Goal: Task Accomplishment & Management: Complete application form

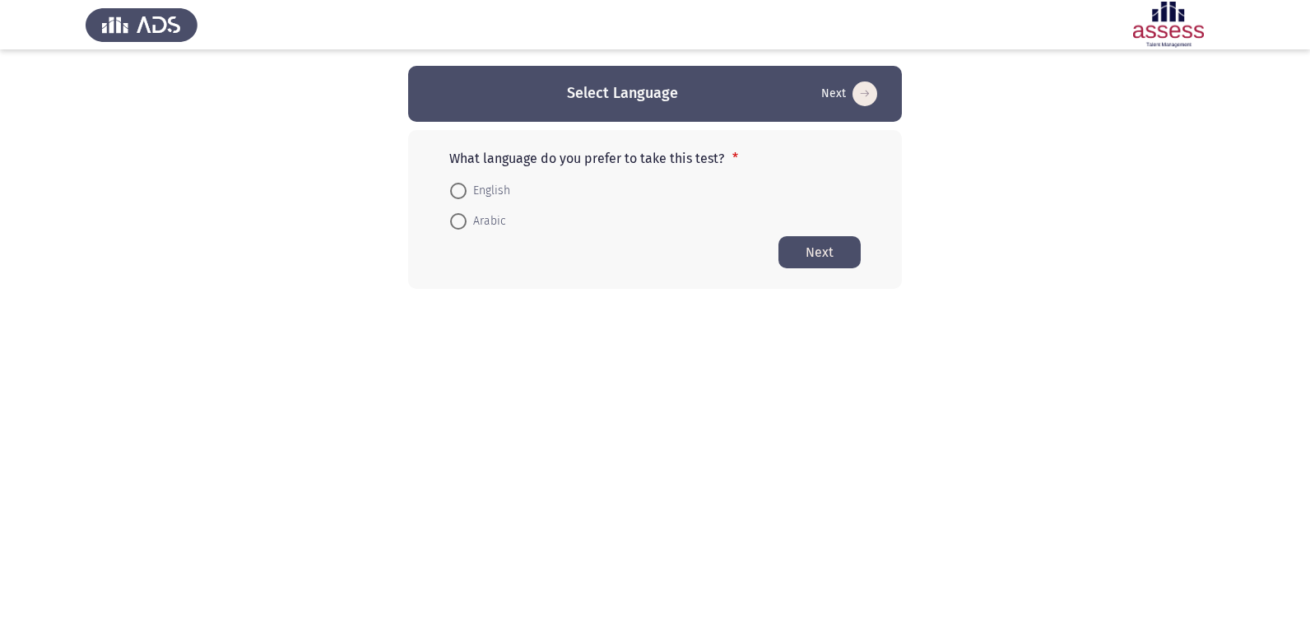
click at [460, 190] on span at bounding box center [458, 191] width 16 height 16
click at [460, 190] on input "English" at bounding box center [458, 191] width 16 height 16
radio input "true"
click at [816, 254] on button "Next" at bounding box center [819, 251] width 82 height 32
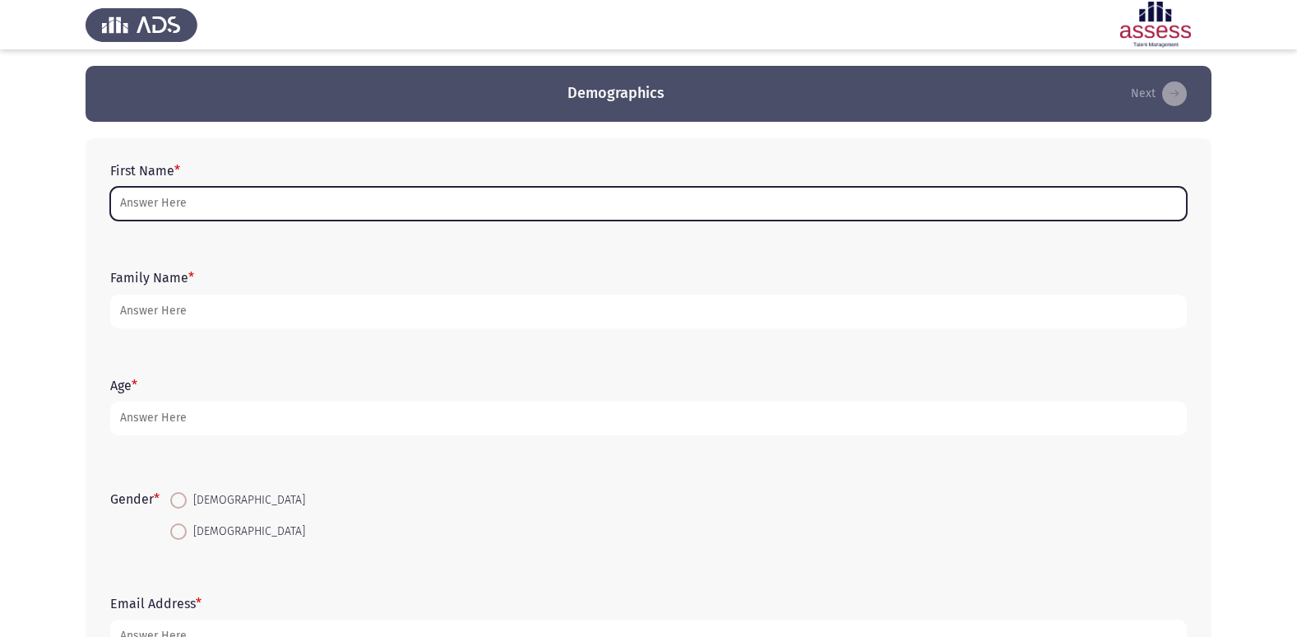
click at [468, 206] on input "First Name *" at bounding box center [648, 204] width 1077 height 34
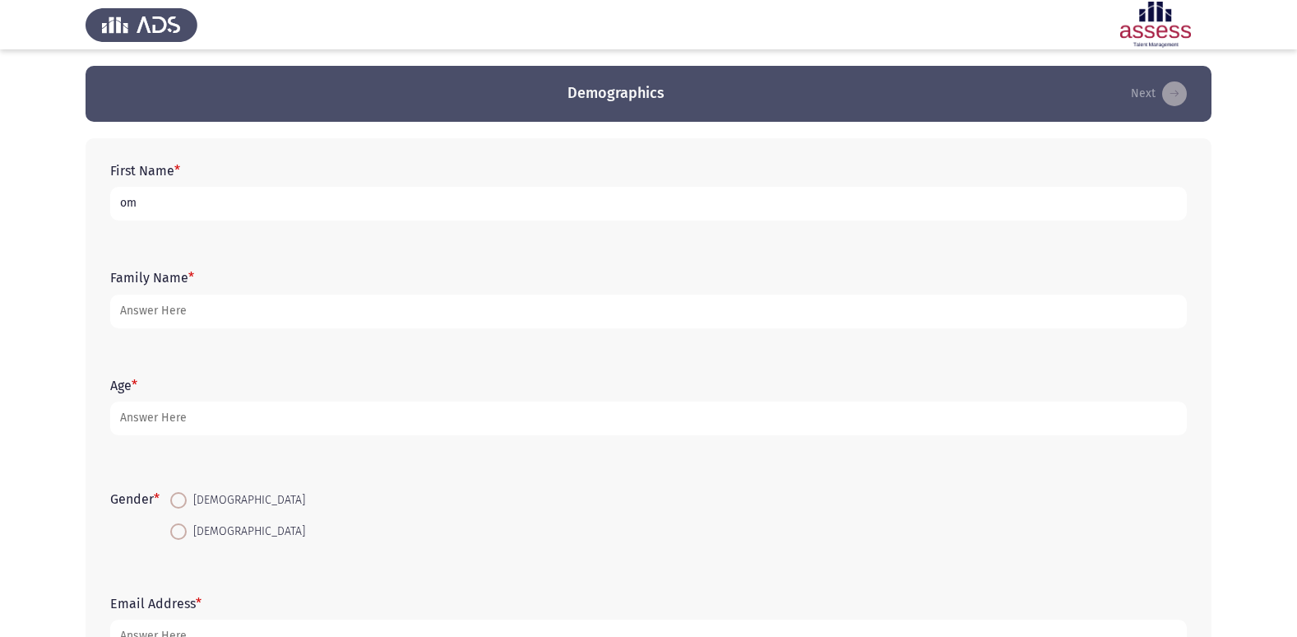
type input "o"
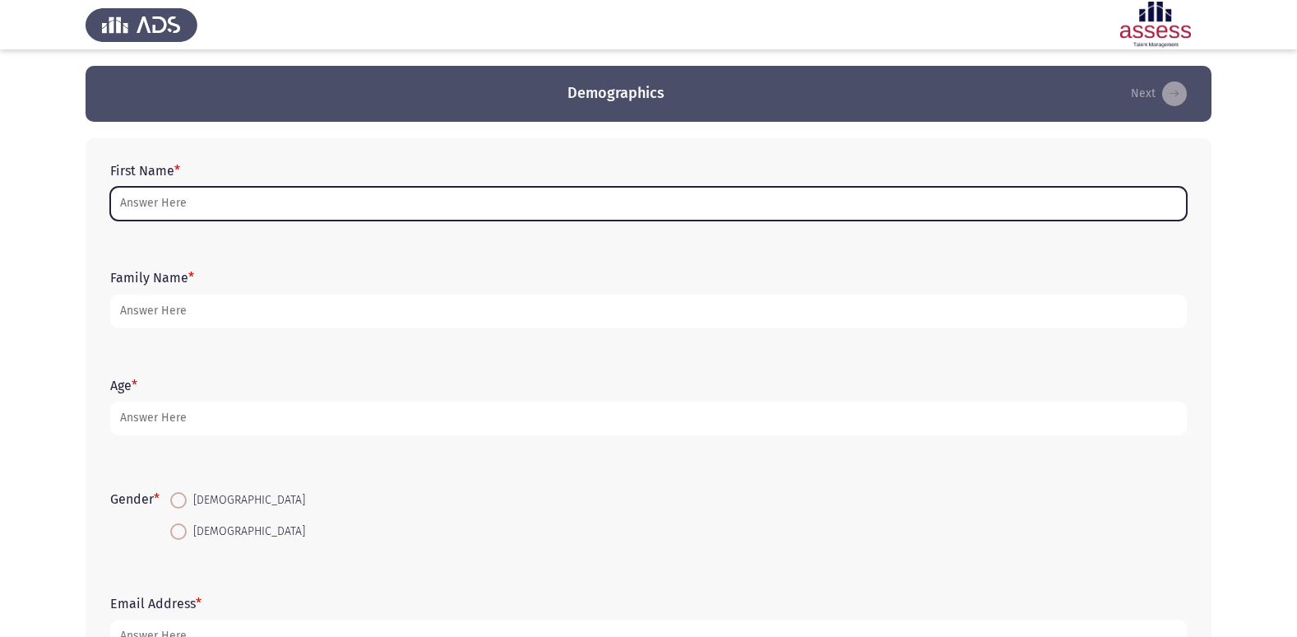
click at [749, 188] on input "First Name *" at bounding box center [648, 204] width 1077 height 34
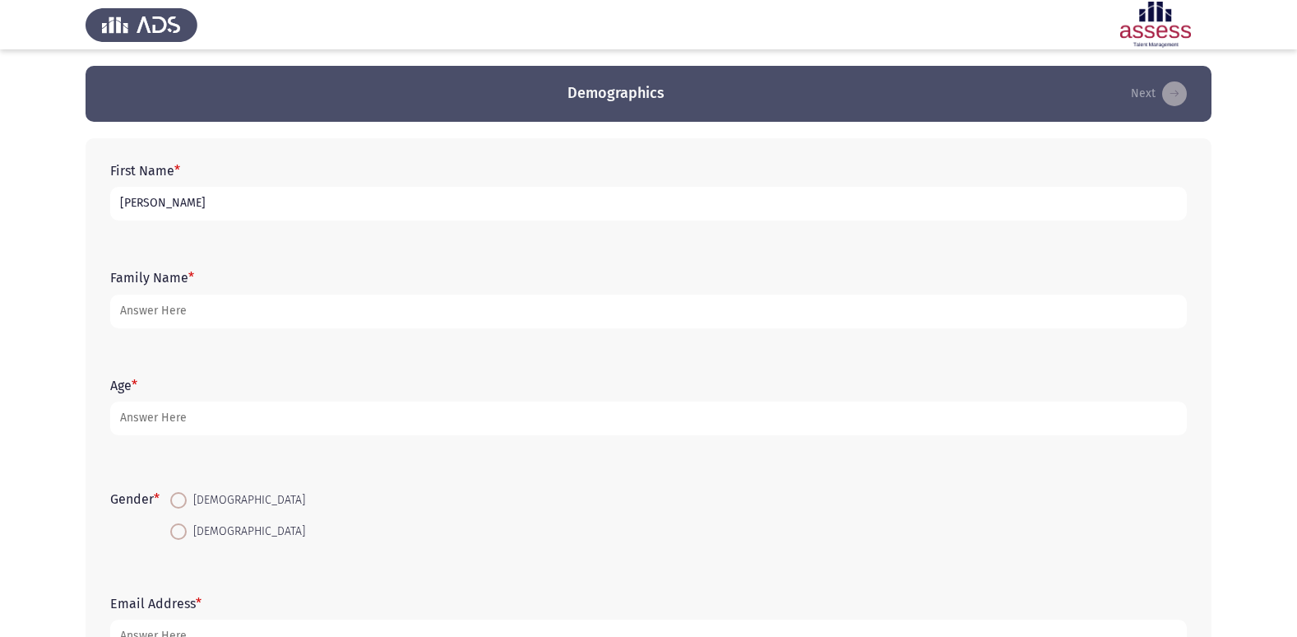
type input "[PERSON_NAME]"
type input "30703110104133"
type input "18"
click at [185, 497] on span at bounding box center [178, 500] width 16 height 16
click at [185, 497] on input "[DEMOGRAPHIC_DATA]" at bounding box center [178, 500] width 16 height 16
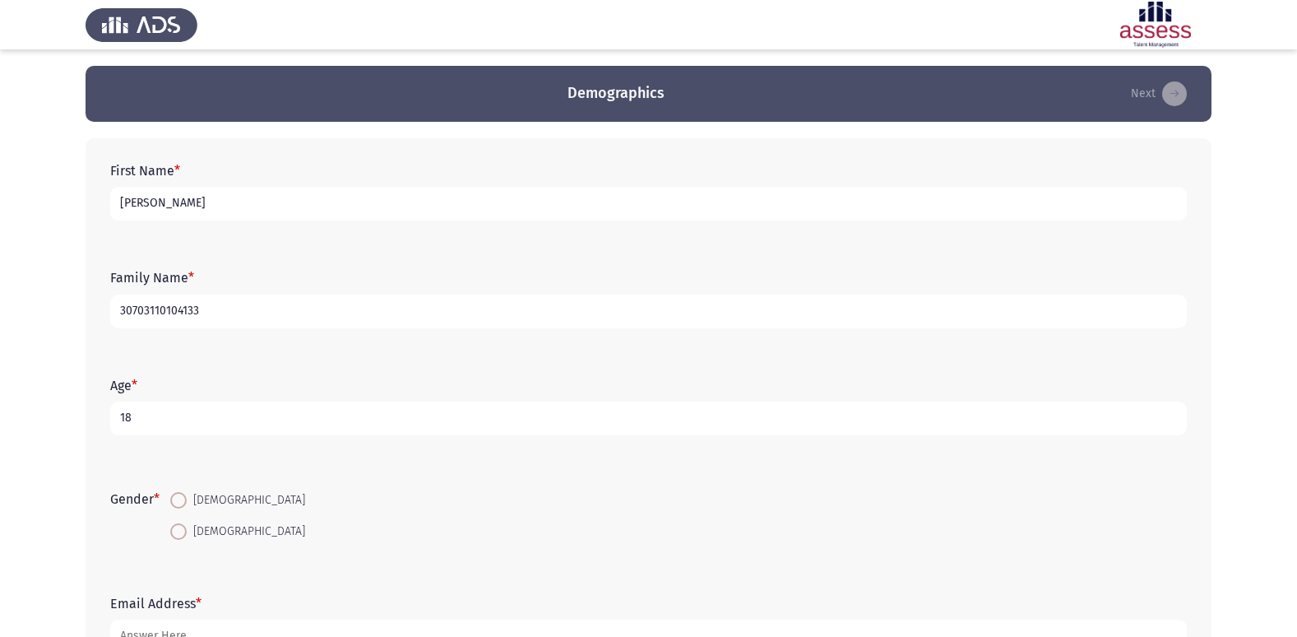
radio input "true"
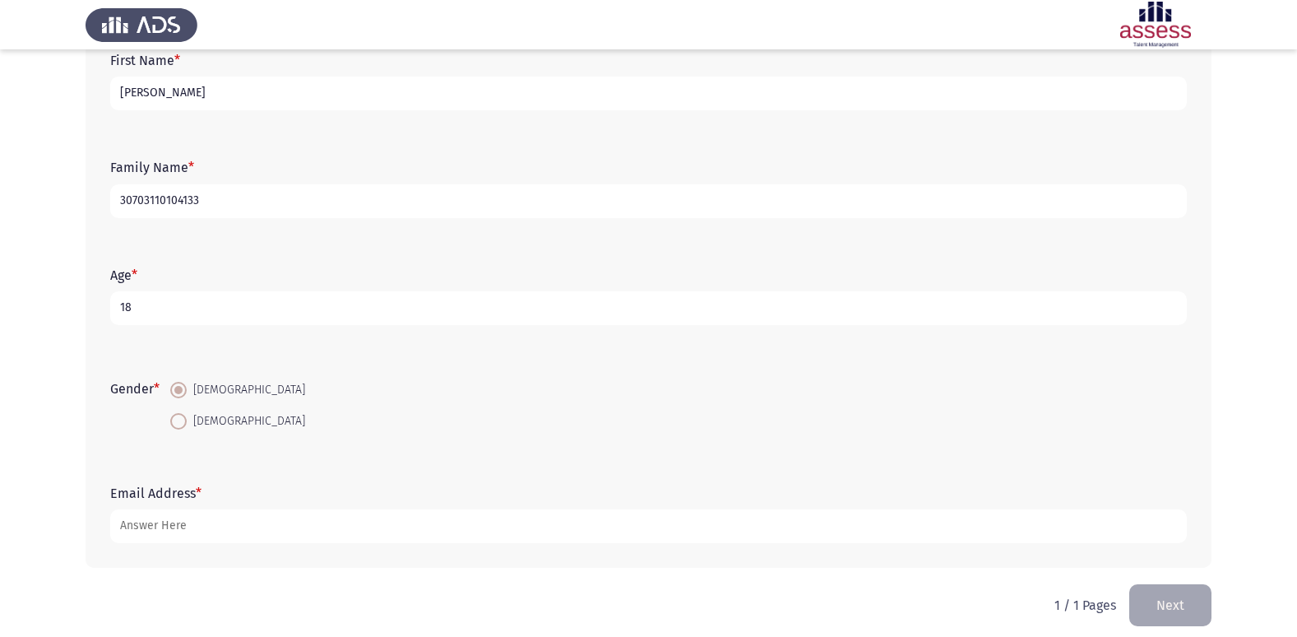
scroll to position [123, 0]
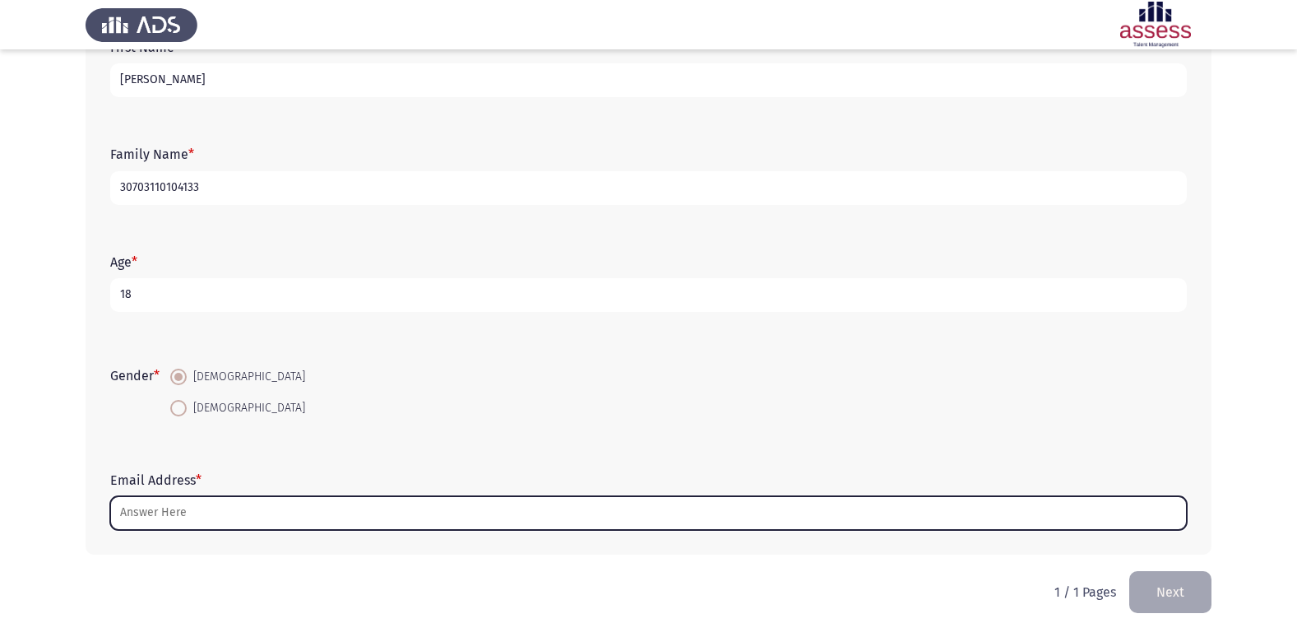
click at [258, 523] on input "Email Address *" at bounding box center [648, 513] width 1077 height 34
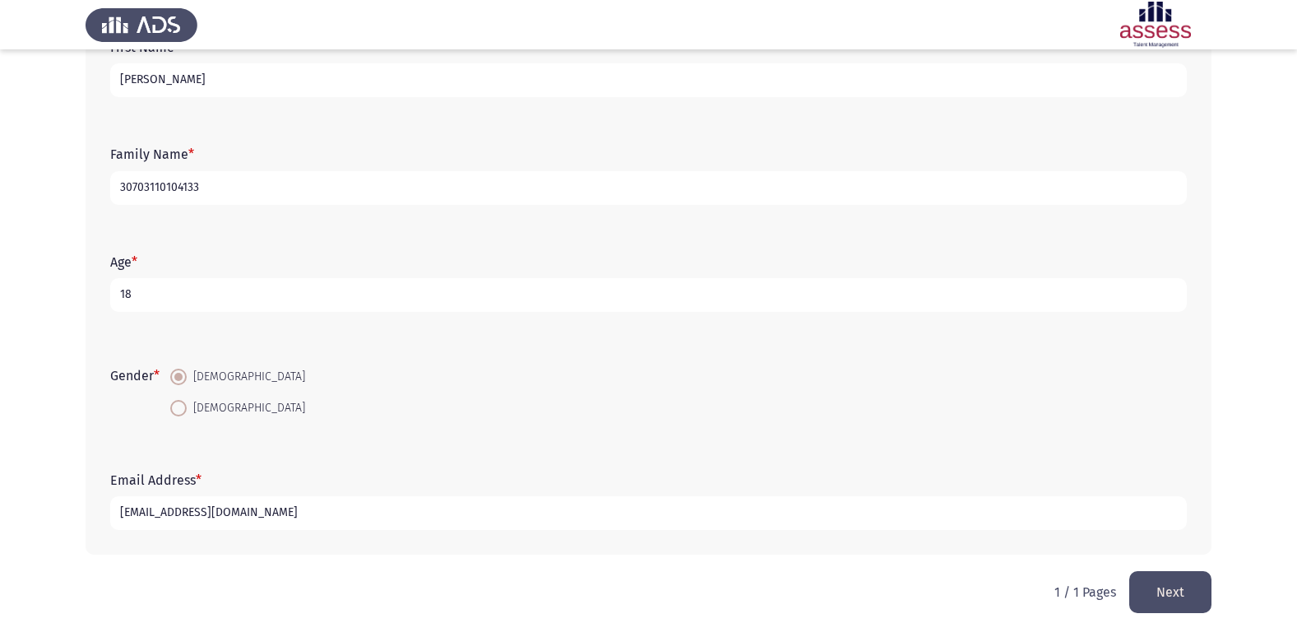
type input "[EMAIL_ADDRESS][DOMAIN_NAME]"
click at [1171, 594] on button "Next" at bounding box center [1171, 592] width 82 height 42
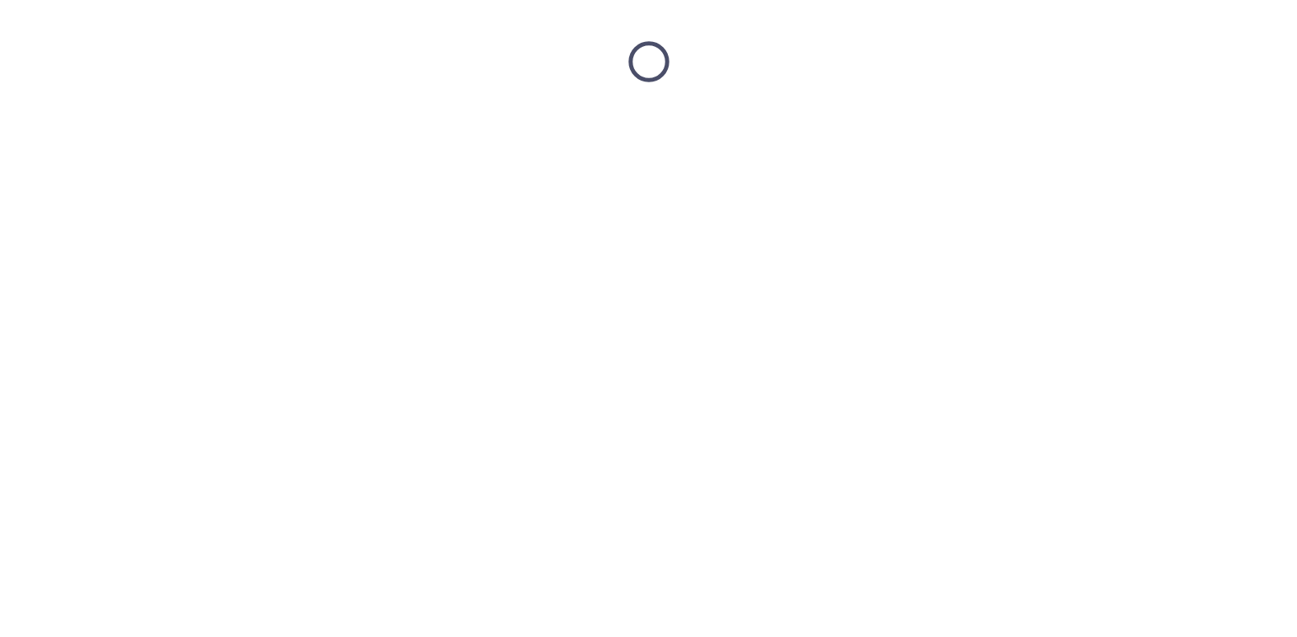
scroll to position [0, 0]
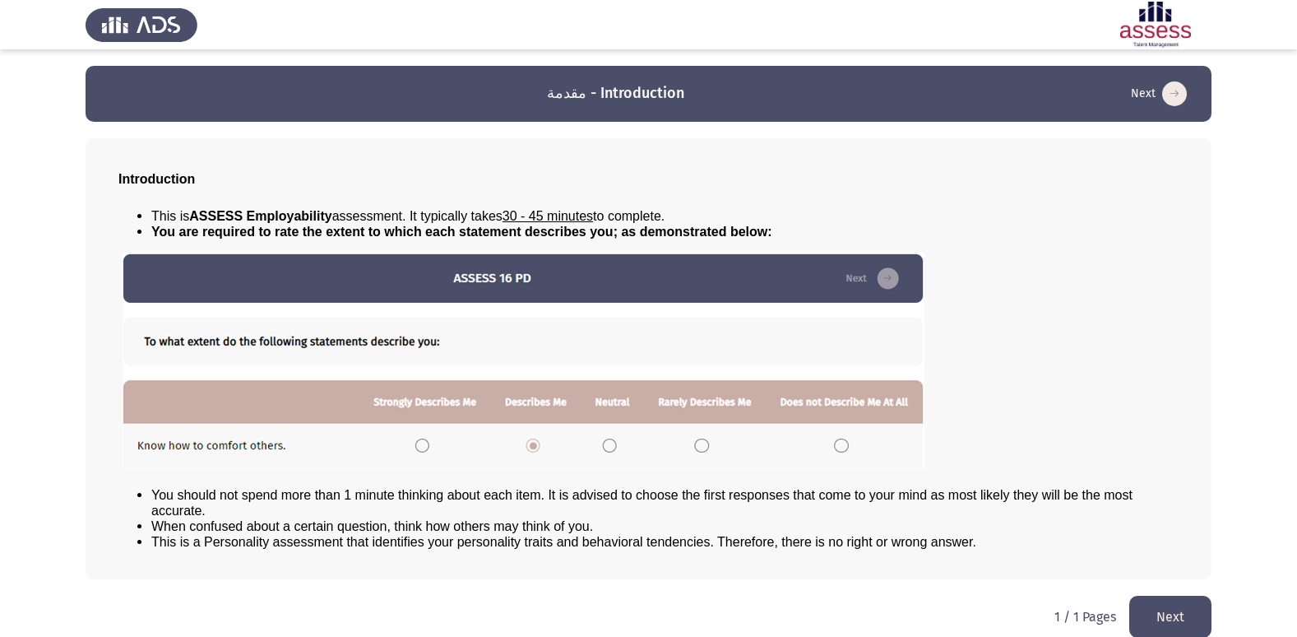
drag, startPoint x: 317, startPoint y: 216, endPoint x: 336, endPoint y: 217, distance: 19.8
click at [336, 217] on div "This is ASSESS Employability assessment. It typically takes 30 - 45 minutes to …" at bounding box center [648, 379] width 1060 height 368
click at [1193, 617] on button "Next" at bounding box center [1171, 617] width 82 height 42
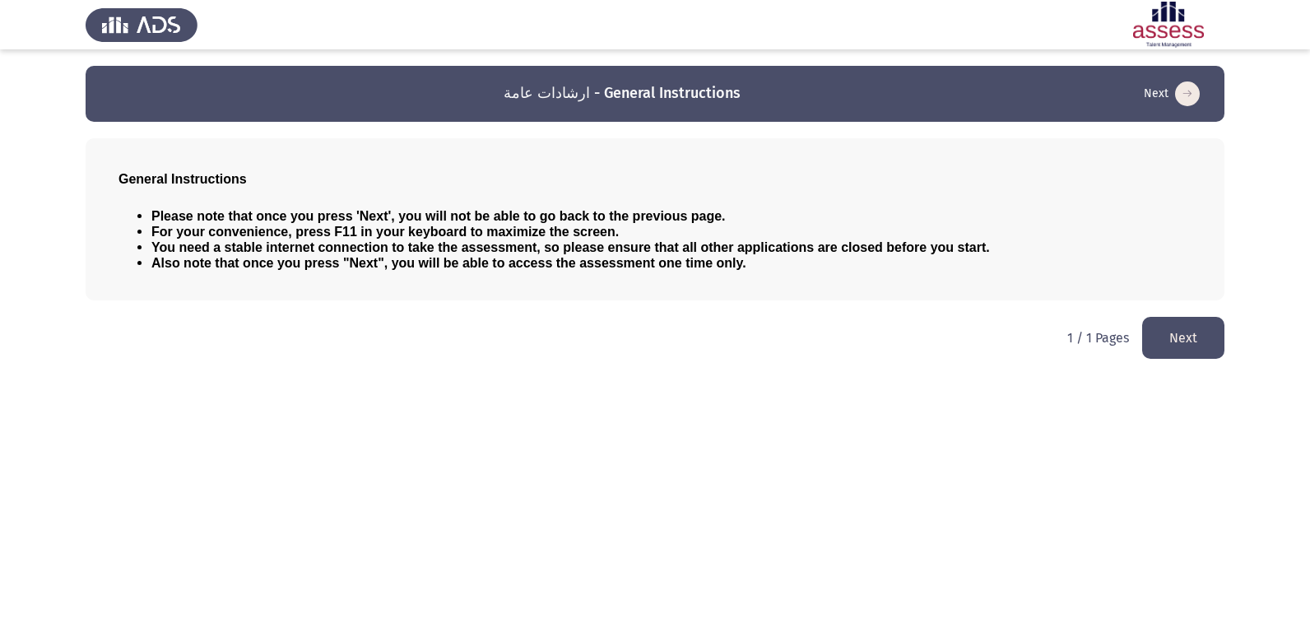
click at [1198, 336] on button "Next" at bounding box center [1183, 338] width 82 height 42
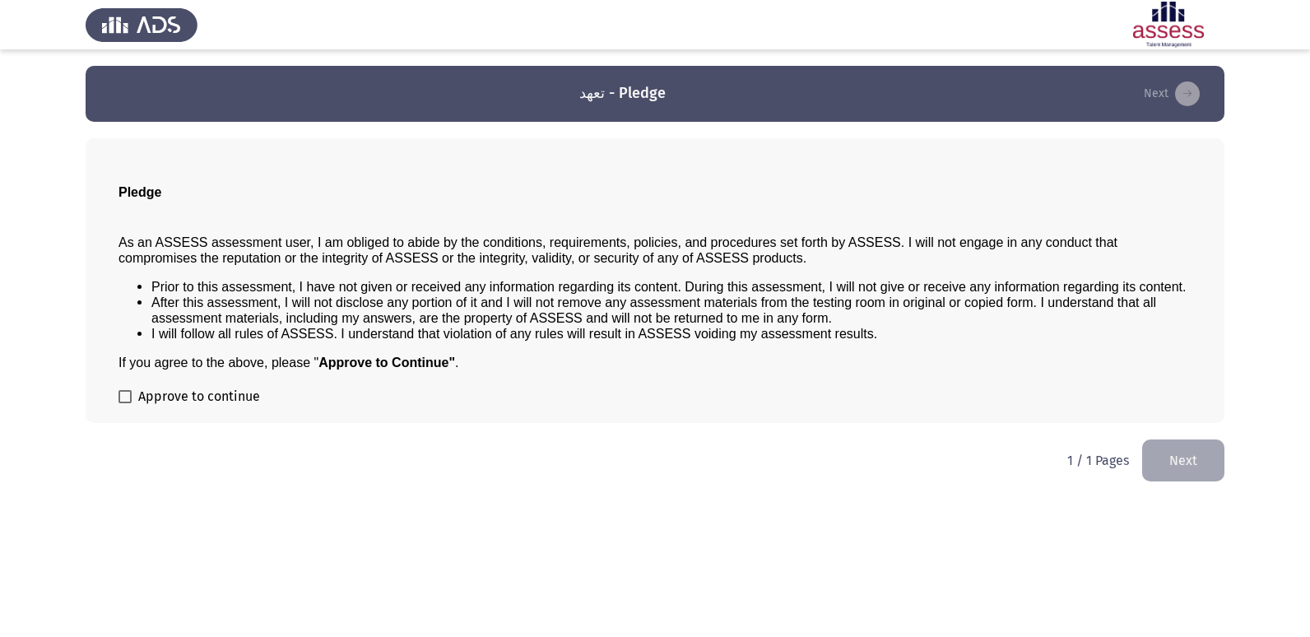
click at [164, 390] on span "Approve to continue" at bounding box center [199, 397] width 122 height 20
click at [125, 403] on input "Approve to continue" at bounding box center [124, 403] width 1 height 1
click at [164, 390] on span "Approve to continue" at bounding box center [199, 397] width 122 height 20
click at [125, 403] on input "Approve to continue" at bounding box center [124, 403] width 1 height 1
click at [118, 394] on div "Pledge As an ASSESS assessment user, I am obliged to abide by the conditions, r…" at bounding box center [655, 280] width 1139 height 285
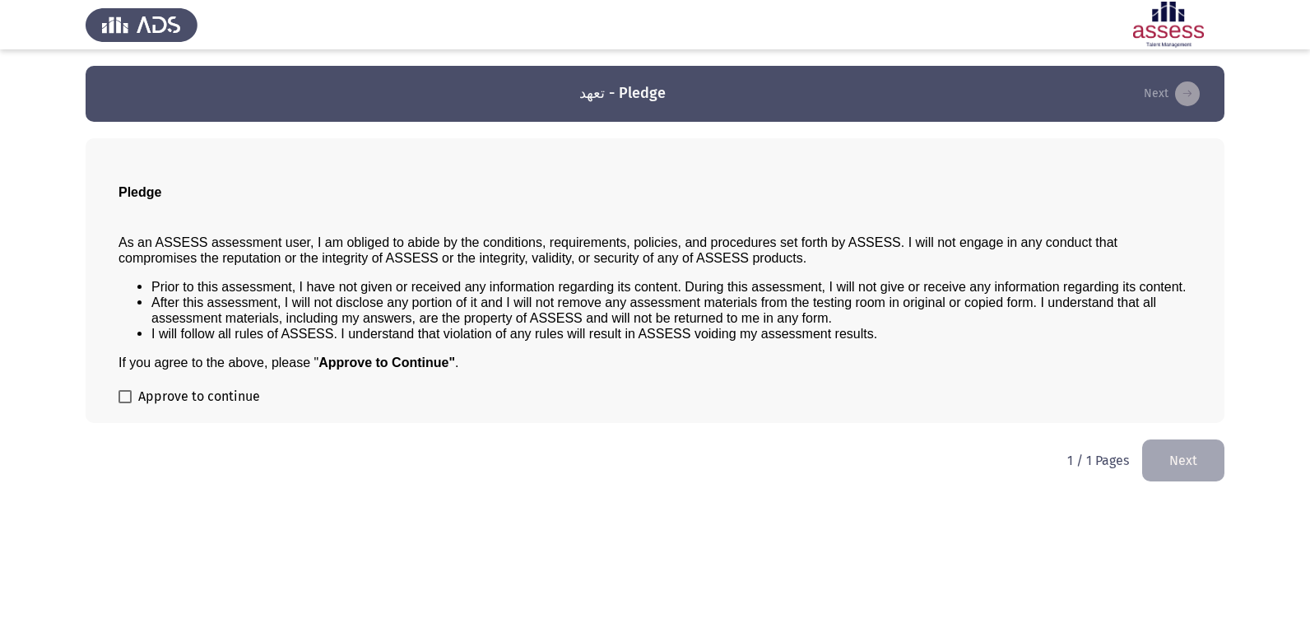
click at [126, 397] on span at bounding box center [124, 396] width 13 height 13
click at [125, 403] on input "Approve to continue" at bounding box center [124, 403] width 1 height 1
checkbox input "true"
click at [1167, 454] on button "Next" at bounding box center [1183, 460] width 82 height 42
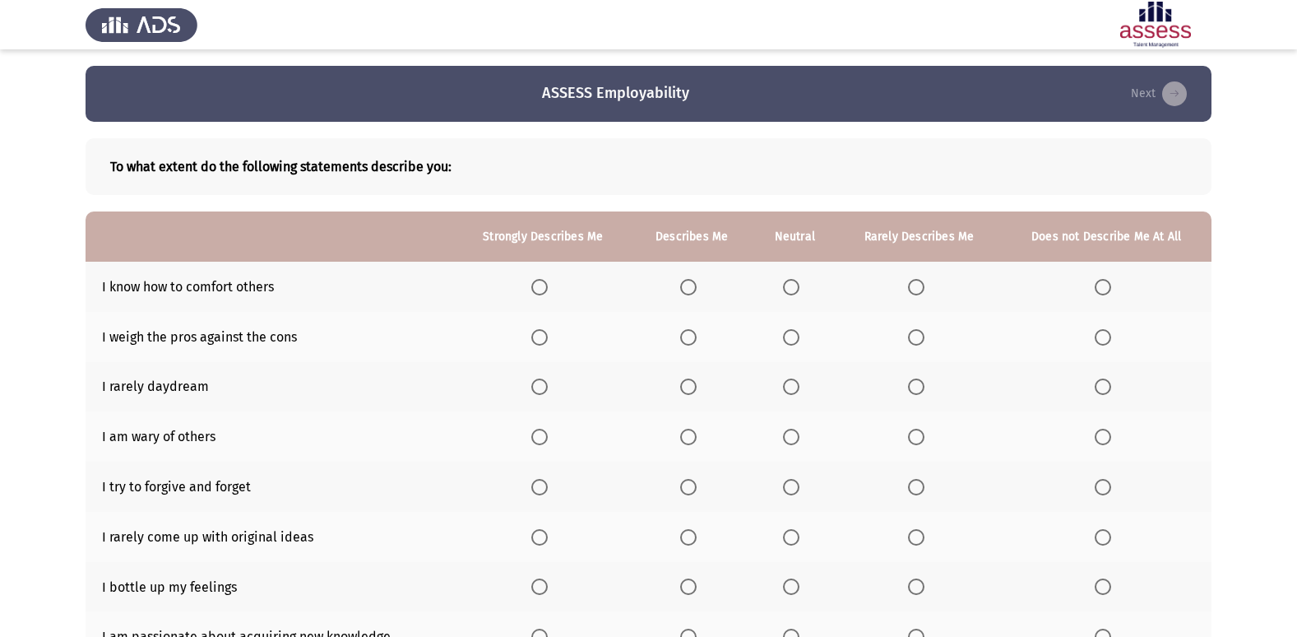
click at [541, 294] on span "Select an option" at bounding box center [539, 287] width 16 height 16
click at [541, 294] on input "Select an option" at bounding box center [539, 287] width 16 height 16
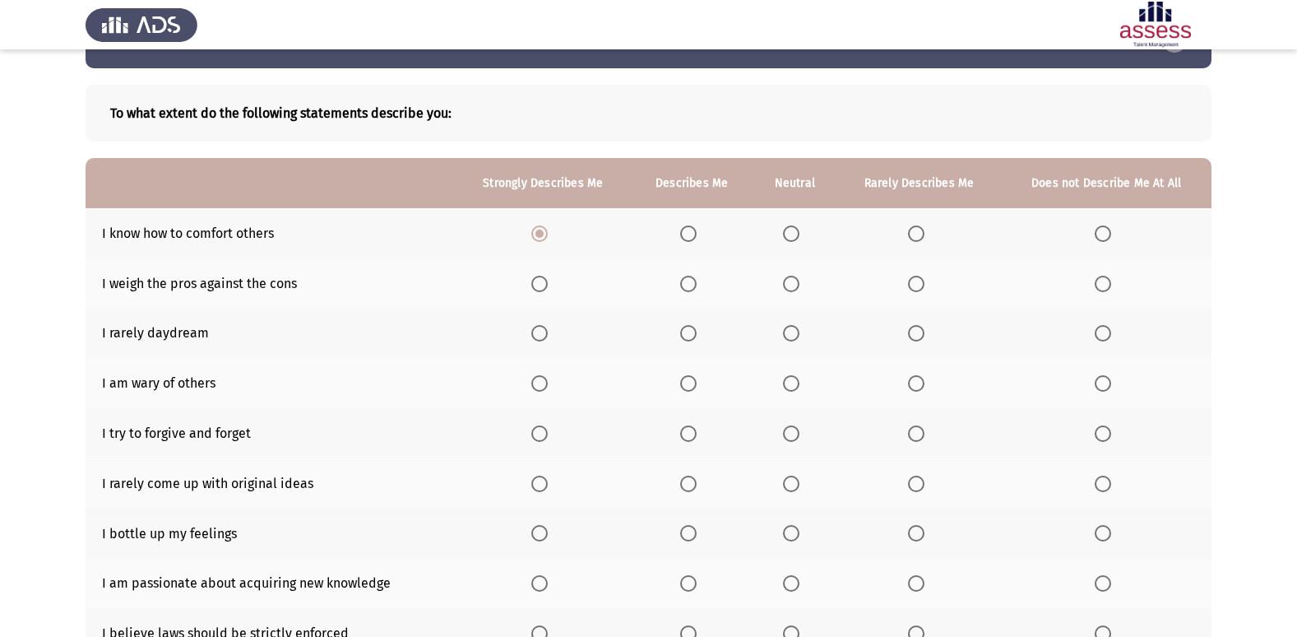
scroll to position [82, 0]
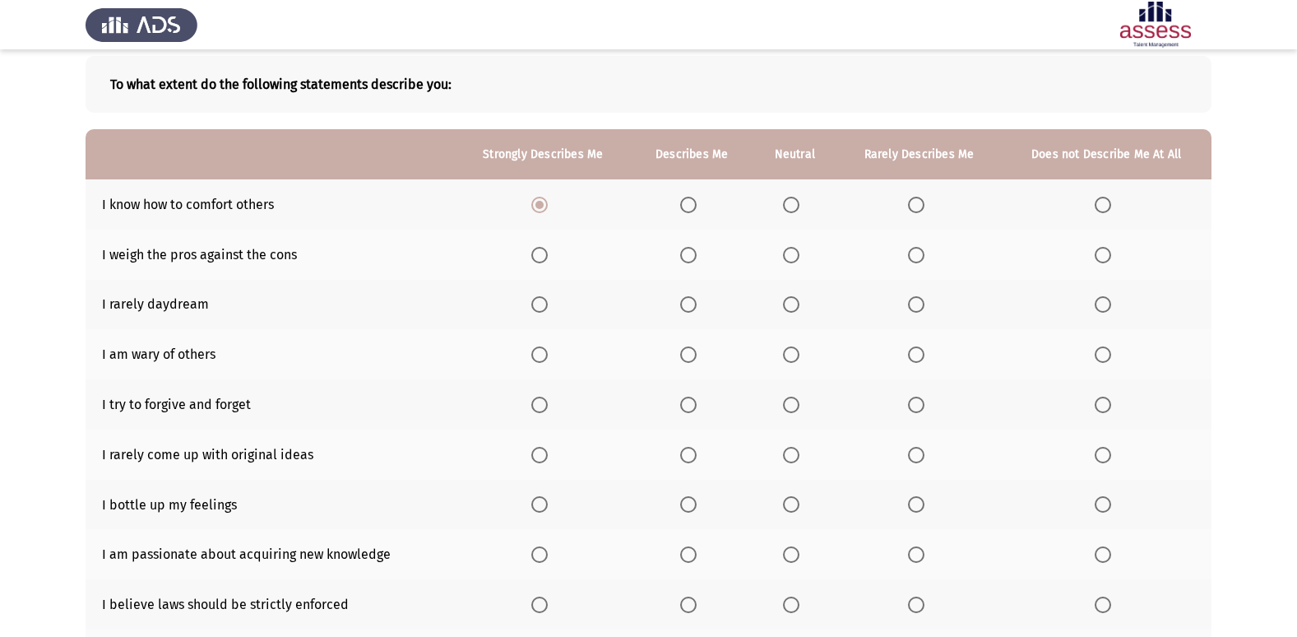
click at [683, 261] on span "Select an option" at bounding box center [688, 255] width 16 height 16
click at [683, 261] on input "Select an option" at bounding box center [688, 255] width 16 height 16
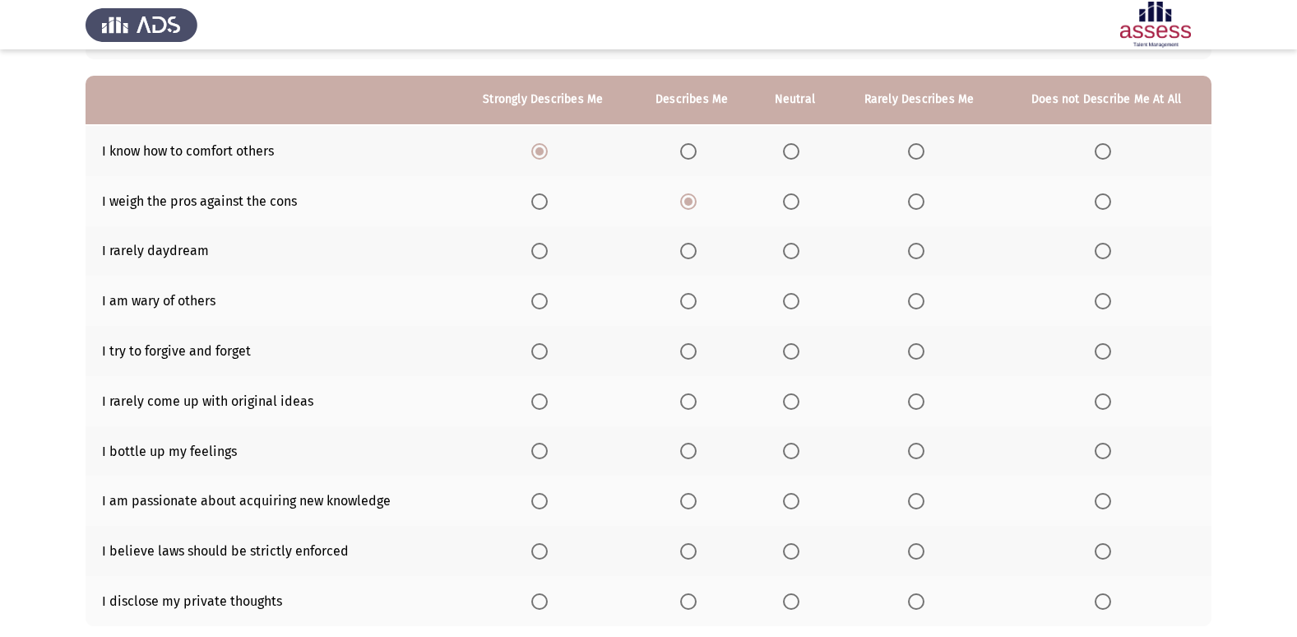
scroll to position [165, 0]
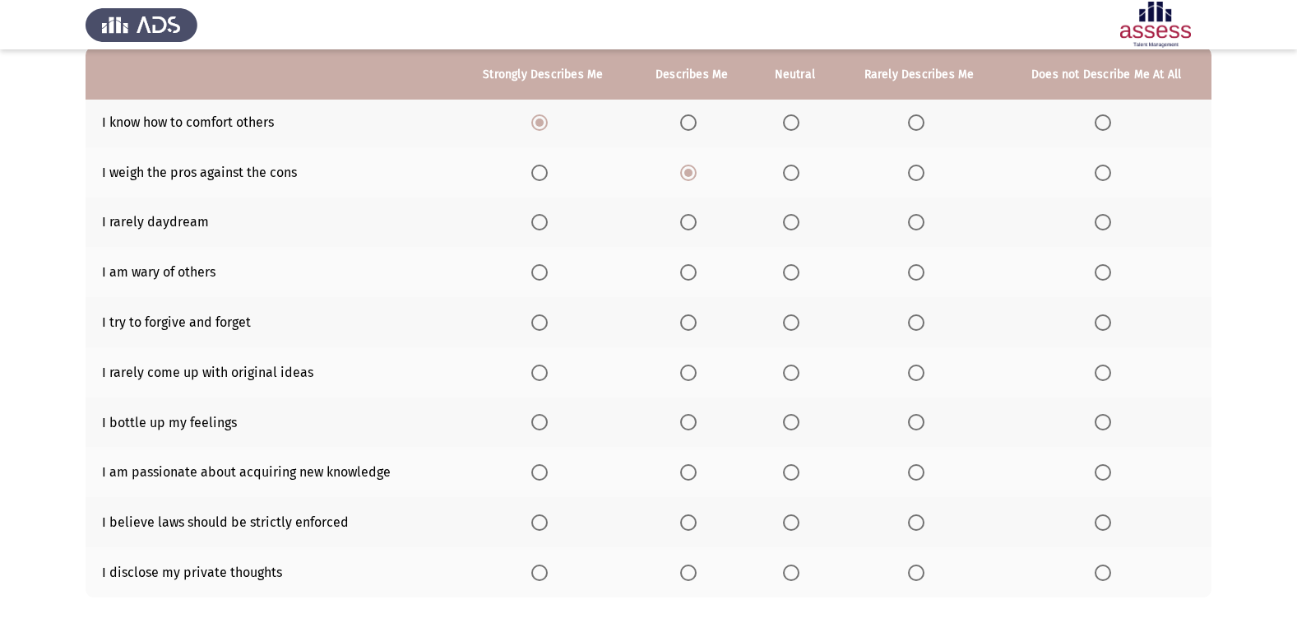
drag, startPoint x: 132, startPoint y: 219, endPoint x: 156, endPoint y: 220, distance: 24.7
click at [156, 220] on td "I rarely daydream" at bounding box center [270, 222] width 369 height 50
click at [788, 223] on span "Select an option" at bounding box center [791, 222] width 16 height 16
click at [788, 223] on input "Select an option" at bounding box center [791, 222] width 16 height 16
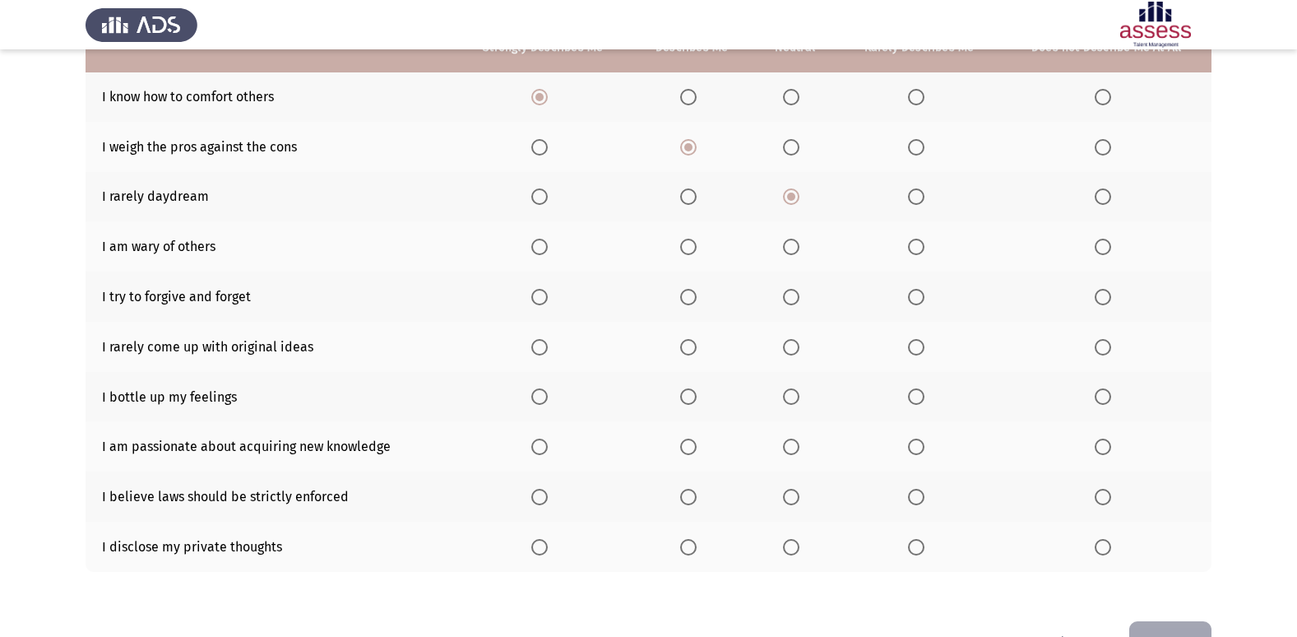
scroll to position [240, 0]
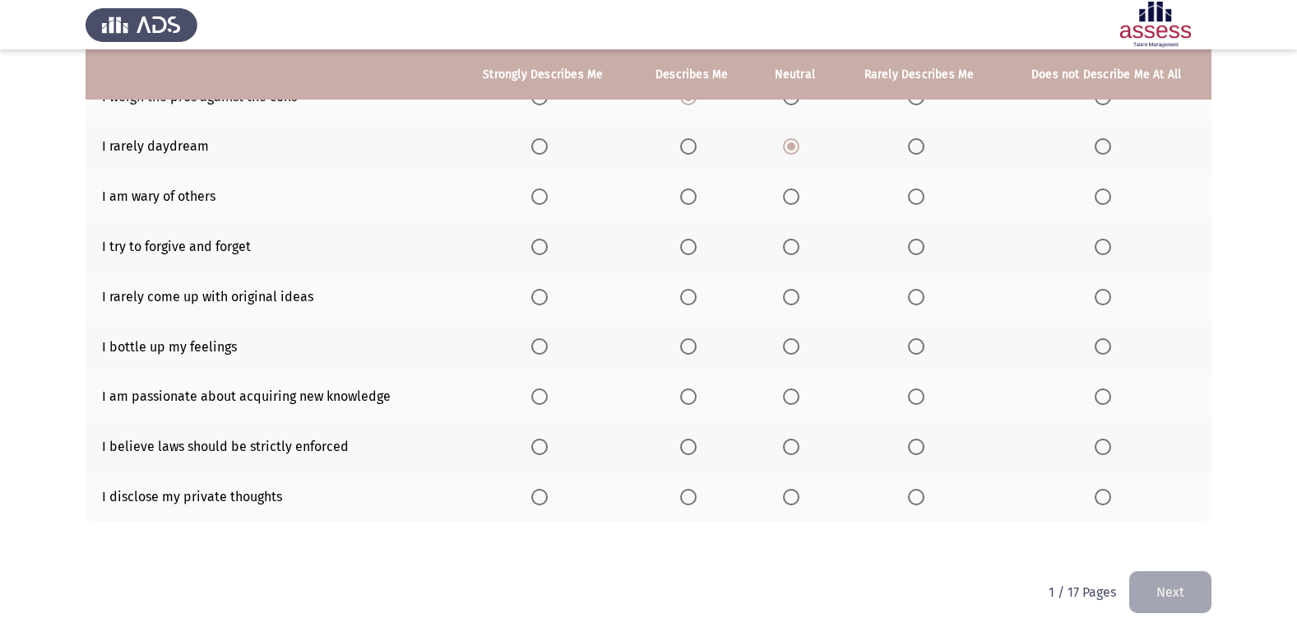
click at [701, 197] on label "Select an option" at bounding box center [691, 196] width 23 height 16
click at [697, 197] on input "Select an option" at bounding box center [688, 196] width 16 height 16
click at [532, 247] on th at bounding box center [543, 246] width 176 height 50
click at [545, 244] on span "Select an option" at bounding box center [539, 247] width 16 height 16
click at [545, 244] on input "Select an option" at bounding box center [539, 247] width 16 height 16
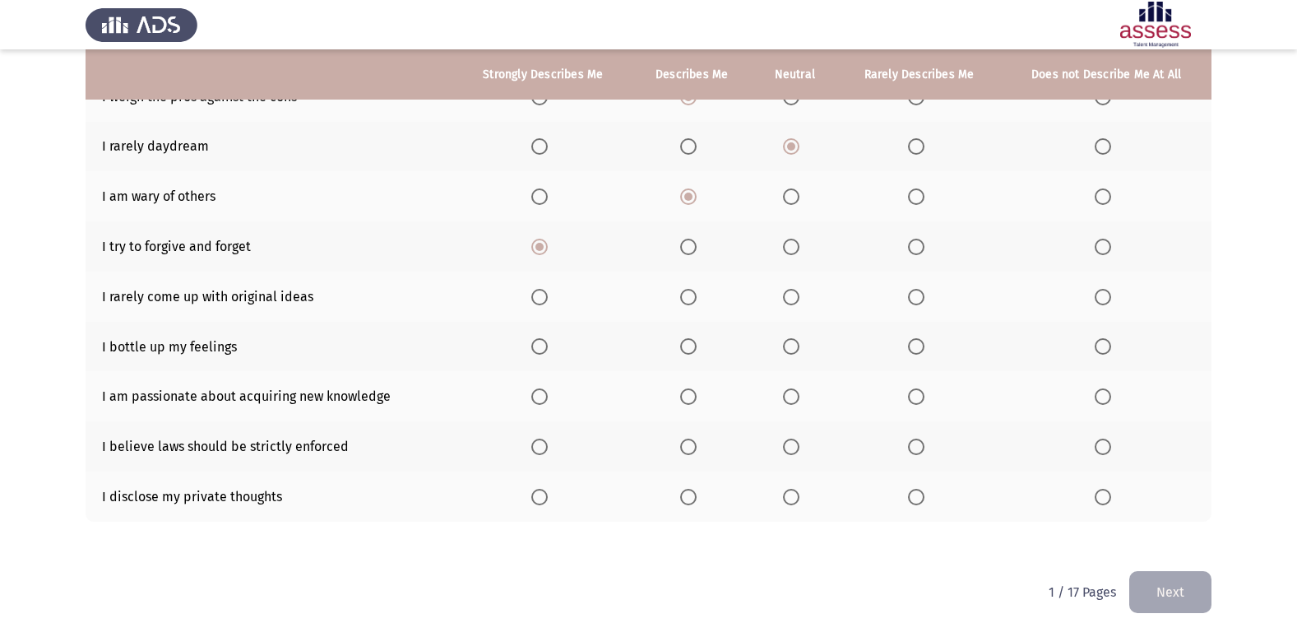
click at [917, 299] on span "Select an option" at bounding box center [916, 297] width 16 height 16
click at [917, 299] on input "Select an option" at bounding box center [916, 297] width 16 height 16
click at [919, 345] on span "Select an option" at bounding box center [916, 346] width 16 height 16
click at [919, 345] on input "Select an option" at bounding box center [916, 346] width 16 height 16
click at [545, 394] on span "Select an option" at bounding box center [539, 396] width 16 height 16
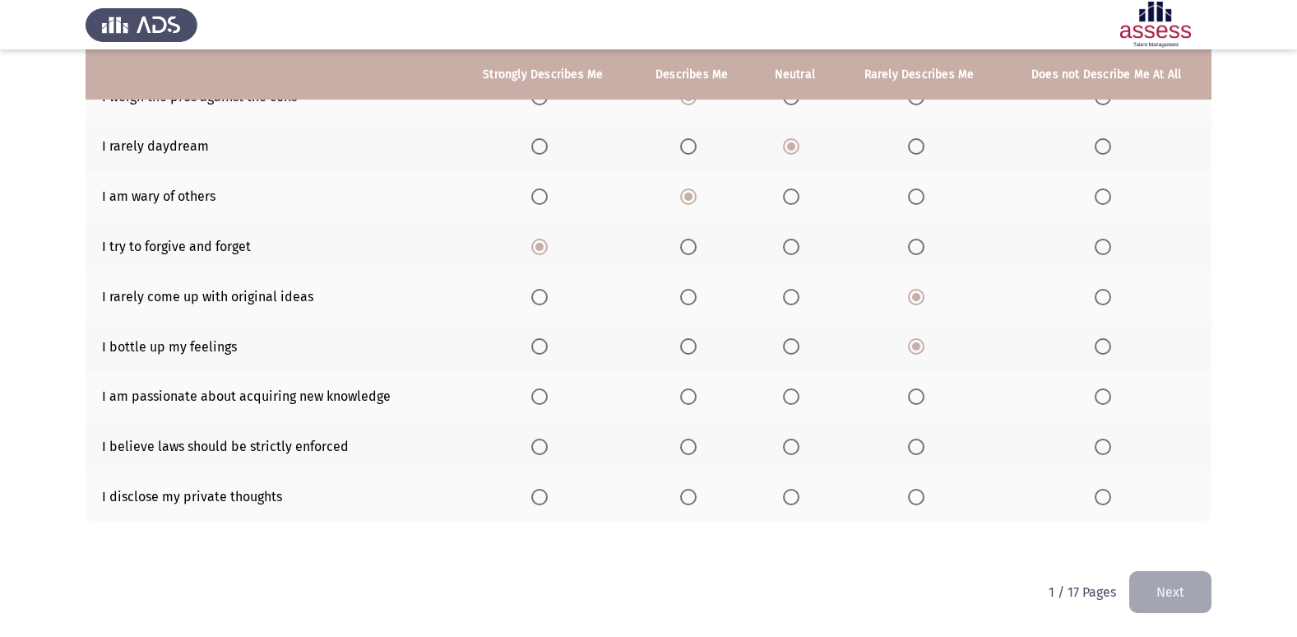
click at [545, 394] on input "Select an option" at bounding box center [539, 396] width 16 height 16
click at [540, 447] on span "Select an option" at bounding box center [540, 447] width 0 height 0
click at [541, 446] on input "Select an option" at bounding box center [539, 447] width 16 height 16
click at [796, 501] on span "Select an option" at bounding box center [791, 497] width 16 height 16
click at [796, 501] on input "Select an option" at bounding box center [791, 497] width 16 height 16
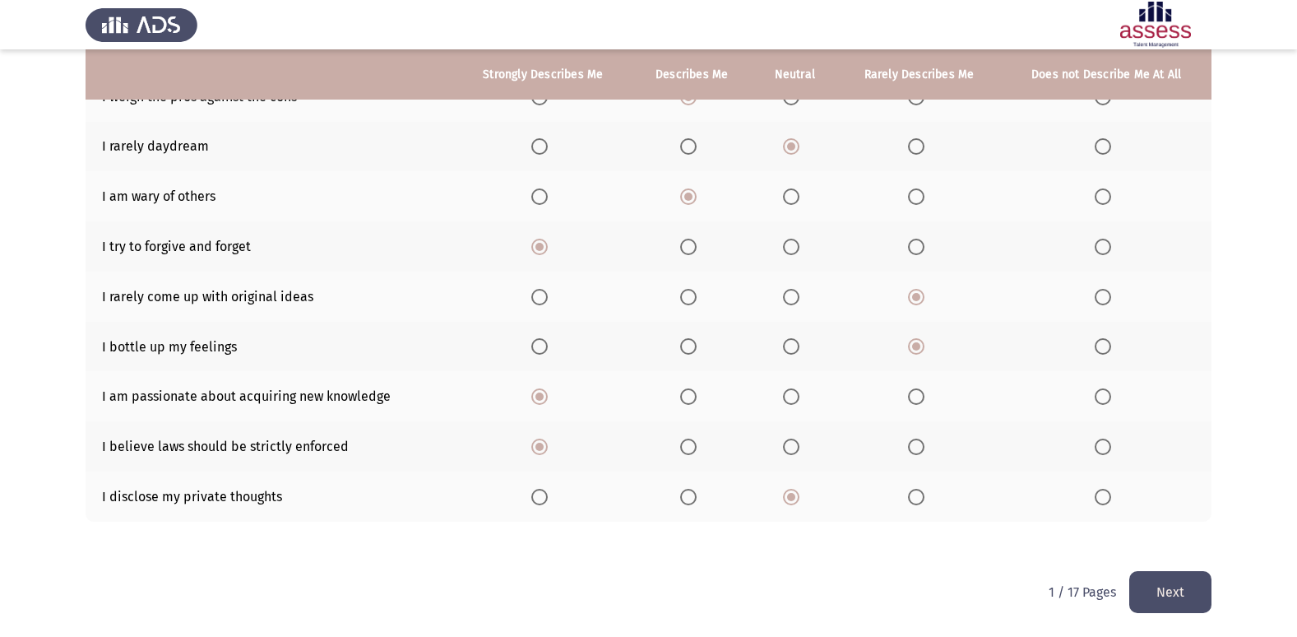
click at [143, 496] on td "I disclose my private thoughts" at bounding box center [270, 496] width 369 height 50
click at [1153, 592] on button "Next" at bounding box center [1171, 592] width 82 height 42
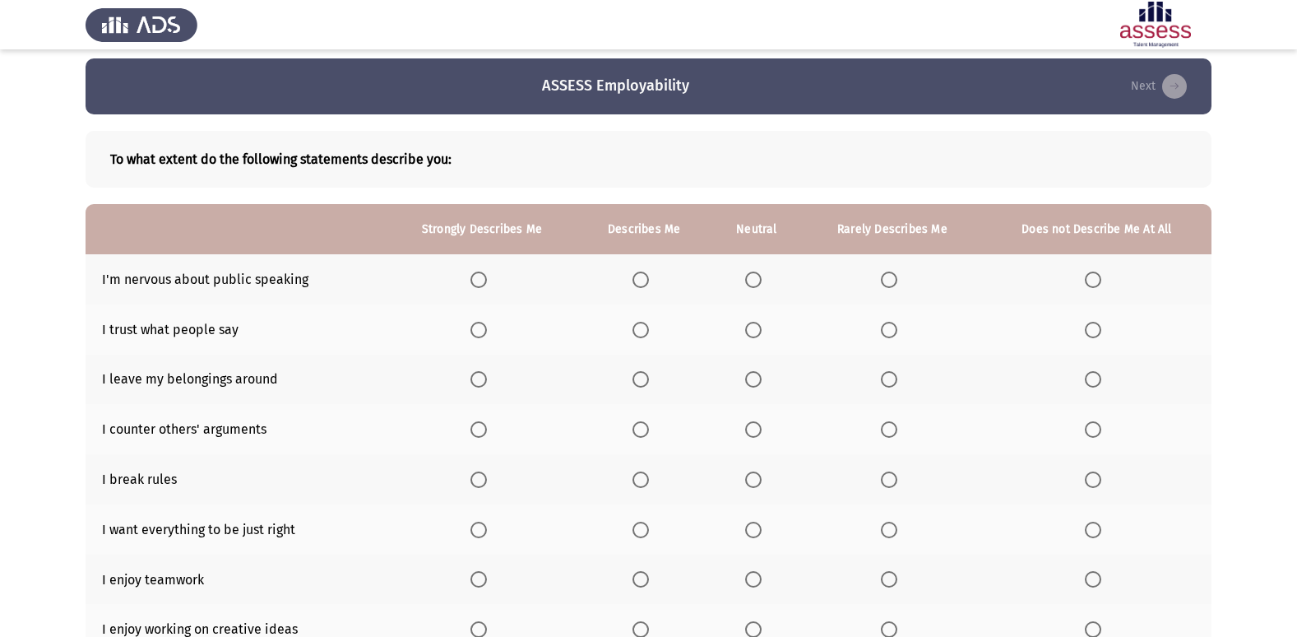
scroll to position [0, 0]
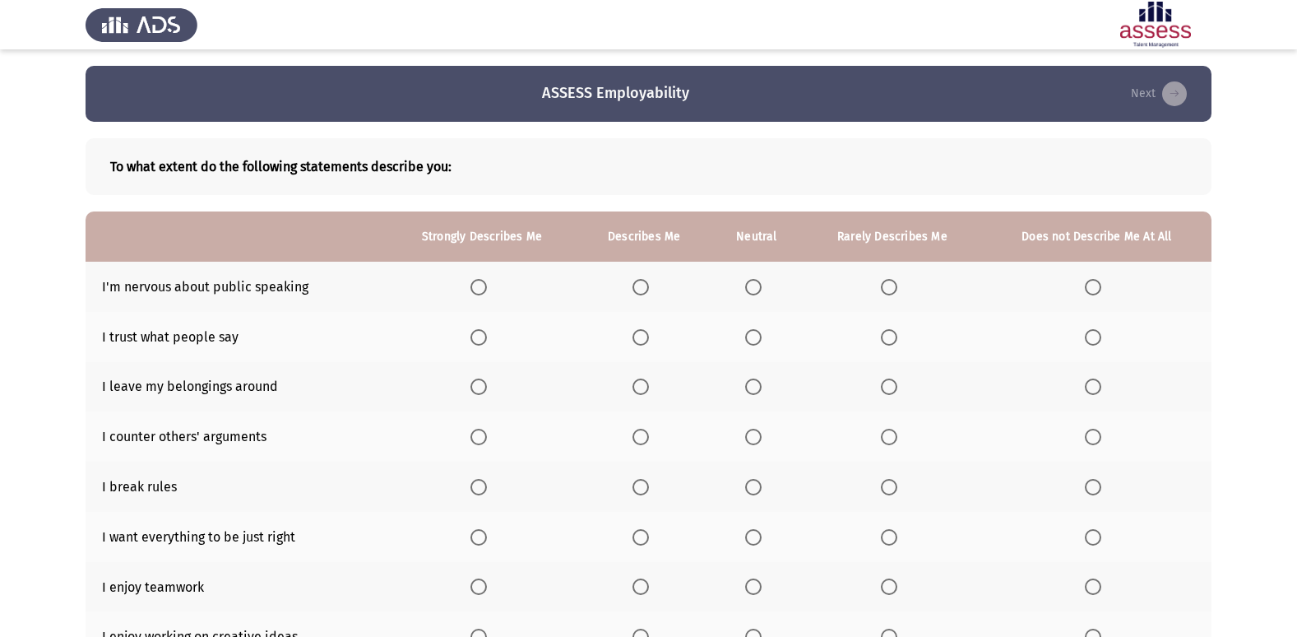
click at [888, 289] on span "Select an option" at bounding box center [889, 287] width 16 height 16
click at [888, 289] on input "Select an option" at bounding box center [889, 287] width 16 height 16
click at [753, 343] on span "Select an option" at bounding box center [753, 337] width 16 height 16
click at [753, 343] on input "Select an option" at bounding box center [753, 337] width 16 height 16
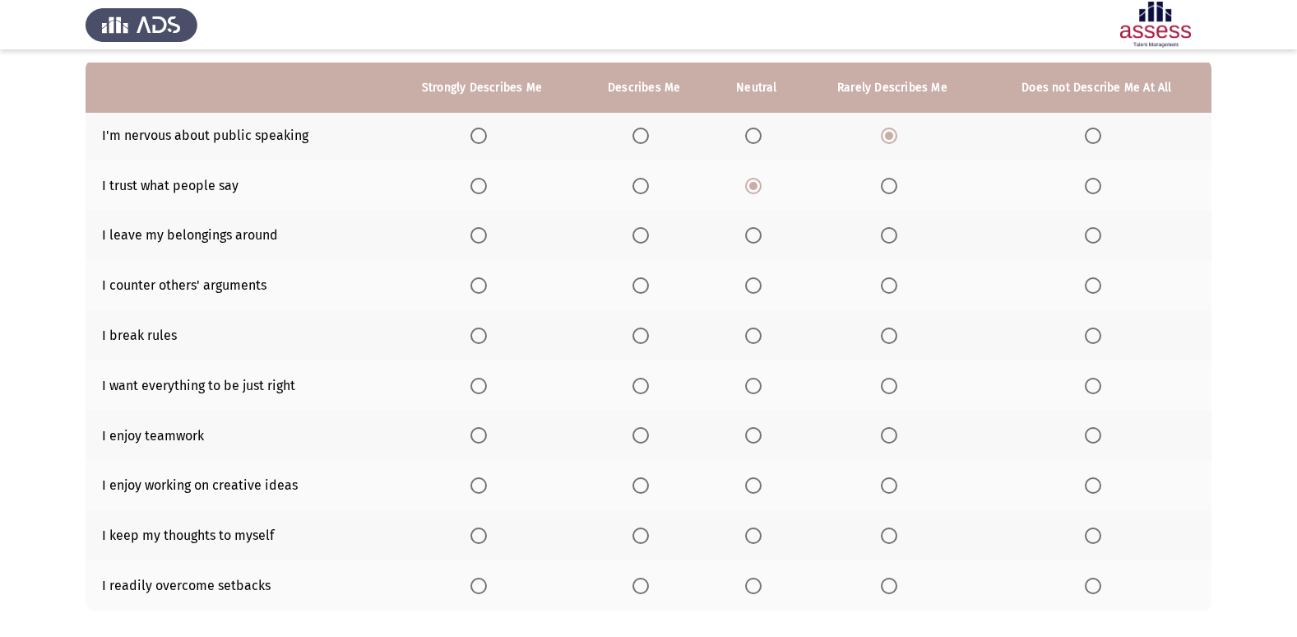
scroll to position [165, 0]
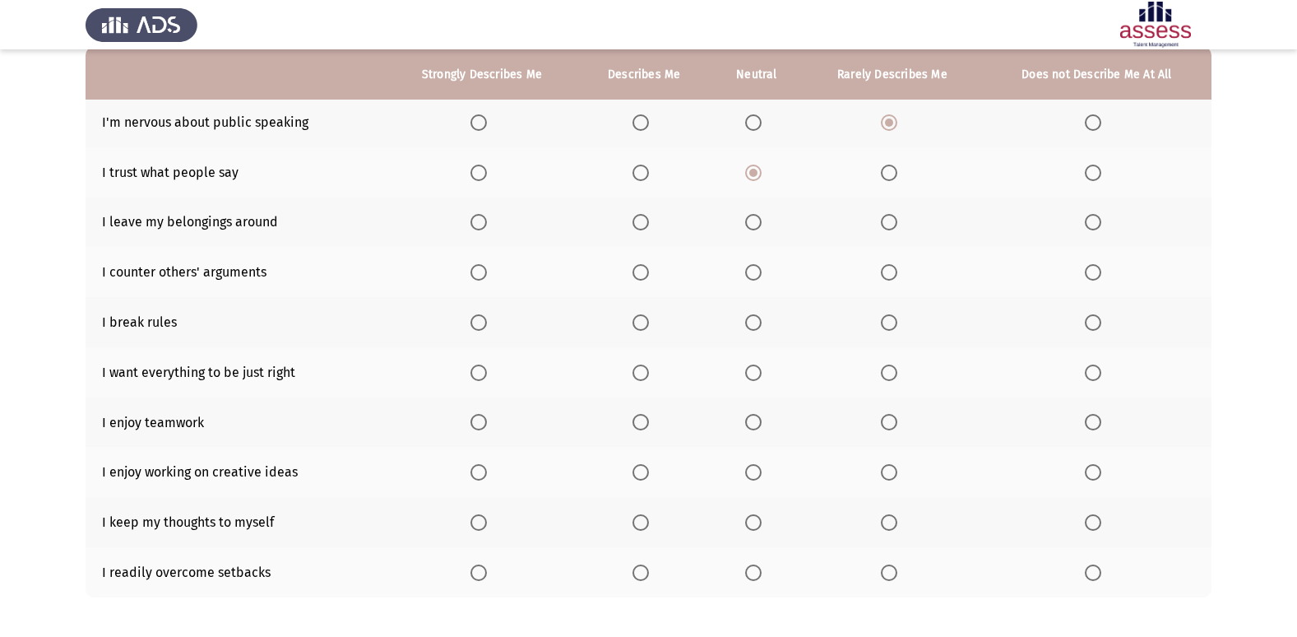
click at [749, 227] on span "Select an option" at bounding box center [753, 222] width 16 height 16
click at [749, 227] on input "Select an option" at bounding box center [753, 222] width 16 height 16
click at [893, 273] on span "Select an option" at bounding box center [889, 272] width 16 height 16
click at [893, 273] on input "Select an option" at bounding box center [889, 272] width 16 height 16
click at [1096, 324] on span "Select an option" at bounding box center [1093, 322] width 16 height 16
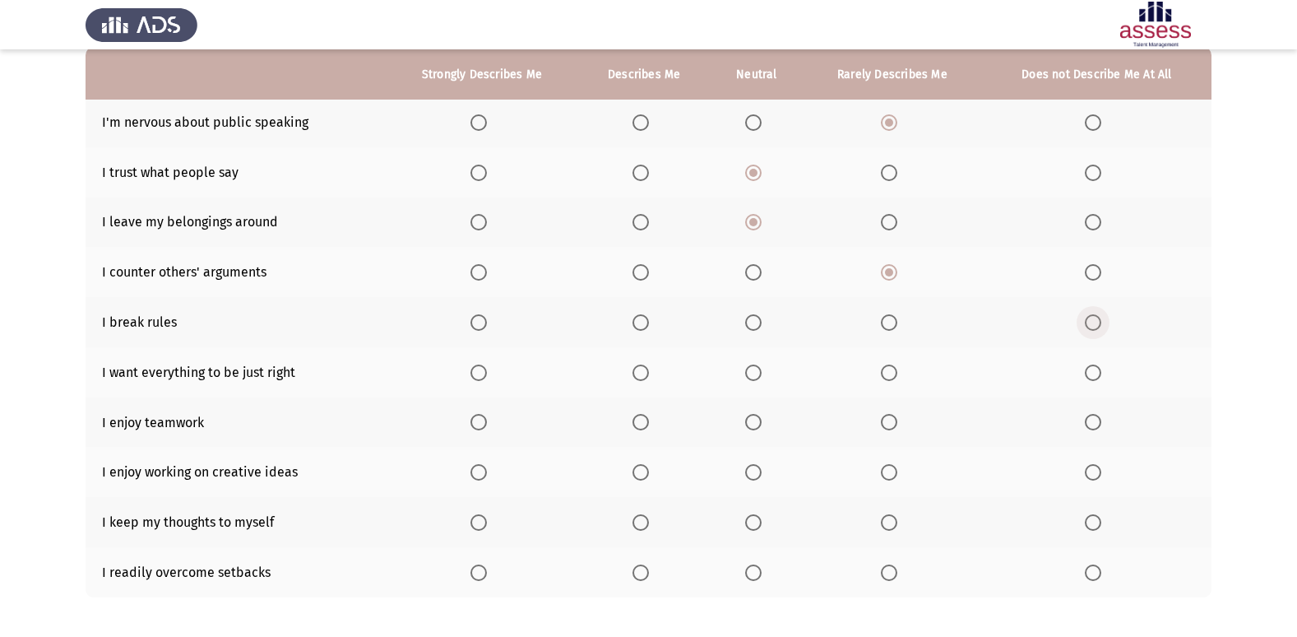
click at [1096, 324] on input "Select an option" at bounding box center [1093, 322] width 16 height 16
click at [637, 367] on span "Select an option" at bounding box center [641, 372] width 16 height 16
click at [637, 367] on input "Select an option" at bounding box center [641, 372] width 16 height 16
click at [481, 374] on span "Select an option" at bounding box center [479, 372] width 16 height 16
click at [481, 374] on input "Select an option" at bounding box center [479, 372] width 16 height 16
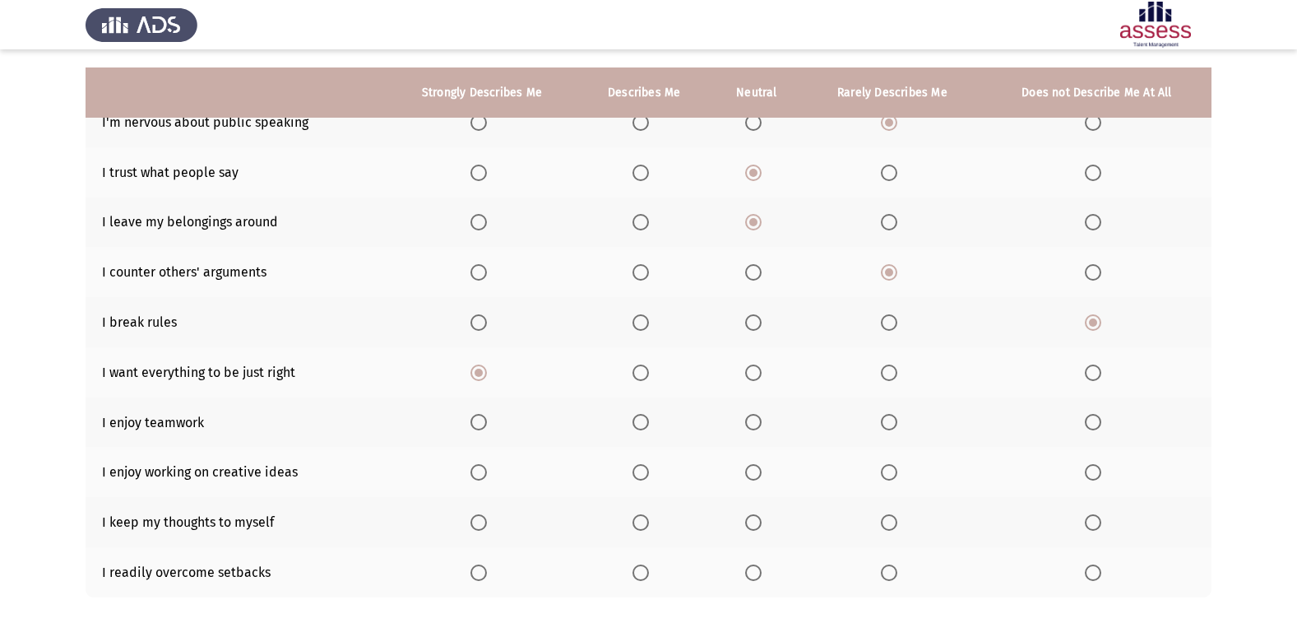
scroll to position [240, 0]
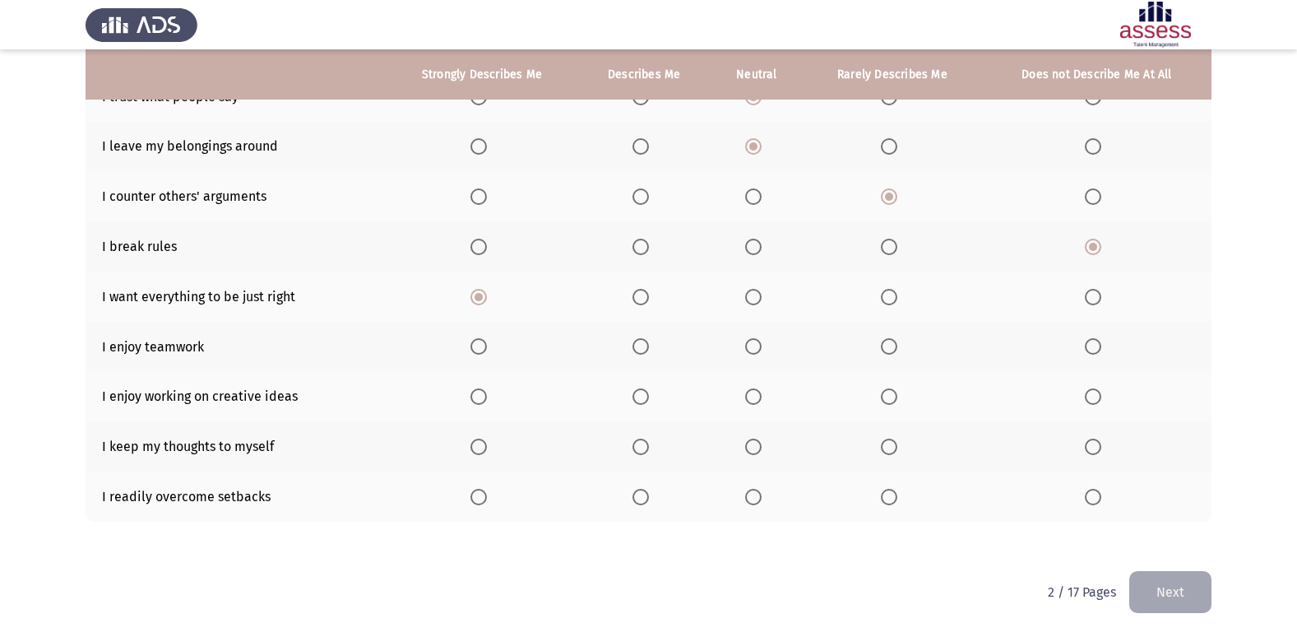
click at [479, 342] on span "Select an option" at bounding box center [479, 346] width 16 height 16
click at [479, 342] on input "Select an option" at bounding box center [479, 346] width 16 height 16
click at [476, 397] on span "Select an option" at bounding box center [479, 396] width 16 height 16
click at [476, 397] on input "Select an option" at bounding box center [479, 396] width 16 height 16
click at [484, 443] on span "Select an option" at bounding box center [479, 447] width 16 height 16
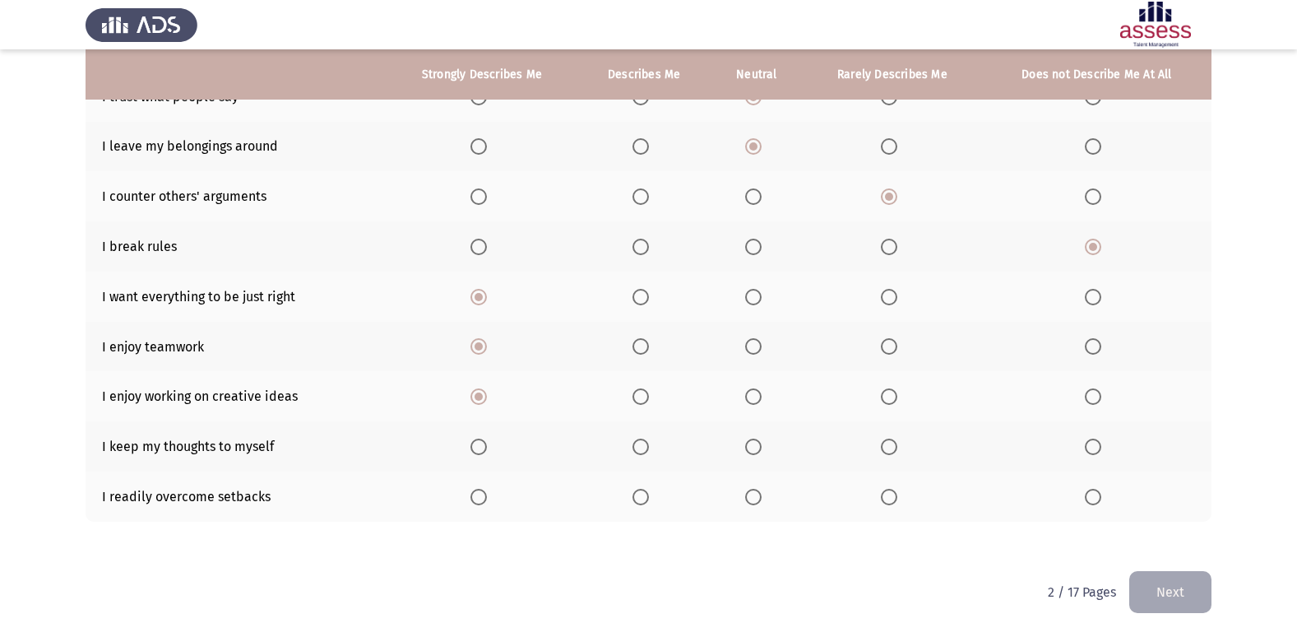
click at [484, 443] on input "Select an option" at bounding box center [479, 447] width 16 height 16
click at [758, 497] on span "Select an option" at bounding box center [753, 497] width 16 height 16
click at [758, 497] on input "Select an option" at bounding box center [753, 497] width 16 height 16
click at [1180, 588] on button "Next" at bounding box center [1171, 592] width 82 height 42
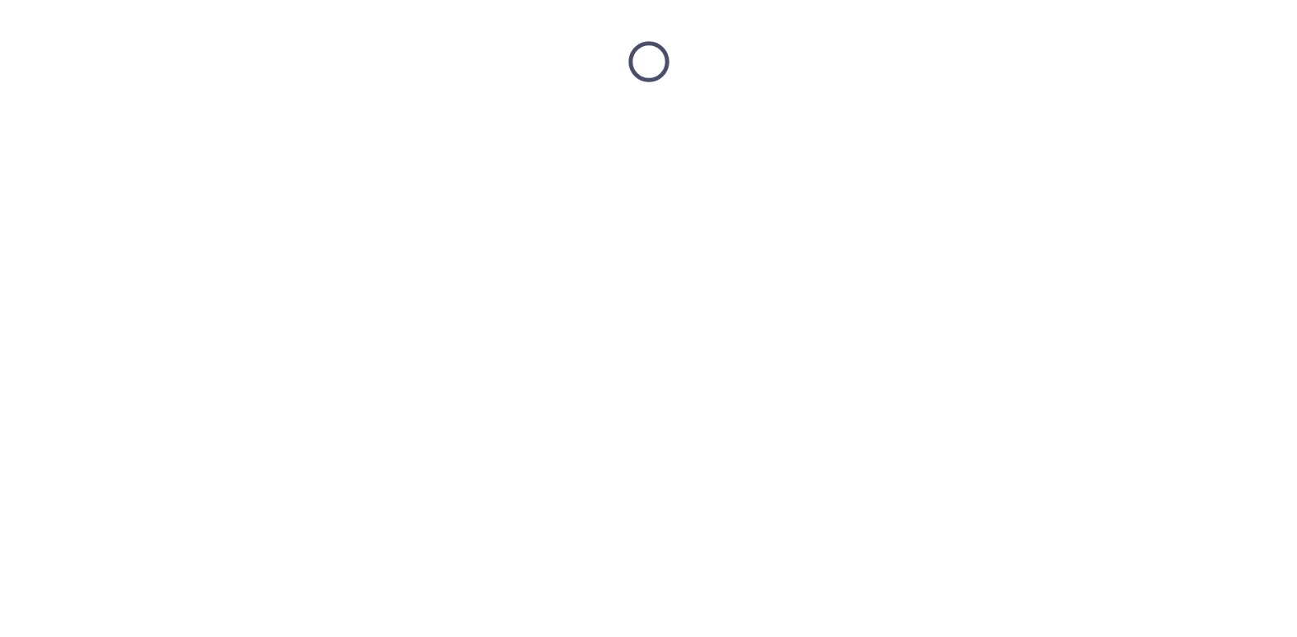
scroll to position [0, 0]
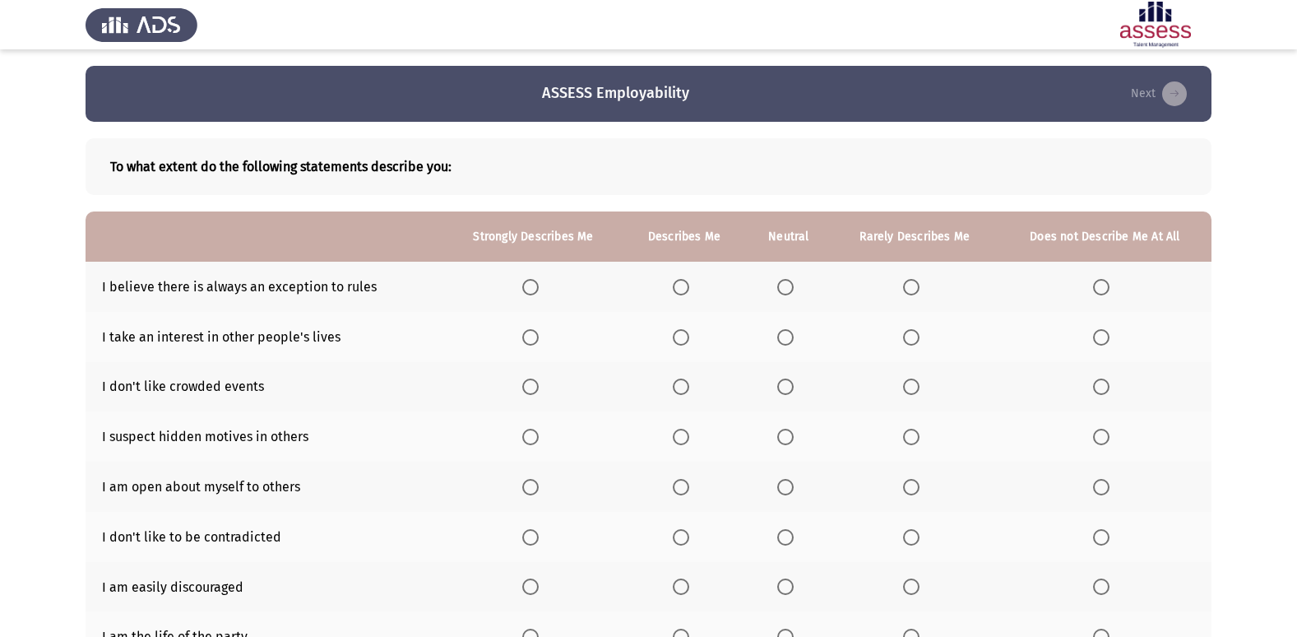
click at [689, 293] on span "Select an option" at bounding box center [681, 287] width 16 height 16
click at [689, 293] on input "Select an option" at bounding box center [681, 287] width 16 height 16
click at [910, 334] on span "Select an option" at bounding box center [911, 337] width 16 height 16
click at [910, 334] on input "Select an option" at bounding box center [911, 337] width 16 height 16
click at [689, 386] on span "Select an option" at bounding box center [681, 386] width 16 height 16
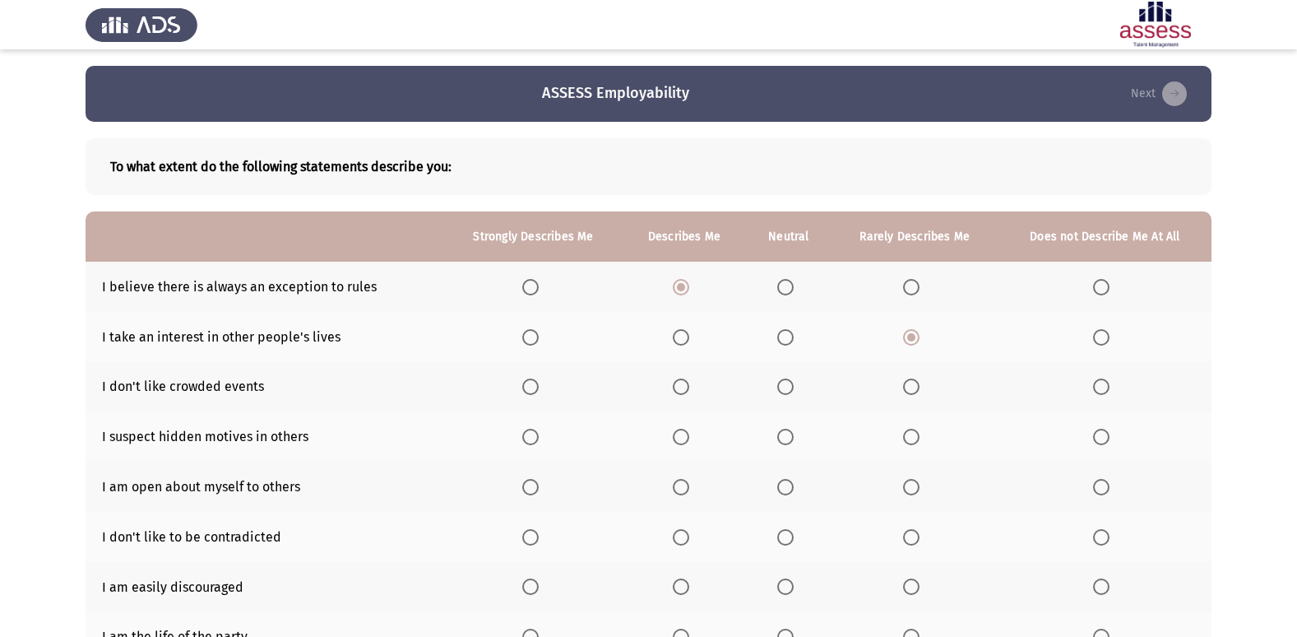
click at [689, 386] on input "Select an option" at bounding box center [681, 386] width 16 height 16
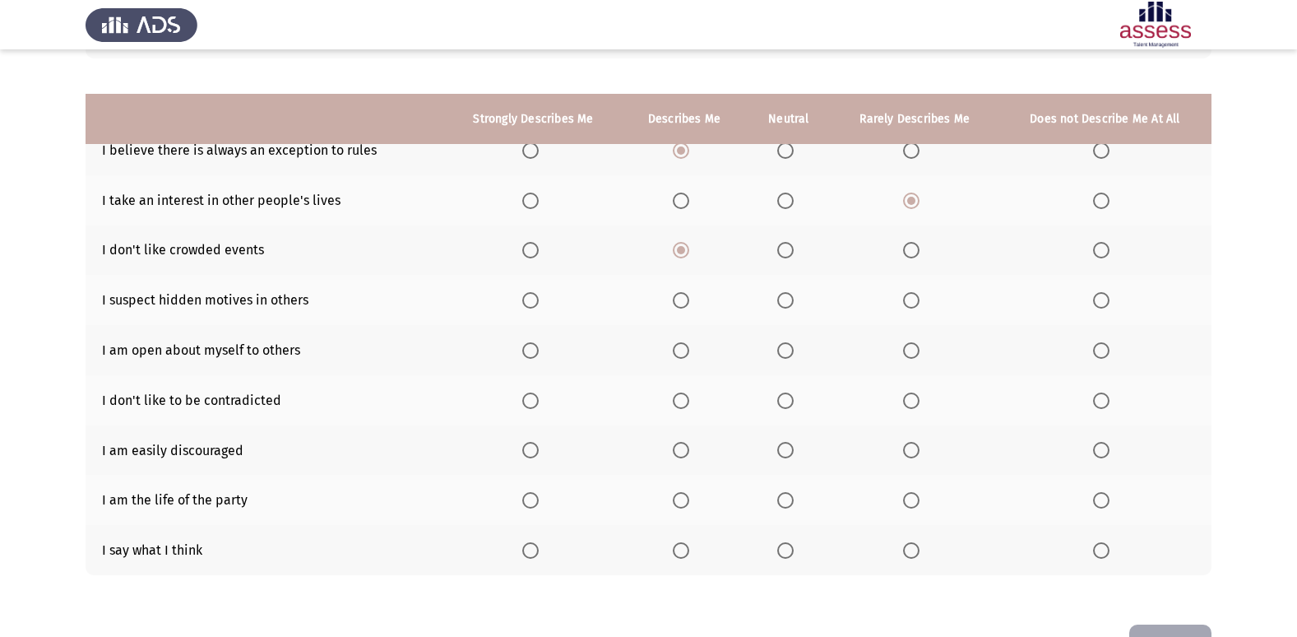
scroll to position [190, 0]
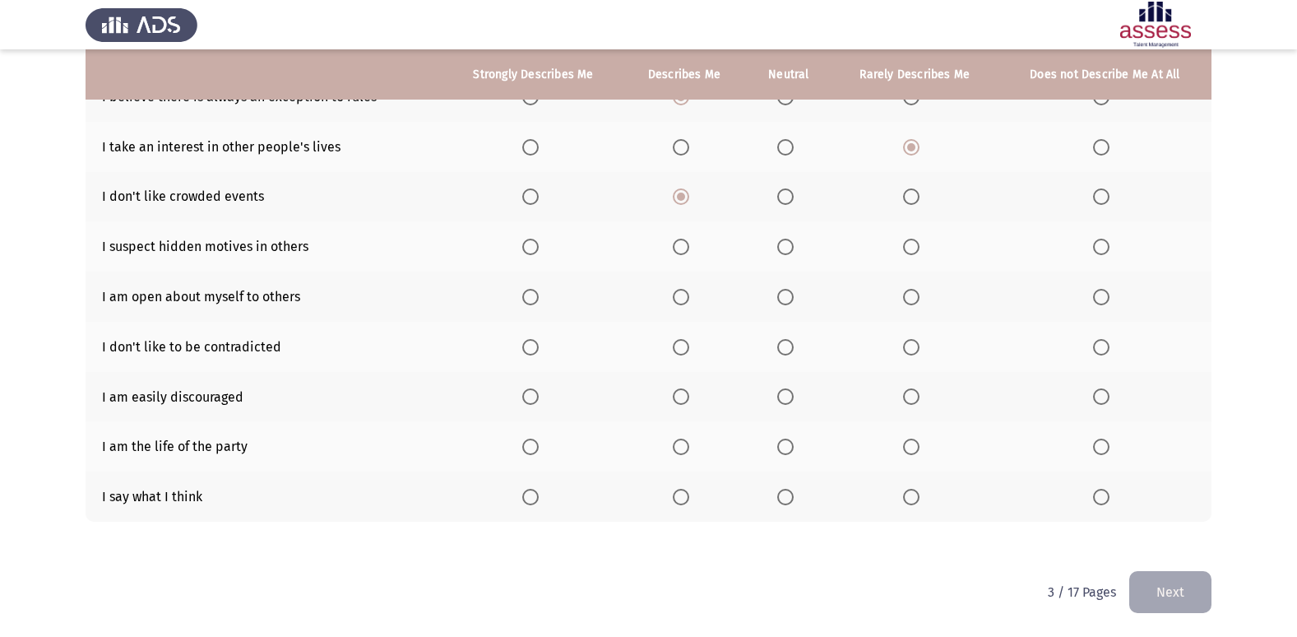
click at [786, 504] on span "Select an option" at bounding box center [785, 497] width 16 height 16
click at [786, 504] on input "Select an option" at bounding box center [785, 497] width 16 height 16
click at [907, 449] on span "Select an option" at bounding box center [911, 447] width 16 height 16
click at [907, 449] on input "Select an option" at bounding box center [911, 447] width 16 height 16
click at [1104, 399] on span "Select an option" at bounding box center [1101, 396] width 16 height 16
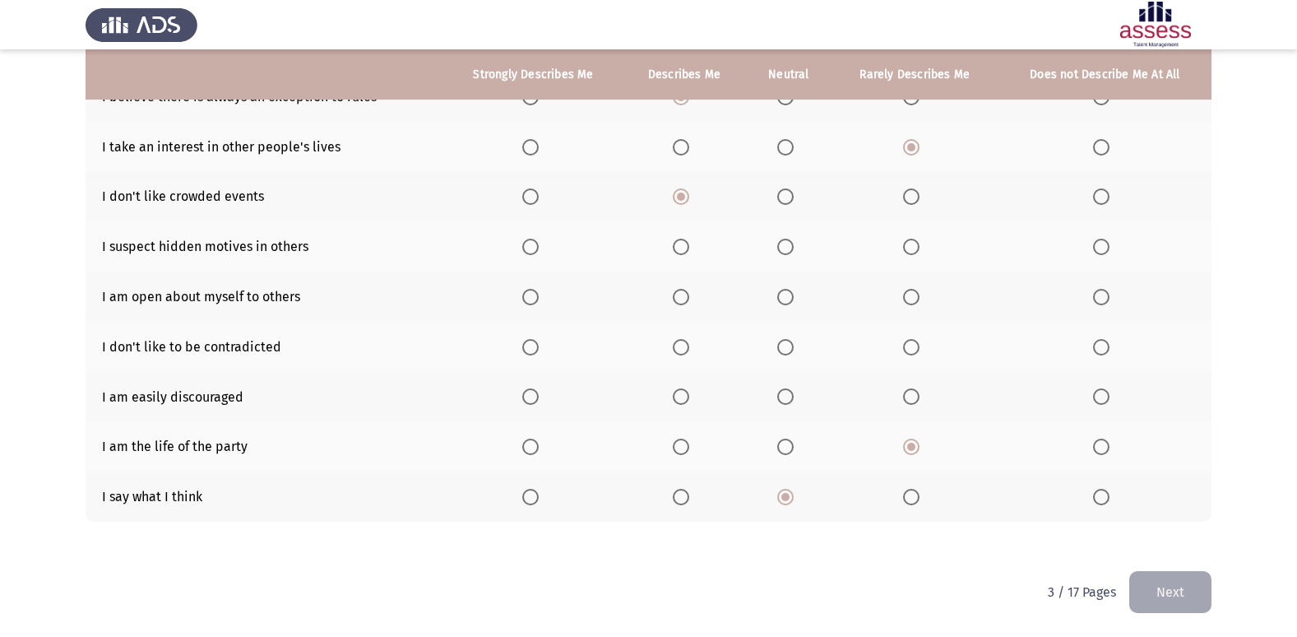
click at [1104, 399] on input "Select an option" at bounding box center [1101, 396] width 16 height 16
click at [784, 353] on span "Select an option" at bounding box center [785, 347] width 16 height 16
click at [784, 353] on input "Select an option" at bounding box center [785, 347] width 16 height 16
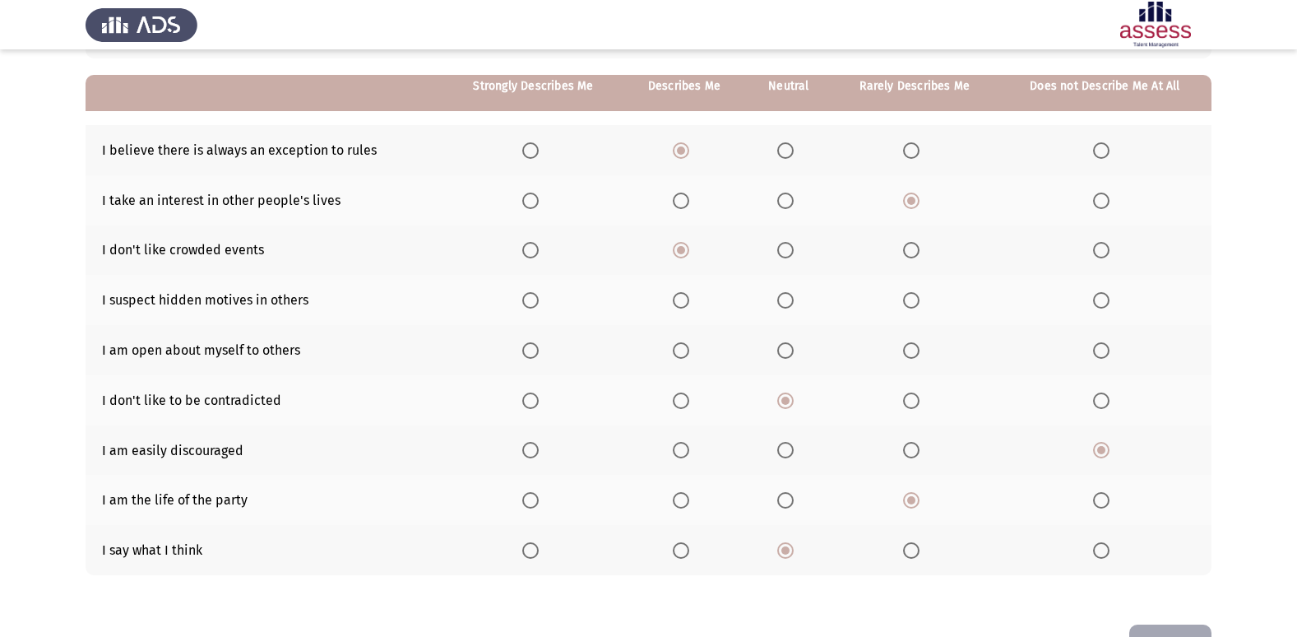
scroll to position [108, 0]
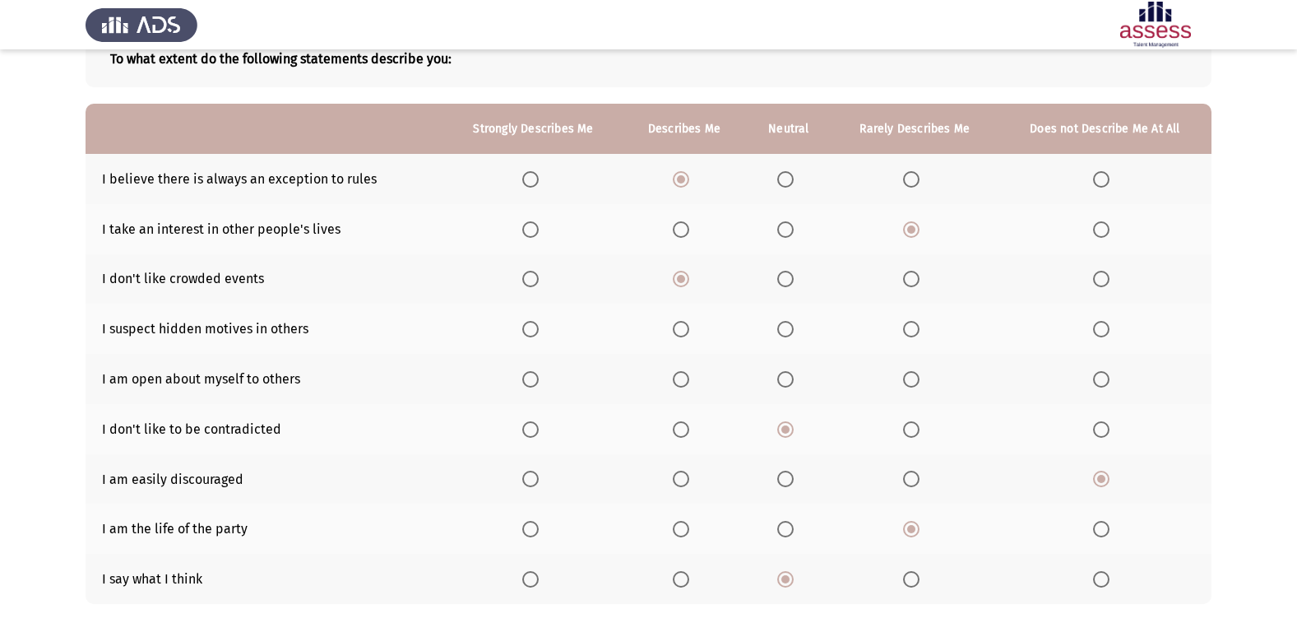
click at [678, 436] on span "Select an option" at bounding box center [681, 429] width 16 height 16
click at [678, 436] on input "Select an option" at bounding box center [681, 429] width 16 height 16
click at [535, 379] on span "Select an option" at bounding box center [530, 379] width 16 height 16
click at [535, 379] on input "Select an option" at bounding box center [530, 379] width 16 height 16
click at [905, 326] on span "Select an option" at bounding box center [911, 329] width 16 height 16
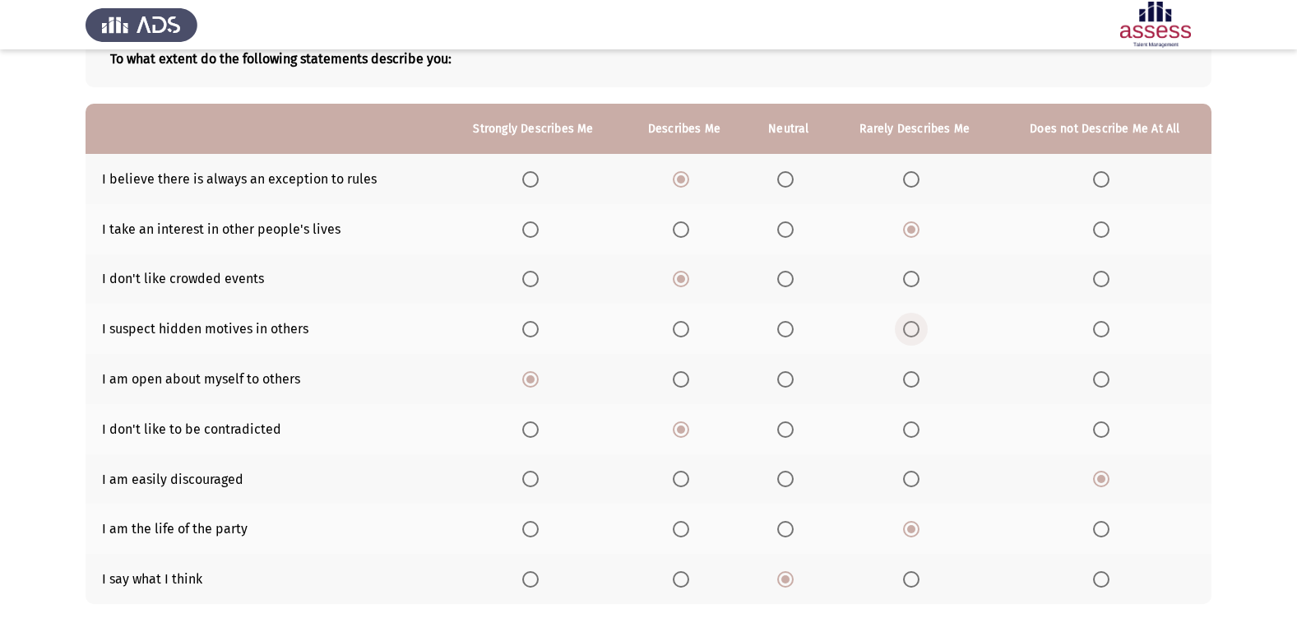
click at [905, 326] on input "Select an option" at bounding box center [911, 329] width 16 height 16
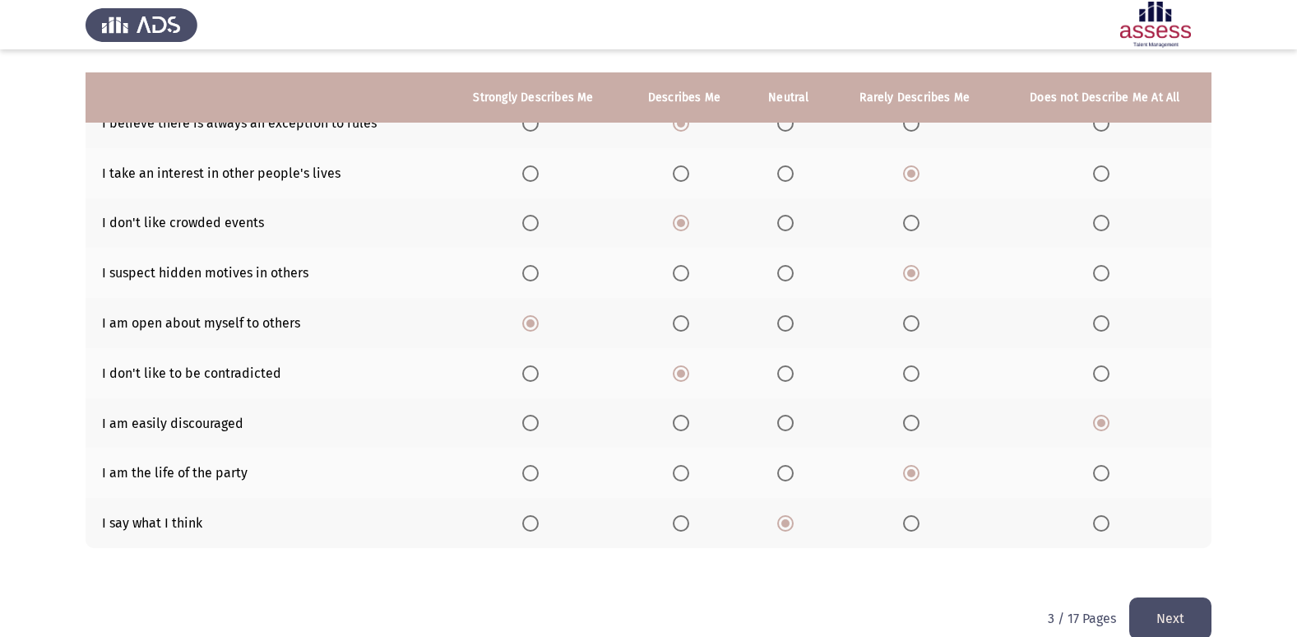
scroll to position [190, 0]
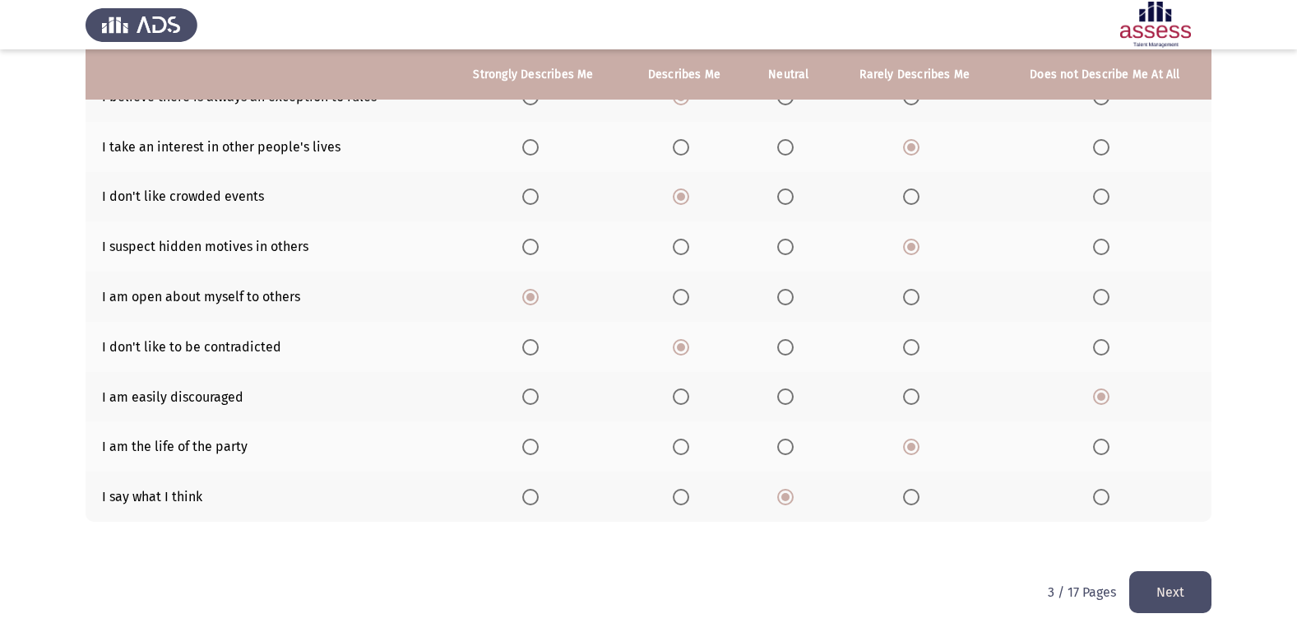
click at [1191, 591] on button "Next" at bounding box center [1171, 592] width 82 height 42
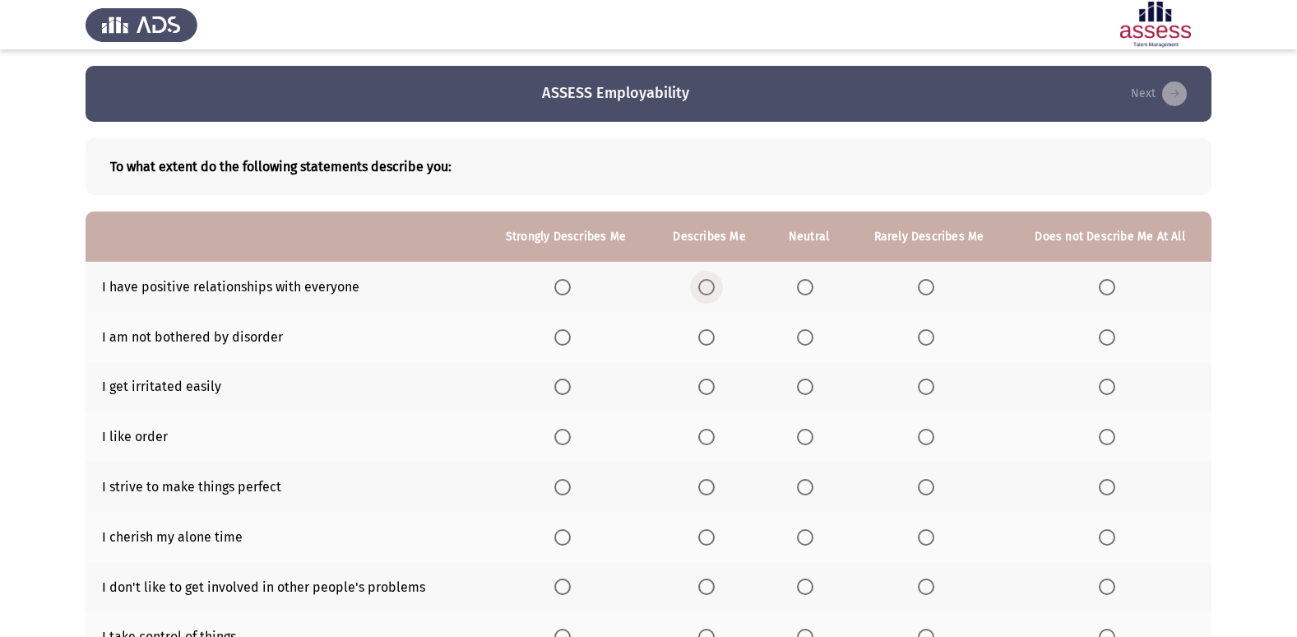
click at [711, 281] on span "Select an option" at bounding box center [706, 287] width 16 height 16
click at [711, 281] on input "Select an option" at bounding box center [706, 287] width 16 height 16
click at [824, 336] on th at bounding box center [808, 337] width 81 height 50
click at [813, 335] on span "Select an option" at bounding box center [805, 337] width 16 height 16
click at [813, 335] on input "Select an option" at bounding box center [805, 337] width 16 height 16
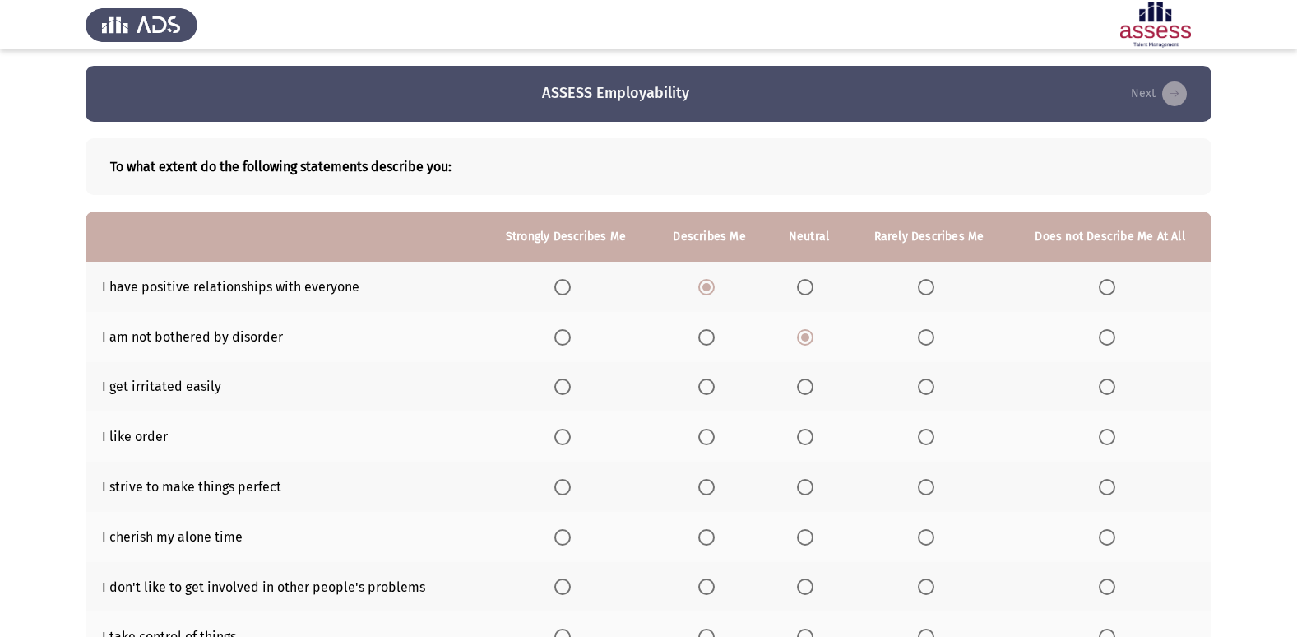
click at [922, 386] on span "Select an option" at bounding box center [926, 386] width 16 height 16
click at [922, 386] on input "Select an option" at bounding box center [926, 386] width 16 height 16
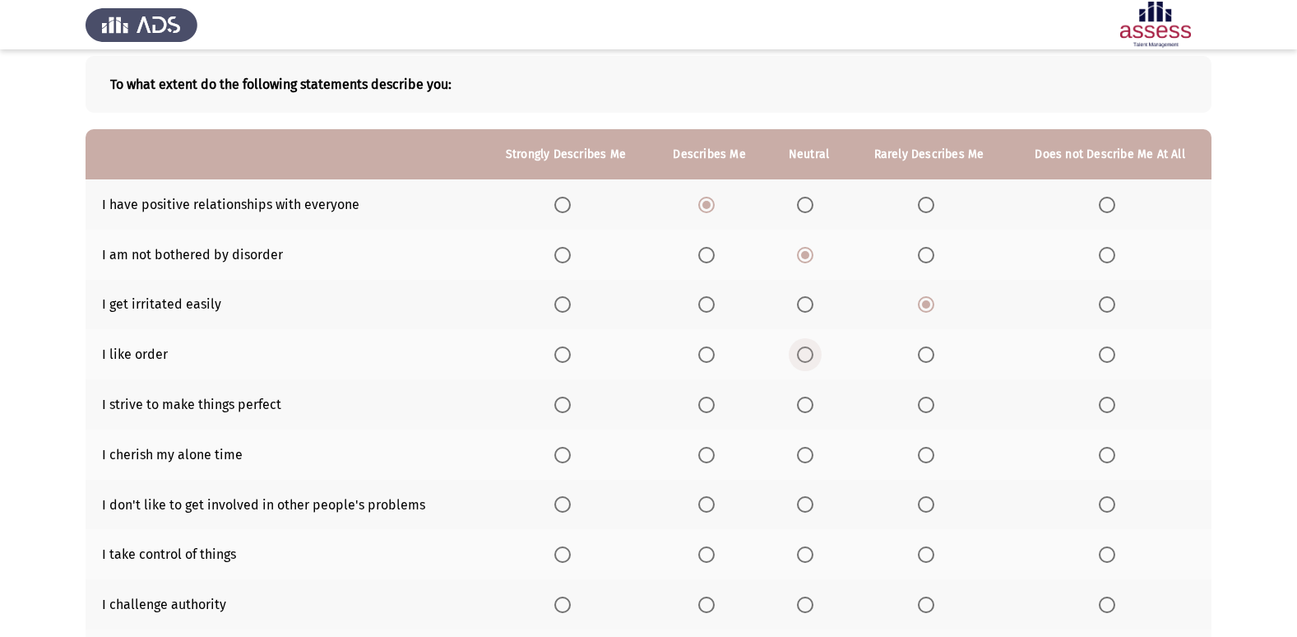
click at [814, 360] on span "Select an option" at bounding box center [805, 354] width 16 height 16
click at [814, 360] on input "Select an option" at bounding box center [805, 354] width 16 height 16
click at [714, 408] on span "Select an option" at bounding box center [706, 405] width 16 height 16
click at [714, 408] on input "Select an option" at bounding box center [706, 405] width 16 height 16
click at [551, 452] on th at bounding box center [566, 454] width 170 height 50
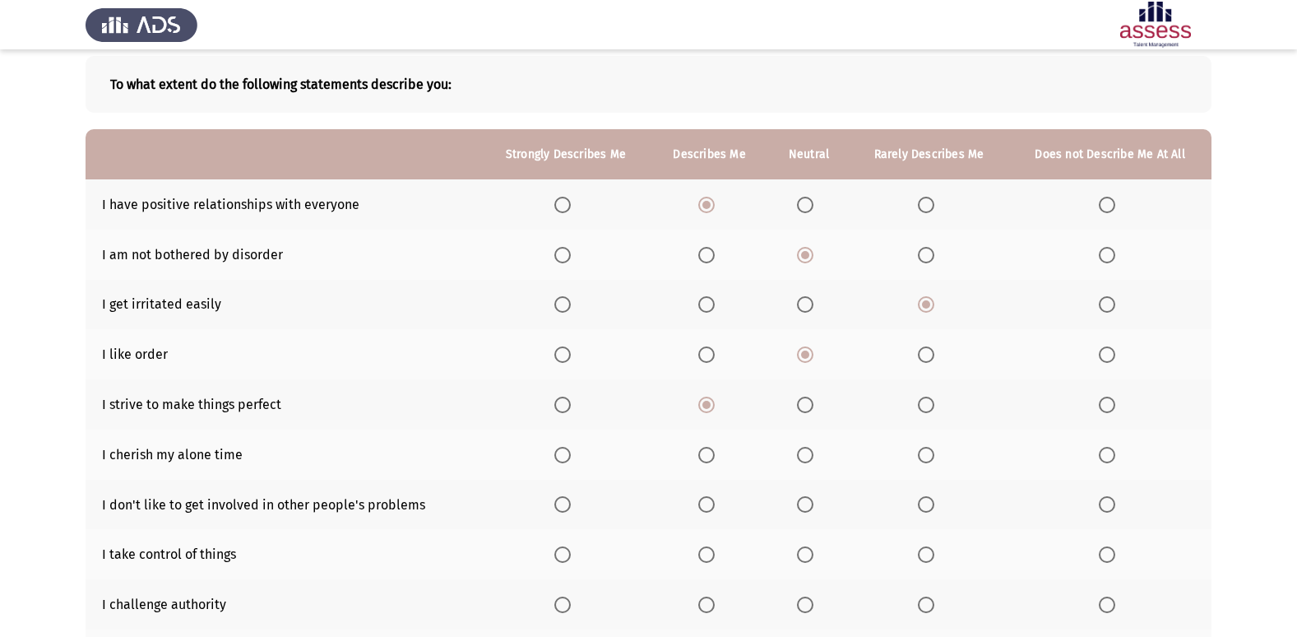
click at [555, 458] on span "Select an option" at bounding box center [563, 455] width 16 height 16
click at [555, 458] on input "Select an option" at bounding box center [563, 455] width 16 height 16
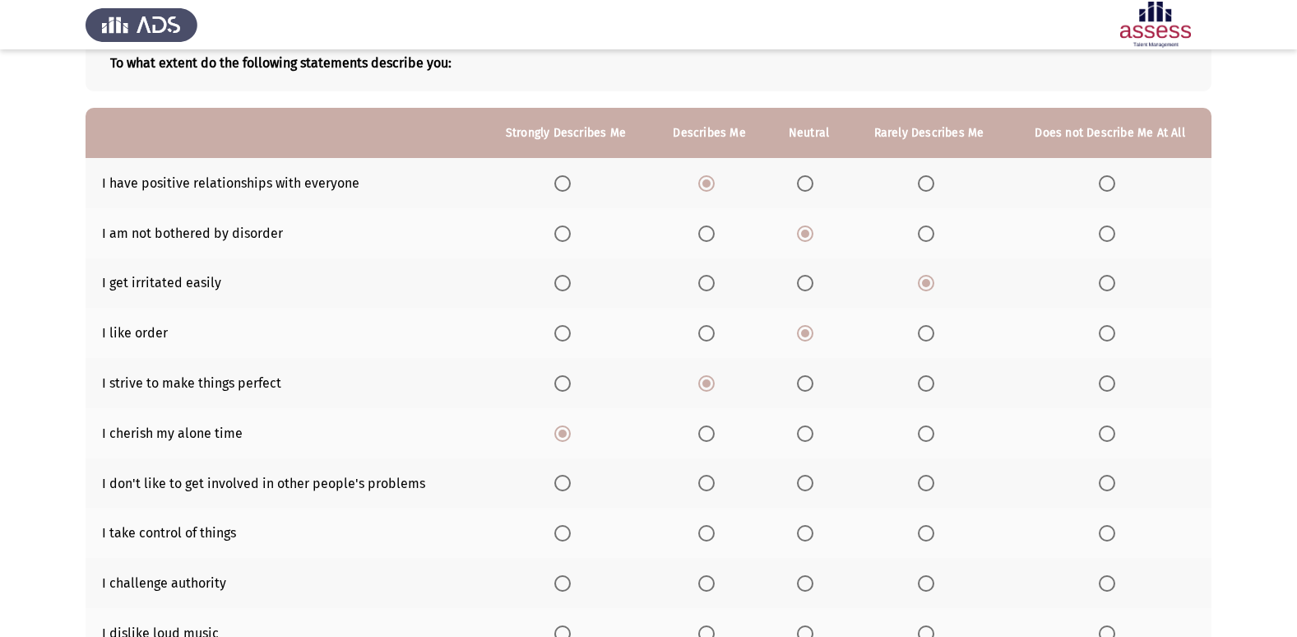
scroll to position [165, 0]
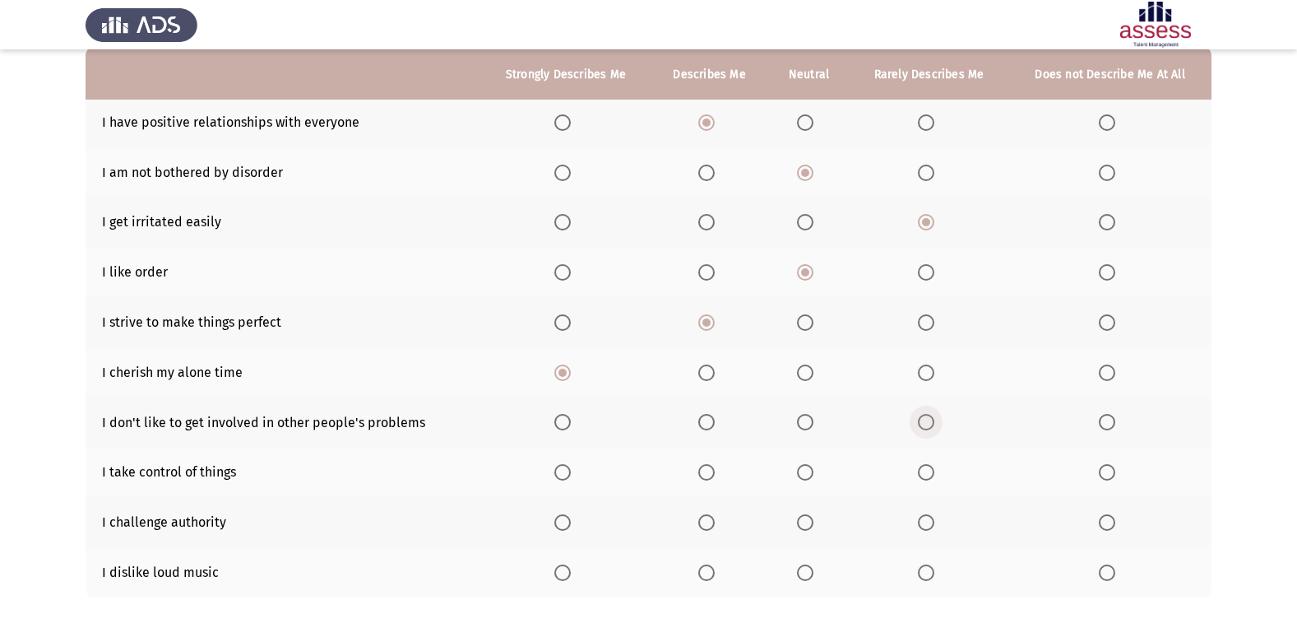
click at [933, 420] on span "Select an option" at bounding box center [926, 422] width 16 height 16
click at [933, 420] on input "Select an option" at bounding box center [926, 422] width 16 height 16
click at [704, 478] on span "Select an option" at bounding box center [706, 472] width 16 height 16
click at [704, 478] on input "Select an option" at bounding box center [706, 472] width 16 height 16
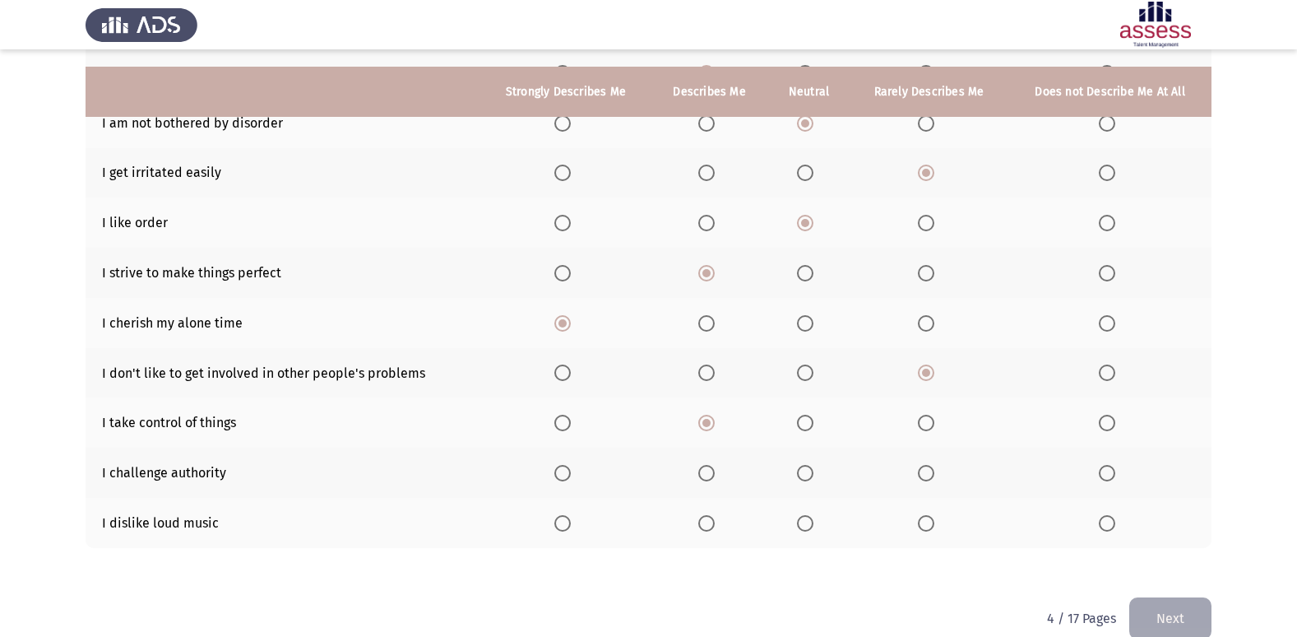
scroll to position [240, 0]
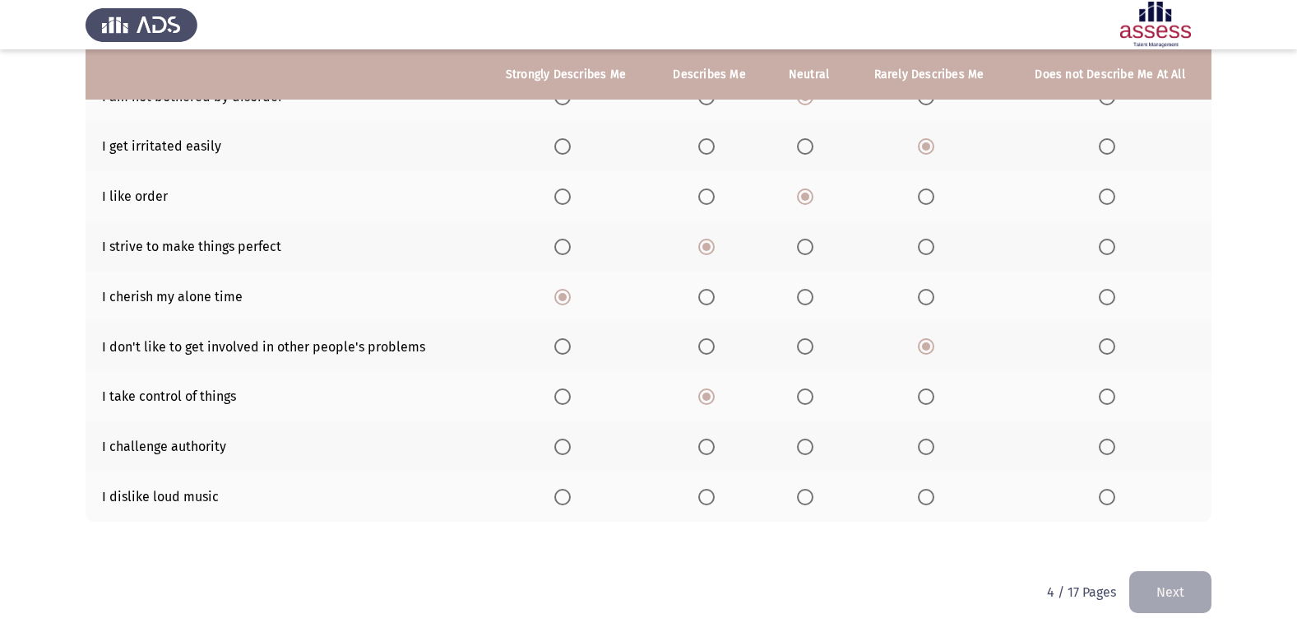
click at [1106, 441] on span "Select an option" at bounding box center [1107, 447] width 16 height 16
click at [1106, 441] on input "Select an option" at bounding box center [1107, 447] width 16 height 16
click at [698, 495] on th at bounding box center [710, 496] width 118 height 50
click at [695, 499] on th at bounding box center [710, 496] width 118 height 50
click at [701, 501] on span "Select an option" at bounding box center [706, 497] width 16 height 16
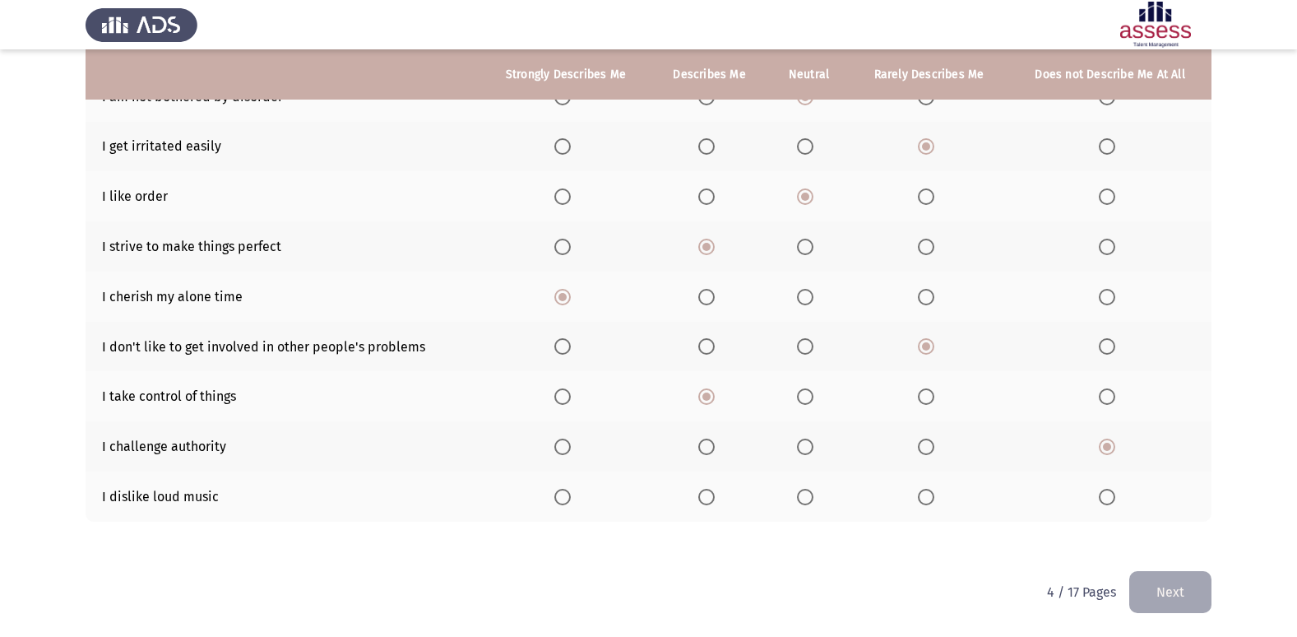
click at [701, 501] on input "Select an option" at bounding box center [706, 497] width 16 height 16
click at [1191, 604] on button "Next" at bounding box center [1171, 592] width 82 height 42
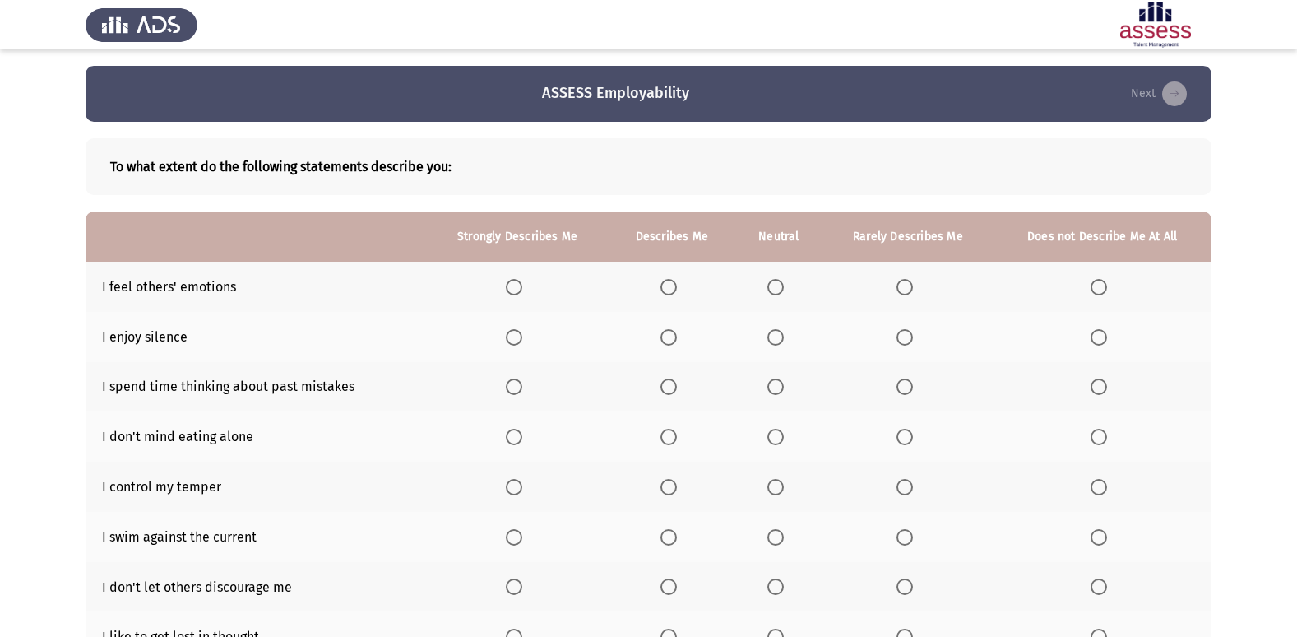
click at [510, 280] on span "Select an option" at bounding box center [514, 287] width 16 height 16
click at [510, 280] on input "Select an option" at bounding box center [514, 287] width 16 height 16
click at [661, 346] on th at bounding box center [672, 337] width 126 height 50
click at [669, 341] on span "Select an option" at bounding box center [669, 337] width 16 height 16
click at [669, 341] on input "Select an option" at bounding box center [669, 337] width 16 height 16
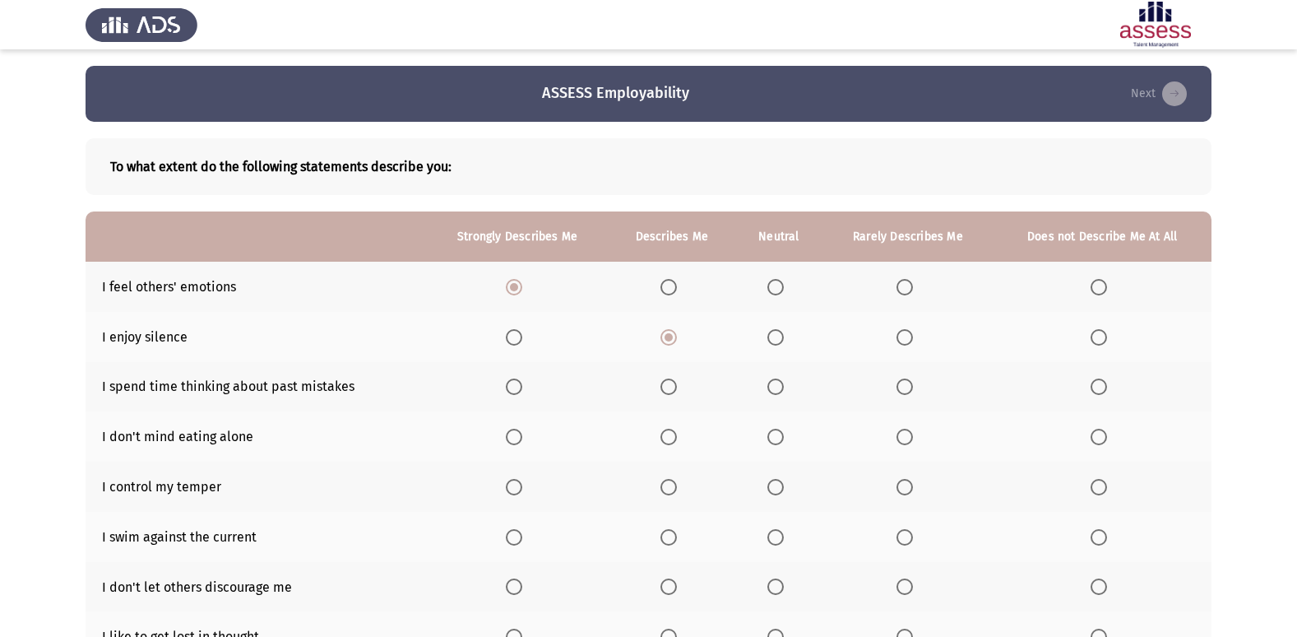
click at [772, 388] on span "Select an option" at bounding box center [776, 386] width 16 height 16
click at [772, 388] on input "Select an option" at bounding box center [776, 386] width 16 height 16
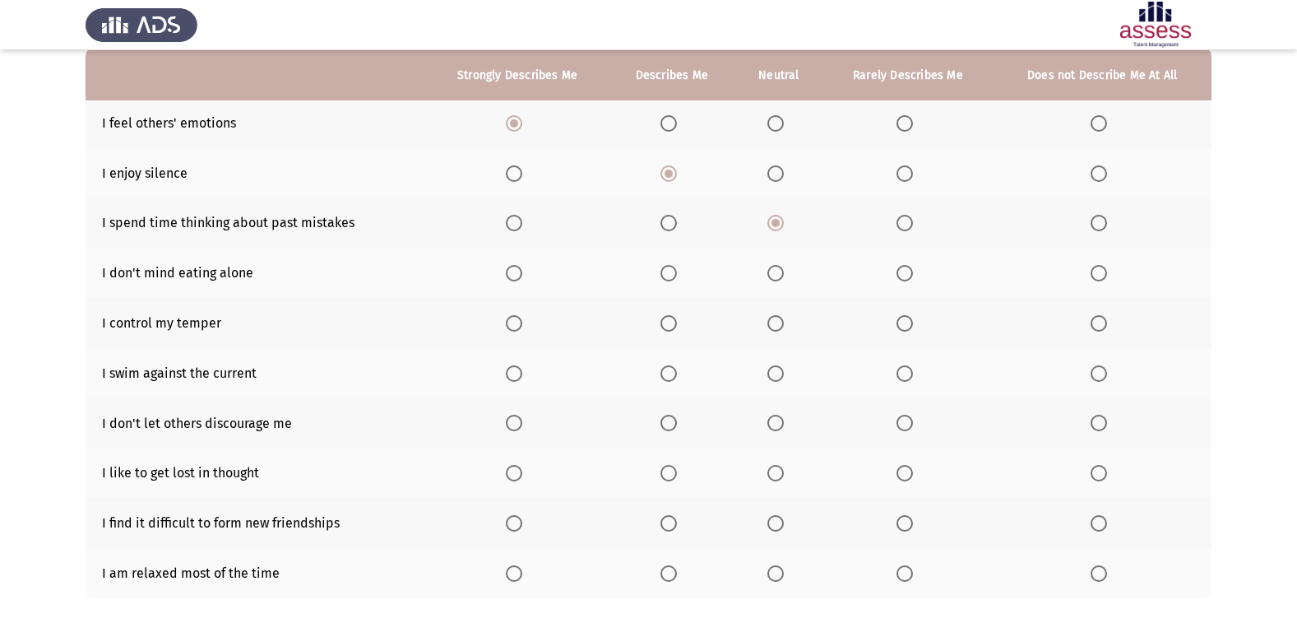
scroll to position [165, 0]
click at [518, 275] on span "Select an option" at bounding box center [514, 272] width 16 height 16
click at [518, 275] on input "Select an option" at bounding box center [514, 272] width 16 height 16
click at [672, 321] on span "Select an option" at bounding box center [669, 322] width 16 height 16
click at [672, 321] on input "Select an option" at bounding box center [669, 322] width 16 height 16
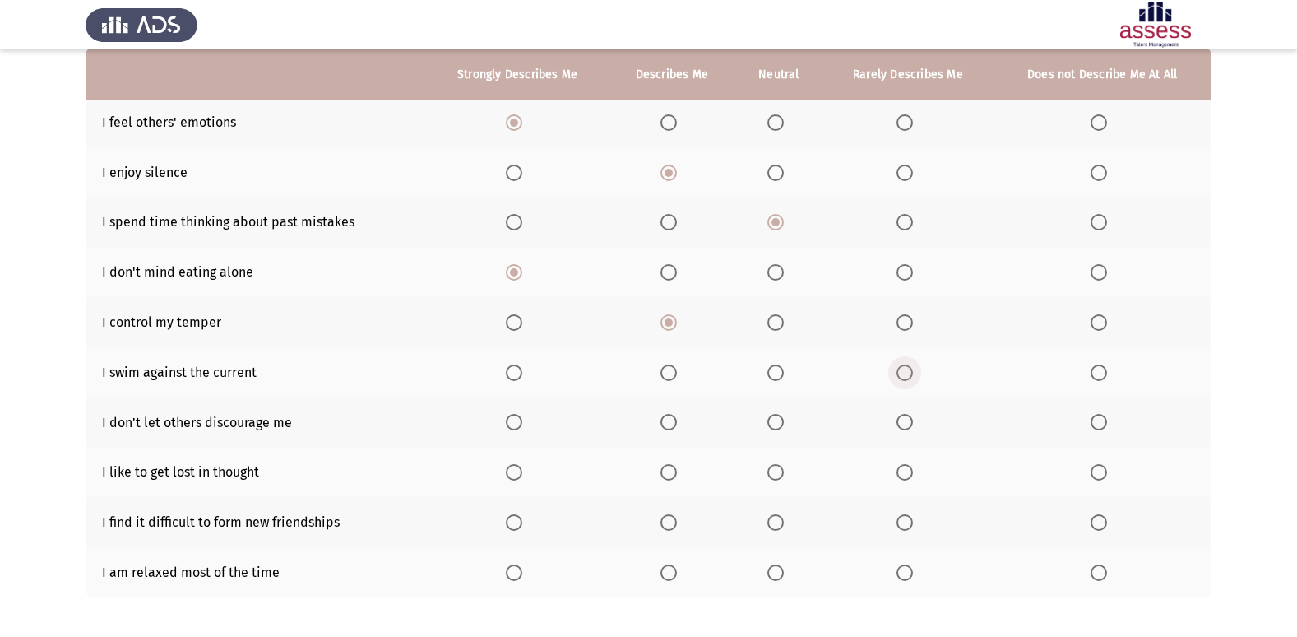
click at [903, 374] on span "Select an option" at bounding box center [905, 372] width 16 height 16
click at [903, 374] on input "Select an option" at bounding box center [905, 372] width 16 height 16
click at [661, 424] on span "Select an option" at bounding box center [669, 422] width 16 height 16
click at [661, 424] on input "Select an option" at bounding box center [669, 422] width 16 height 16
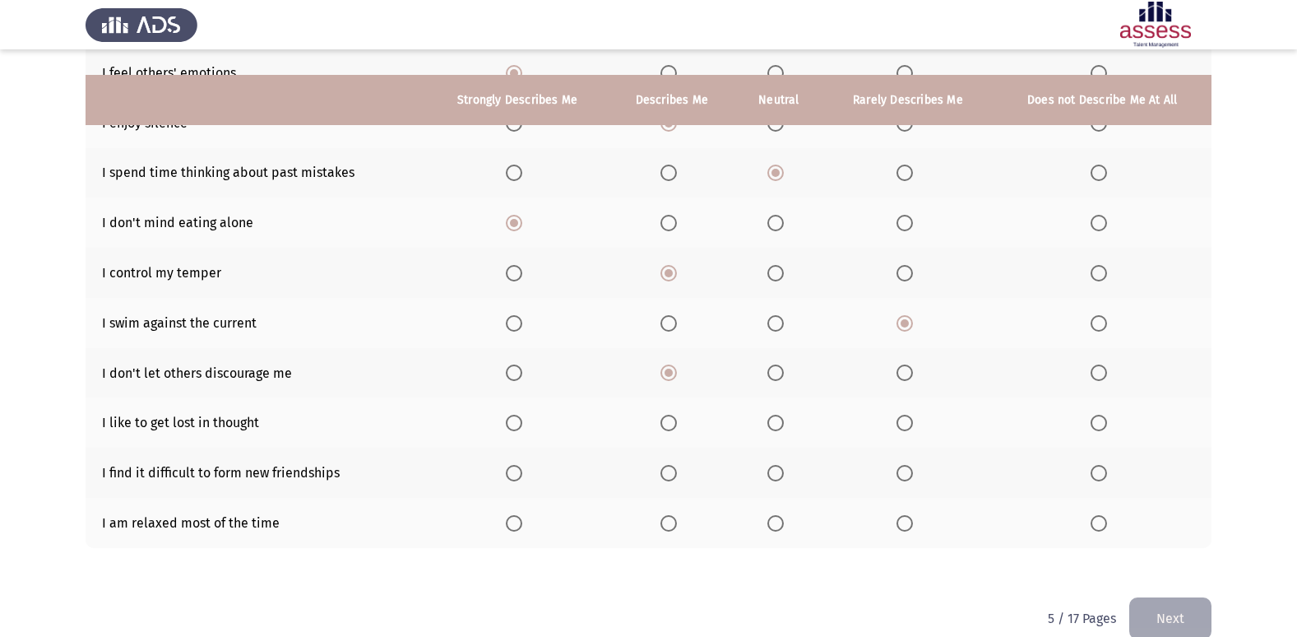
scroll to position [240, 0]
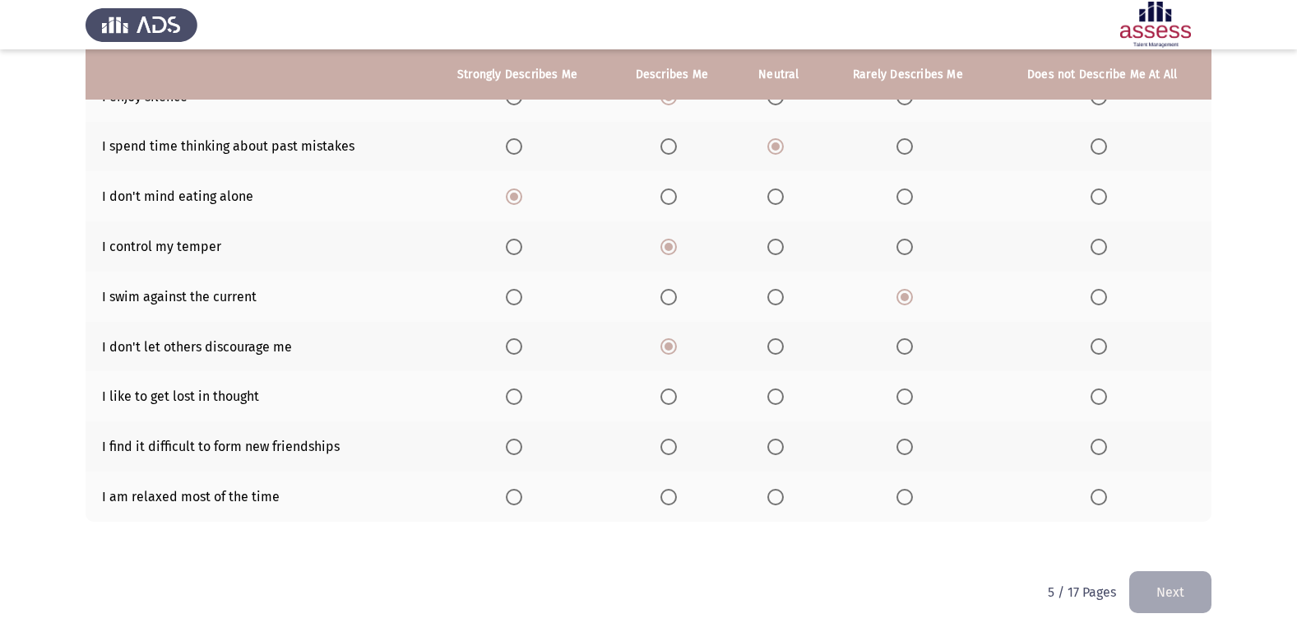
click at [798, 394] on th at bounding box center [779, 396] width 88 height 50
click at [789, 396] on label "Select an option" at bounding box center [779, 396] width 23 height 16
click at [784, 396] on input "Select an option" at bounding box center [776, 396] width 16 height 16
click at [909, 451] on span "Select an option" at bounding box center [905, 447] width 16 height 16
click at [909, 451] on input "Select an option" at bounding box center [905, 447] width 16 height 16
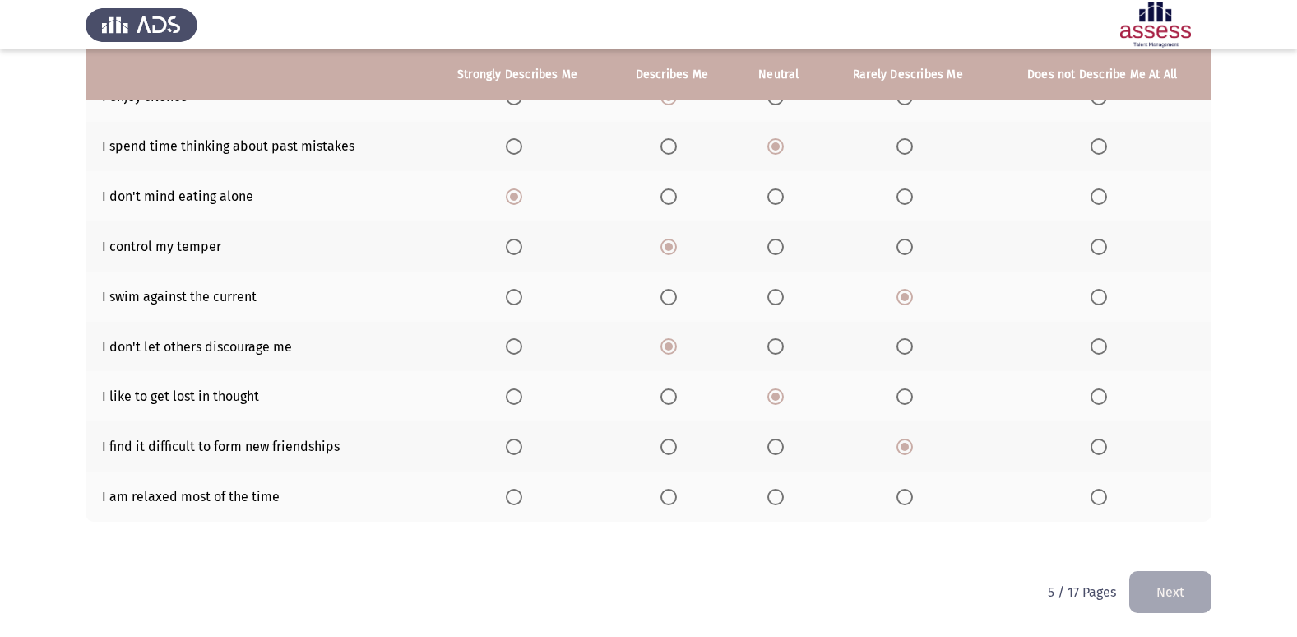
click at [506, 501] on th at bounding box center [517, 496] width 183 height 50
click at [508, 501] on span "Select an option" at bounding box center [514, 497] width 16 height 16
click at [508, 501] on input "Select an option" at bounding box center [514, 497] width 16 height 16
click at [1164, 593] on button "Next" at bounding box center [1171, 592] width 82 height 42
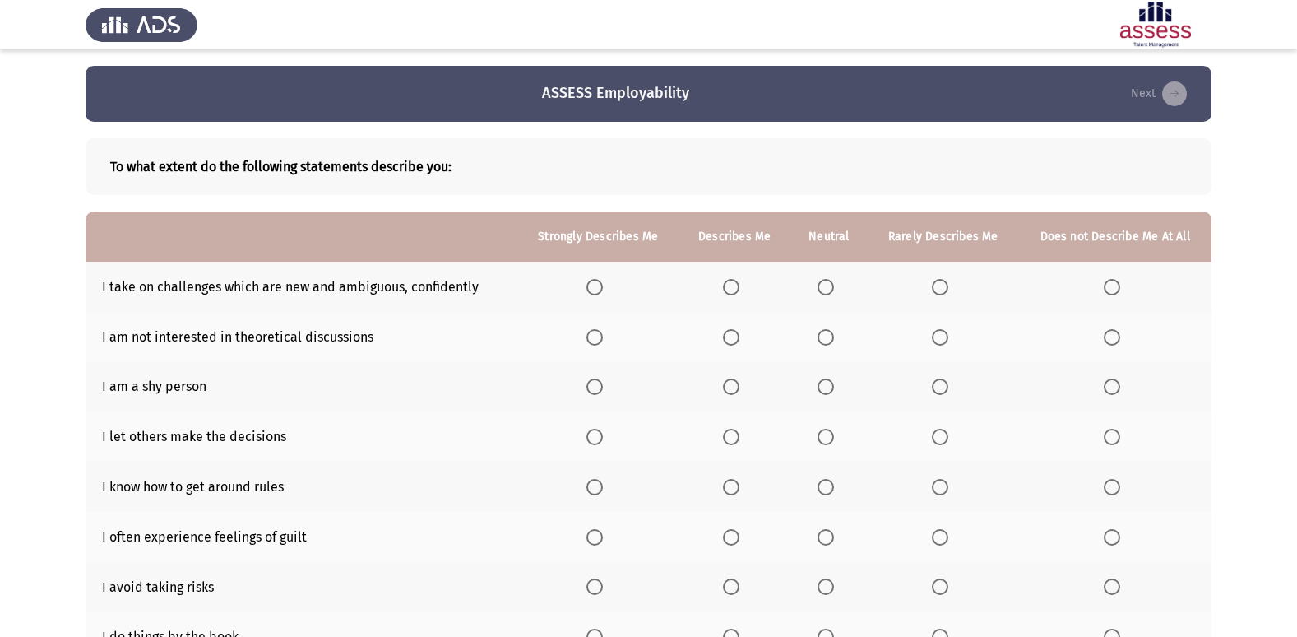
click at [740, 288] on span "Select an option" at bounding box center [731, 287] width 16 height 16
click at [740, 288] on input "Select an option" at bounding box center [731, 287] width 16 height 16
click at [960, 337] on th at bounding box center [943, 337] width 151 height 50
click at [954, 337] on label "Select an option" at bounding box center [943, 337] width 23 height 16
click at [949, 337] on input "Select an option" at bounding box center [940, 337] width 16 height 16
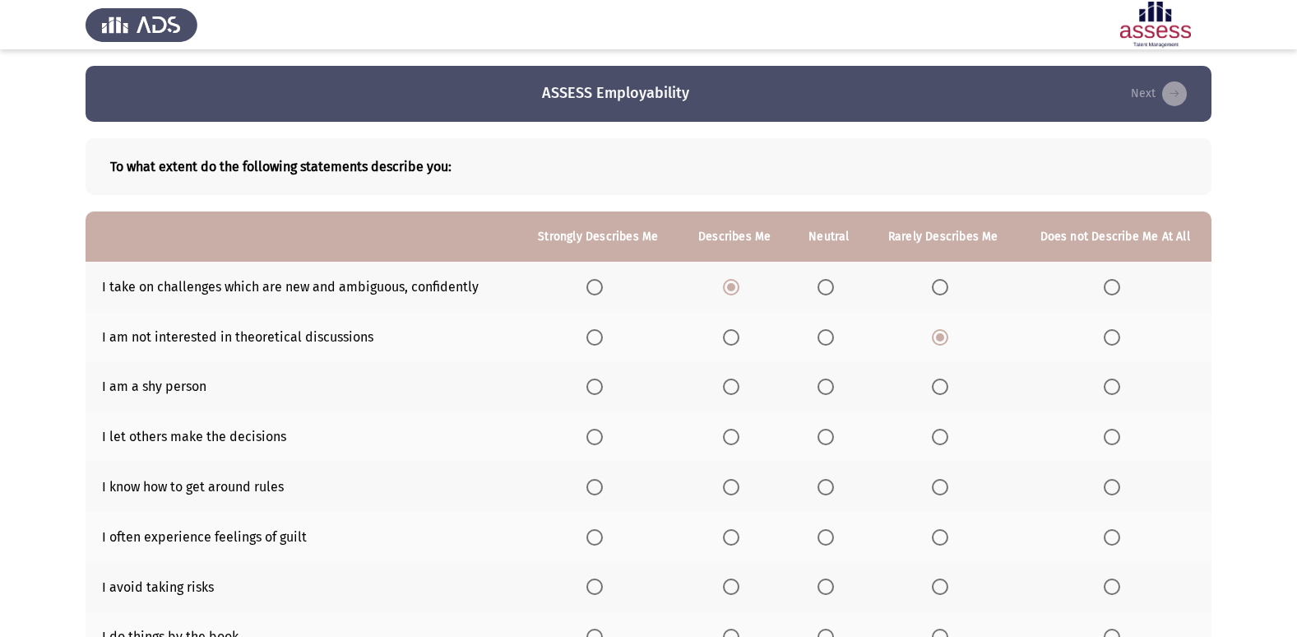
click at [834, 389] on span "Select an option" at bounding box center [826, 386] width 16 height 16
click at [834, 389] on input "Select an option" at bounding box center [826, 386] width 16 height 16
click at [944, 392] on span "Select an option" at bounding box center [940, 386] width 16 height 16
click at [944, 392] on input "Select an option" at bounding box center [940, 386] width 16 height 16
click at [832, 390] on span "Select an option" at bounding box center [826, 386] width 16 height 16
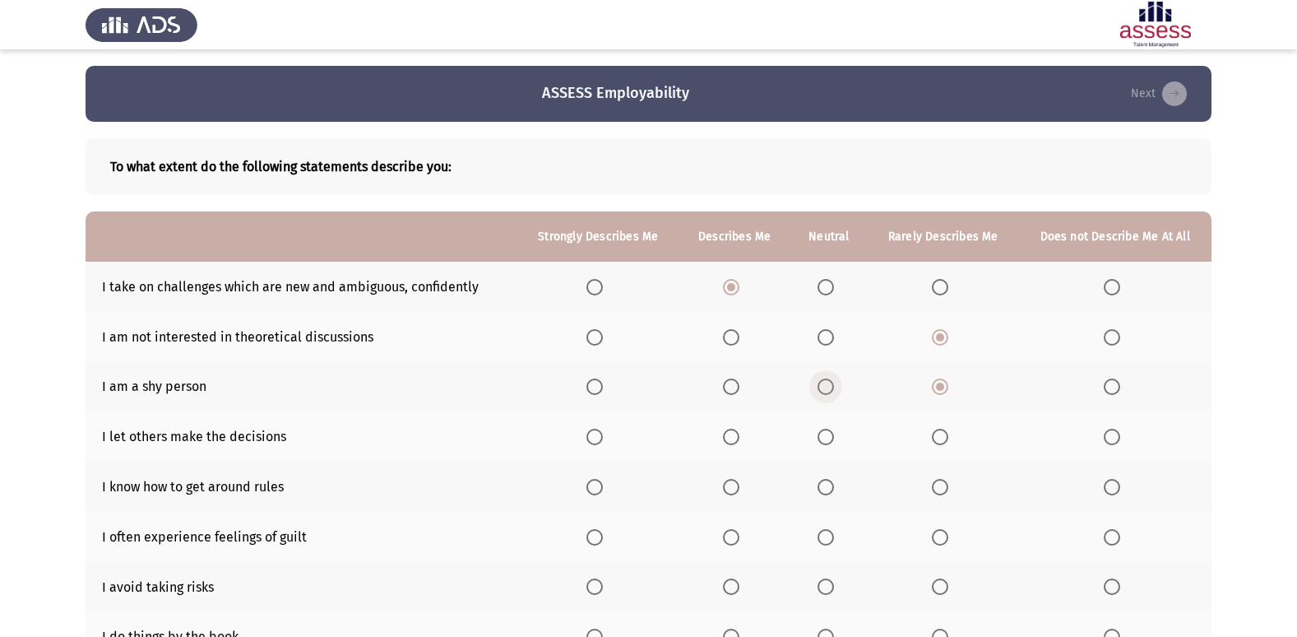
click at [832, 390] on input "Select an option" at bounding box center [826, 386] width 16 height 16
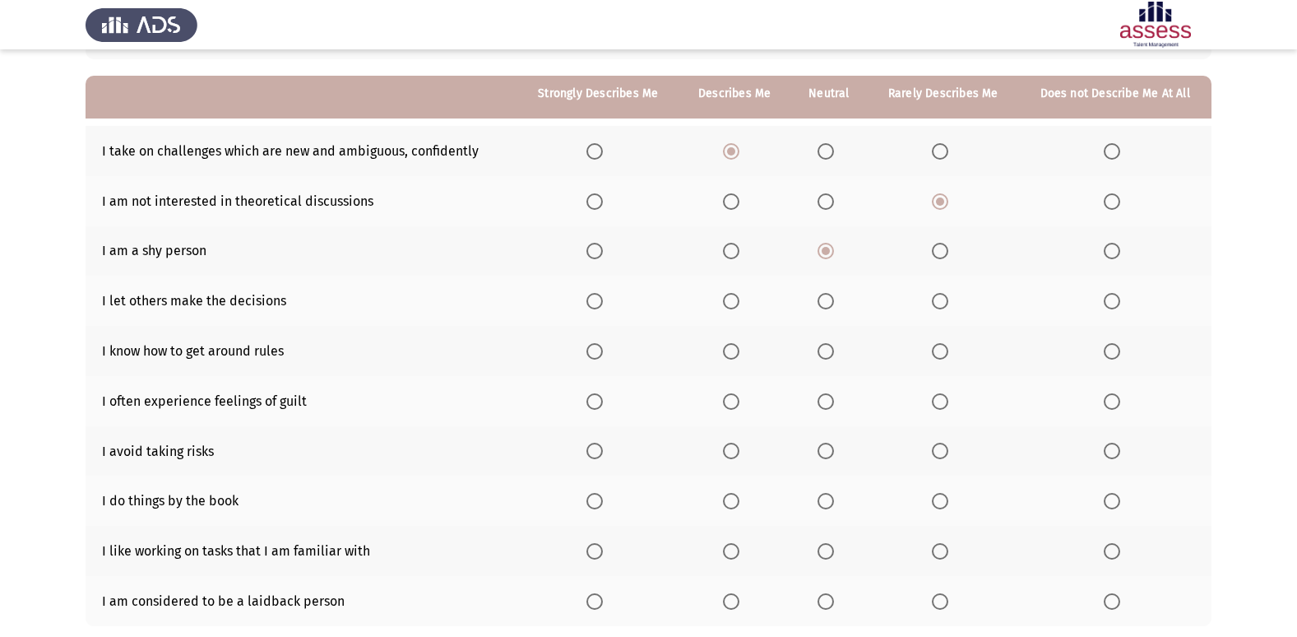
scroll to position [165, 0]
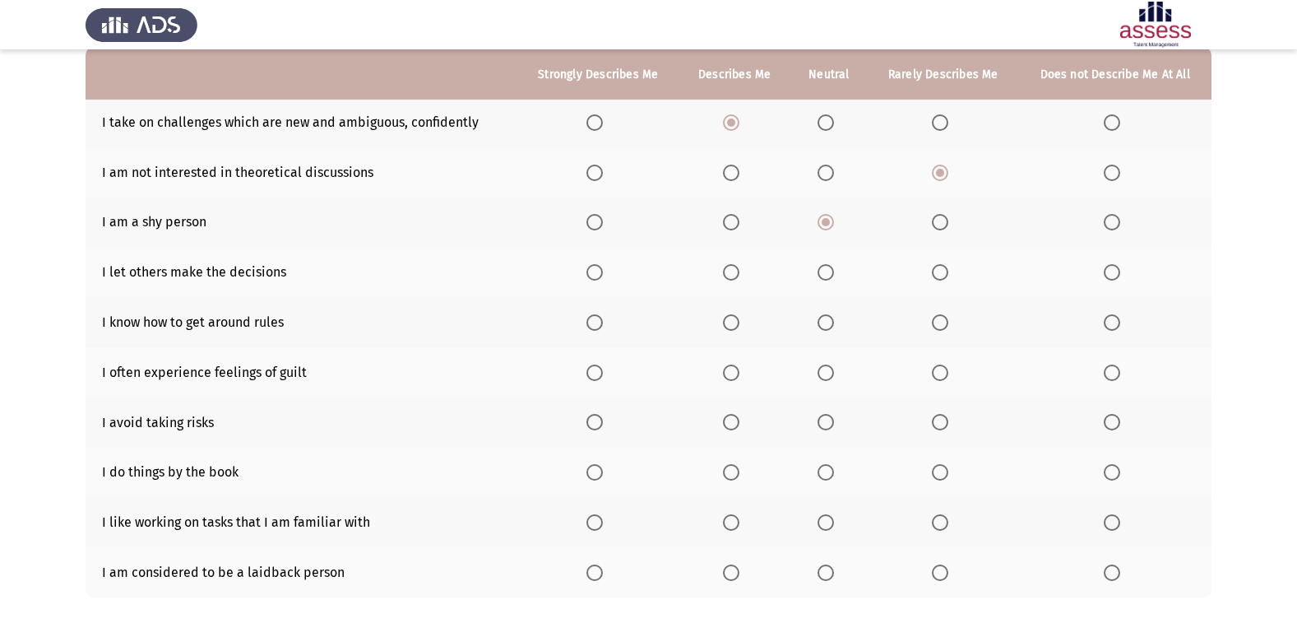
click at [731, 276] on span "Select an option" at bounding box center [731, 272] width 16 height 16
click at [731, 276] on input "Select an option" at bounding box center [731, 272] width 16 height 16
click at [939, 322] on span "Select an option" at bounding box center [940, 322] width 16 height 16
click at [939, 322] on input "Select an option" at bounding box center [940, 322] width 16 height 16
click at [819, 371] on span "Select an option" at bounding box center [826, 372] width 16 height 16
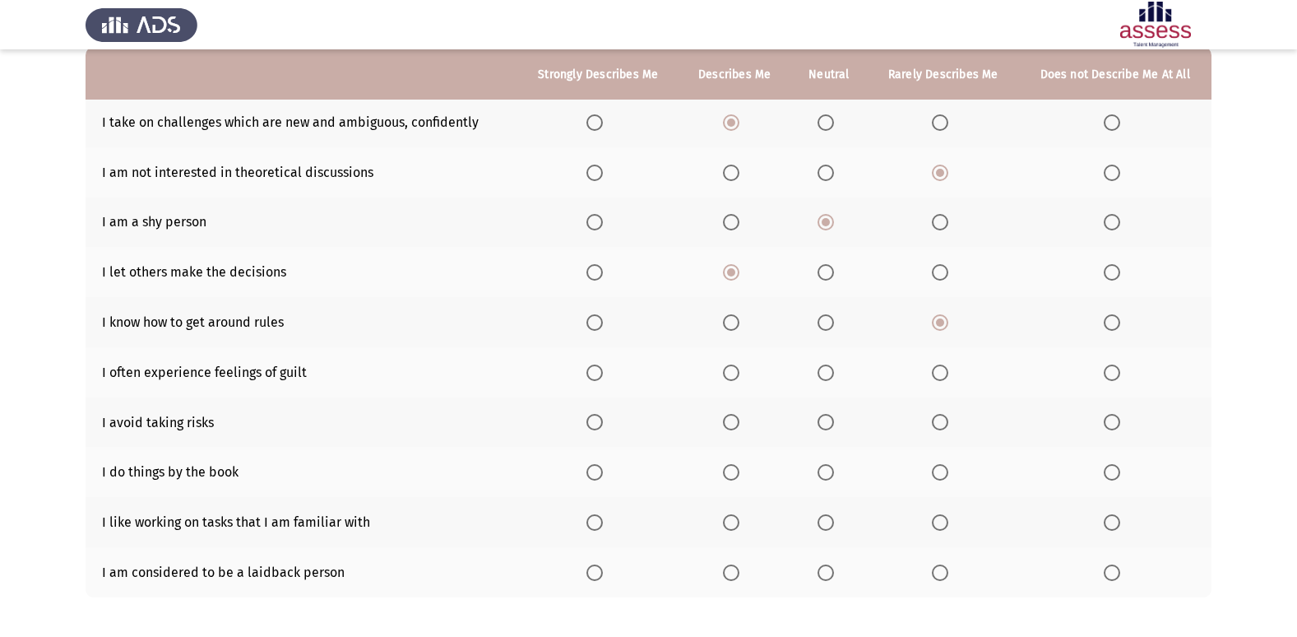
click at [819, 371] on input "Select an option" at bounding box center [826, 372] width 16 height 16
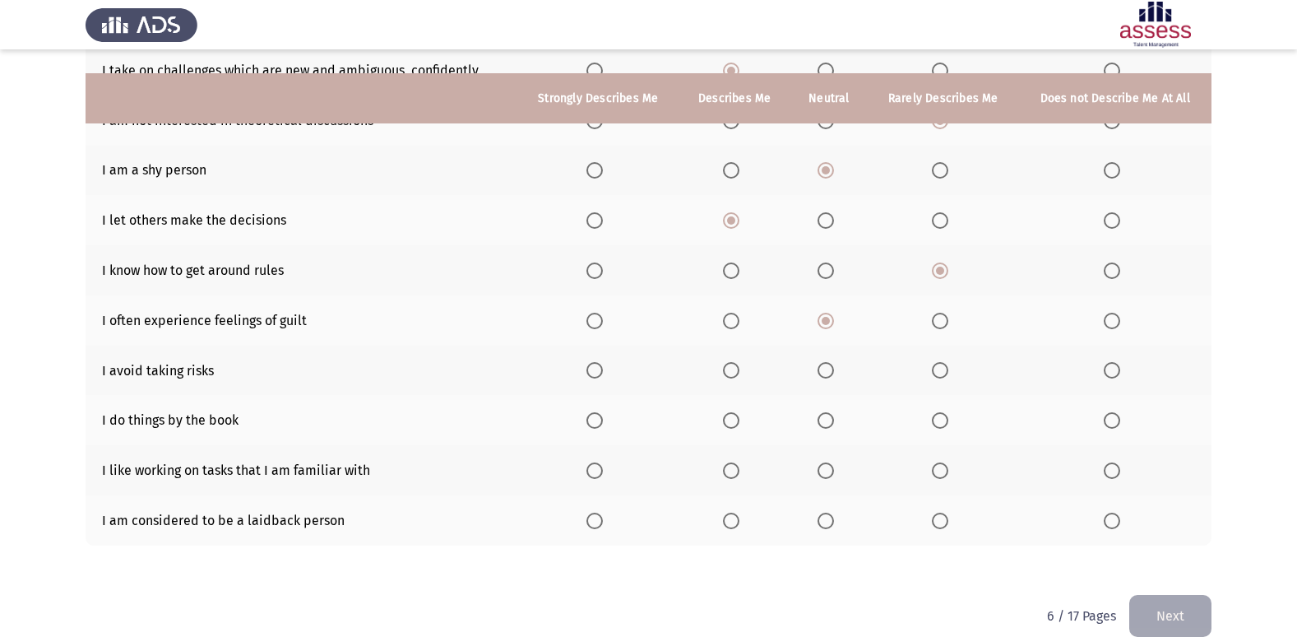
scroll to position [240, 0]
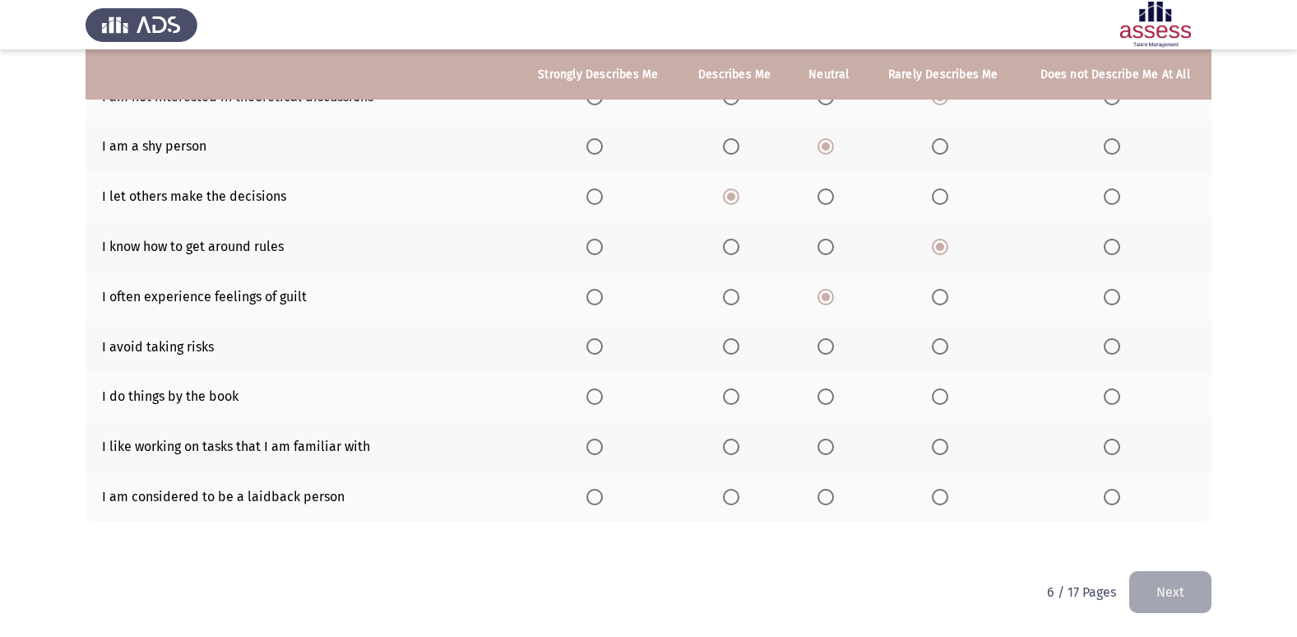
click at [833, 346] on span "Select an option" at bounding box center [826, 346] width 16 height 16
click at [833, 346] on input "Select an option" at bounding box center [826, 346] width 16 height 16
click at [947, 341] on span "Select an option" at bounding box center [940, 346] width 16 height 16
click at [947, 341] on input "Select an option" at bounding box center [940, 346] width 16 height 16
click at [728, 402] on span "Select an option" at bounding box center [731, 396] width 16 height 16
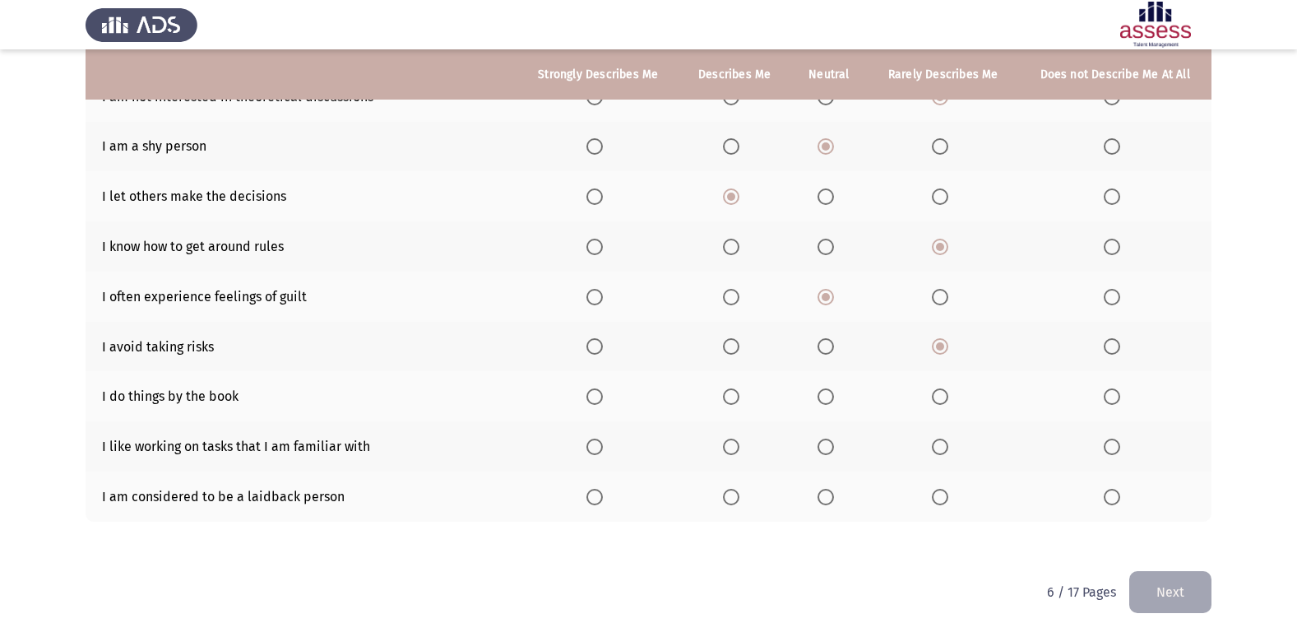
click at [728, 402] on input "Select an option" at bounding box center [731, 396] width 16 height 16
click at [602, 453] on span "Select an option" at bounding box center [595, 447] width 16 height 16
click at [602, 453] on input "Select an option" at bounding box center [595, 447] width 16 height 16
click at [938, 499] on span "Select an option" at bounding box center [940, 497] width 16 height 16
click at [938, 499] on input "Select an option" at bounding box center [940, 497] width 16 height 16
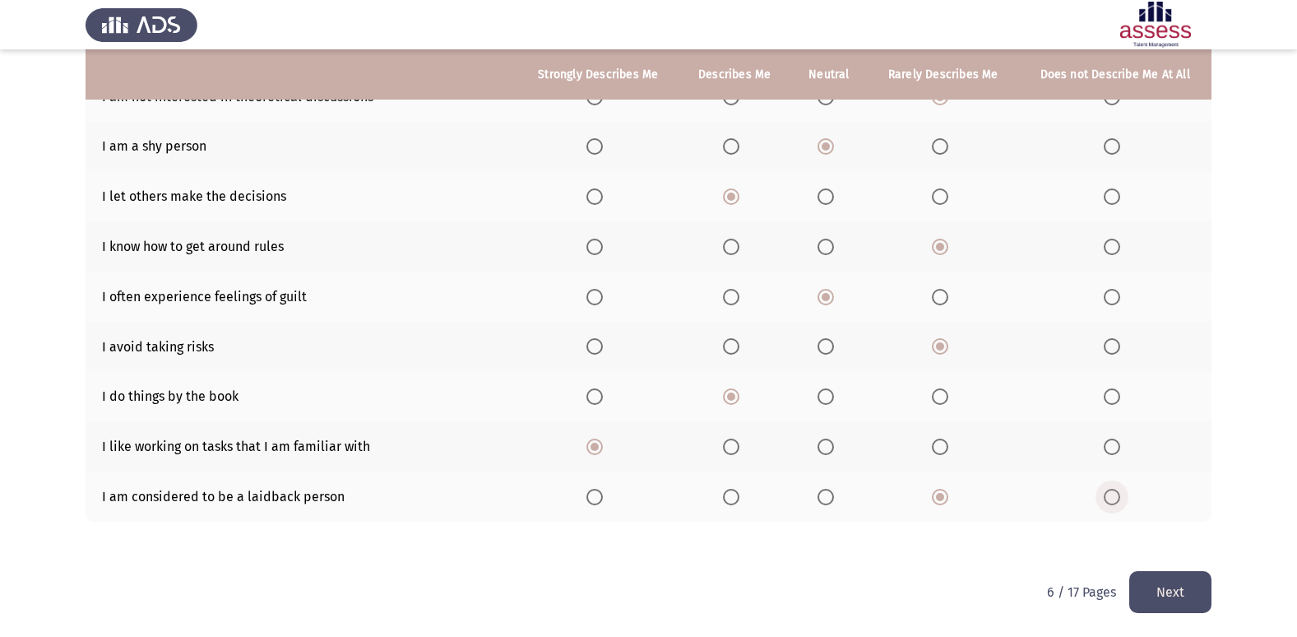
click at [1107, 489] on span "Select an option" at bounding box center [1112, 497] width 16 height 16
click at [1107, 489] on input "Select an option" at bounding box center [1112, 497] width 16 height 16
click at [942, 499] on span "Select an option" at bounding box center [940, 497] width 16 height 16
click at [942, 499] on input "Select an option" at bounding box center [940, 497] width 16 height 16
click at [1187, 596] on button "Next" at bounding box center [1171, 592] width 82 height 42
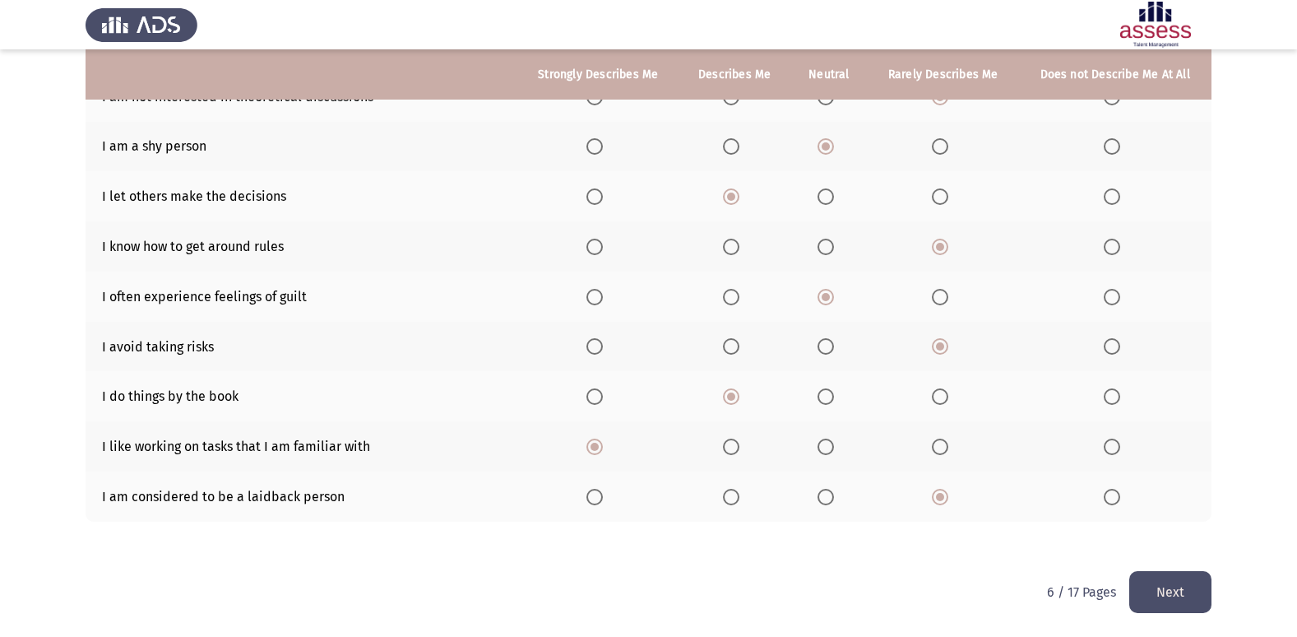
scroll to position [0, 0]
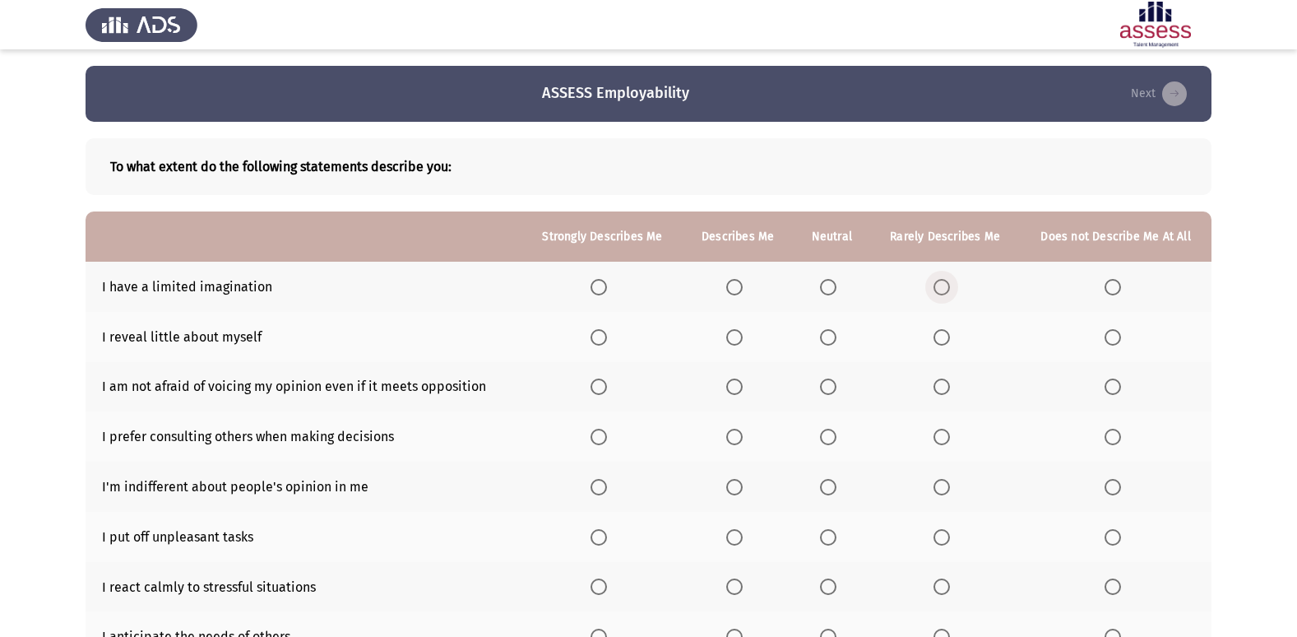
click at [948, 290] on span "Select an option" at bounding box center [942, 287] width 16 height 16
click at [948, 290] on input "Select an option" at bounding box center [942, 287] width 16 height 16
click at [1118, 288] on span "Select an option" at bounding box center [1113, 287] width 16 height 16
click at [1118, 288] on input "Select an option" at bounding box center [1113, 287] width 16 height 16
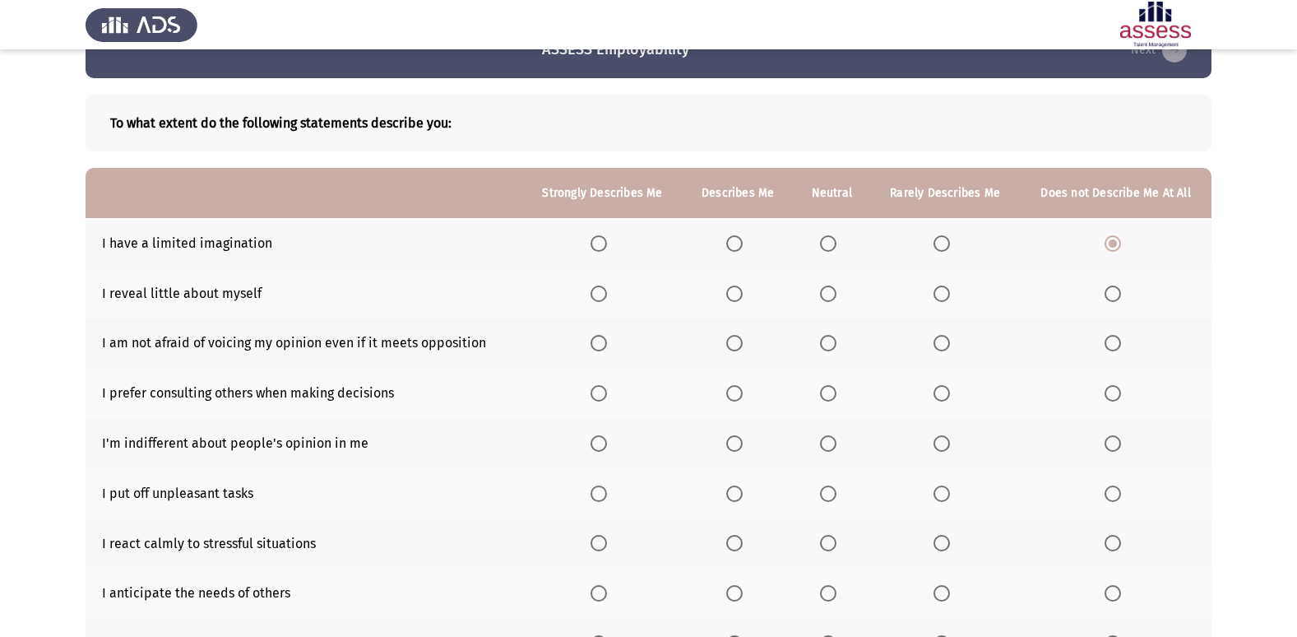
scroll to position [82, 0]
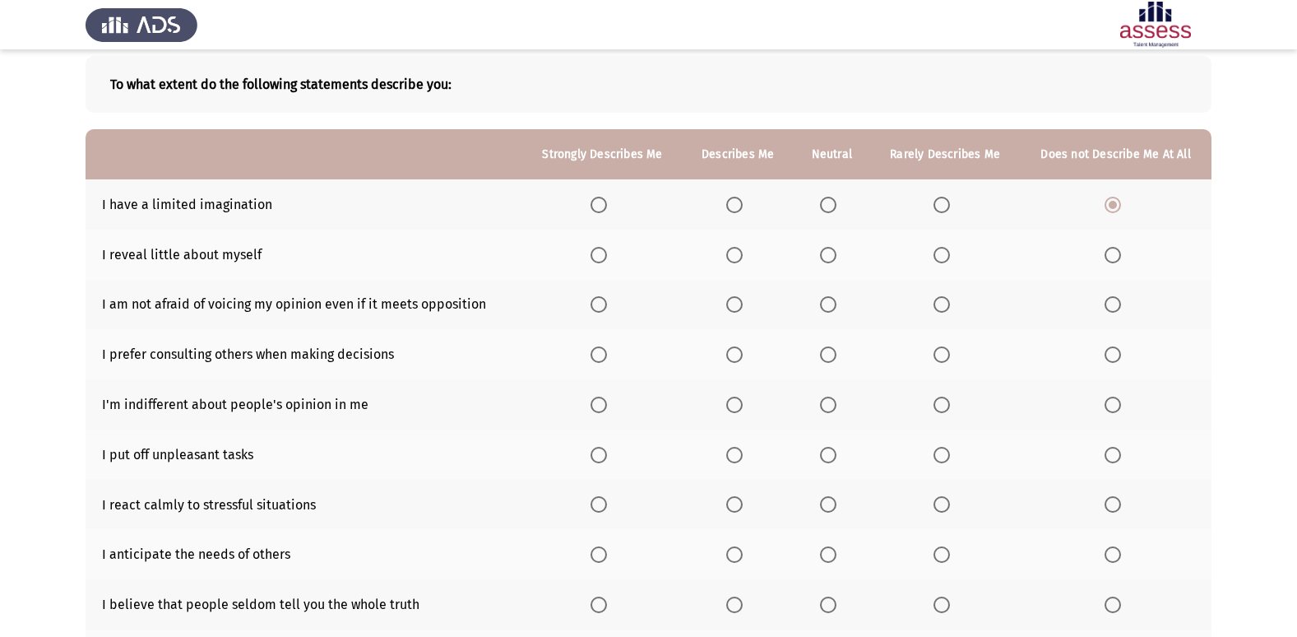
click at [736, 253] on span "Select an option" at bounding box center [734, 255] width 16 height 16
click at [736, 253] on input "Select an option" at bounding box center [734, 255] width 16 height 16
click at [592, 300] on th at bounding box center [602, 305] width 160 height 50
click at [604, 313] on span "Select an option" at bounding box center [599, 304] width 16 height 16
click at [604, 313] on input "Select an option" at bounding box center [599, 304] width 16 height 16
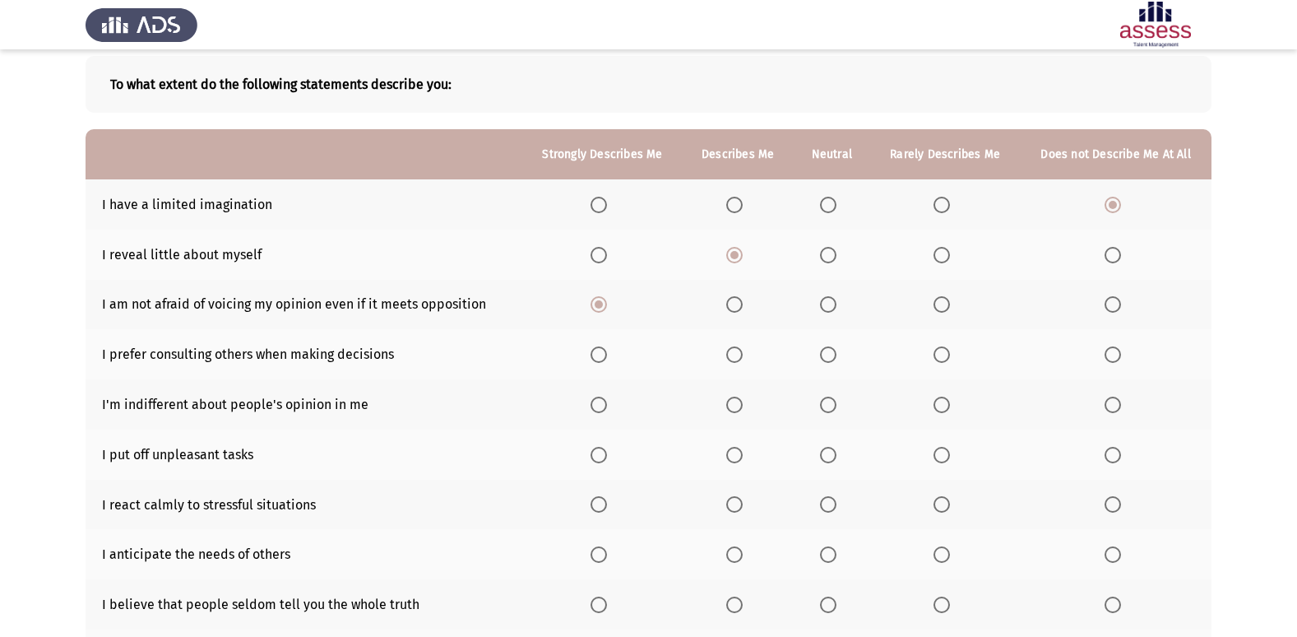
scroll to position [165, 0]
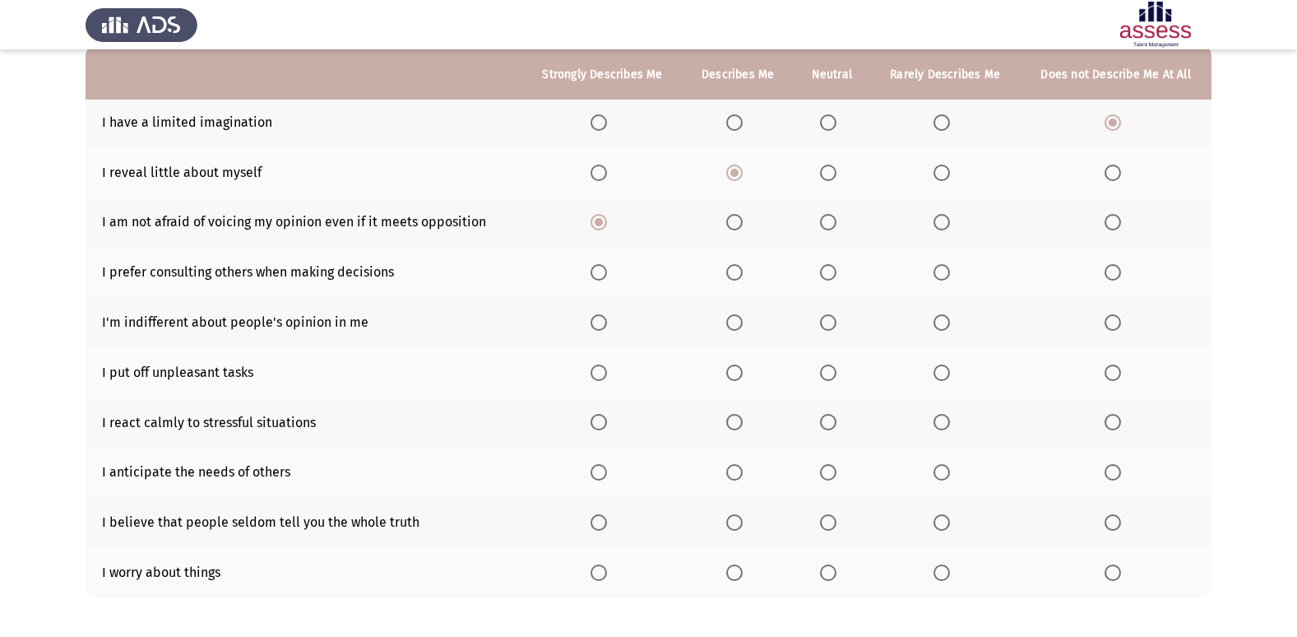
click at [931, 271] on th at bounding box center [945, 272] width 150 height 50
click at [1110, 272] on span "Select an option" at bounding box center [1113, 272] width 16 height 16
click at [1110, 272] on input "Select an option" at bounding box center [1113, 272] width 16 height 16
drag, startPoint x: 134, startPoint y: 325, endPoint x: 171, endPoint y: 327, distance: 37.1
click at [171, 327] on td "I'm indifferent about people's opinion in me" at bounding box center [304, 322] width 437 height 50
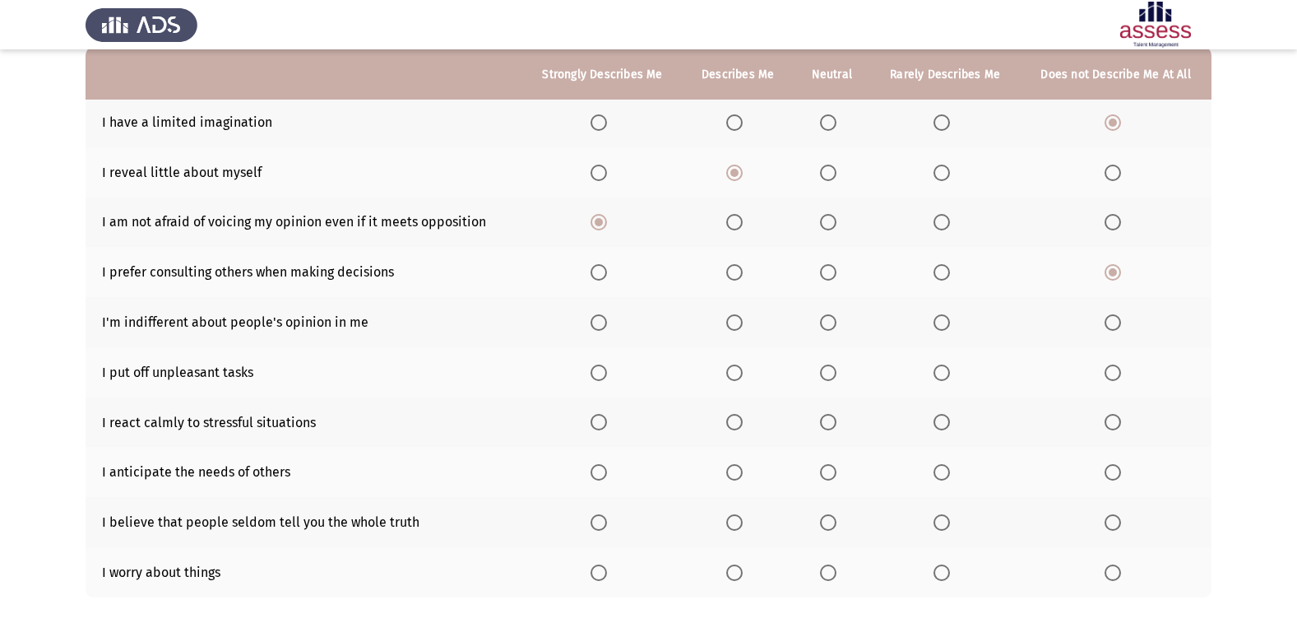
click at [953, 327] on label "Select an option" at bounding box center [945, 322] width 23 height 16
click at [950, 327] on input "Select an option" at bounding box center [942, 322] width 16 height 16
click at [828, 379] on span "Select an option" at bounding box center [828, 372] width 16 height 16
click at [828, 379] on input "Select an option" at bounding box center [828, 372] width 16 height 16
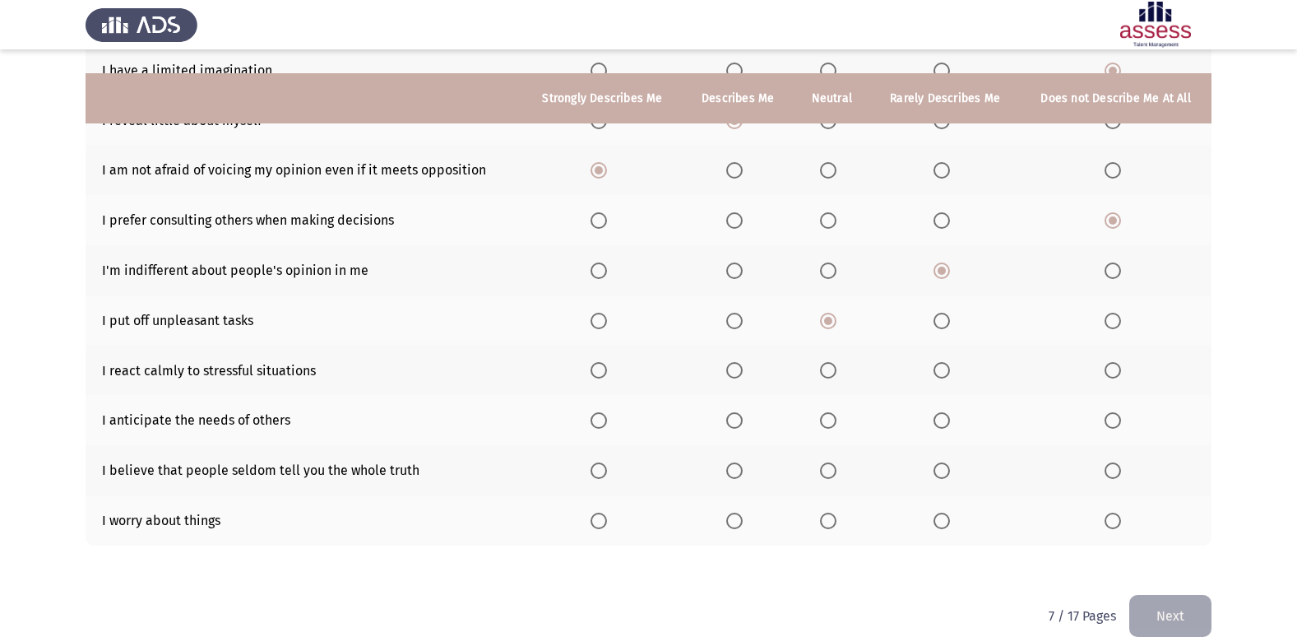
scroll to position [240, 0]
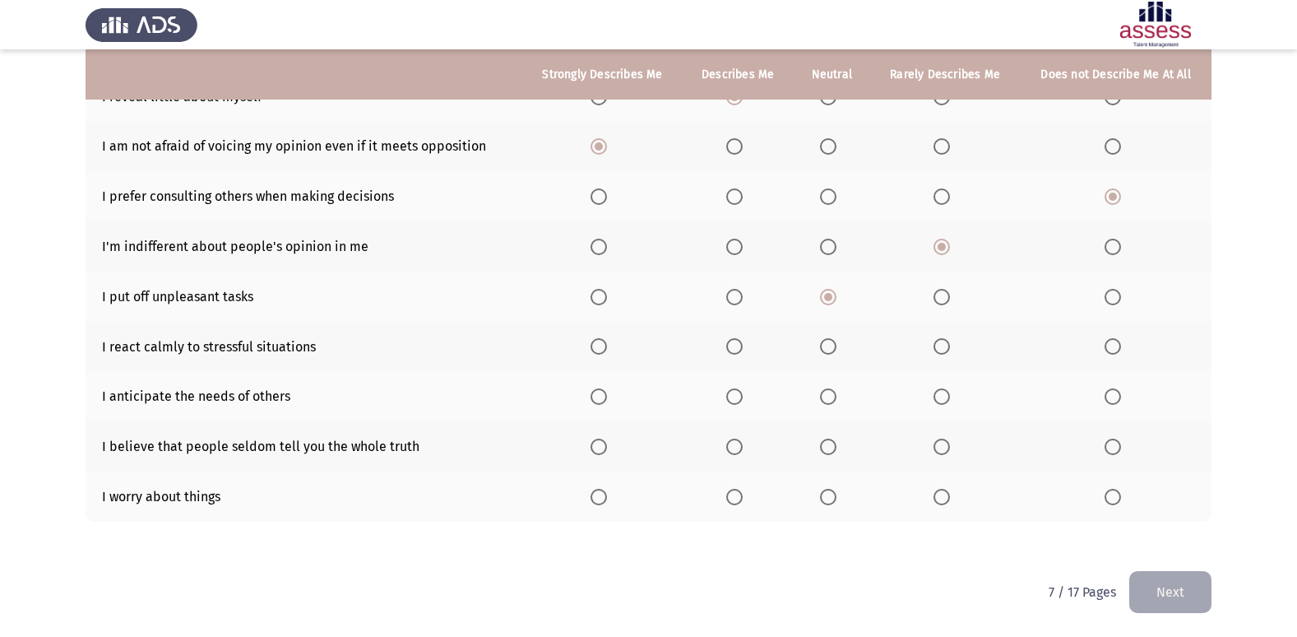
click at [601, 342] on span "Select an option" at bounding box center [599, 346] width 16 height 16
click at [601, 342] on input "Select an option" at bounding box center [599, 346] width 16 height 16
click at [601, 394] on span "Select an option" at bounding box center [599, 396] width 16 height 16
click at [601, 394] on input "Select an option" at bounding box center [599, 396] width 16 height 16
click at [828, 452] on span "Select an option" at bounding box center [828, 447] width 16 height 16
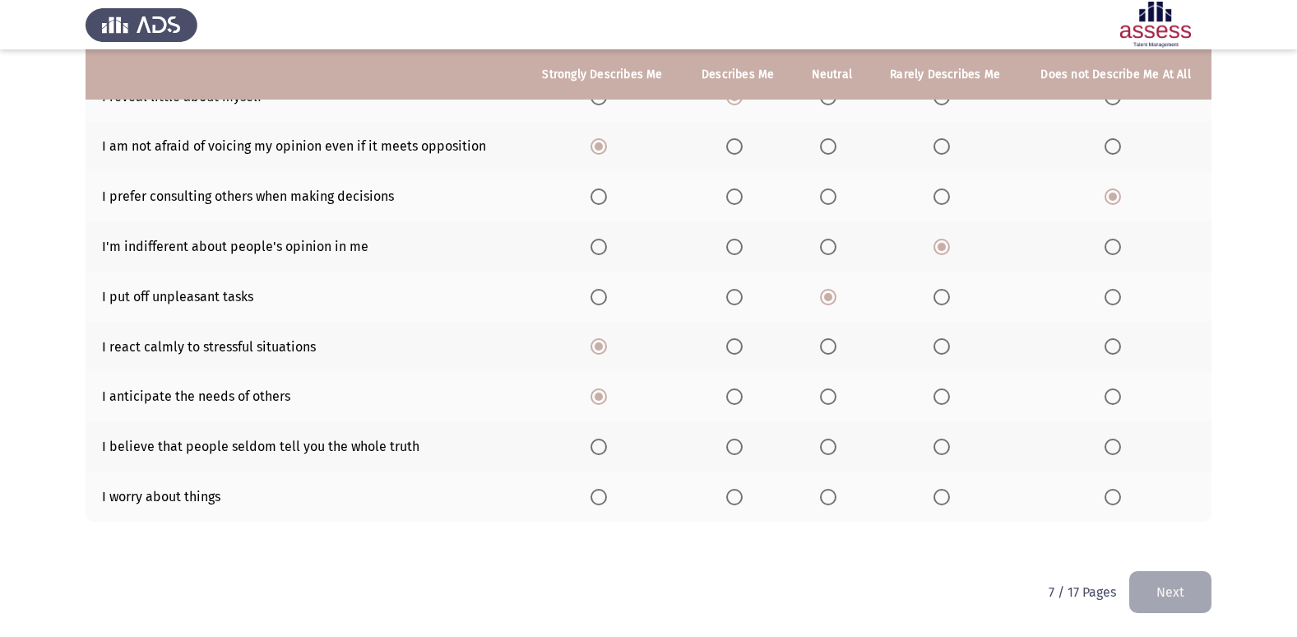
click at [828, 452] on input "Select an option" at bounding box center [828, 447] width 16 height 16
click at [595, 499] on span "Select an option" at bounding box center [599, 497] width 16 height 16
click at [595, 499] on input "Select an option" at bounding box center [599, 497] width 16 height 16
click at [1149, 584] on button "Next" at bounding box center [1171, 592] width 82 height 42
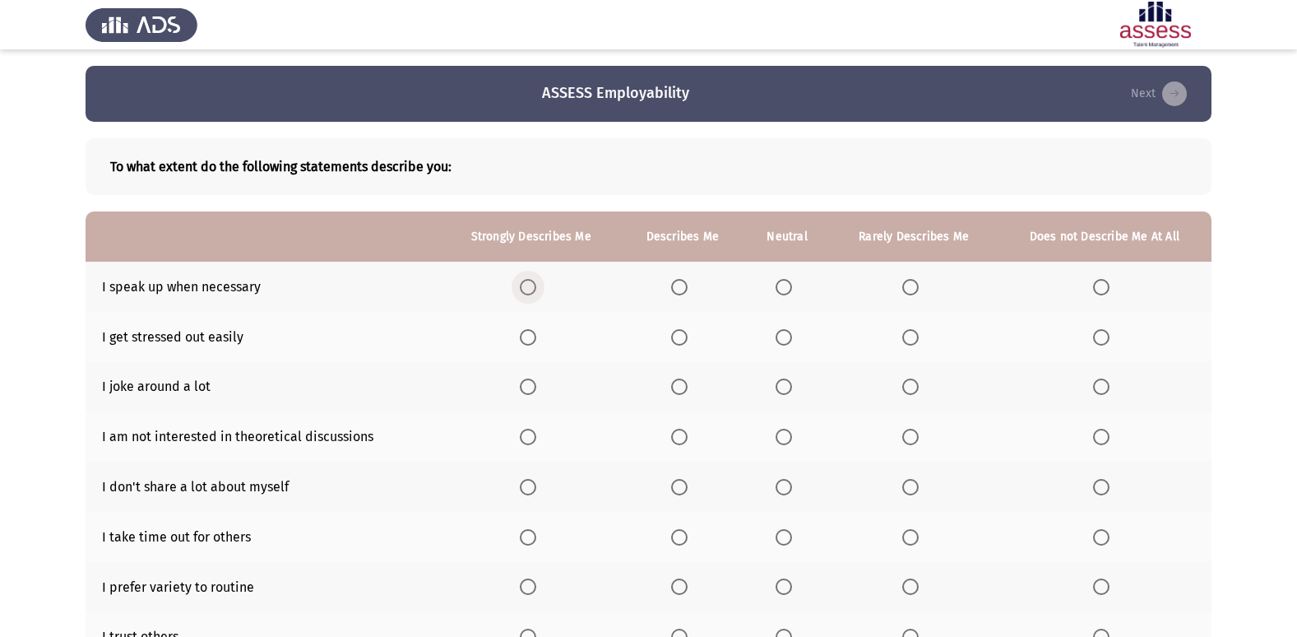
click at [531, 289] on span "Select an option" at bounding box center [528, 287] width 16 height 16
click at [531, 289] on input "Select an option" at bounding box center [528, 287] width 16 height 16
click at [1096, 338] on span "Select an option" at bounding box center [1101, 337] width 16 height 16
click at [1096, 338] on input "Select an option" at bounding box center [1101, 337] width 16 height 16
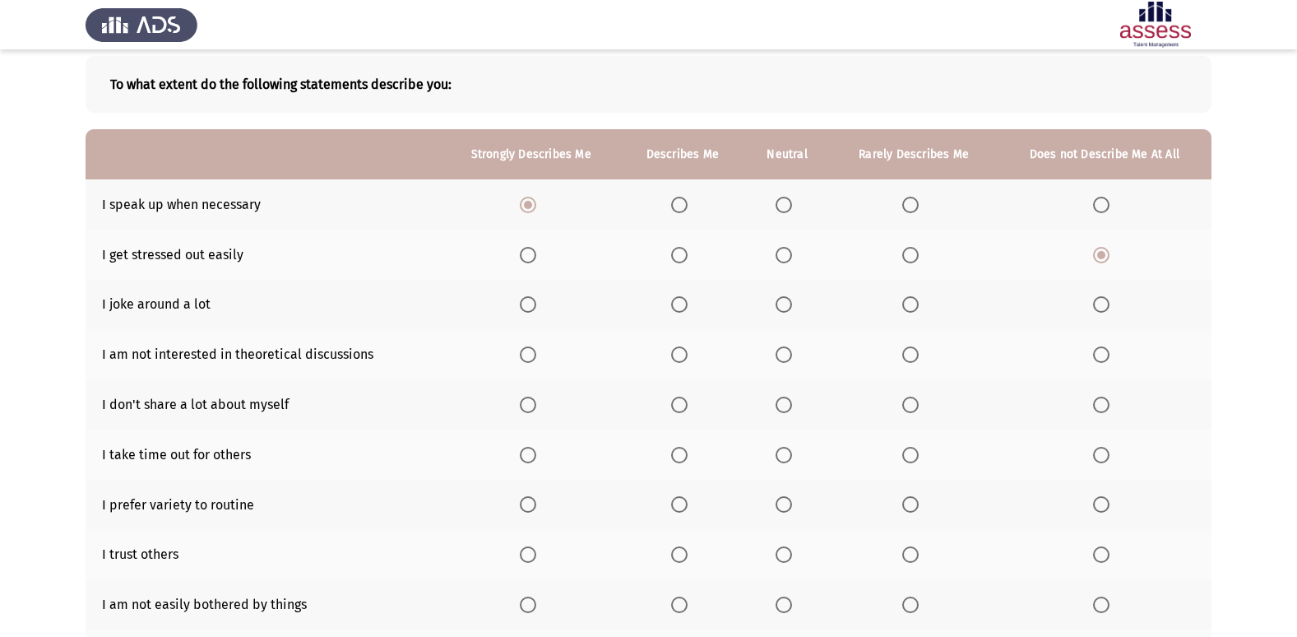
click at [788, 305] on span "Select an option" at bounding box center [784, 304] width 16 height 16
click at [788, 305] on input "Select an option" at bounding box center [784, 304] width 16 height 16
click at [902, 360] on th at bounding box center [913, 354] width 167 height 50
click at [926, 355] on label "Select an option" at bounding box center [914, 354] width 23 height 16
click at [919, 355] on input "Select an option" at bounding box center [911, 354] width 16 height 16
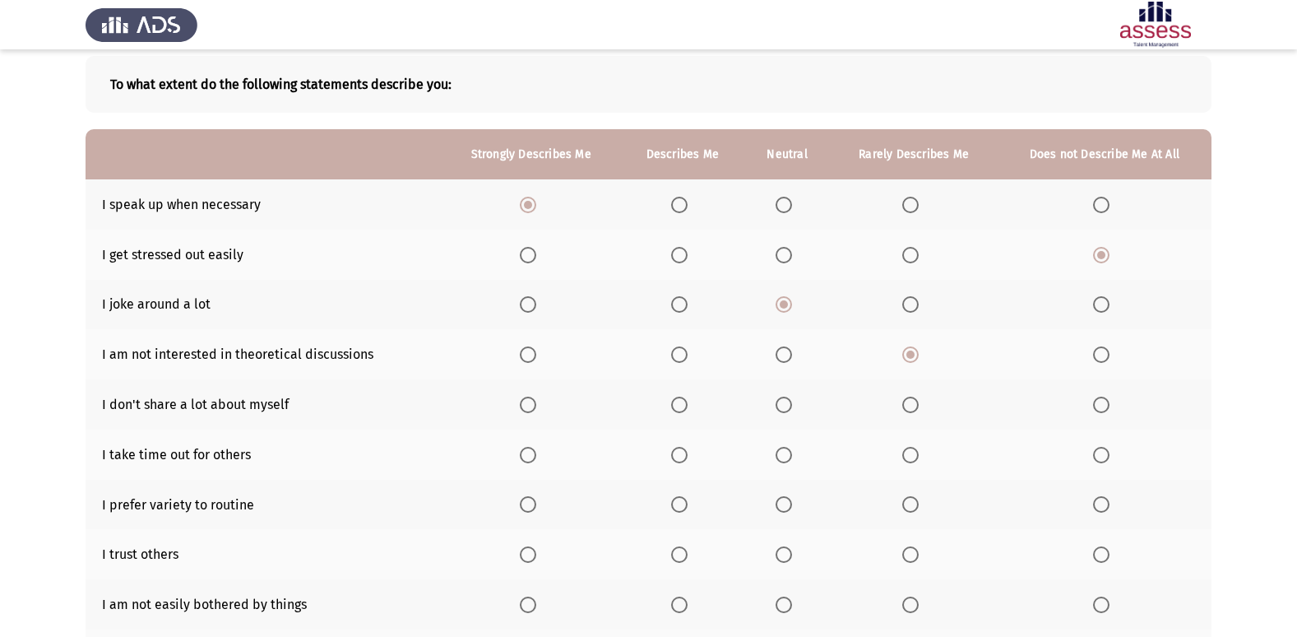
click at [1102, 405] on span "Select an option" at bounding box center [1102, 405] width 0 height 0
click at [1101, 405] on input "Select an option" at bounding box center [1101, 405] width 16 height 16
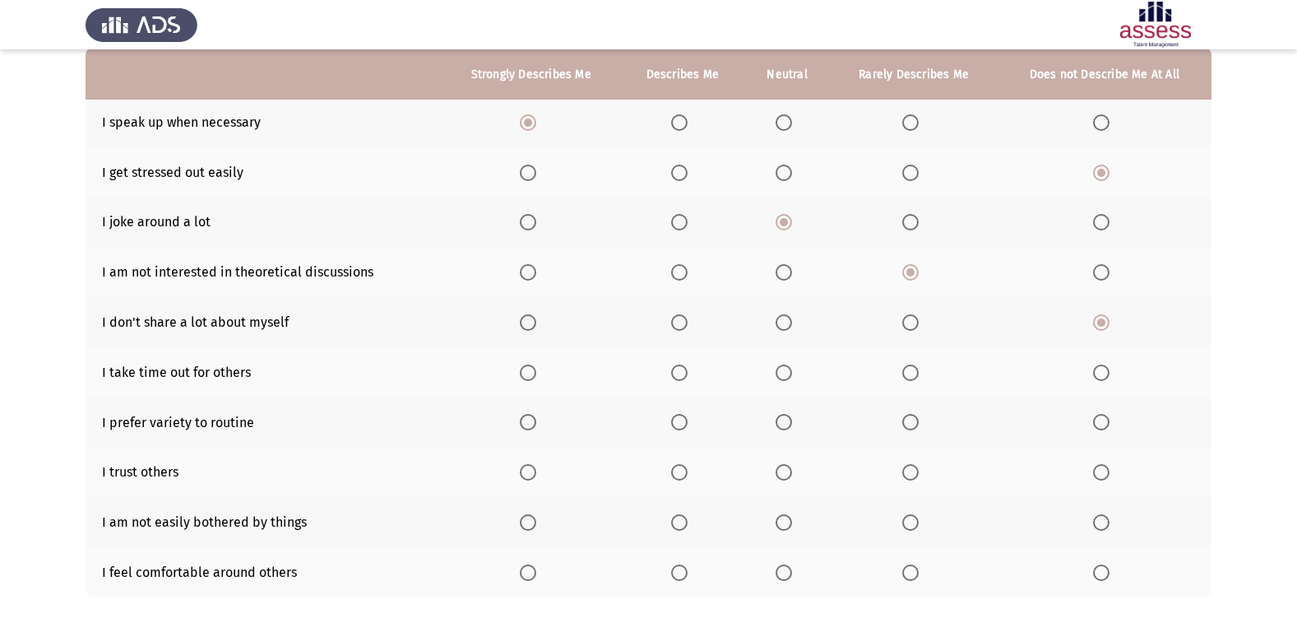
click at [680, 365] on span "Select an option" at bounding box center [679, 372] width 16 height 16
click at [680, 365] on input "Select an option" at bounding box center [679, 372] width 16 height 16
click at [675, 427] on span "Select an option" at bounding box center [679, 422] width 16 height 16
click at [675, 427] on input "Select an option" at bounding box center [679, 422] width 16 height 16
click at [520, 469] on th at bounding box center [531, 472] width 179 height 50
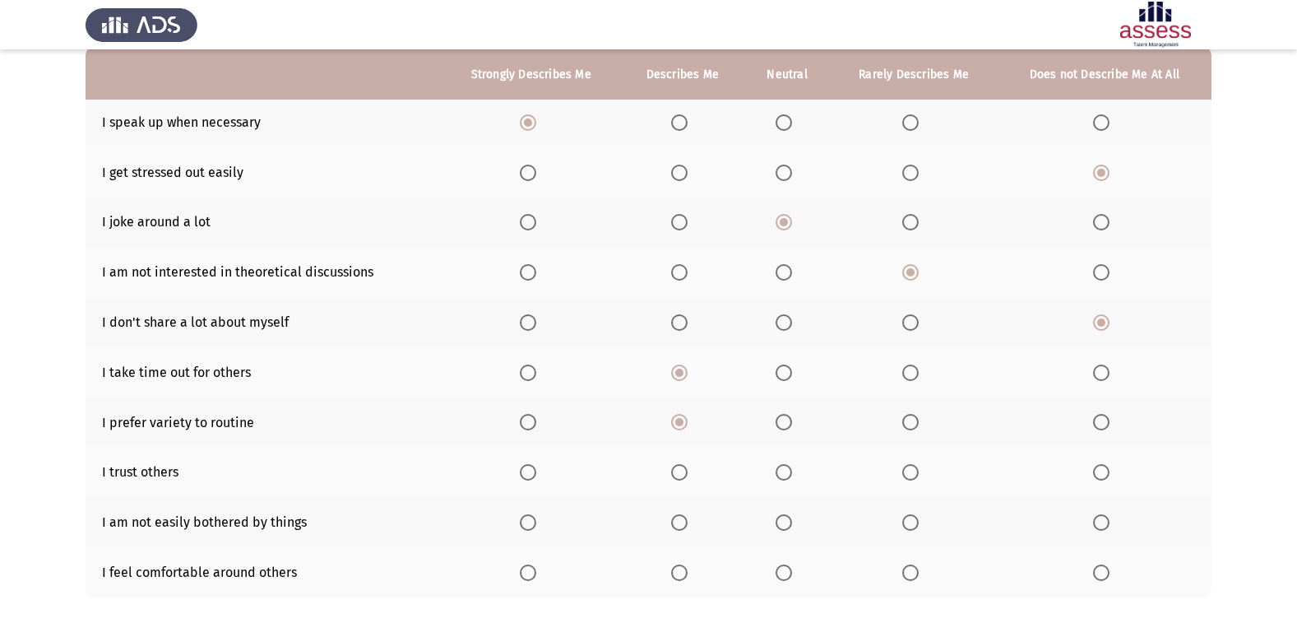
click at [523, 477] on span "Select an option" at bounding box center [528, 472] width 16 height 16
click at [523, 477] on input "Select an option" at bounding box center [528, 472] width 16 height 16
click at [685, 527] on span "Select an option" at bounding box center [679, 522] width 16 height 16
click at [685, 527] on input "Select an option" at bounding box center [679, 522] width 16 height 16
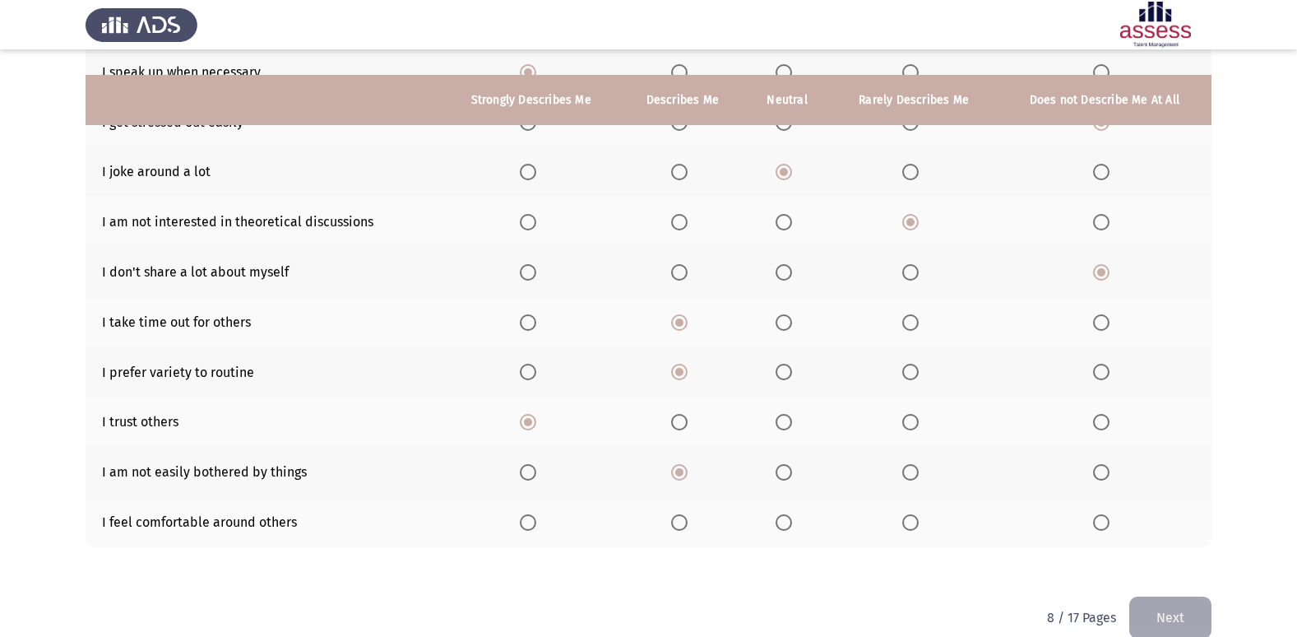
scroll to position [240, 0]
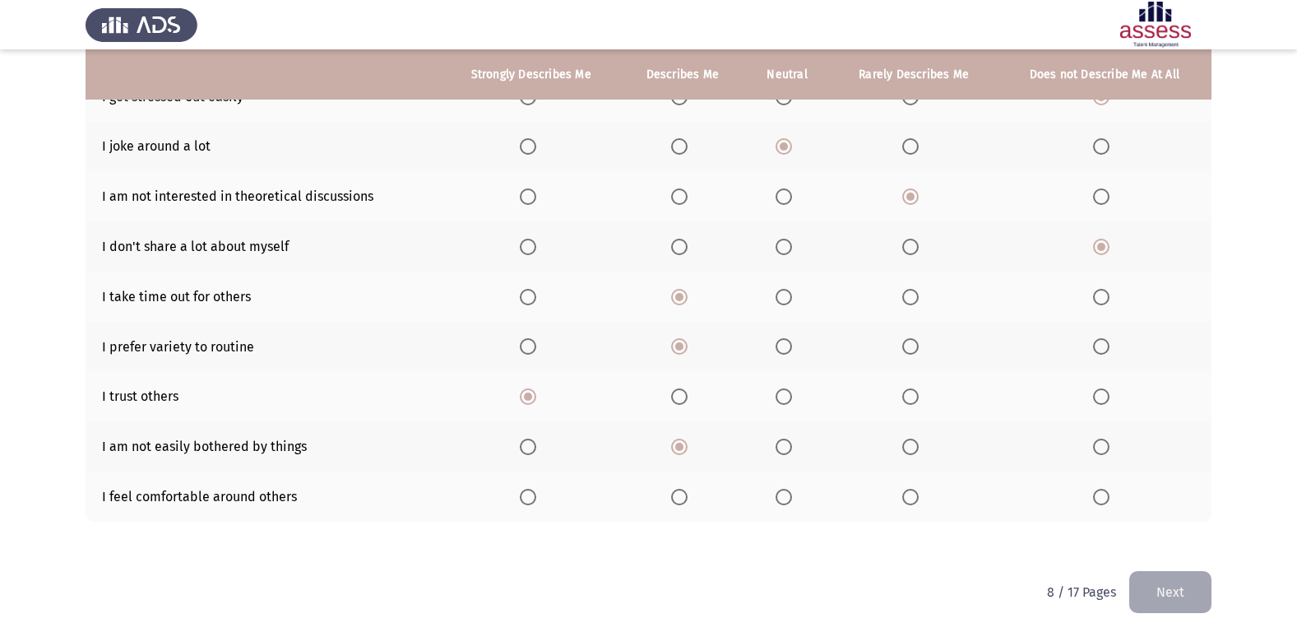
click at [677, 501] on span "Select an option" at bounding box center [679, 497] width 16 height 16
click at [677, 501] on input "Select an option" at bounding box center [679, 497] width 16 height 16
click at [1195, 592] on button "Next" at bounding box center [1171, 592] width 82 height 42
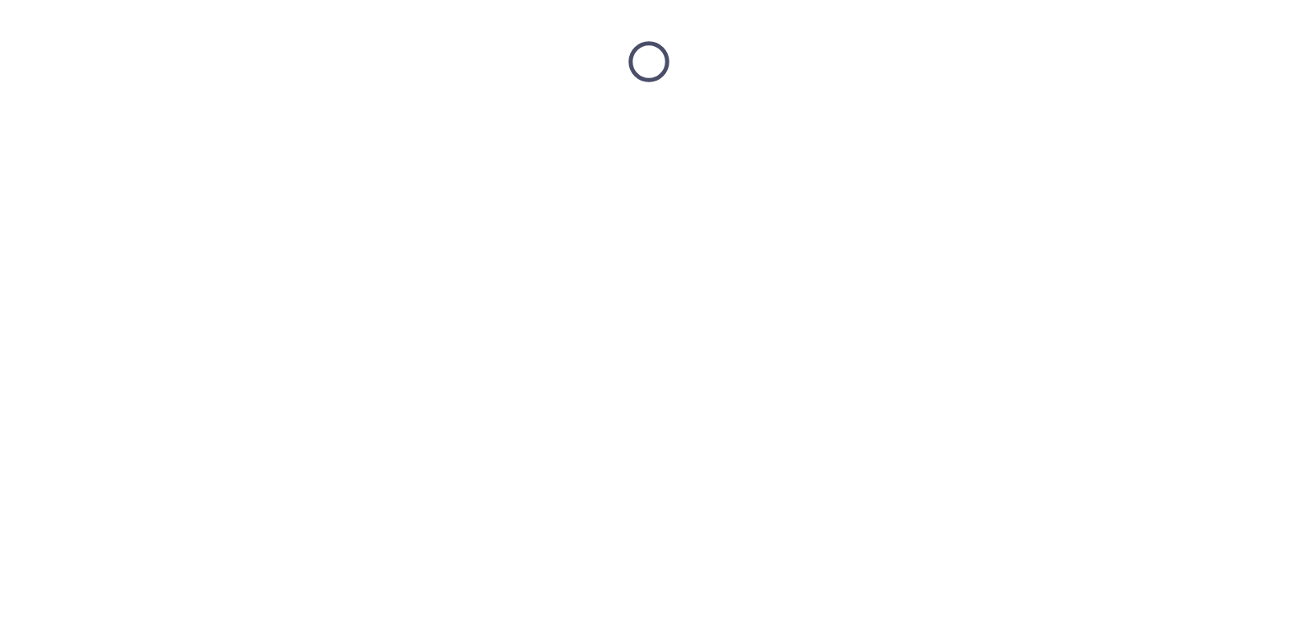
scroll to position [0, 0]
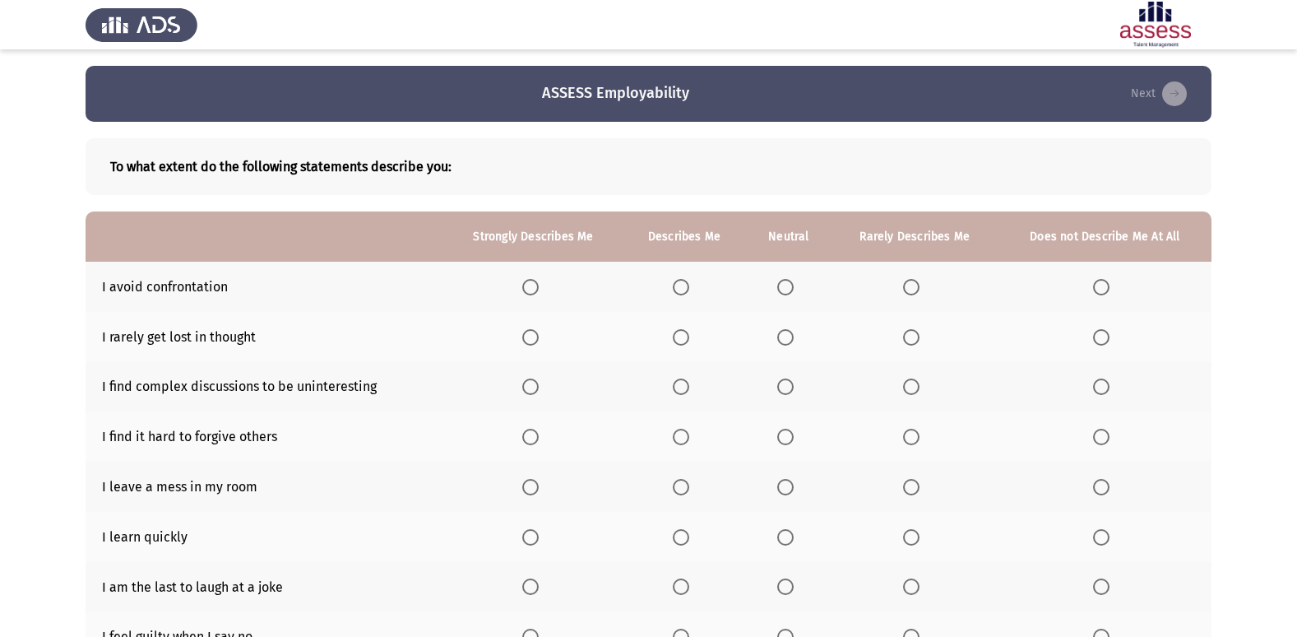
click at [926, 288] on label "Select an option" at bounding box center [914, 287] width 23 height 16
click at [920, 288] on input "Select an option" at bounding box center [911, 287] width 16 height 16
click at [685, 343] on span "Select an option" at bounding box center [681, 337] width 16 height 16
click at [685, 343] on input "Select an option" at bounding box center [681, 337] width 16 height 16
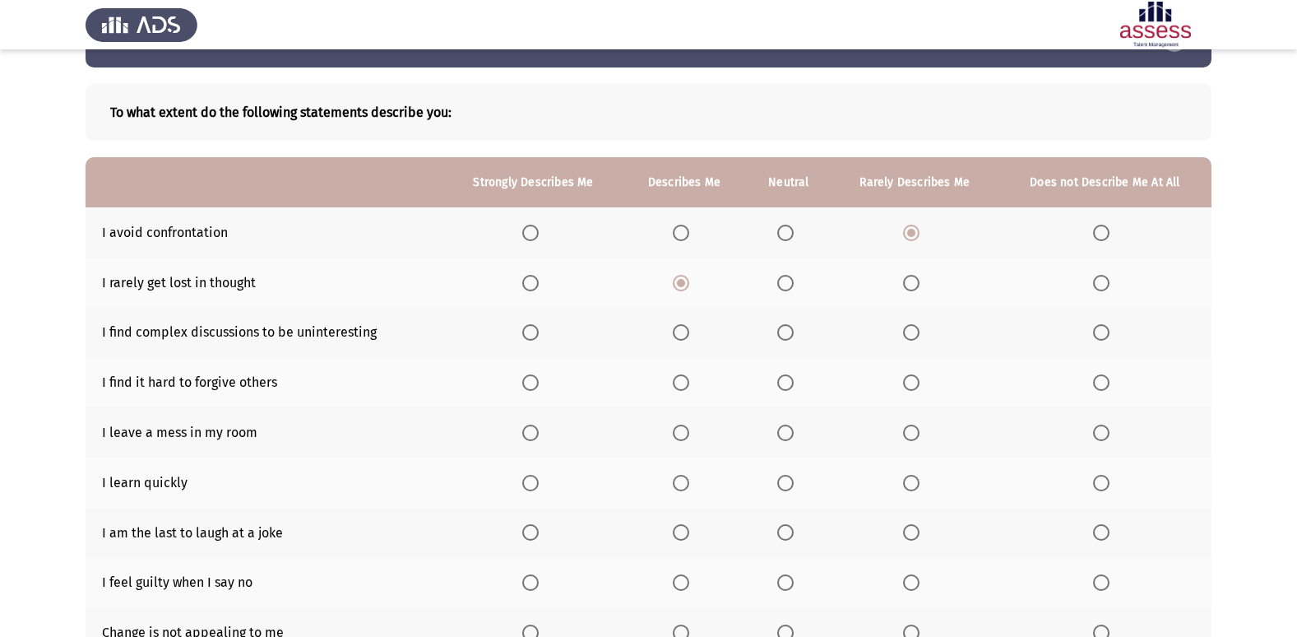
scroll to position [82, 0]
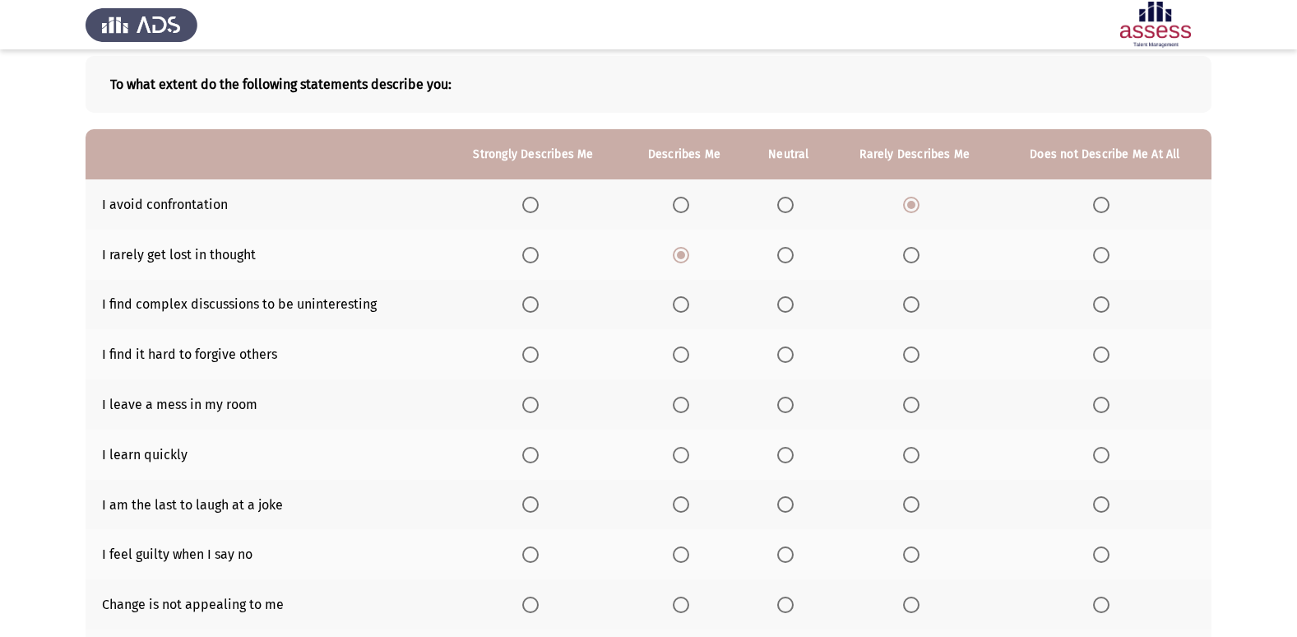
click at [906, 299] on span "Select an option" at bounding box center [911, 304] width 16 height 16
click at [906, 299] on input "Select an option" at bounding box center [911, 304] width 16 height 16
click at [1102, 355] on span "Select an option" at bounding box center [1101, 354] width 16 height 16
click at [1102, 355] on input "Select an option" at bounding box center [1101, 354] width 16 height 16
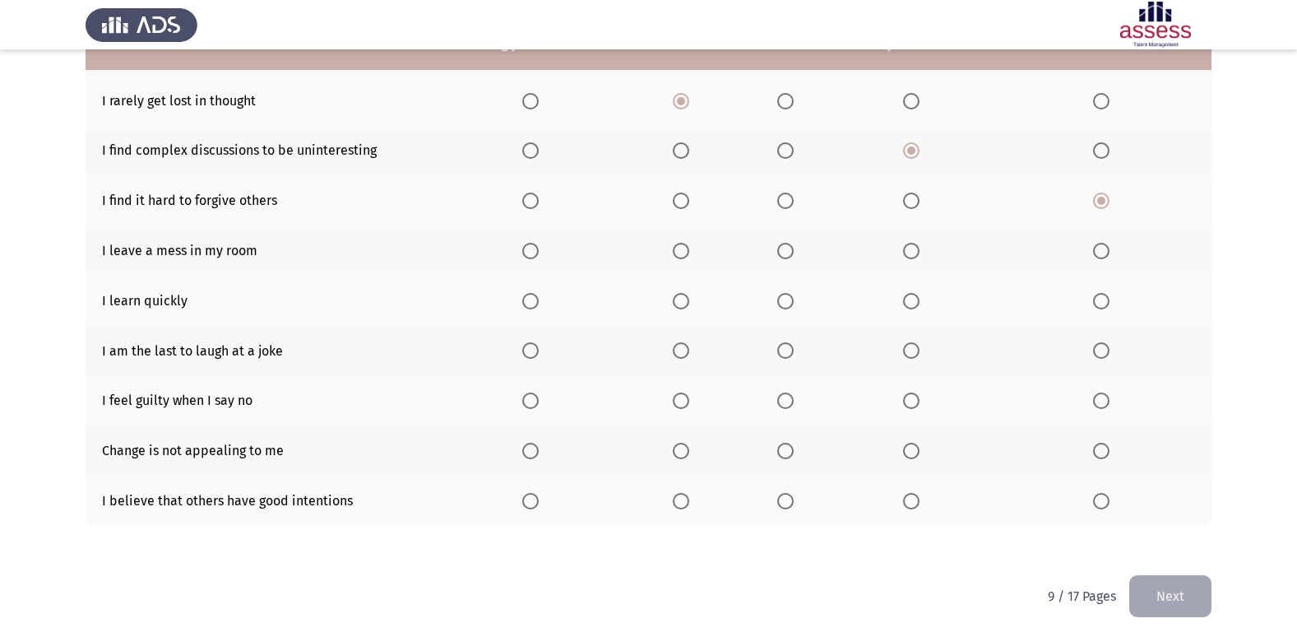
scroll to position [240, 0]
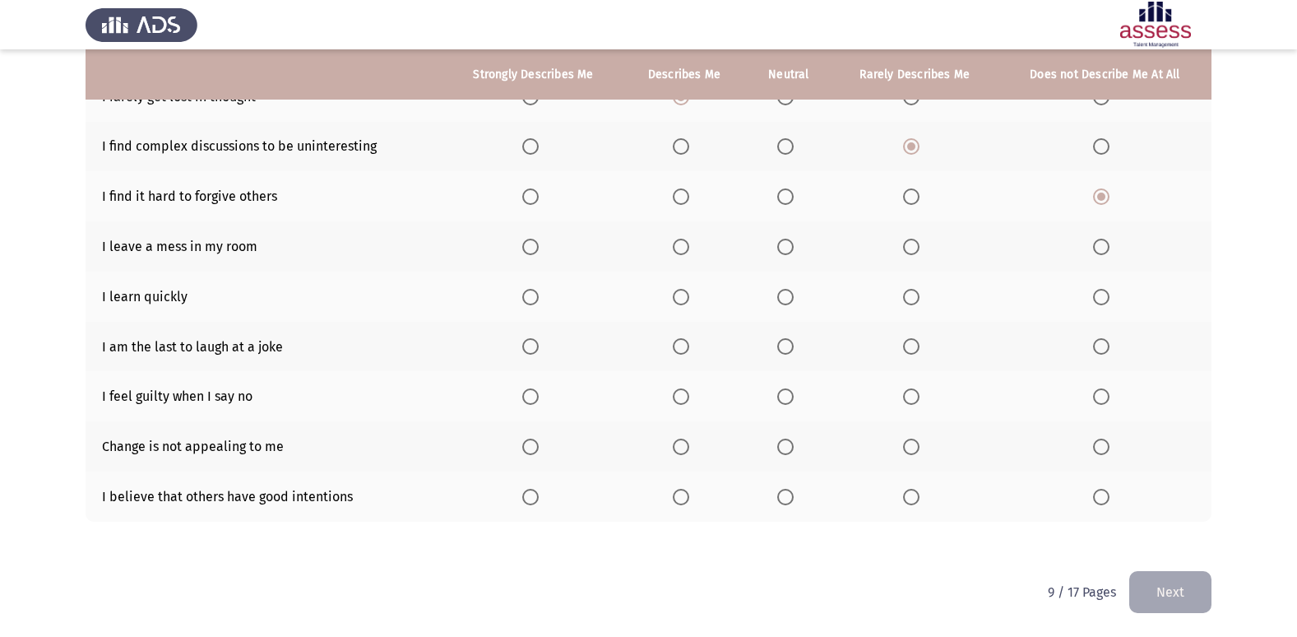
click at [777, 242] on th at bounding box center [789, 246] width 86 height 50
click at [785, 244] on span "Select an option" at bounding box center [785, 247] width 16 height 16
click at [785, 244] on input "Select an option" at bounding box center [785, 247] width 16 height 16
click at [528, 302] on span "Select an option" at bounding box center [530, 297] width 16 height 16
click at [528, 302] on input "Select an option" at bounding box center [530, 297] width 16 height 16
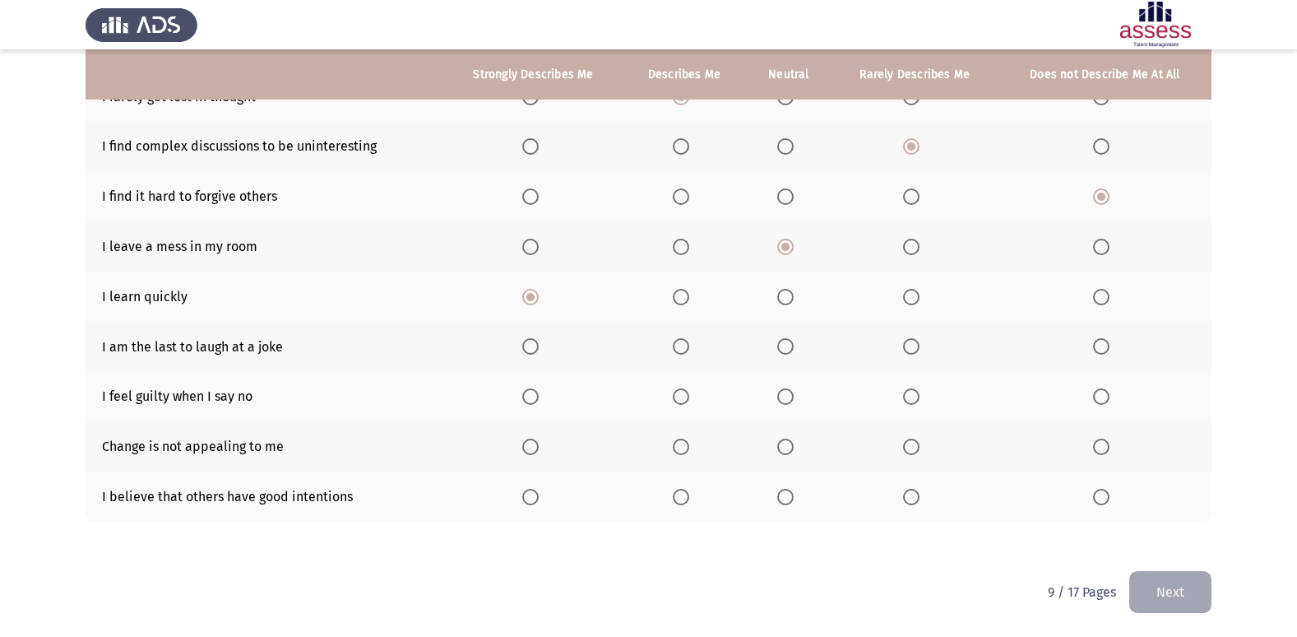
click at [672, 346] on th at bounding box center [684, 347] width 123 height 50
drag, startPoint x: 665, startPoint y: 343, endPoint x: 680, endPoint y: 351, distance: 17.7
click at [666, 343] on th at bounding box center [684, 347] width 123 height 50
click at [680, 352] on span "Select an option" at bounding box center [681, 346] width 16 height 16
click at [680, 352] on input "Select an option" at bounding box center [681, 346] width 16 height 16
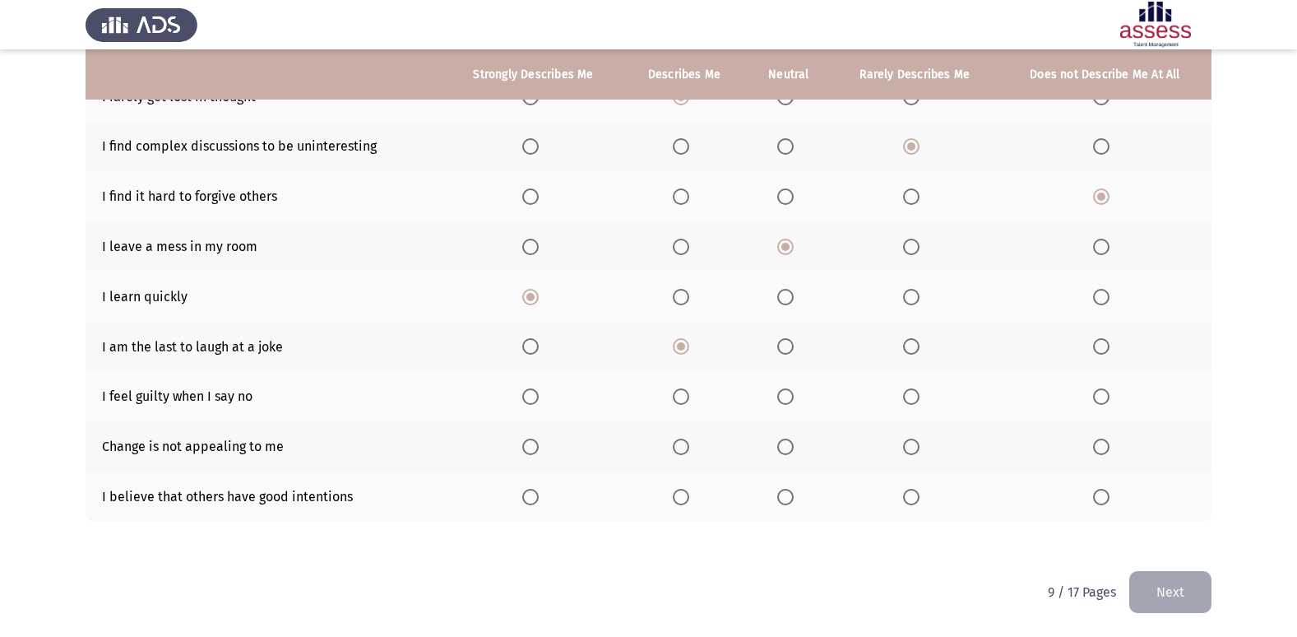
click at [1100, 393] on span "Select an option" at bounding box center [1101, 396] width 16 height 16
click at [1100, 393] on input "Select an option" at bounding box center [1101, 396] width 16 height 16
click at [912, 447] on span "Select an option" at bounding box center [912, 447] width 0 height 0
click at [912, 447] on input "Select an option" at bounding box center [911, 447] width 16 height 16
click at [689, 500] on span "Select an option" at bounding box center [681, 497] width 16 height 16
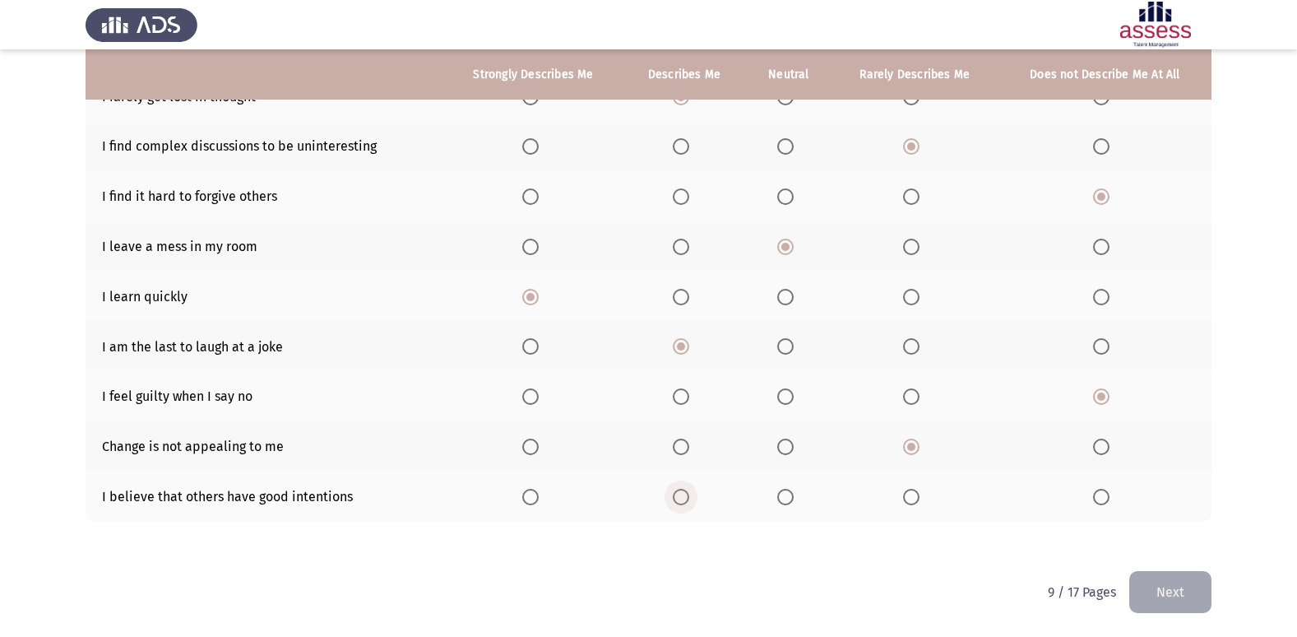
click at [689, 500] on input "Select an option" at bounding box center [681, 497] width 16 height 16
click at [1188, 593] on button "Next" at bounding box center [1171, 592] width 82 height 42
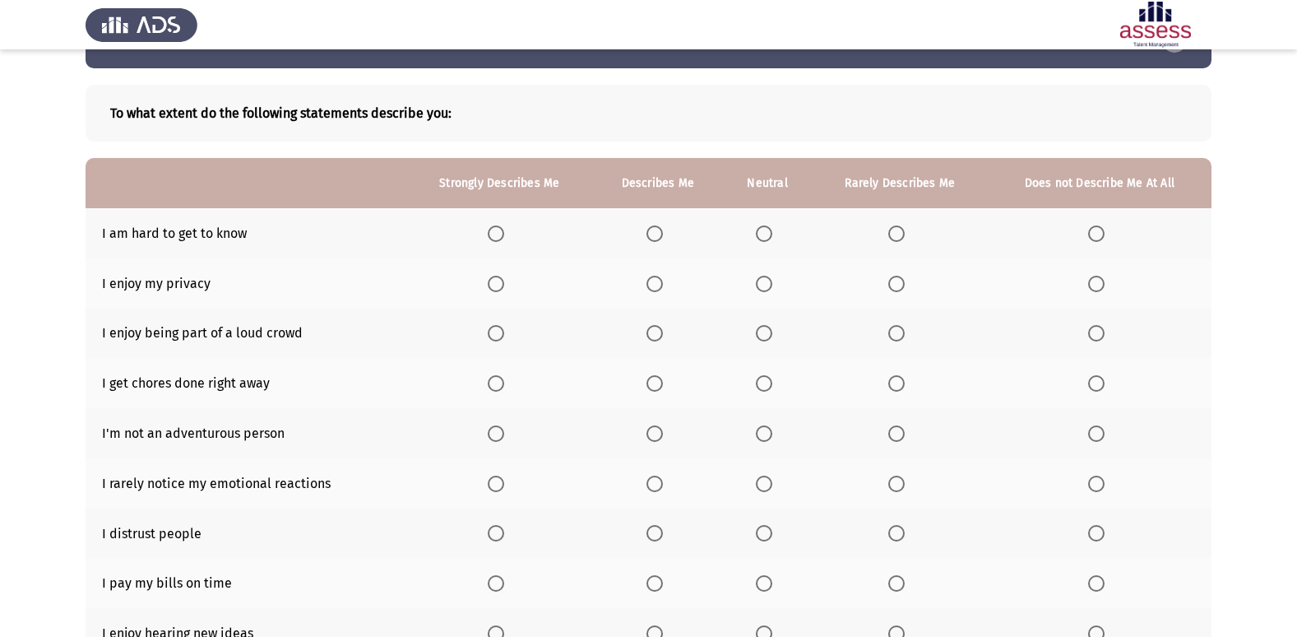
scroll to position [82, 0]
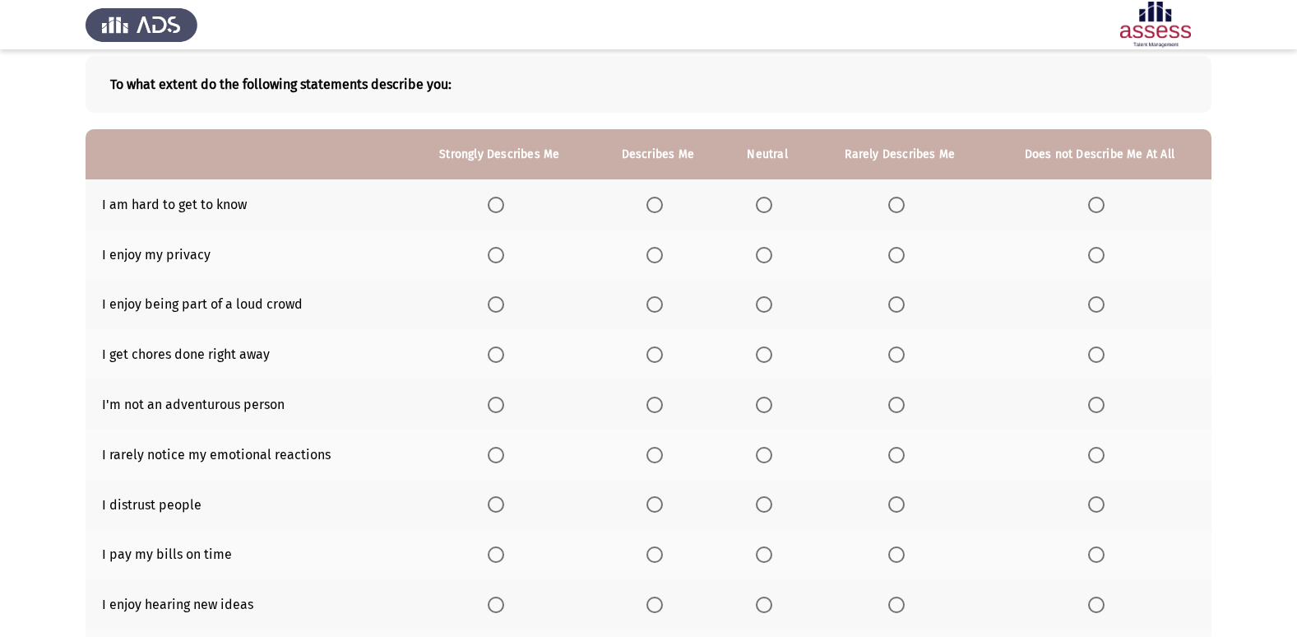
click at [902, 200] on span "Select an option" at bounding box center [897, 205] width 16 height 16
click at [902, 200] on input "Select an option" at bounding box center [897, 205] width 16 height 16
click at [657, 255] on span "Select an option" at bounding box center [655, 255] width 16 height 16
click at [657, 255] on input "Select an option" at bounding box center [655, 255] width 16 height 16
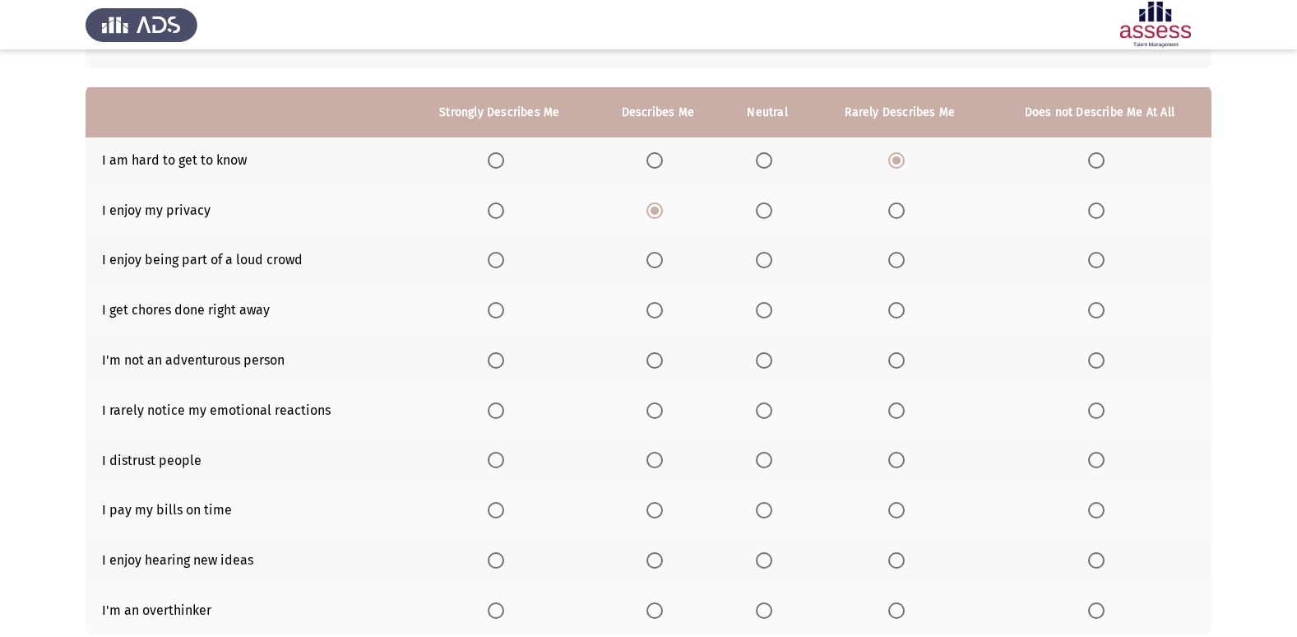
scroll to position [165, 0]
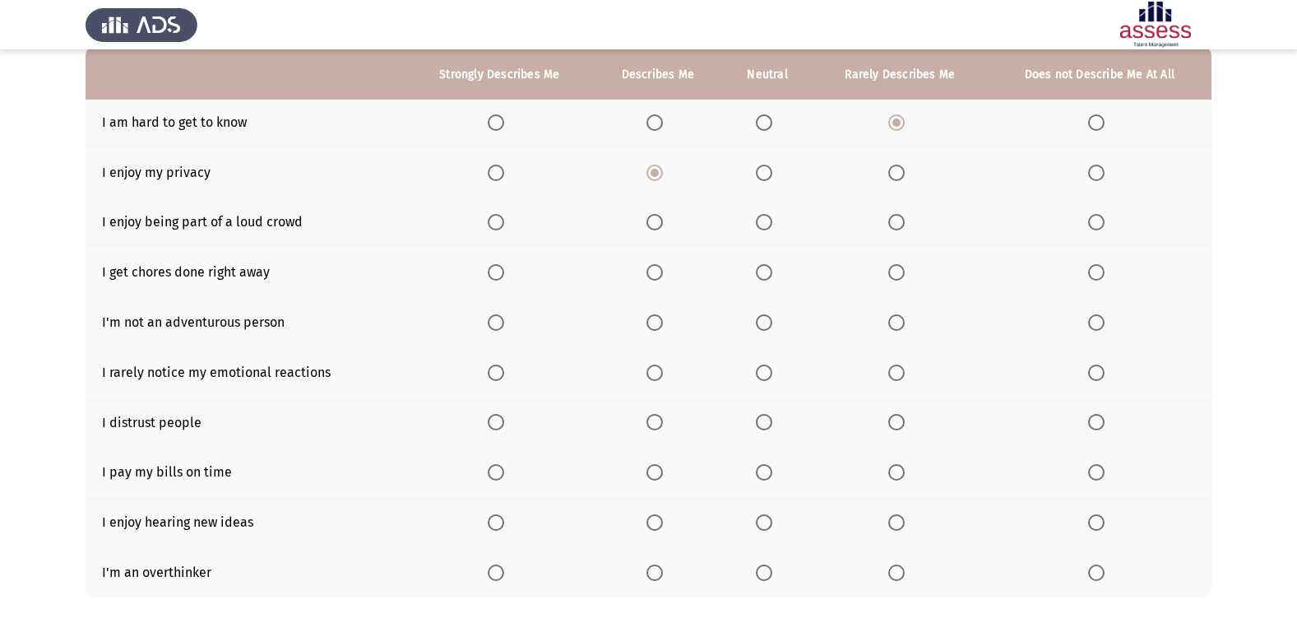
click at [903, 223] on span "Select an option" at bounding box center [897, 222] width 16 height 16
click at [903, 223] on input "Select an option" at bounding box center [897, 222] width 16 height 16
click at [656, 279] on span "Select an option" at bounding box center [655, 272] width 16 height 16
click at [656, 279] on input "Select an option" at bounding box center [655, 272] width 16 height 16
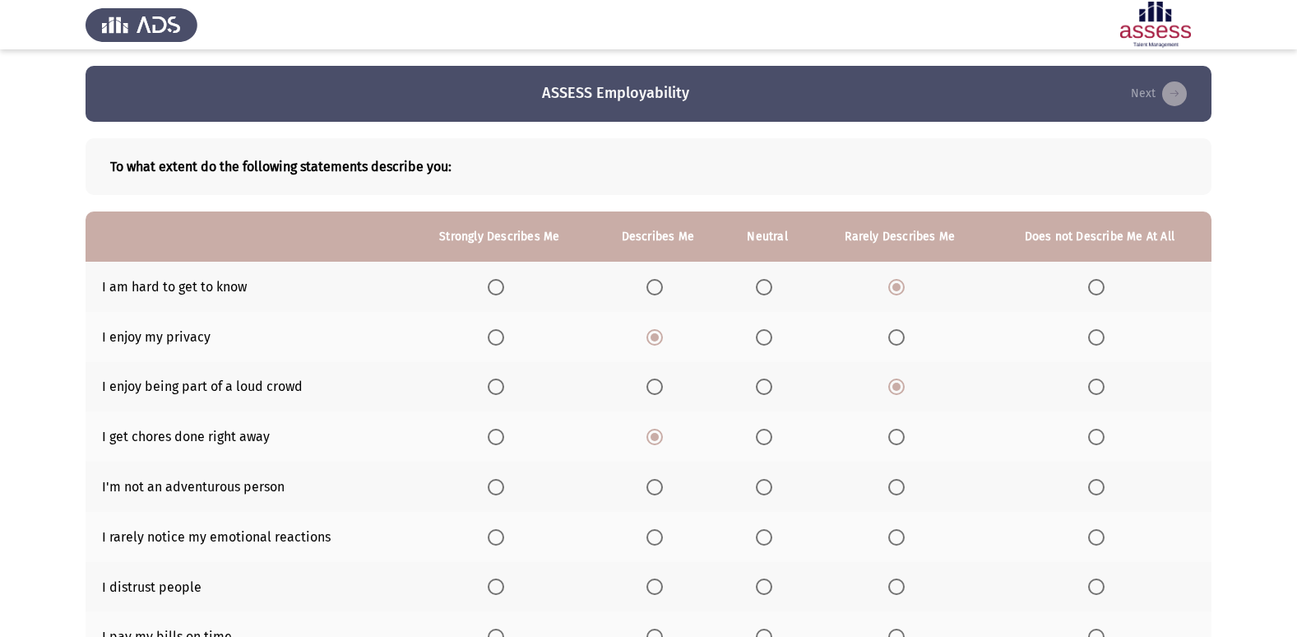
scroll to position [240, 0]
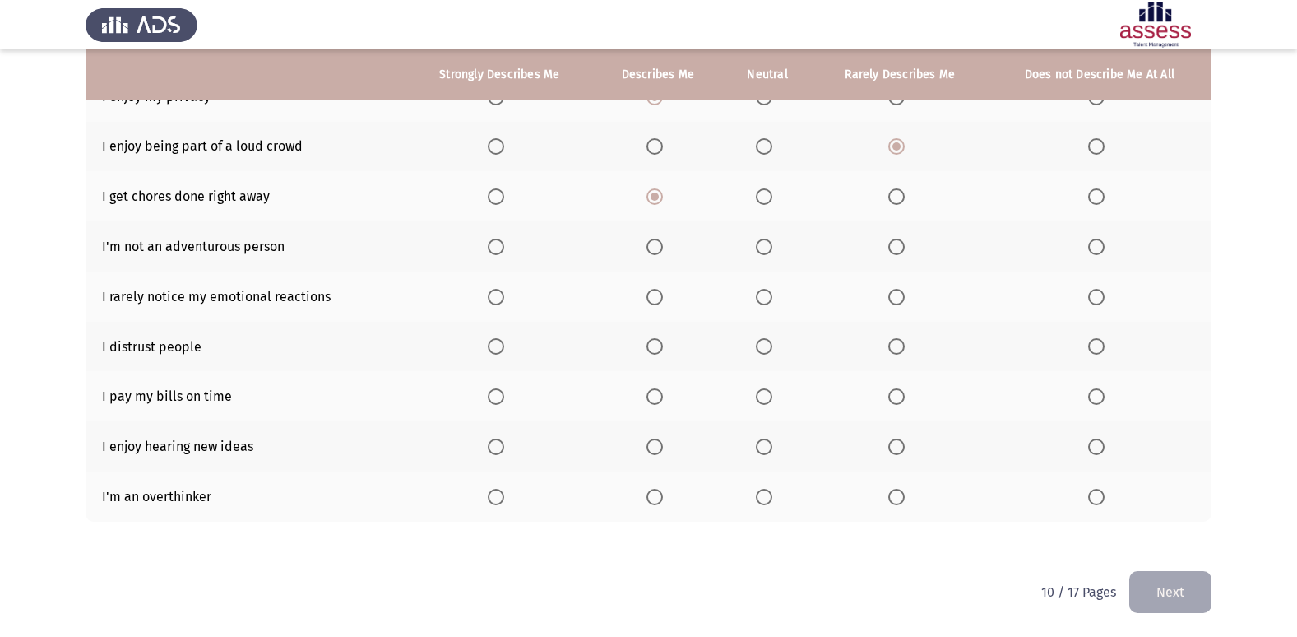
click at [904, 244] on span "Select an option" at bounding box center [897, 247] width 16 height 16
click at [904, 244] on input "Select an option" at bounding box center [897, 247] width 16 height 16
click at [899, 295] on span "Select an option" at bounding box center [897, 297] width 16 height 16
click at [899, 295] on input "Select an option" at bounding box center [897, 297] width 16 height 16
drag, startPoint x: 1120, startPoint y: 335, endPoint x: 1111, endPoint y: 342, distance: 11.7
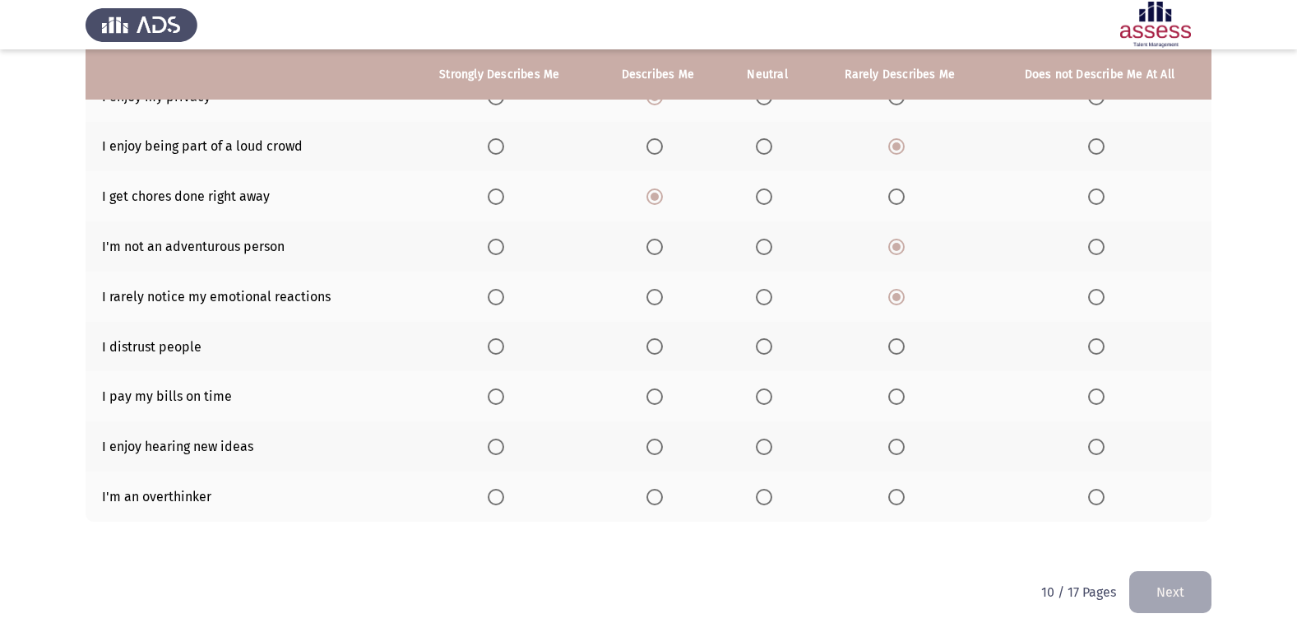
click at [1120, 337] on th at bounding box center [1100, 347] width 224 height 50
click at [1093, 354] on span "Select an option" at bounding box center [1096, 346] width 16 height 16
click at [1093, 354] on input "Select an option" at bounding box center [1096, 346] width 16 height 16
click at [657, 388] on mat-radio-button "Select an option" at bounding box center [658, 396] width 23 height 17
click at [655, 393] on span "Select an option" at bounding box center [655, 396] width 16 height 16
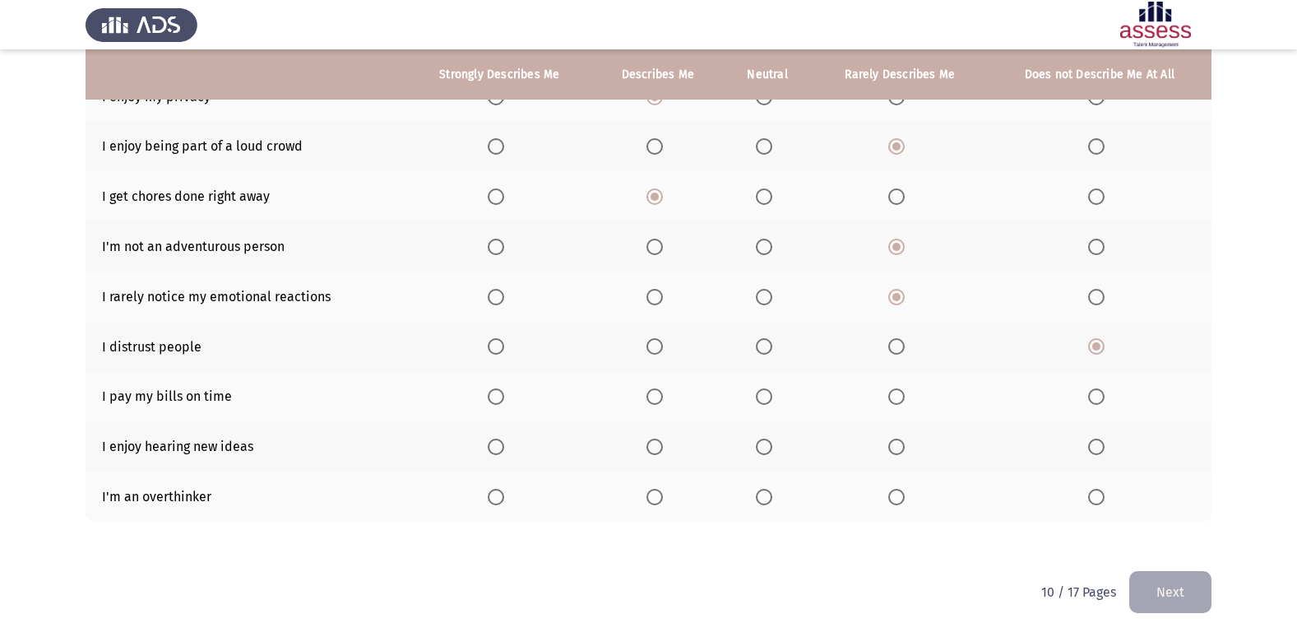
click at [655, 393] on input "Select an option" at bounding box center [655, 396] width 16 height 16
click at [501, 443] on span "Select an option" at bounding box center [496, 447] width 16 height 16
click at [501, 443] on input "Select an option" at bounding box center [496, 447] width 16 height 16
click at [662, 492] on span "Select an option" at bounding box center [655, 497] width 16 height 16
click at [662, 492] on input "Select an option" at bounding box center [655, 497] width 16 height 16
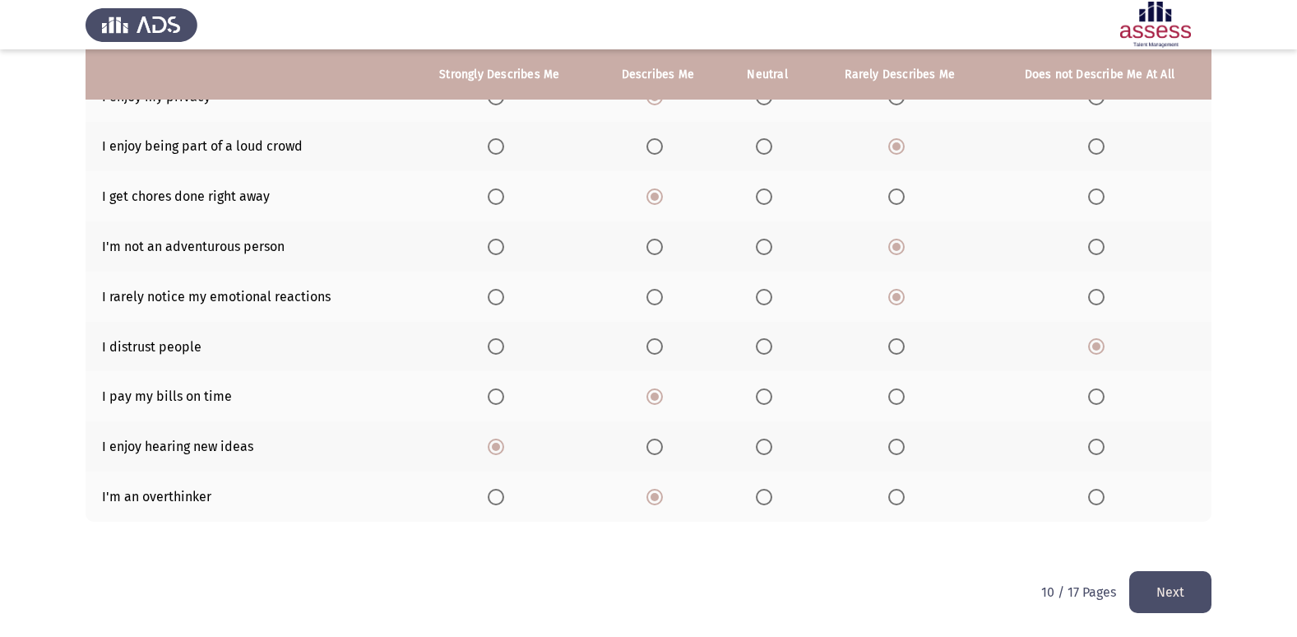
click at [1149, 593] on button "Next" at bounding box center [1171, 592] width 82 height 42
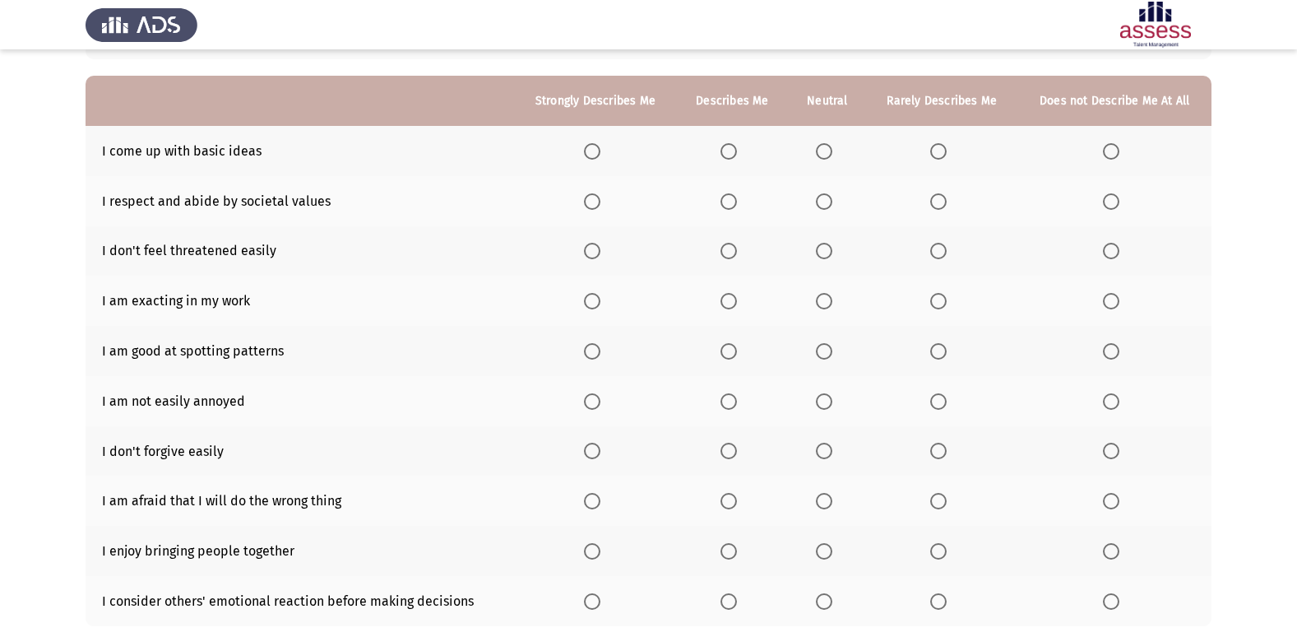
scroll to position [165, 0]
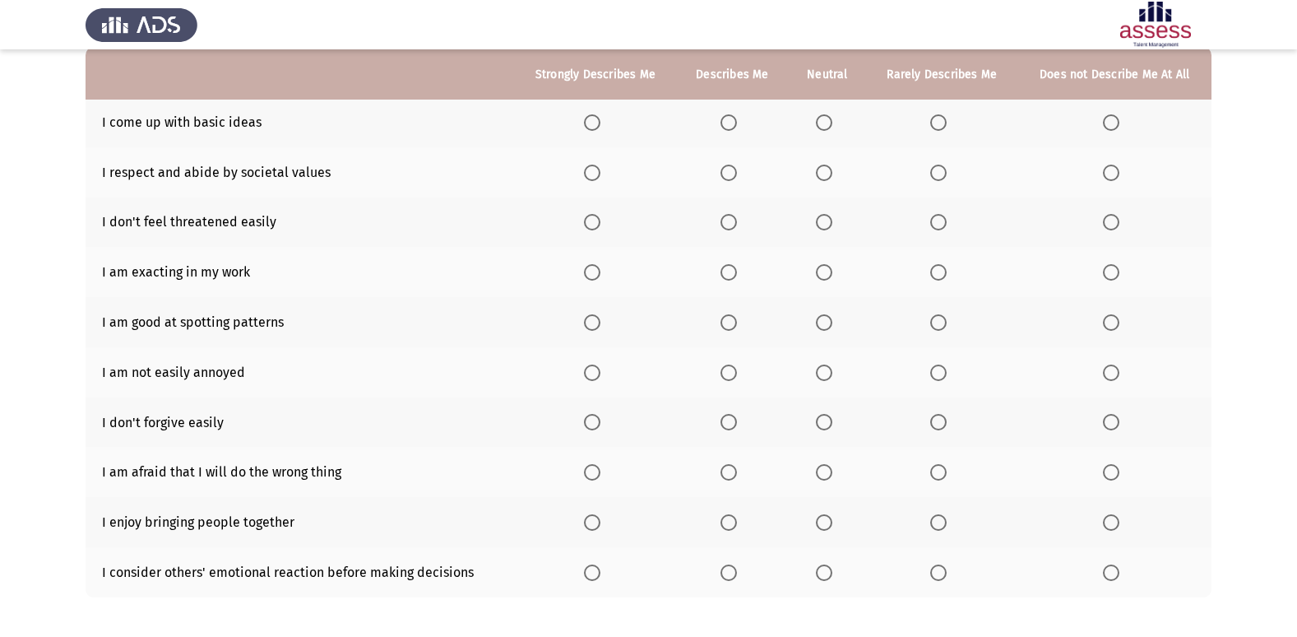
click at [940, 118] on span "Select an option" at bounding box center [938, 122] width 16 height 16
click at [940, 118] on input "Select an option" at bounding box center [938, 122] width 16 height 16
click at [601, 170] on span "Select an option" at bounding box center [592, 173] width 16 height 16
click at [601, 170] on input "Select an option" at bounding box center [592, 173] width 16 height 16
click at [592, 230] on span "Select an option" at bounding box center [592, 222] width 16 height 16
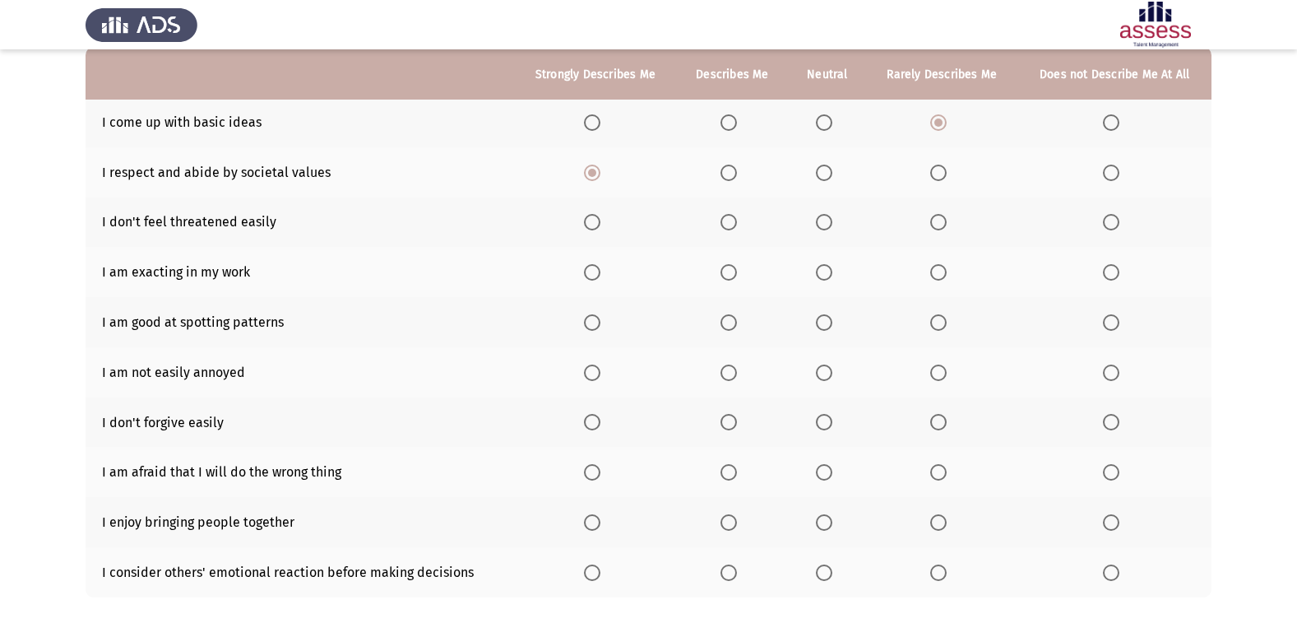
click at [592, 230] on input "Select an option" at bounding box center [592, 222] width 16 height 16
click at [732, 275] on span "Select an option" at bounding box center [729, 272] width 16 height 16
click at [732, 275] on input "Select an option" at bounding box center [729, 272] width 16 height 16
click at [839, 276] on label "Select an option" at bounding box center [827, 272] width 23 height 16
click at [833, 276] on input "Select an option" at bounding box center [824, 272] width 16 height 16
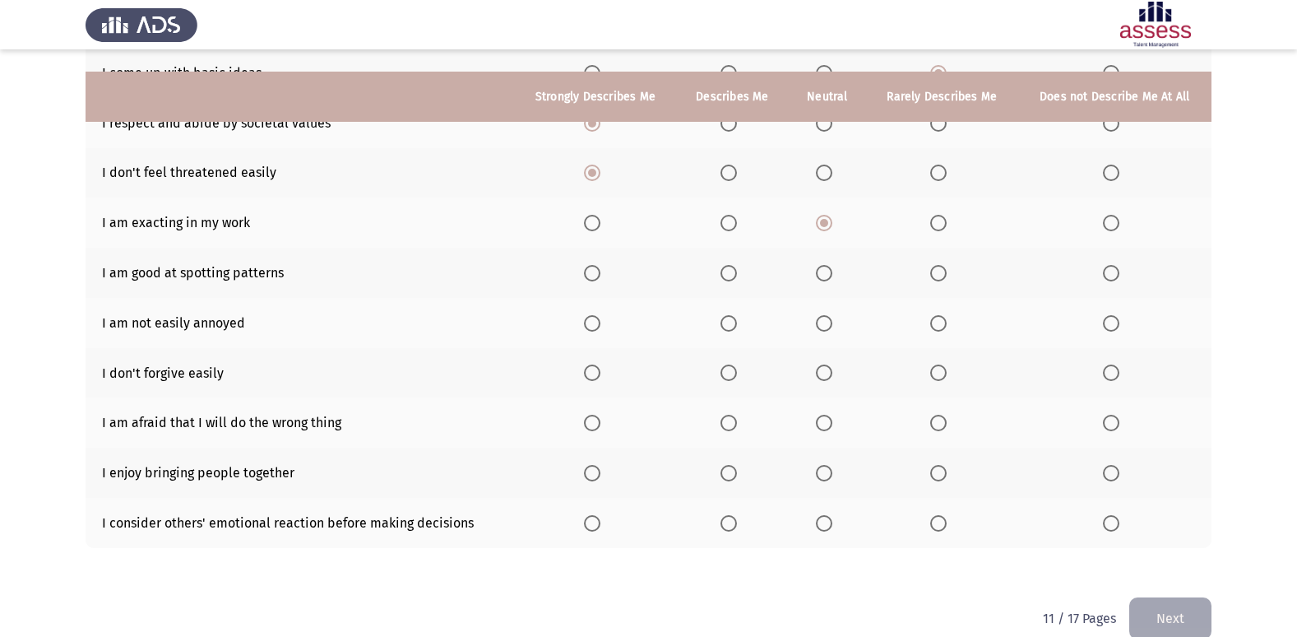
scroll to position [240, 0]
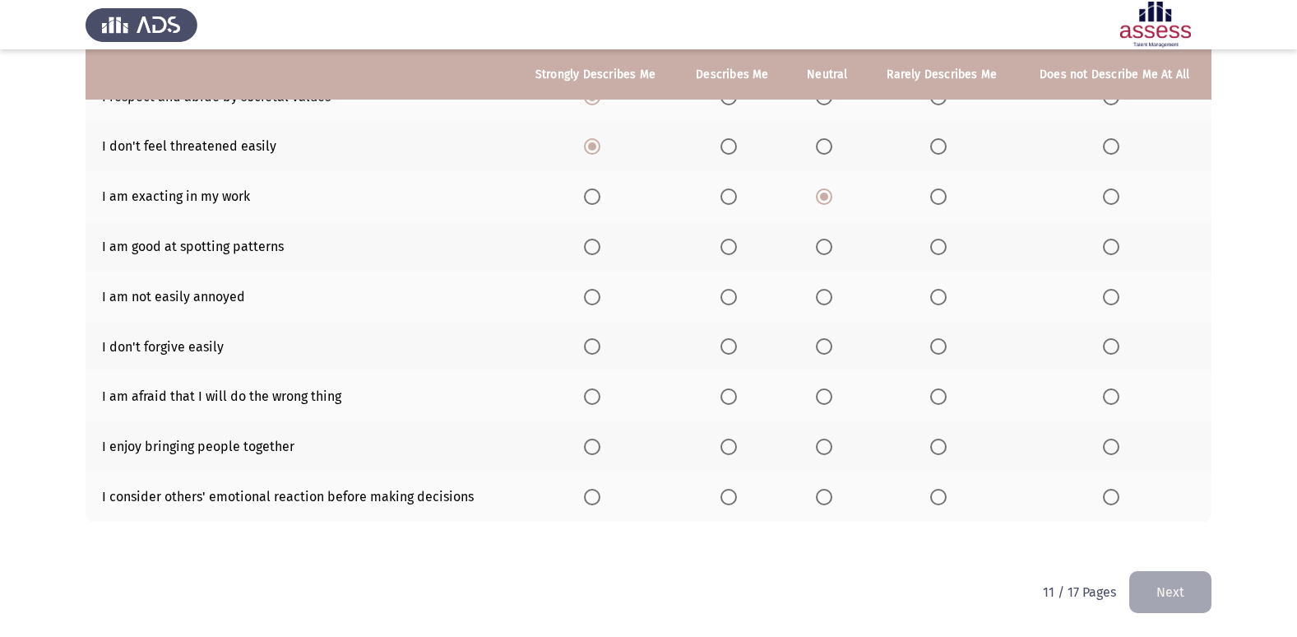
click at [730, 256] on th at bounding box center [732, 246] width 112 height 50
click at [730, 248] on span "Select an option" at bounding box center [729, 247] width 16 height 16
click at [730, 248] on input "Select an option" at bounding box center [729, 247] width 16 height 16
click at [610, 300] on th at bounding box center [595, 296] width 162 height 50
click at [566, 294] on th at bounding box center [595, 296] width 162 height 50
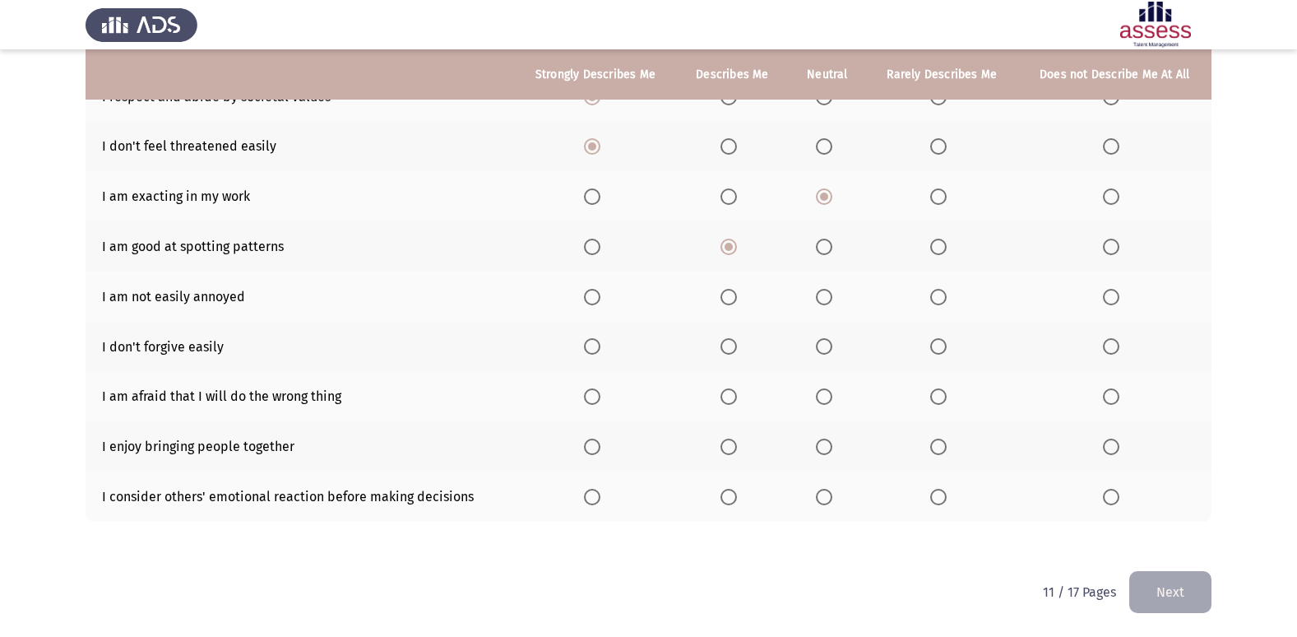
click at [592, 301] on span "Select an option" at bounding box center [592, 297] width 16 height 16
click at [592, 301] on input "Select an option" at bounding box center [592, 297] width 16 height 16
click at [1122, 347] on label "Select an option" at bounding box center [1114, 346] width 23 height 16
click at [1120, 347] on input "Select an option" at bounding box center [1111, 346] width 16 height 16
click at [824, 397] on span "Select an option" at bounding box center [824, 396] width 16 height 16
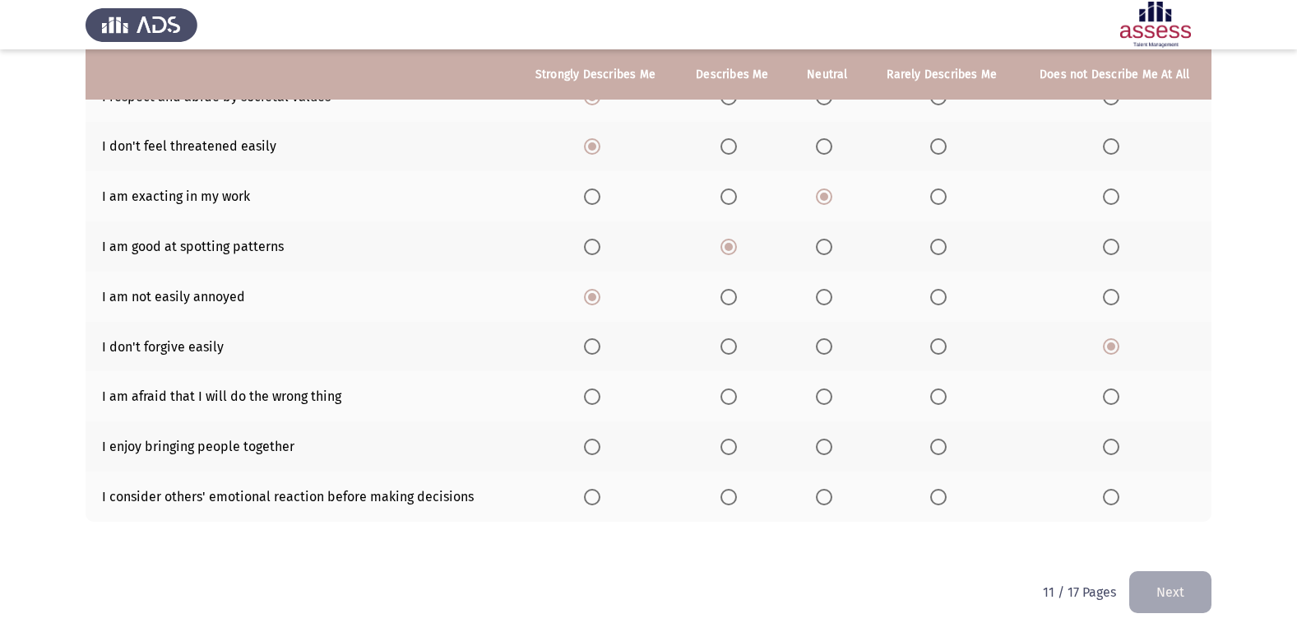
click at [824, 397] on input "Select an option" at bounding box center [824, 396] width 16 height 16
click at [606, 448] on label "Select an option" at bounding box center [595, 447] width 23 height 16
click at [601, 448] on input "Select an option" at bounding box center [592, 447] width 16 height 16
click at [590, 494] on span "Select an option" at bounding box center [592, 497] width 16 height 16
click at [590, 494] on input "Select an option" at bounding box center [592, 497] width 16 height 16
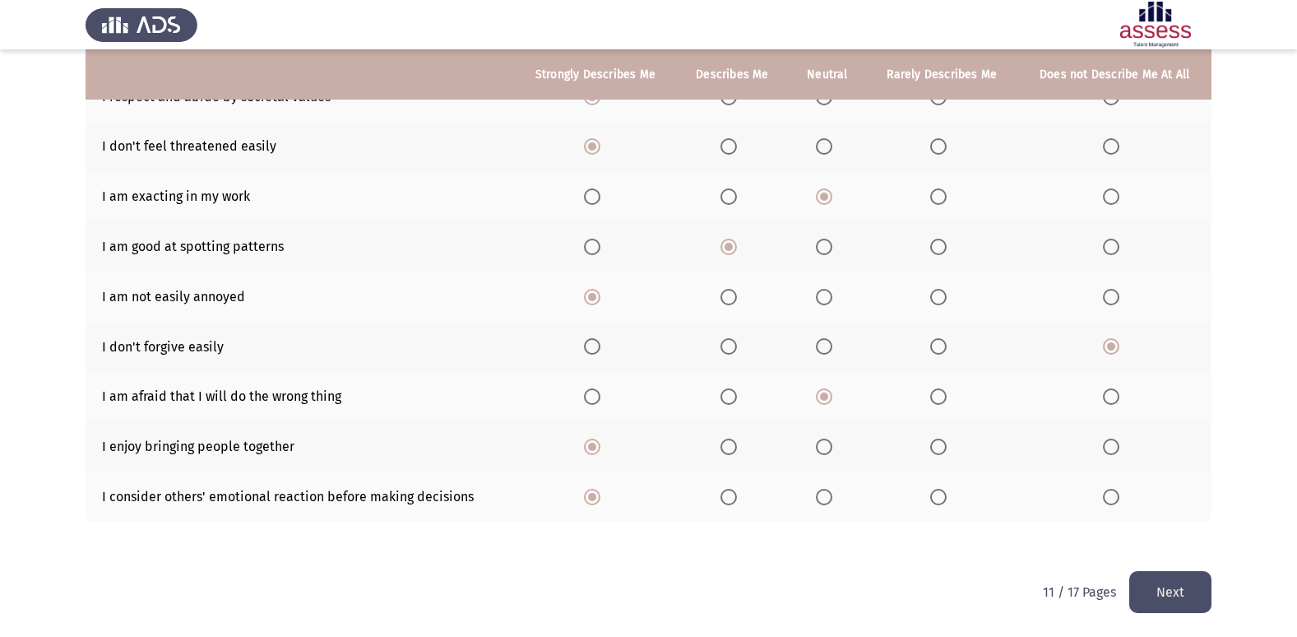
click at [737, 500] on span "Select an option" at bounding box center [729, 497] width 16 height 16
click at [737, 500] on input "Select an option" at bounding box center [729, 497] width 16 height 16
click at [1192, 598] on button "Next" at bounding box center [1171, 592] width 82 height 42
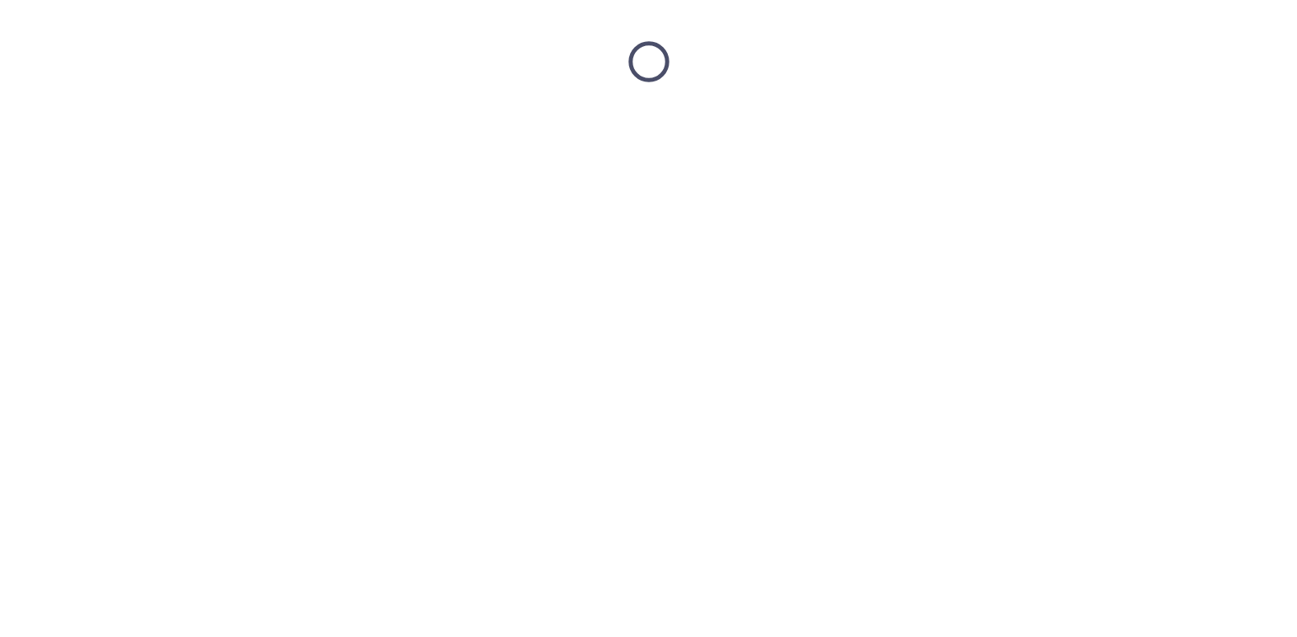
scroll to position [0, 0]
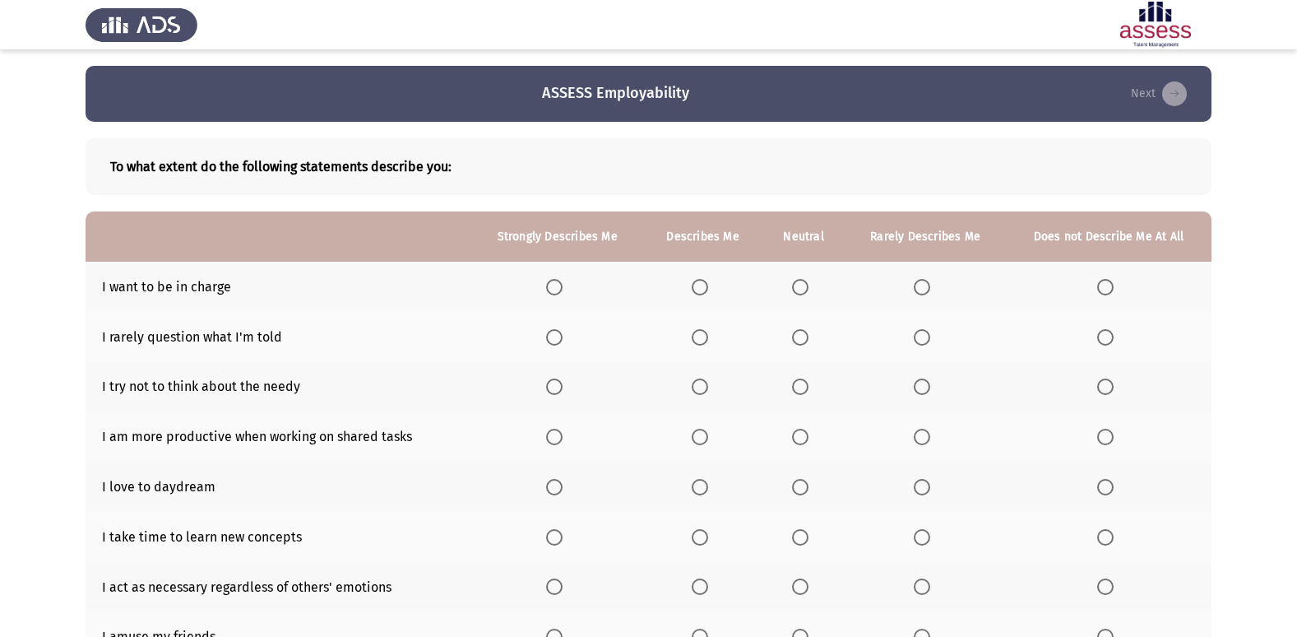
click at [563, 285] on span "Select an option" at bounding box center [554, 287] width 16 height 16
click at [563, 285] on input "Select an option" at bounding box center [554, 287] width 16 height 16
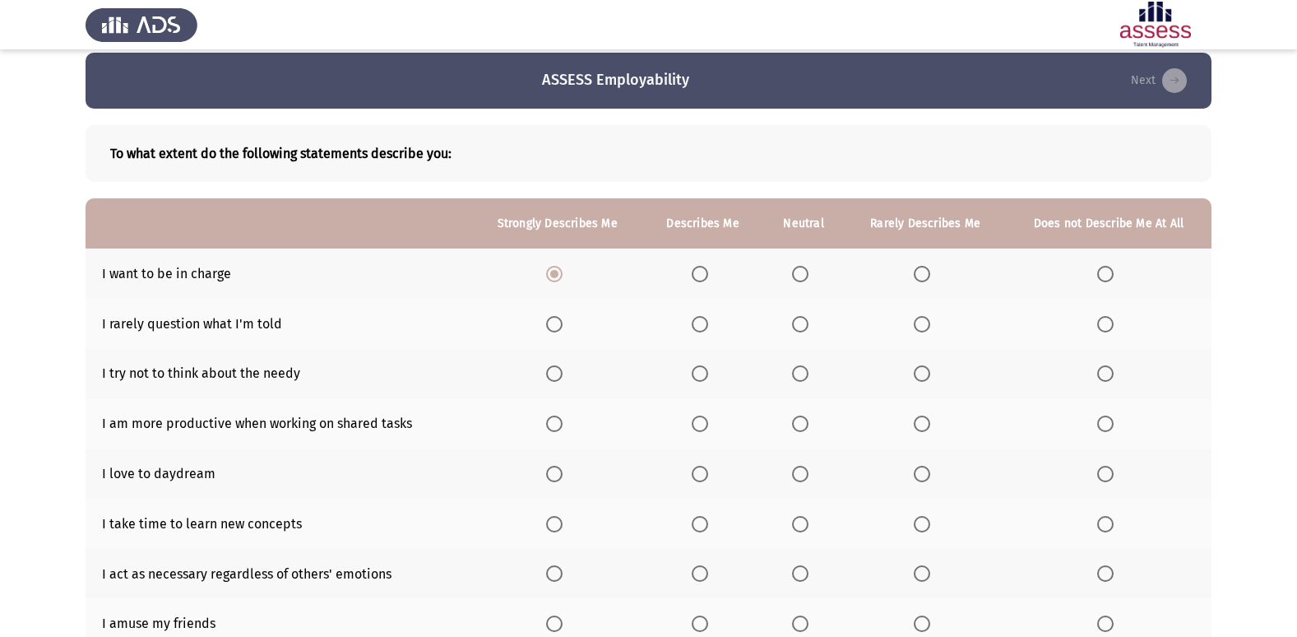
scroll to position [190, 0]
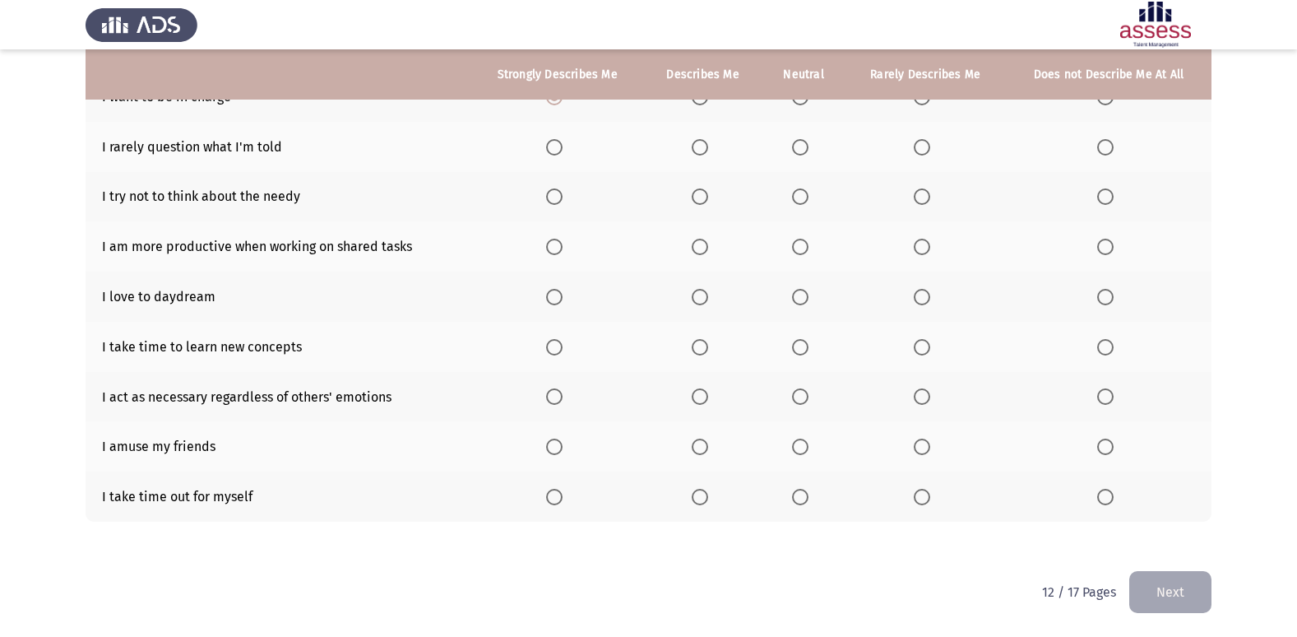
click at [701, 499] on span "Select an option" at bounding box center [700, 497] width 16 height 16
click at [701, 499] on input "Select an option" at bounding box center [700, 497] width 16 height 16
click at [805, 444] on span "Select an option" at bounding box center [800, 447] width 16 height 16
click at [805, 444] on input "Select an option" at bounding box center [800, 447] width 16 height 16
click at [705, 399] on span "Select an option" at bounding box center [700, 396] width 16 height 16
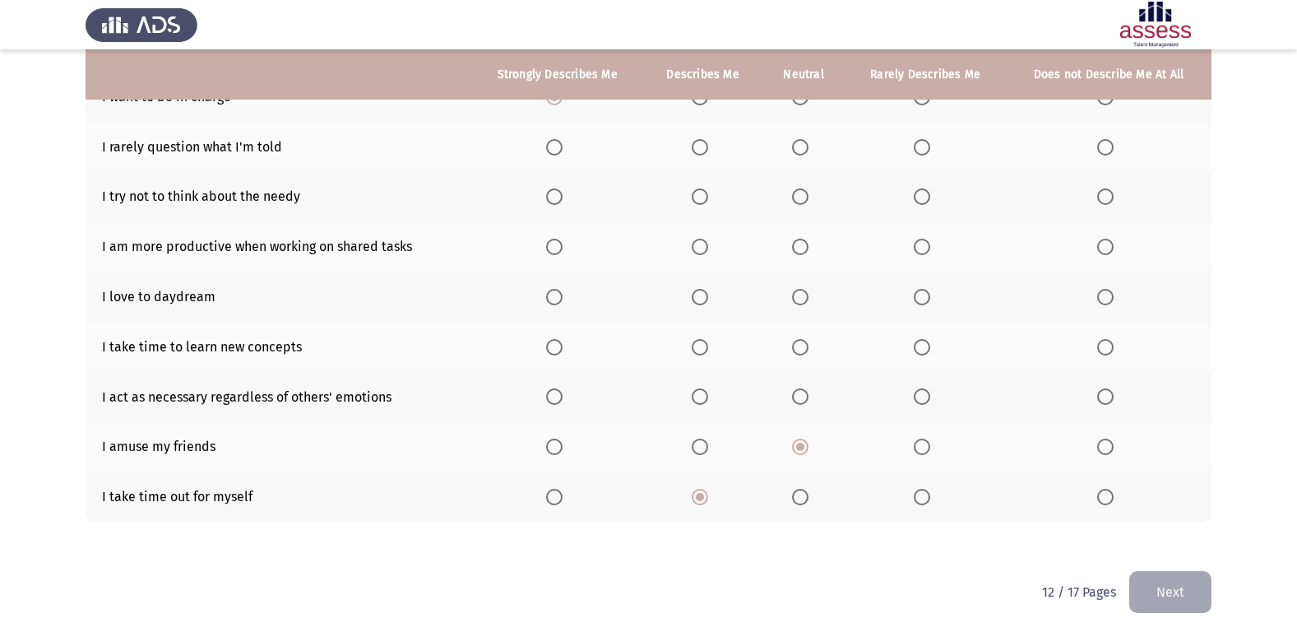
click at [705, 399] on input "Select an option" at bounding box center [700, 396] width 16 height 16
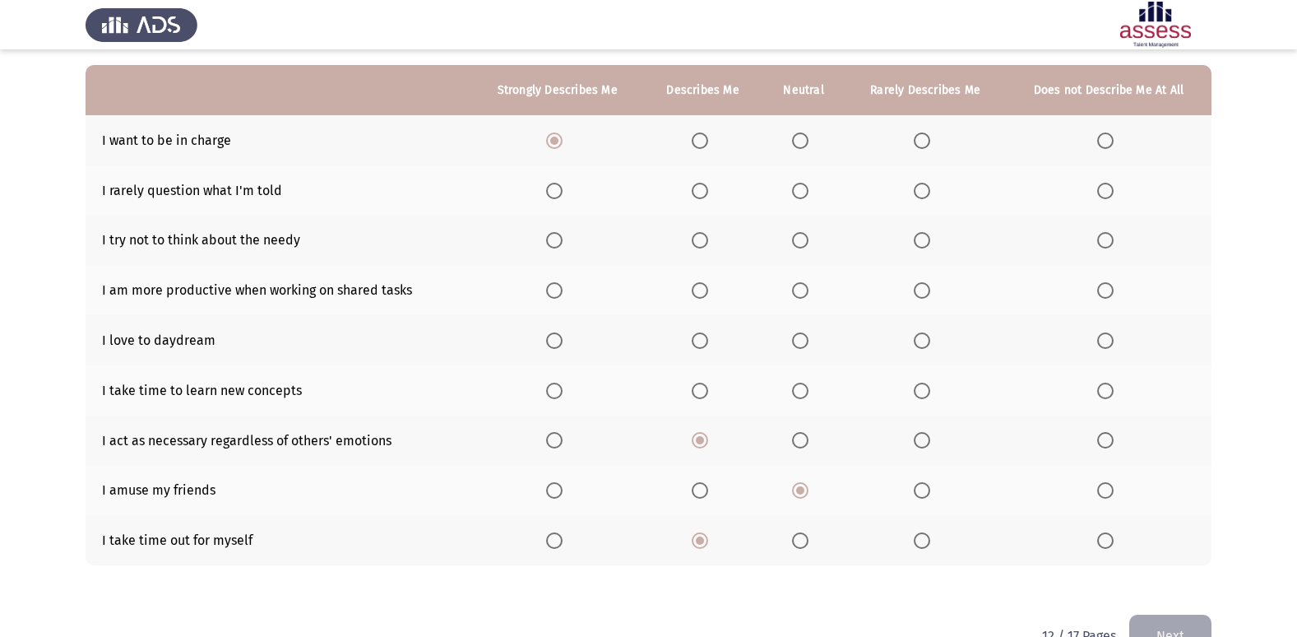
scroll to position [108, 0]
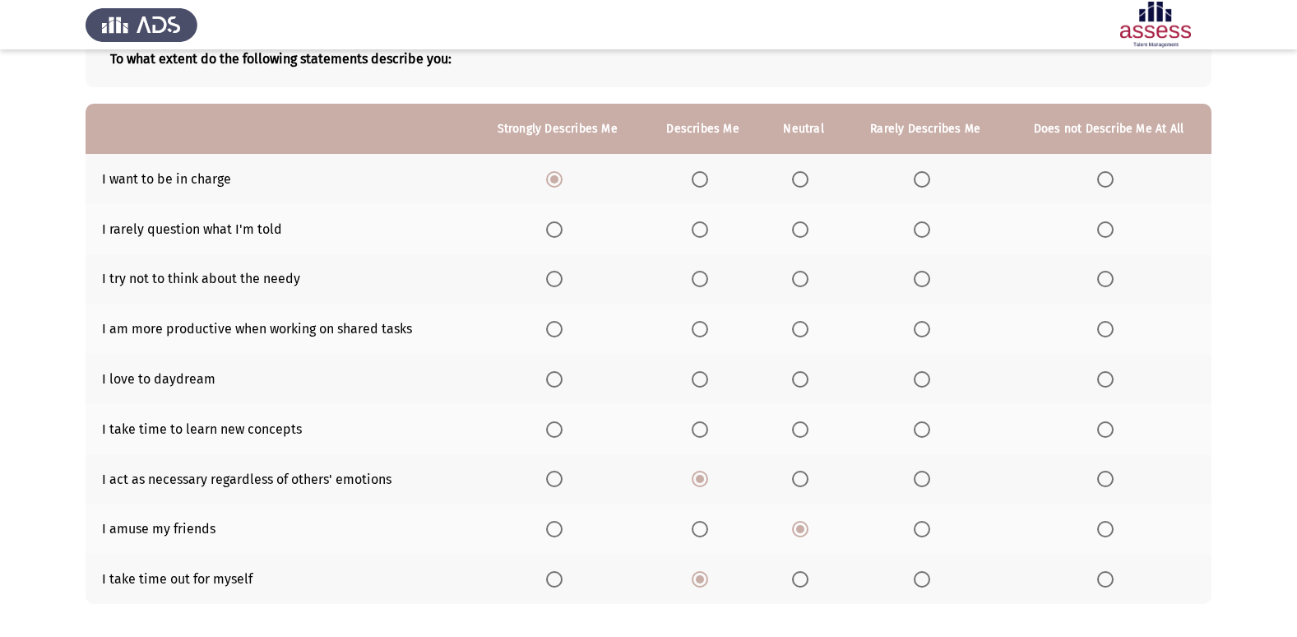
click at [802, 429] on span "Select an option" at bounding box center [800, 429] width 16 height 16
click at [802, 429] on input "Select an option" at bounding box center [800, 429] width 16 height 16
click at [924, 381] on span "Select an option" at bounding box center [922, 379] width 16 height 16
click at [924, 381] on input "Select an option" at bounding box center [922, 379] width 16 height 16
click at [549, 336] on th at bounding box center [557, 329] width 172 height 50
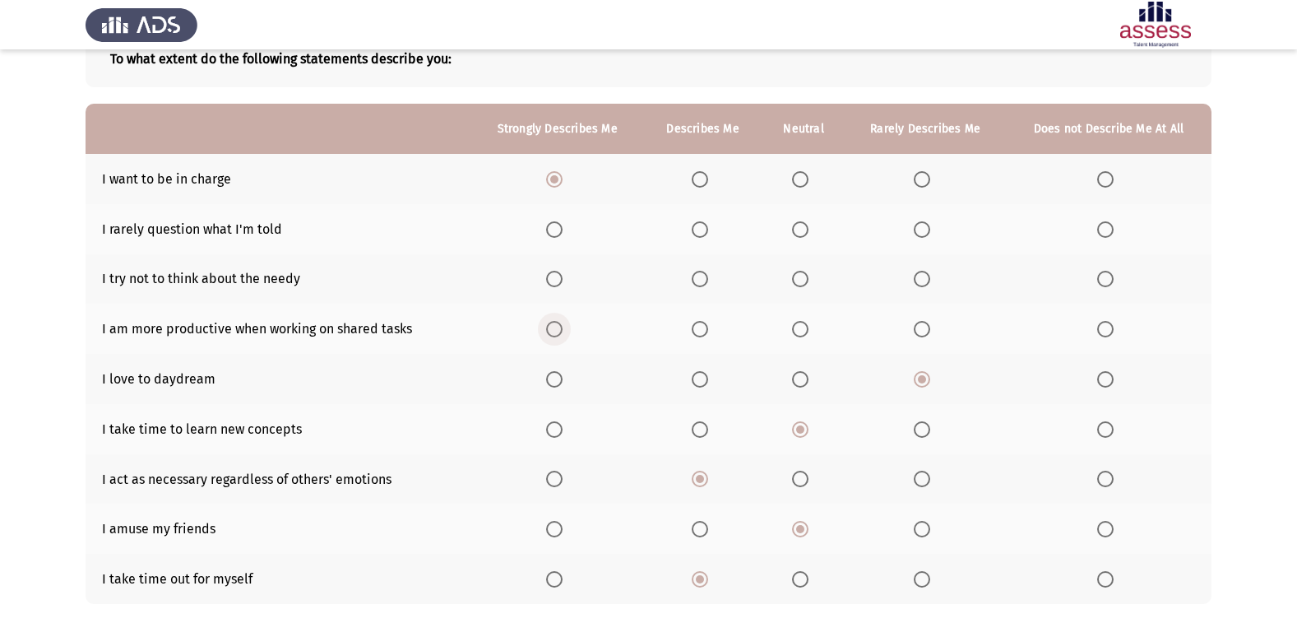
click at [563, 332] on span "Select an option" at bounding box center [554, 329] width 16 height 16
click at [563, 332] on input "Select an option" at bounding box center [554, 329] width 16 height 16
click at [798, 278] on span "Select an option" at bounding box center [800, 279] width 16 height 16
click at [798, 278] on input "Select an option" at bounding box center [800, 279] width 16 height 16
click at [791, 225] on th at bounding box center [804, 229] width 83 height 50
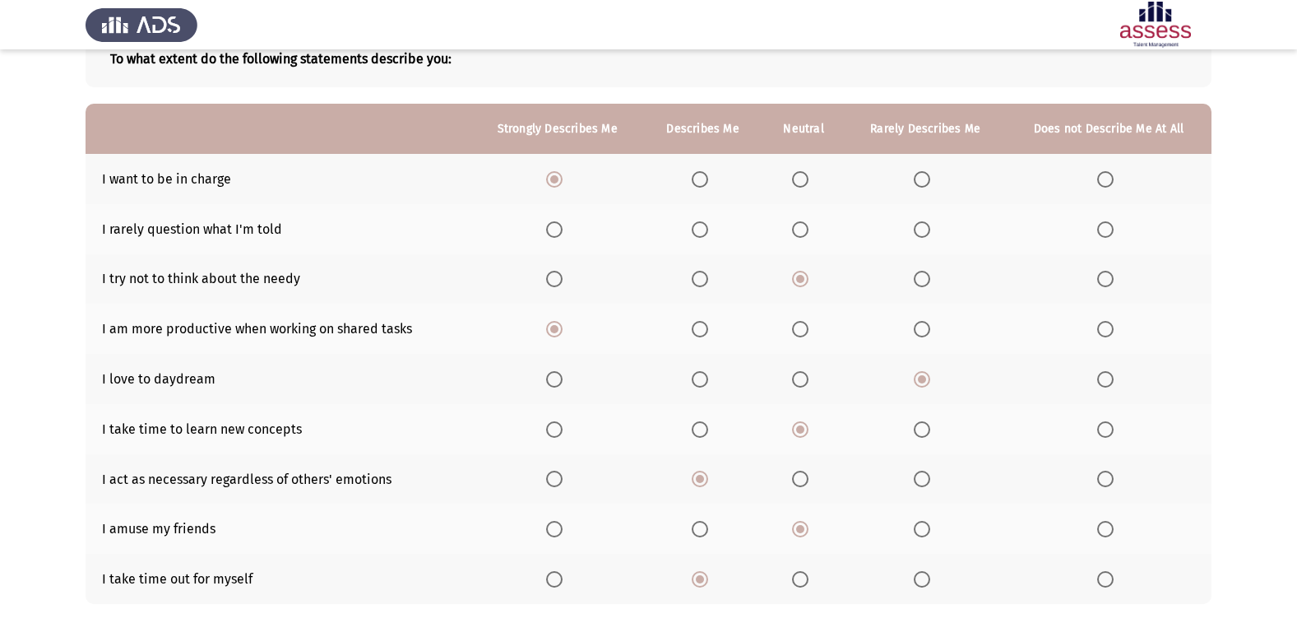
click at [799, 226] on span "Select an option" at bounding box center [800, 229] width 16 height 16
click at [799, 226] on input "Select an option" at bounding box center [800, 229] width 16 height 16
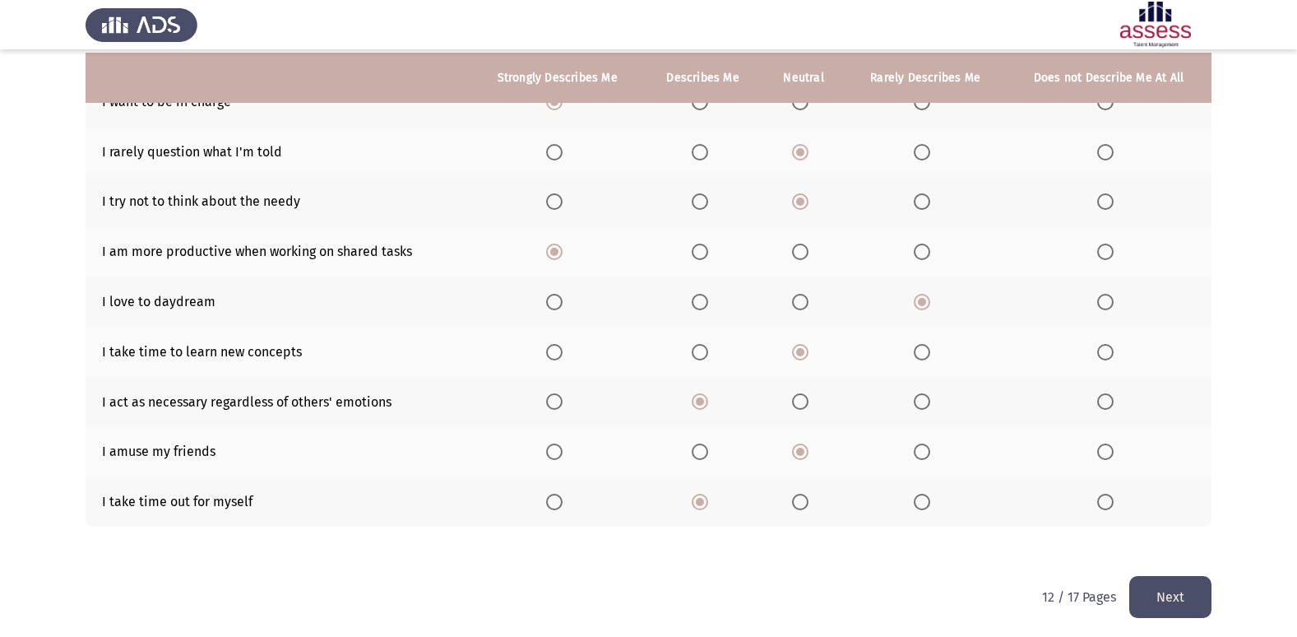
scroll to position [190, 0]
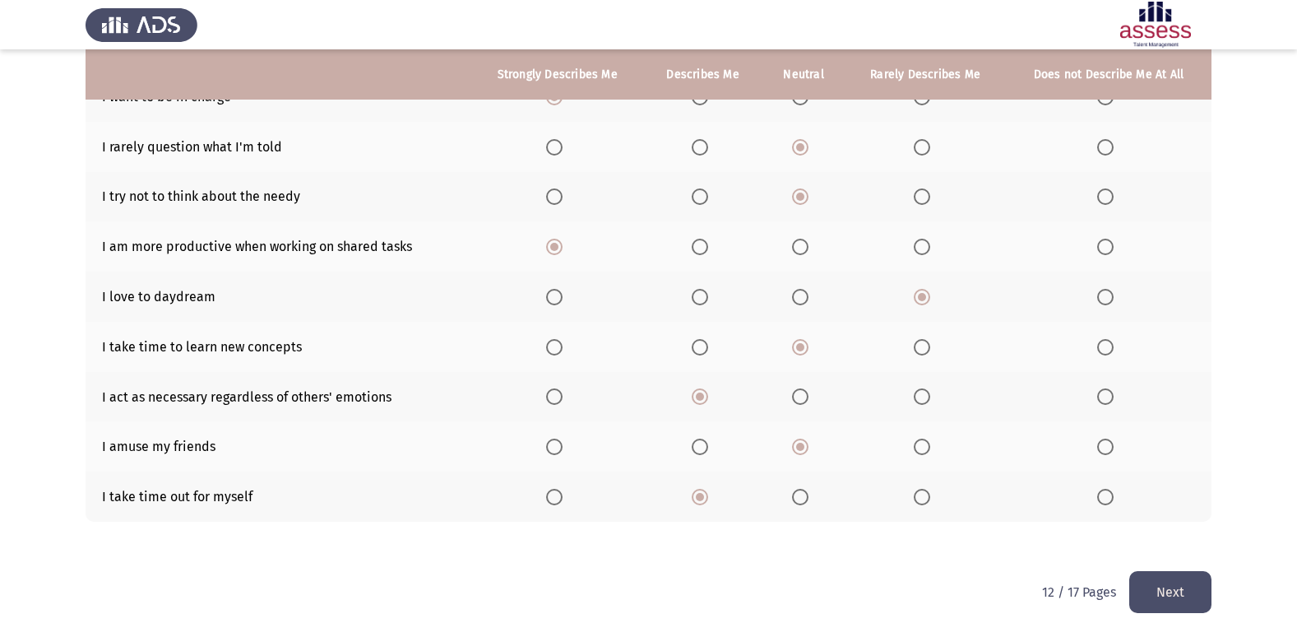
click at [1167, 584] on button "Next" at bounding box center [1171, 592] width 82 height 42
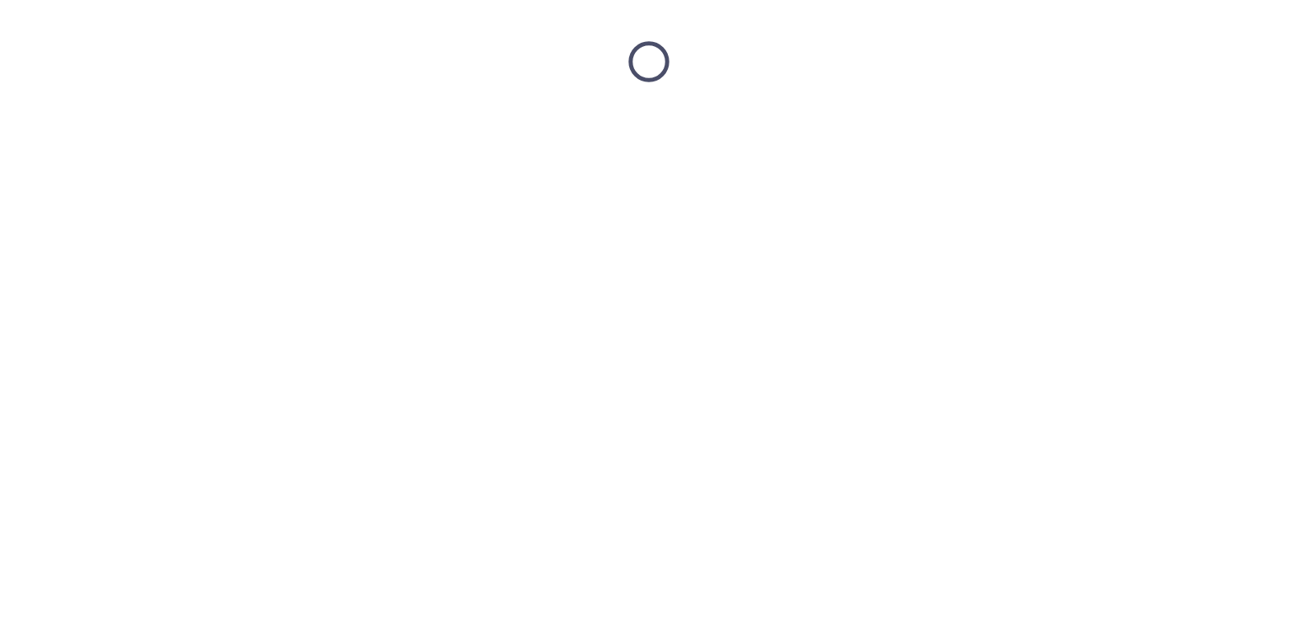
scroll to position [0, 0]
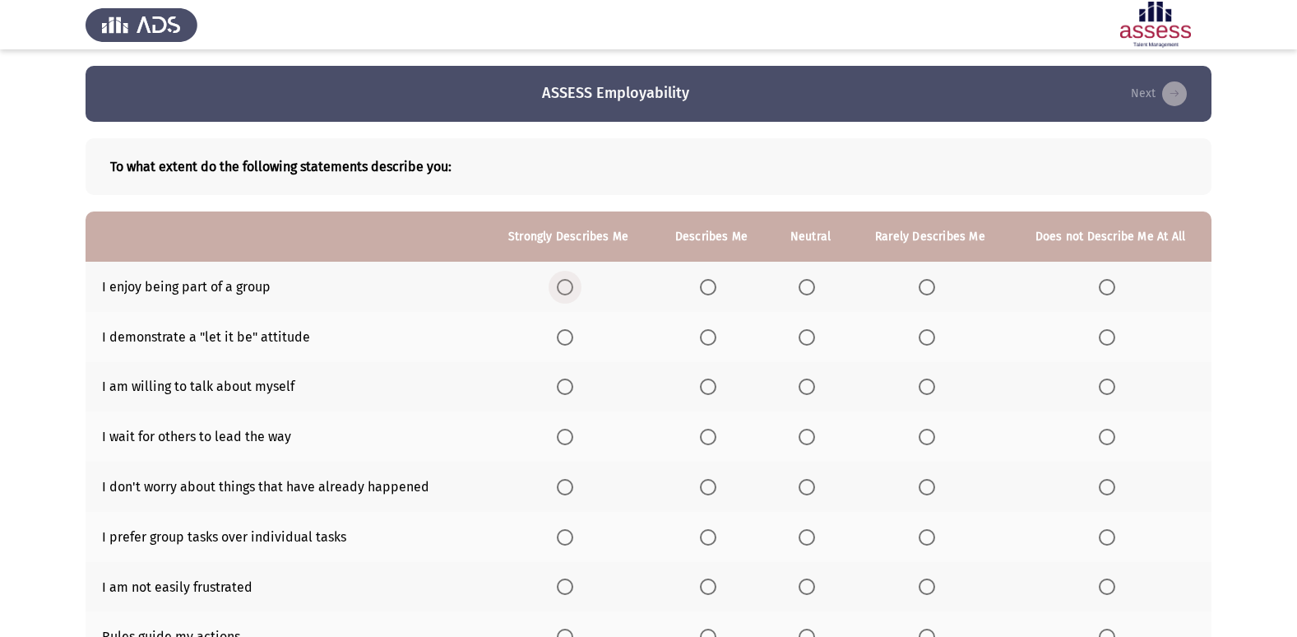
click at [573, 293] on span "Select an option" at bounding box center [565, 287] width 16 height 16
click at [573, 293] on input "Select an option" at bounding box center [565, 287] width 16 height 16
click at [712, 331] on span "Select an option" at bounding box center [708, 337] width 16 height 16
click at [712, 331] on input "Select an option" at bounding box center [708, 337] width 16 height 16
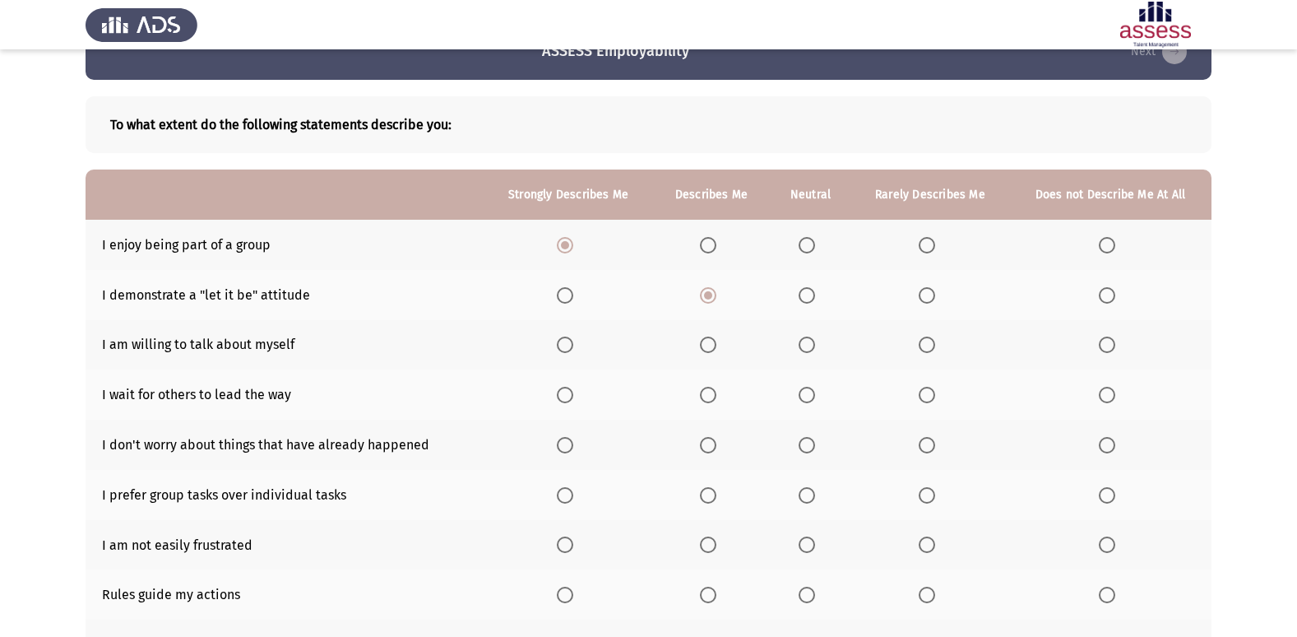
scroll to position [82, 0]
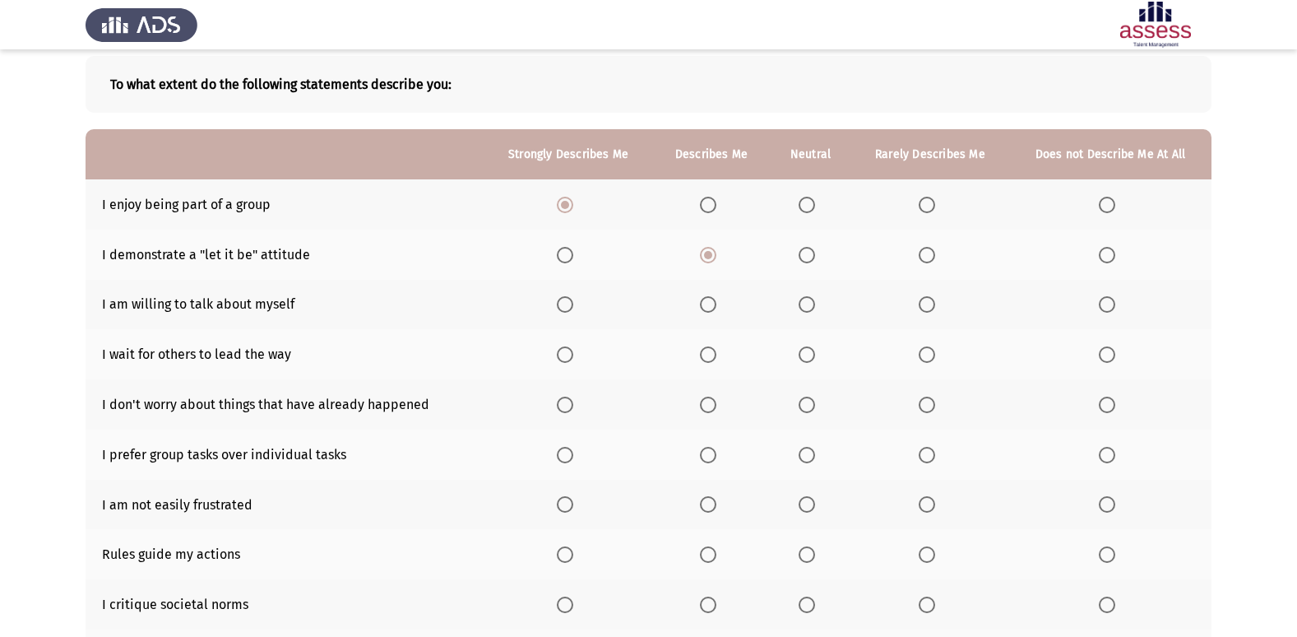
click at [807, 259] on span "Select an option" at bounding box center [807, 255] width 16 height 16
click at [807, 259] on input "Select an option" at bounding box center [807, 255] width 16 height 16
click at [925, 263] on th at bounding box center [931, 255] width 158 height 50
click at [924, 263] on th at bounding box center [931, 255] width 158 height 50
click at [924, 256] on span "Select an option" at bounding box center [927, 255] width 16 height 16
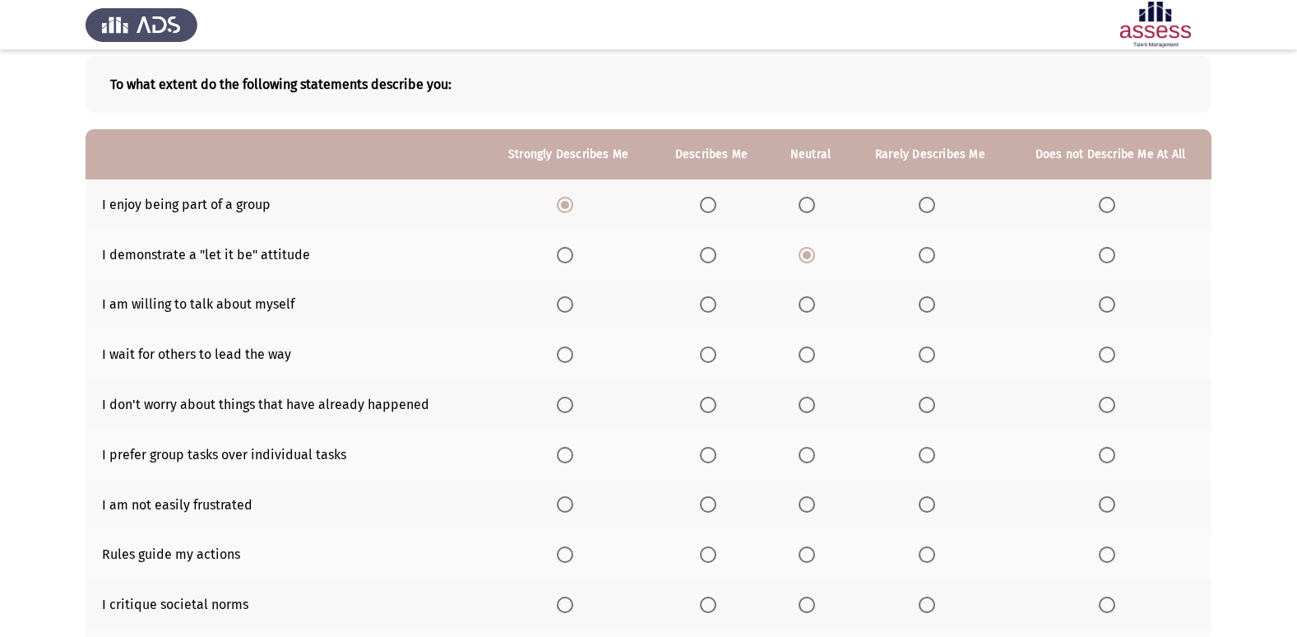
click at [924, 256] on input "Select an option" at bounding box center [927, 255] width 16 height 16
click at [559, 306] on span "Select an option" at bounding box center [565, 304] width 16 height 16
click at [559, 306] on input "Select an option" at bounding box center [565, 304] width 16 height 16
click at [931, 360] on span "Select an option" at bounding box center [927, 354] width 16 height 16
click at [931, 360] on input "Select an option" at bounding box center [927, 354] width 16 height 16
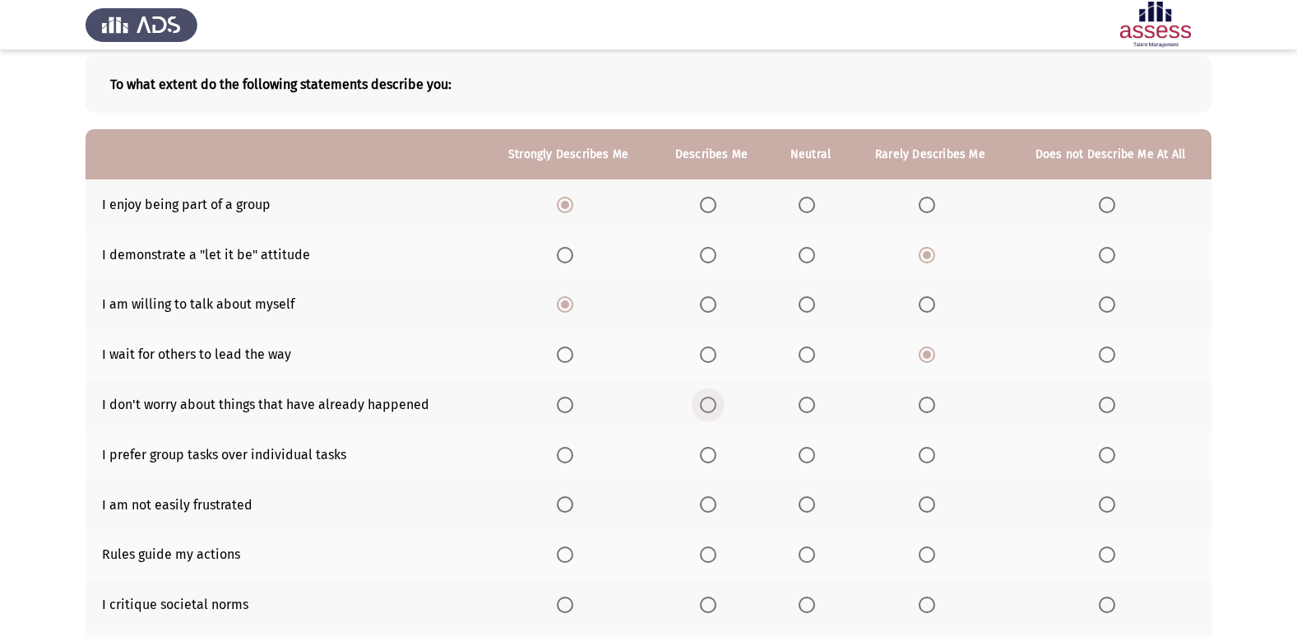
click at [715, 400] on span "Select an option" at bounding box center [708, 405] width 16 height 16
click at [715, 400] on input "Select an option" at bounding box center [708, 405] width 16 height 16
click at [815, 457] on span "Select an option" at bounding box center [807, 455] width 16 height 16
click at [815, 457] on input "Select an option" at bounding box center [807, 455] width 16 height 16
click at [563, 499] on span "Select an option" at bounding box center [565, 504] width 16 height 16
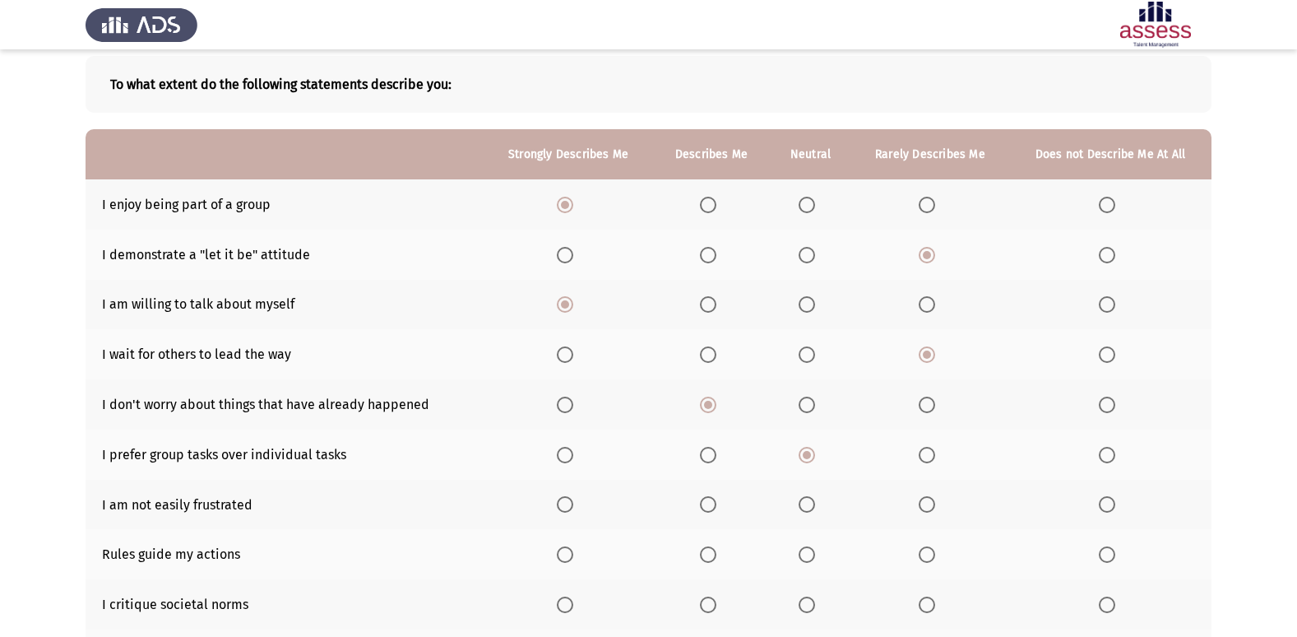
click at [563, 499] on input "Select an option" at bounding box center [565, 504] width 16 height 16
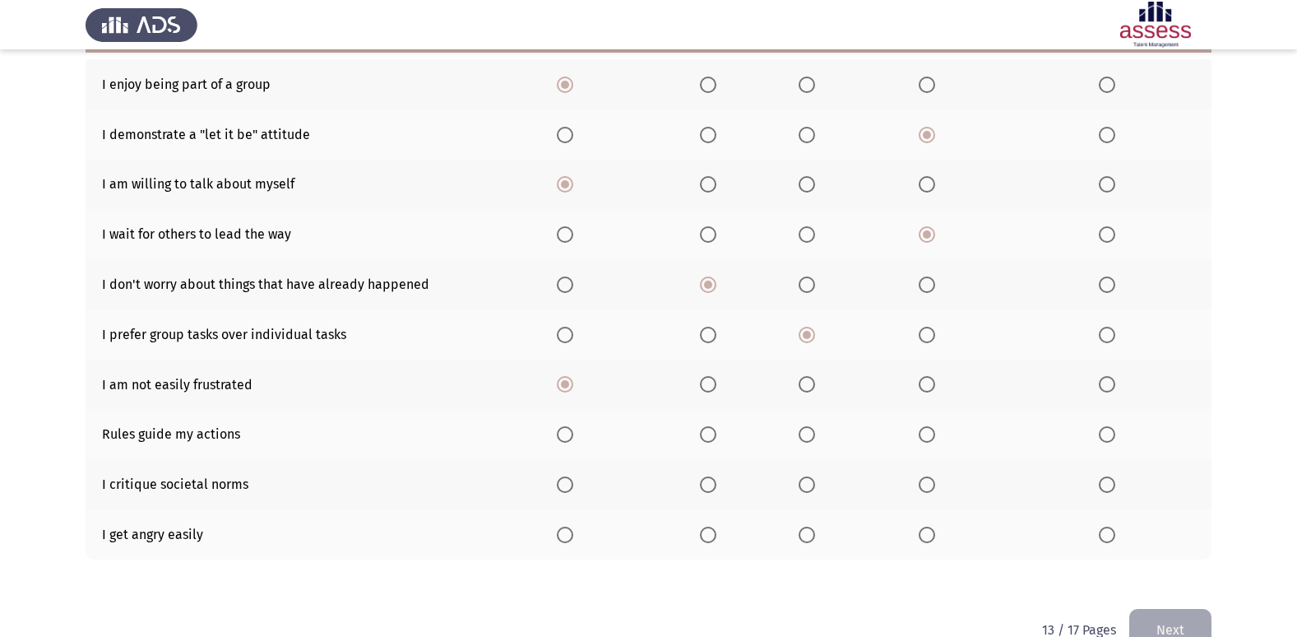
scroll to position [240, 0]
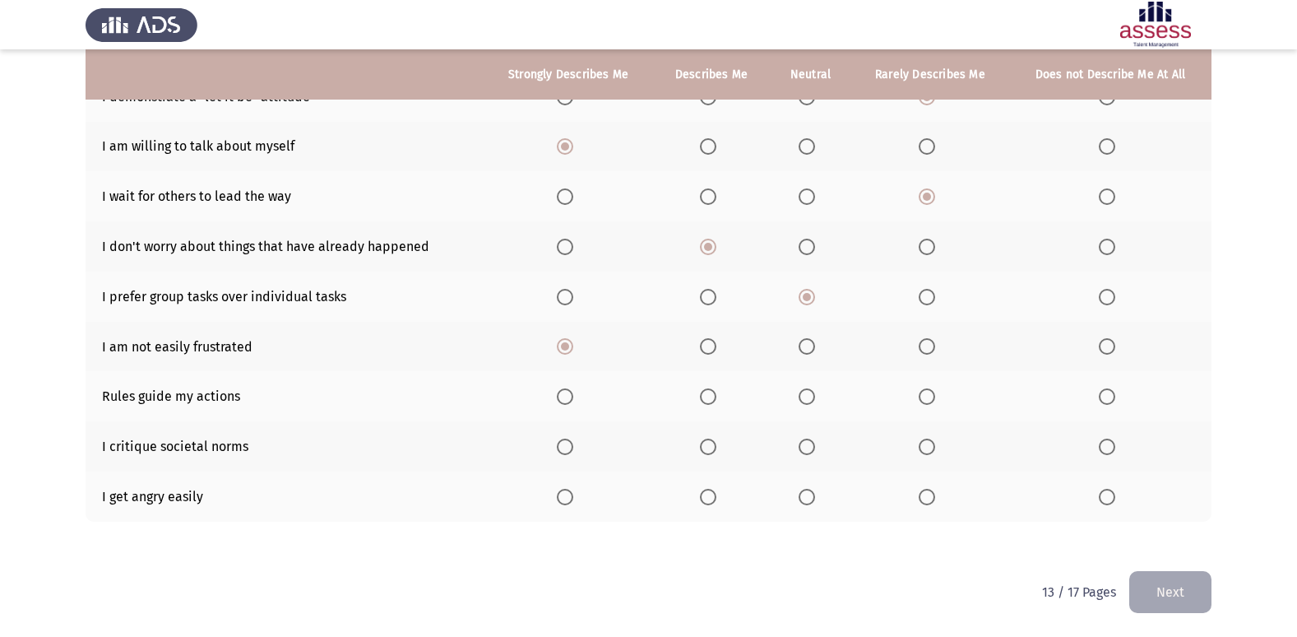
click at [573, 402] on span "Select an option" at bounding box center [565, 396] width 16 height 16
click at [573, 402] on input "Select an option" at bounding box center [565, 396] width 16 height 16
click at [810, 450] on span "Select an option" at bounding box center [807, 447] width 16 height 16
click at [810, 450] on input "Select an option" at bounding box center [807, 447] width 16 height 16
click at [1110, 494] on span "Select an option" at bounding box center [1107, 497] width 16 height 16
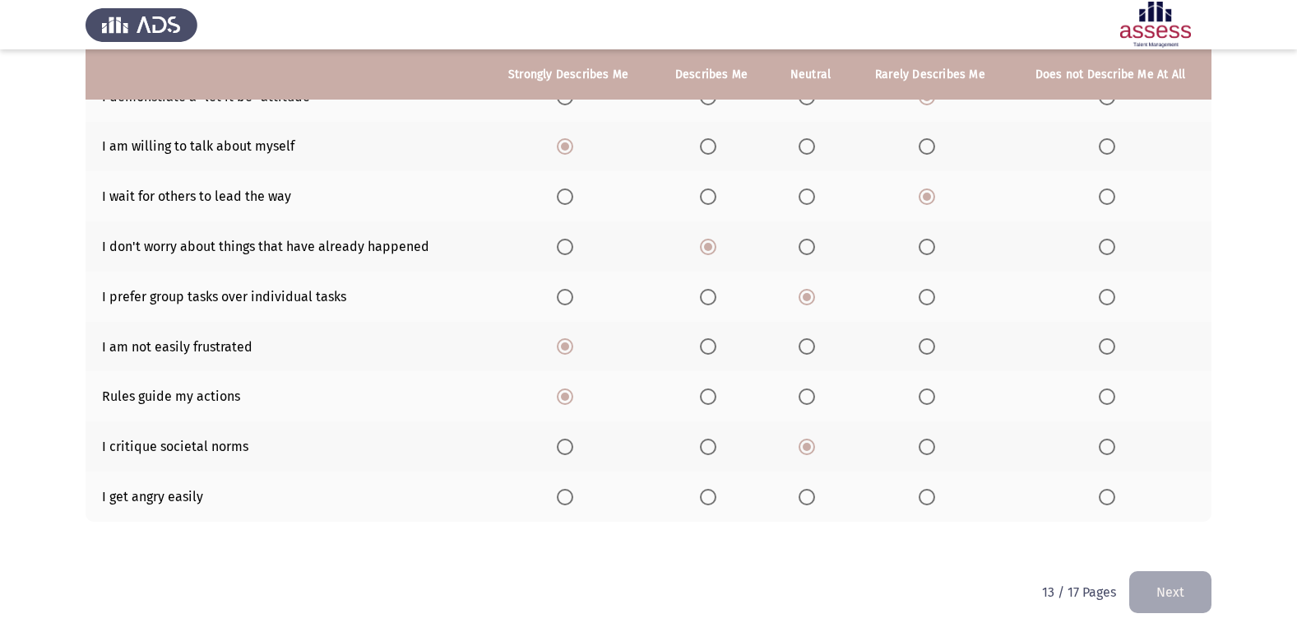
click at [1110, 494] on input "Select an option" at bounding box center [1107, 497] width 16 height 16
click at [1177, 591] on button "Next" at bounding box center [1171, 592] width 82 height 42
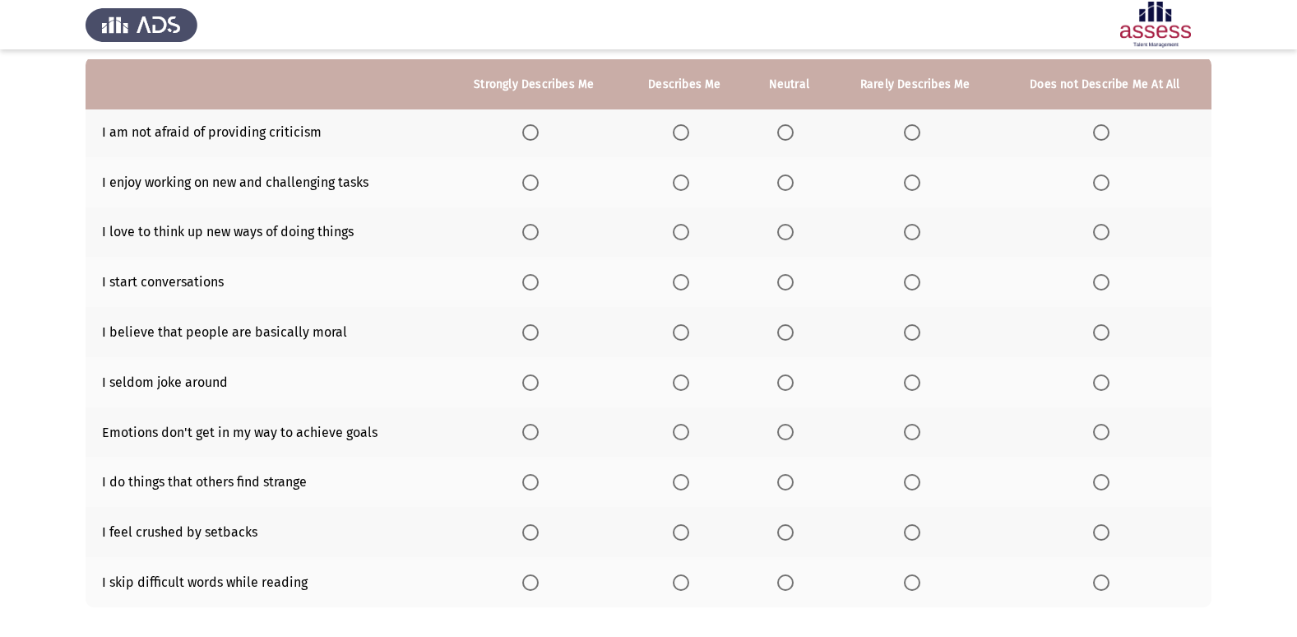
scroll to position [165, 0]
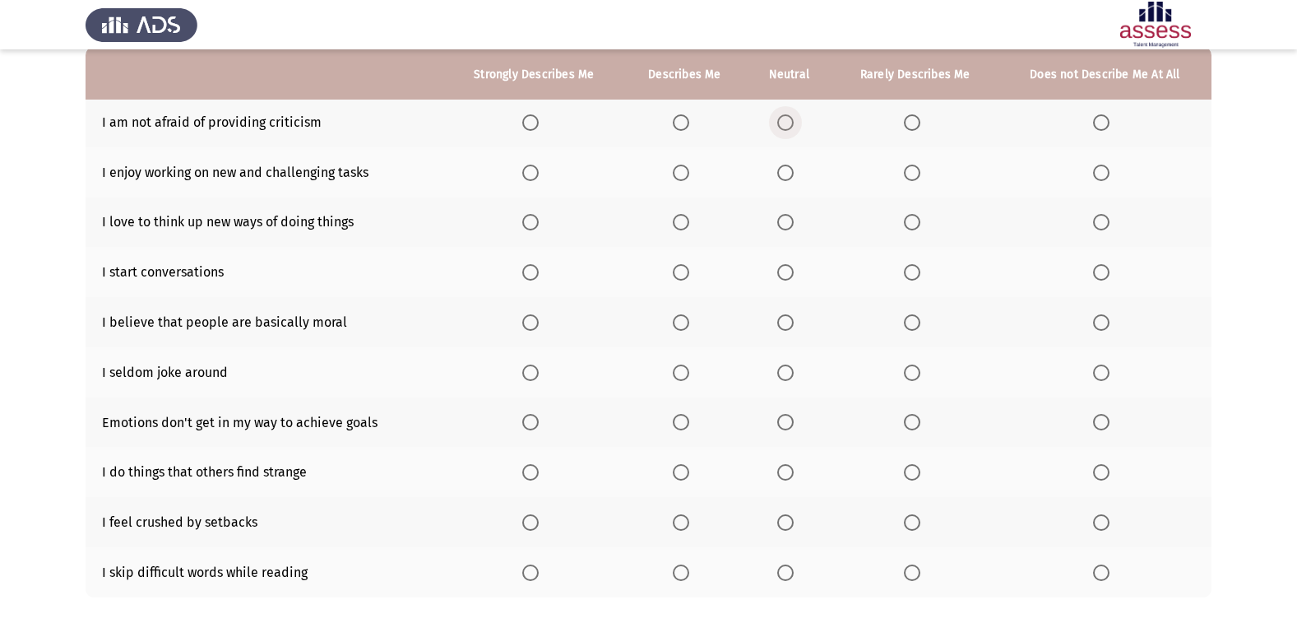
click at [791, 126] on span "Select an option" at bounding box center [785, 122] width 16 height 16
click at [791, 126] on input "Select an option" at bounding box center [785, 122] width 16 height 16
click at [532, 168] on span "Select an option" at bounding box center [530, 173] width 16 height 16
click at [532, 168] on input "Select an option" at bounding box center [530, 173] width 16 height 16
click at [534, 228] on span "Select an option" at bounding box center [530, 222] width 16 height 16
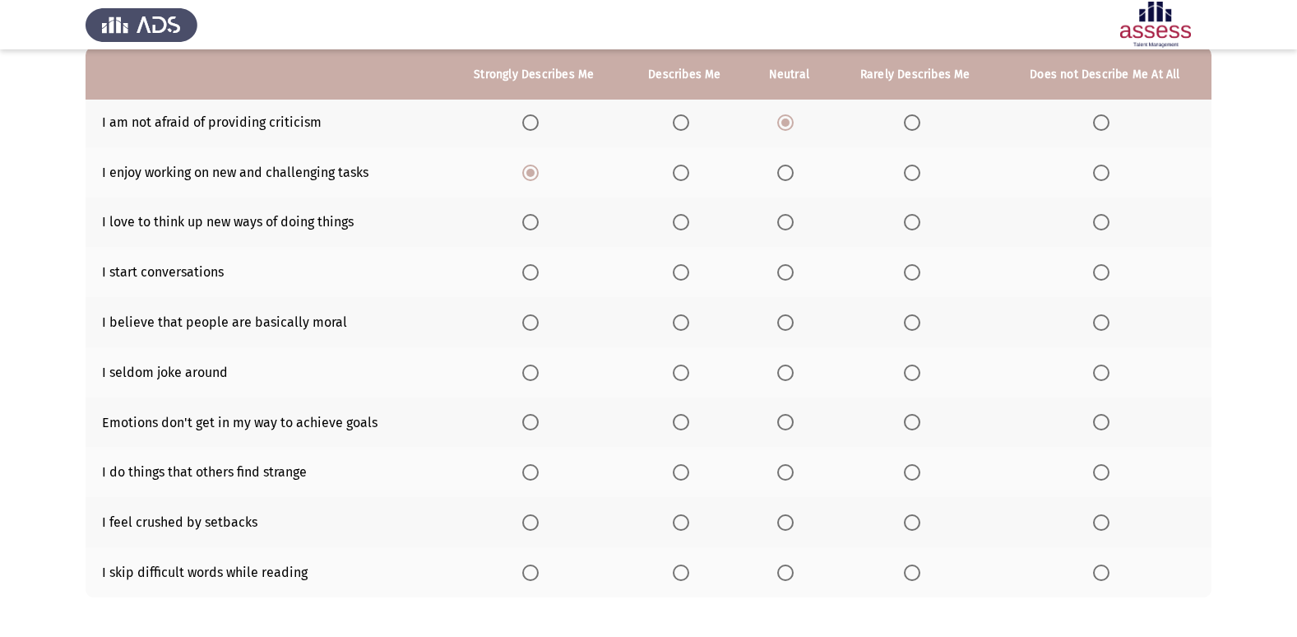
click at [534, 228] on input "Select an option" at bounding box center [530, 222] width 16 height 16
click at [528, 276] on span "Select an option" at bounding box center [530, 272] width 16 height 16
click at [528, 276] on input "Select an option" at bounding box center [530, 272] width 16 height 16
click at [684, 321] on span "Select an option" at bounding box center [681, 322] width 16 height 16
click at [684, 321] on input "Select an option" at bounding box center [681, 322] width 16 height 16
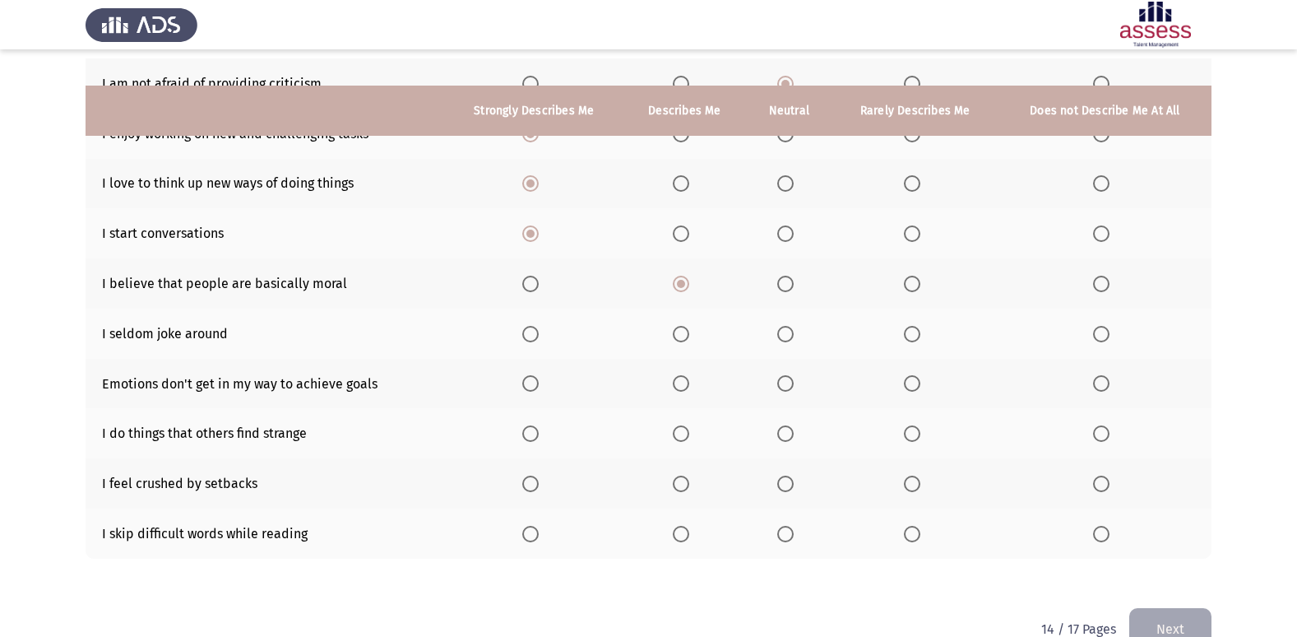
scroll to position [240, 0]
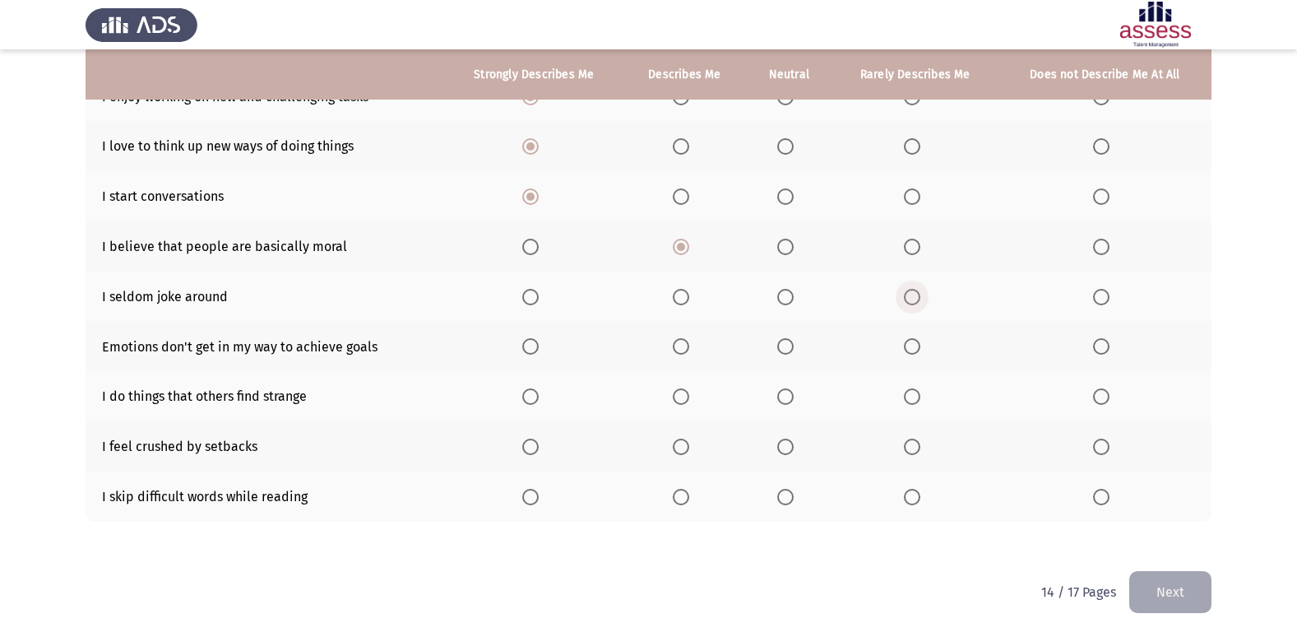
click at [907, 299] on span "Select an option" at bounding box center [912, 297] width 16 height 16
click at [907, 299] on input "Select an option" at bounding box center [912, 297] width 16 height 16
drag, startPoint x: 532, startPoint y: 354, endPoint x: 690, endPoint y: 336, distance: 159.0
click at [680, 336] on tr "Emotions don't get in my way to achieve goals" at bounding box center [649, 347] width 1126 height 50
drag, startPoint x: 691, startPoint y: 336, endPoint x: 689, endPoint y: 345, distance: 9.2
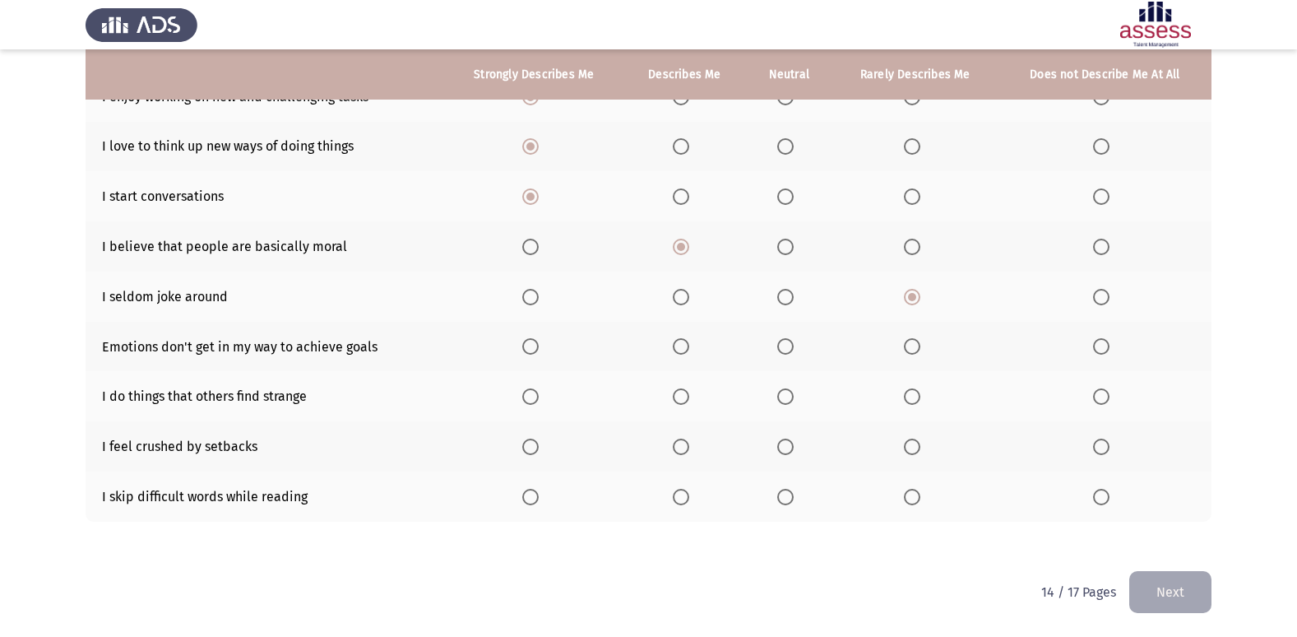
click at [692, 337] on th at bounding box center [685, 347] width 123 height 50
click at [689, 346] on span "Select an option" at bounding box center [681, 346] width 16 height 16
click at [689, 346] on input "Select an option" at bounding box center [681, 346] width 16 height 16
click at [668, 397] on th at bounding box center [685, 396] width 123 height 50
click at [673, 393] on th at bounding box center [685, 396] width 123 height 50
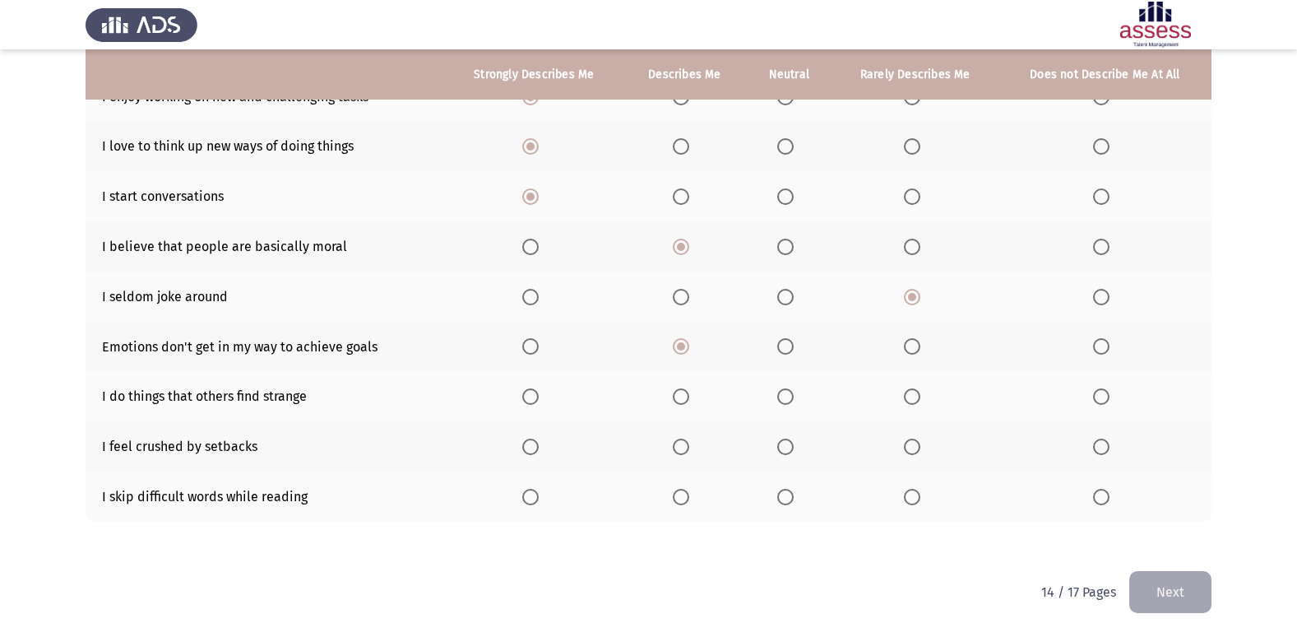
click at [684, 394] on span "Select an option" at bounding box center [681, 396] width 16 height 16
click at [684, 394] on input "Select an option" at bounding box center [681, 396] width 16 height 16
click at [921, 436] on th at bounding box center [915, 446] width 166 height 50
click at [915, 447] on span "Select an option" at bounding box center [912, 447] width 16 height 16
click at [915, 447] on input "Select an option" at bounding box center [912, 447] width 16 height 16
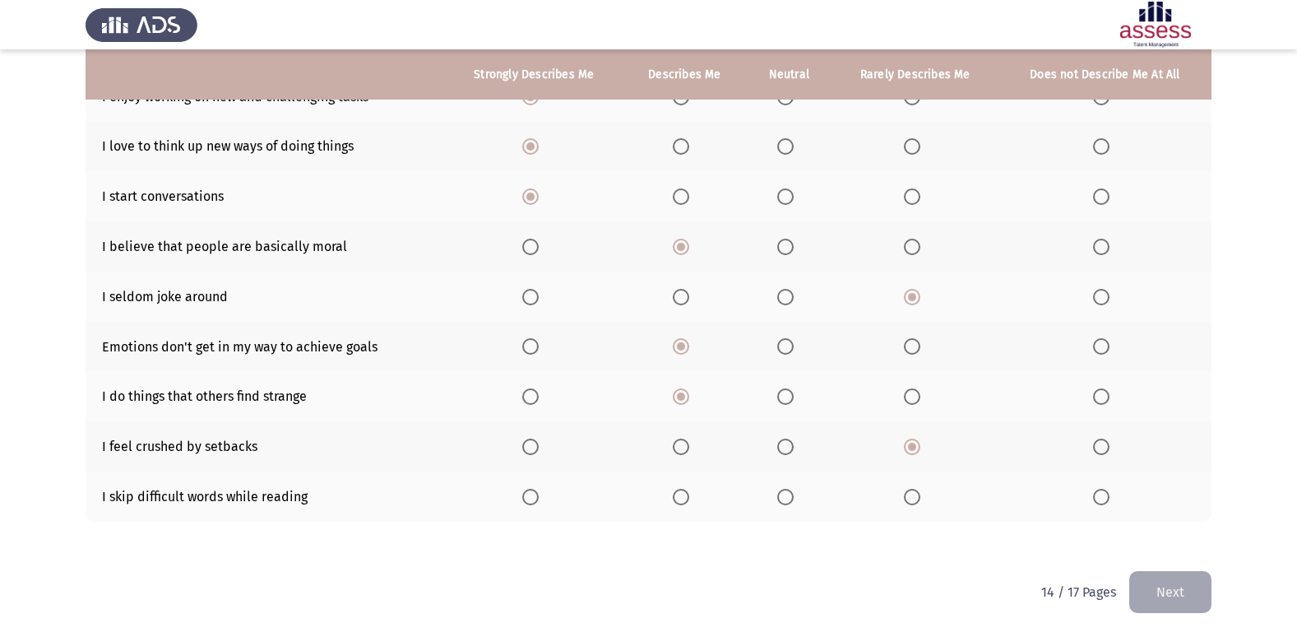
click at [675, 489] on th at bounding box center [685, 496] width 123 height 50
click at [678, 489] on span "Select an option" at bounding box center [681, 497] width 16 height 16
click at [678, 489] on input "Select an option" at bounding box center [681, 497] width 16 height 16
click at [928, 492] on th at bounding box center [915, 496] width 166 height 50
click at [920, 495] on label "Select an option" at bounding box center [915, 497] width 23 height 16
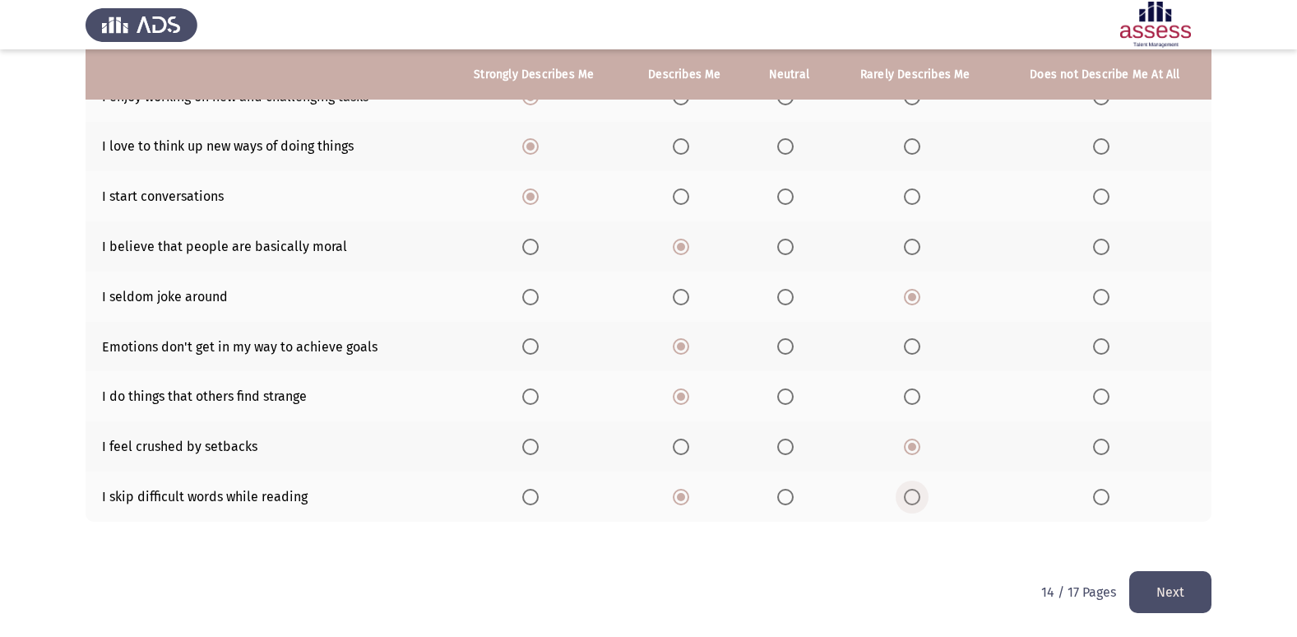
click at [920, 495] on input "Select an option" at bounding box center [912, 497] width 16 height 16
click at [919, 495] on span "Select an option" at bounding box center [912, 497] width 16 height 16
click at [919, 495] on input "Select an option" at bounding box center [912, 497] width 16 height 16
click at [1146, 597] on button "Next" at bounding box center [1171, 592] width 82 height 42
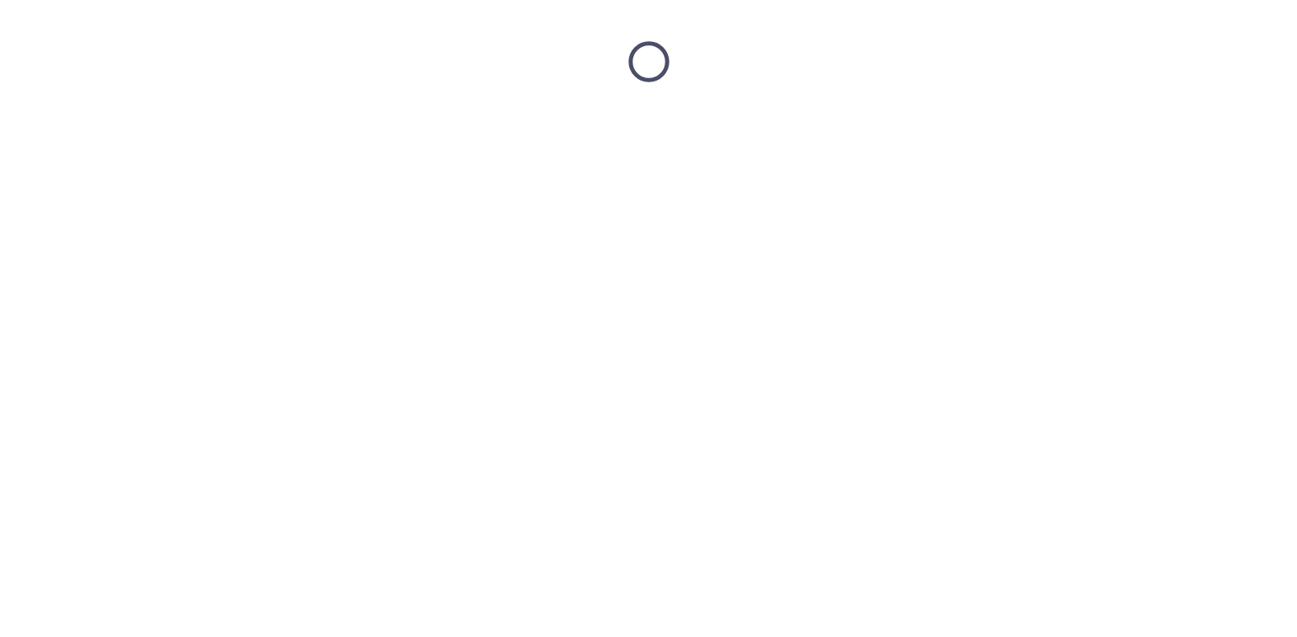
scroll to position [0, 0]
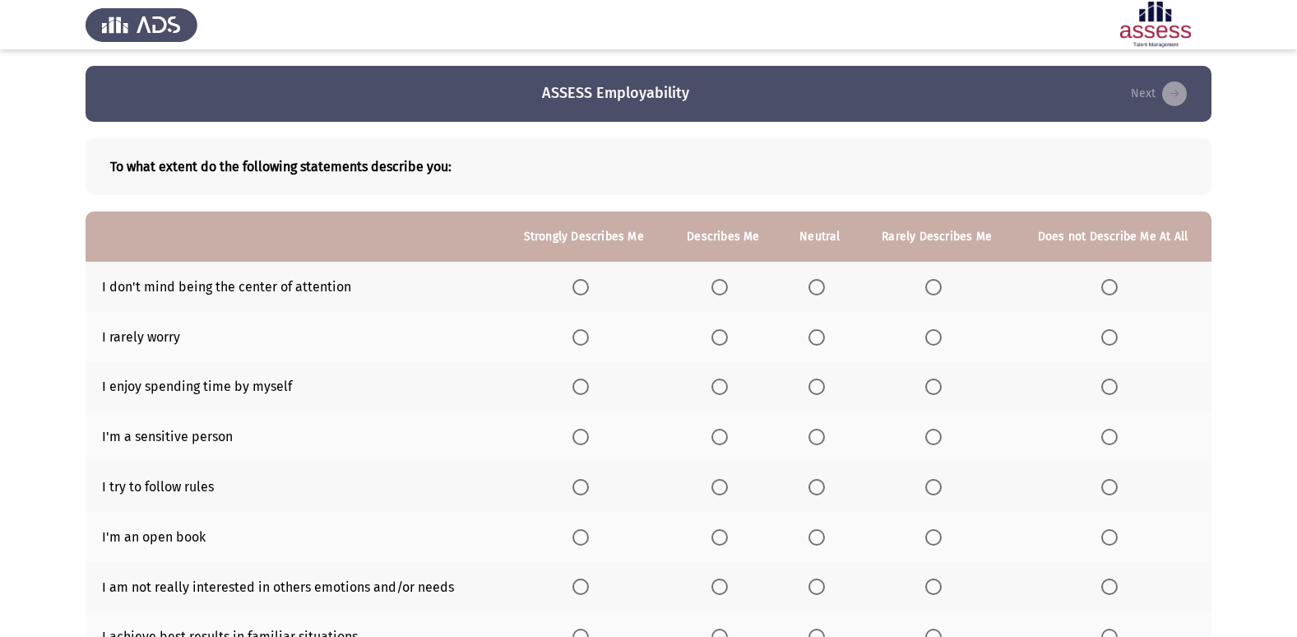
click at [726, 338] on span "Select an option" at bounding box center [720, 337] width 16 height 16
click at [726, 338] on input "Select an option" at bounding box center [720, 337] width 16 height 16
click at [573, 281] on th at bounding box center [583, 287] width 165 height 50
click at [577, 280] on span "Select an option" at bounding box center [581, 287] width 16 height 16
click at [577, 280] on input "Select an option" at bounding box center [581, 287] width 16 height 16
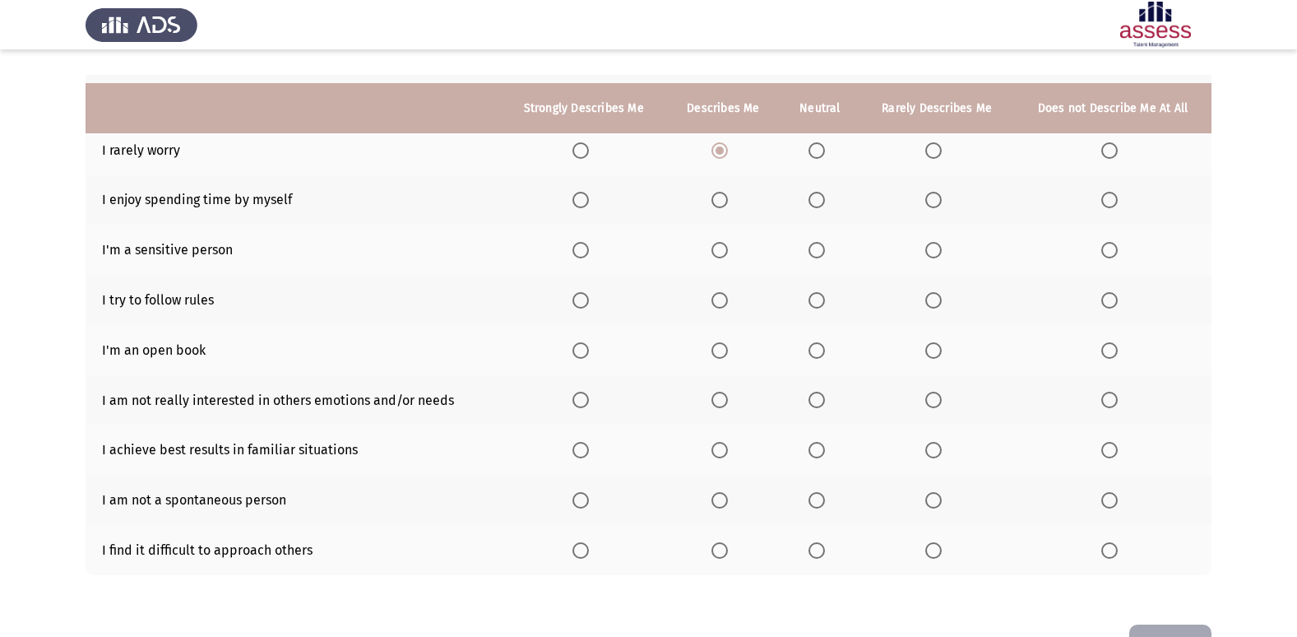
scroll to position [158, 0]
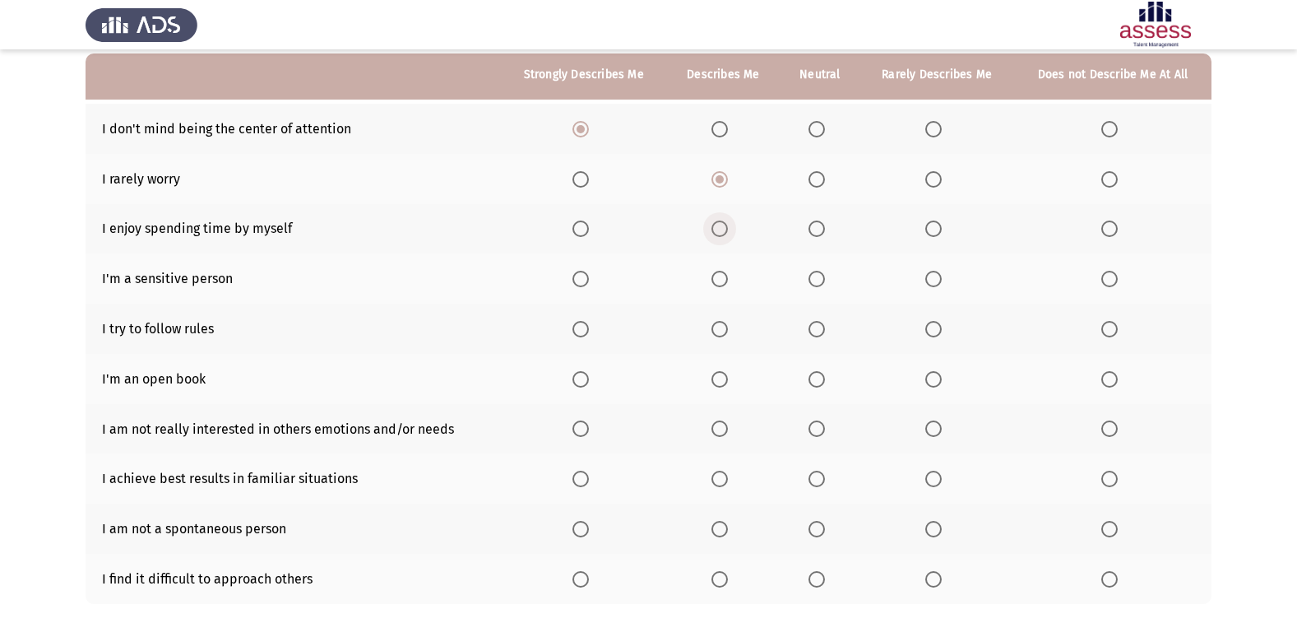
click at [735, 231] on label "Select an option" at bounding box center [723, 228] width 23 height 16
click at [728, 231] on input "Select an option" at bounding box center [720, 228] width 16 height 16
click at [1124, 277] on label "Select an option" at bounding box center [1113, 279] width 23 height 16
click at [1118, 277] on input "Select an option" at bounding box center [1110, 279] width 16 height 16
click at [585, 324] on span "Select an option" at bounding box center [581, 329] width 16 height 16
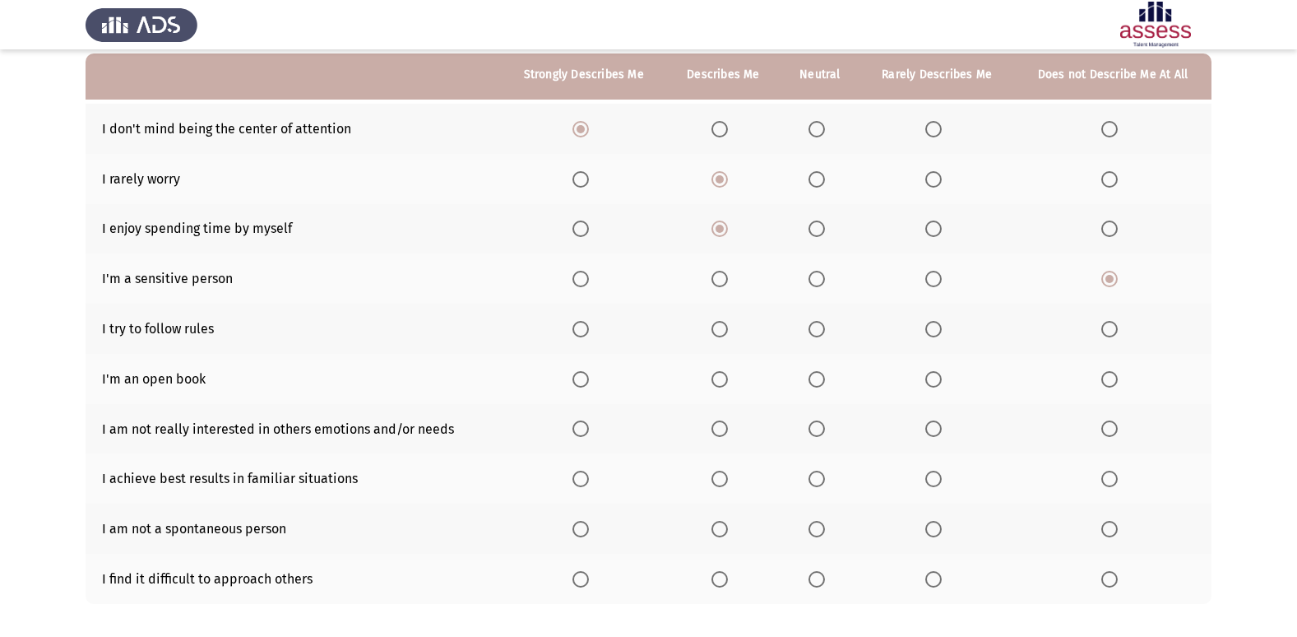
click at [585, 324] on input "Select an option" at bounding box center [581, 329] width 16 height 16
click at [819, 386] on span "Select an option" at bounding box center [817, 379] width 16 height 16
click at [819, 386] on input "Select an option" at bounding box center [817, 379] width 16 height 16
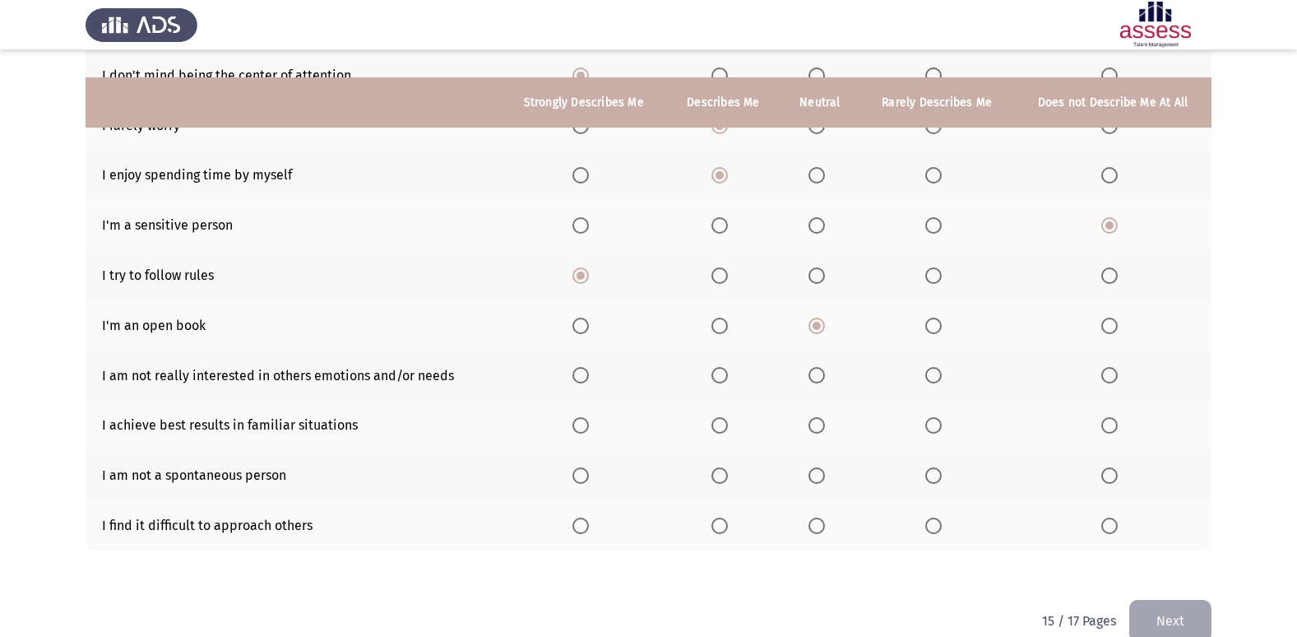
scroll to position [240, 0]
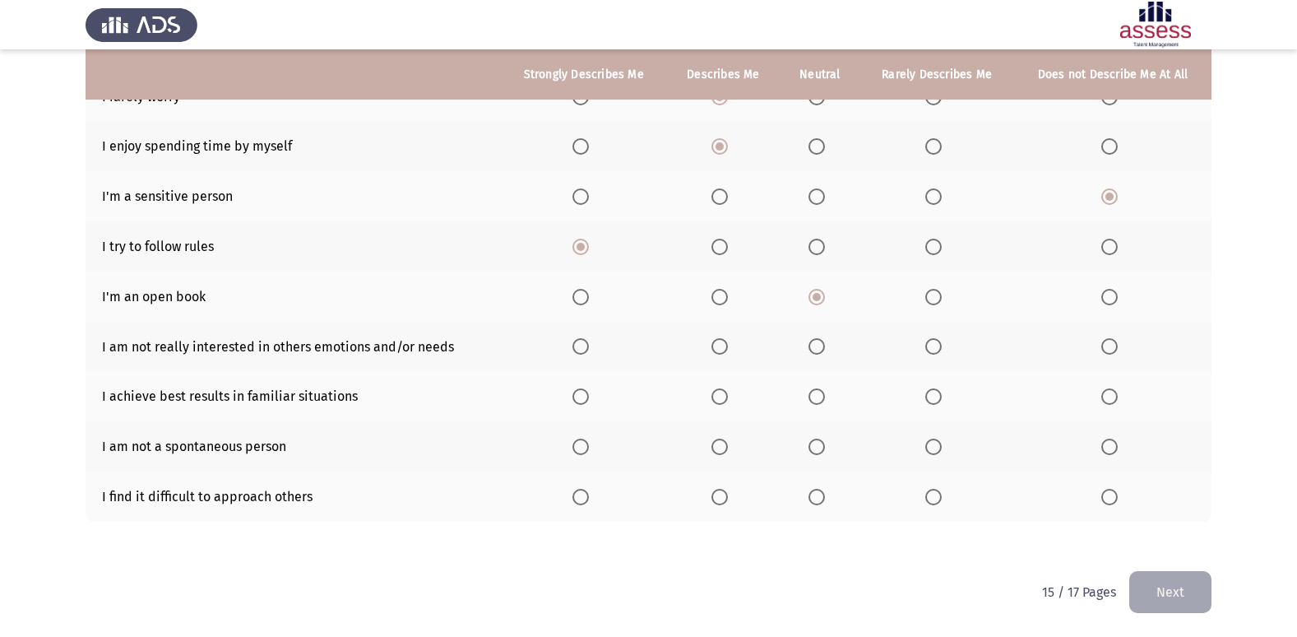
drag, startPoint x: 151, startPoint y: 350, endPoint x: 360, endPoint y: 357, distance: 209.1
click at [360, 357] on td "I am not really interested in others emotions and/or needs" at bounding box center [293, 347] width 415 height 50
click at [942, 345] on span "Select an option" at bounding box center [934, 346] width 16 height 16
click at [942, 345] on input "Select an option" at bounding box center [934, 346] width 16 height 16
click at [585, 395] on span "Select an option" at bounding box center [581, 396] width 16 height 16
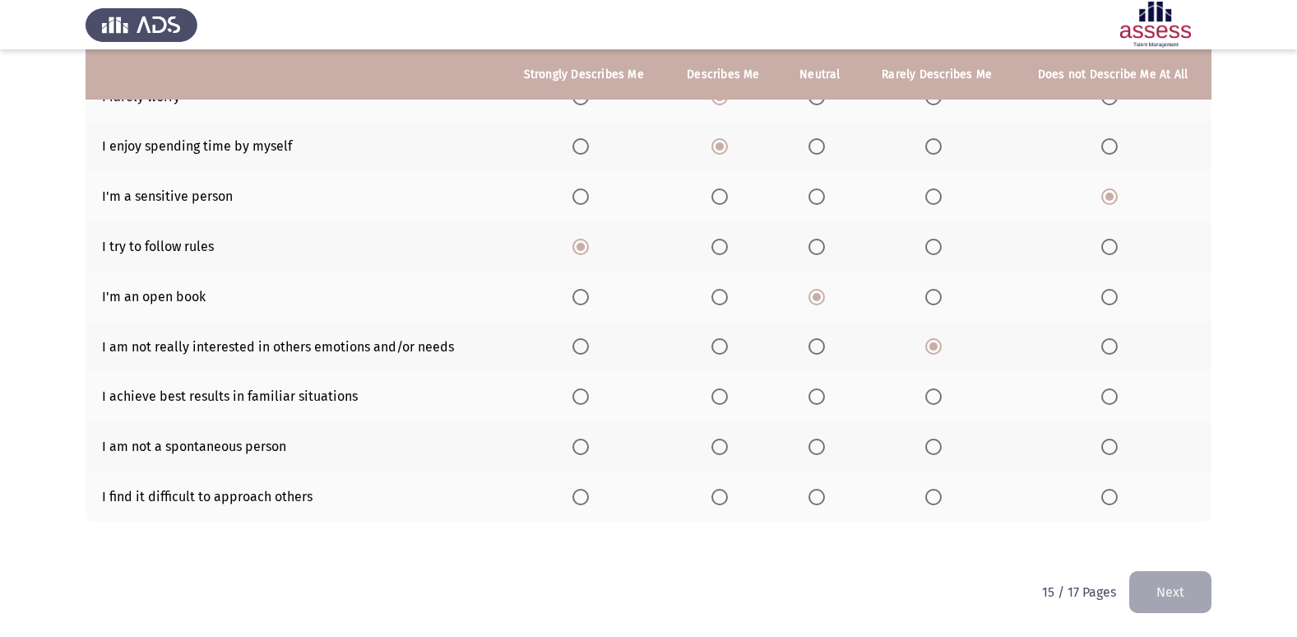
click at [585, 395] on input "Select an option" at bounding box center [581, 396] width 16 height 16
click at [726, 444] on span "Select an option" at bounding box center [720, 447] width 16 height 16
click at [726, 444] on input "Select an option" at bounding box center [720, 447] width 16 height 16
click at [1121, 493] on label "Select an option" at bounding box center [1113, 497] width 23 height 16
click at [1118, 493] on input "Select an option" at bounding box center [1110, 497] width 16 height 16
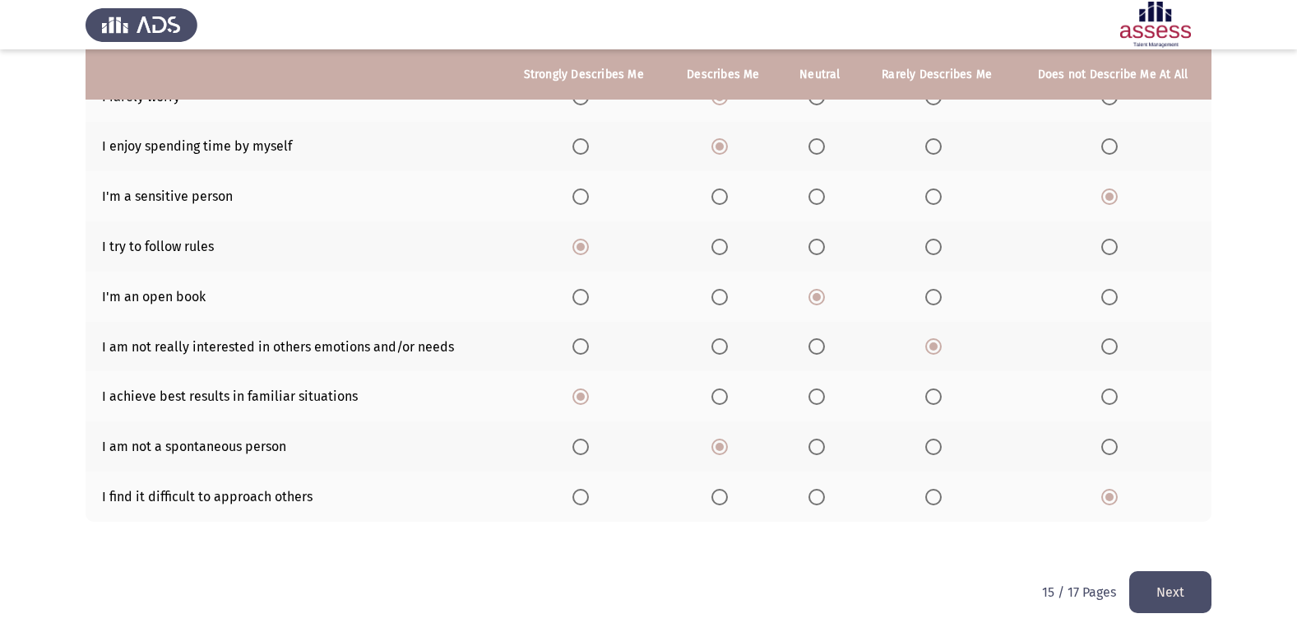
click at [1184, 574] on button "Next" at bounding box center [1171, 592] width 82 height 42
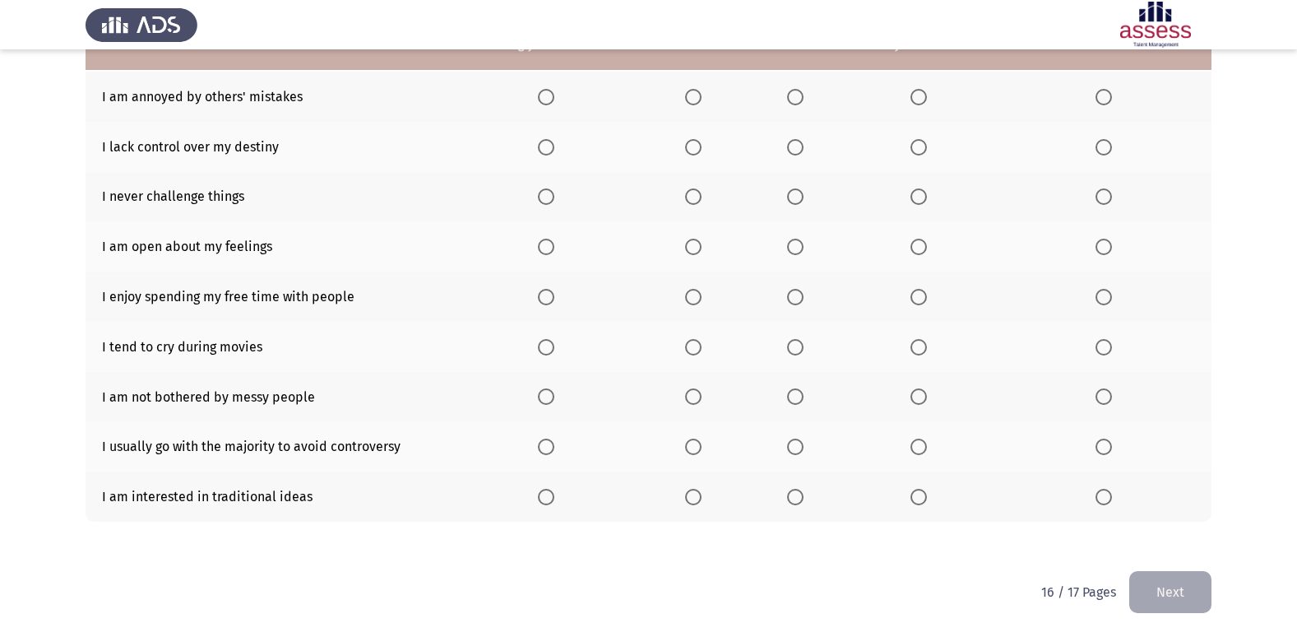
scroll to position [108, 0]
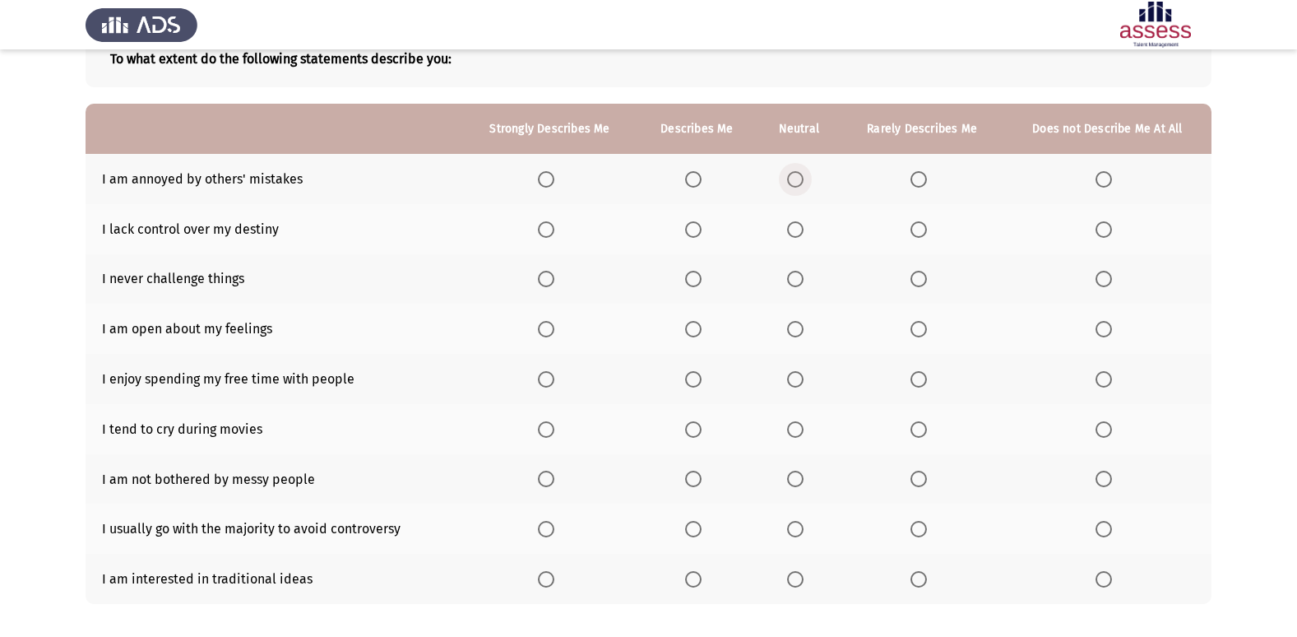
click at [808, 176] on label "Select an option" at bounding box center [798, 179] width 23 height 16
click at [804, 176] on input "Select an option" at bounding box center [795, 179] width 16 height 16
click at [933, 232] on th at bounding box center [922, 229] width 163 height 50
click at [924, 234] on span "Select an option" at bounding box center [919, 229] width 16 height 16
click at [924, 234] on input "Select an option" at bounding box center [919, 229] width 16 height 16
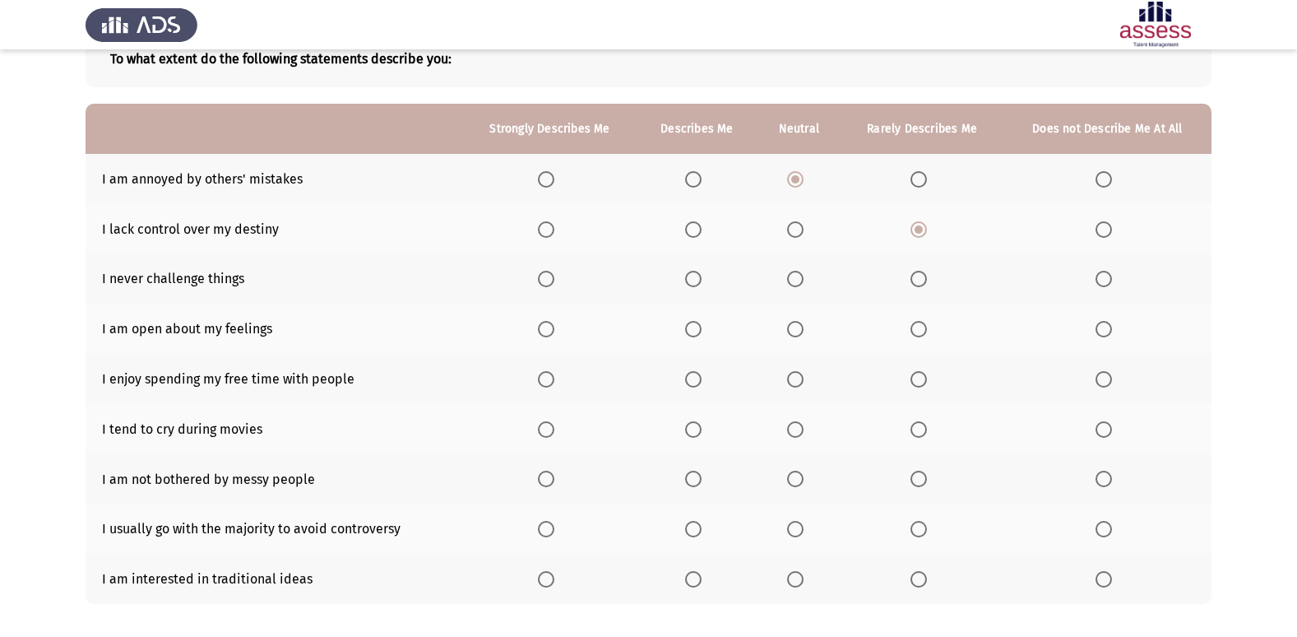
click at [1091, 273] on th at bounding box center [1108, 279] width 208 height 50
click at [1111, 280] on span "Select an option" at bounding box center [1104, 279] width 16 height 16
click at [1111, 280] on input "Select an option" at bounding box center [1104, 279] width 16 height 16
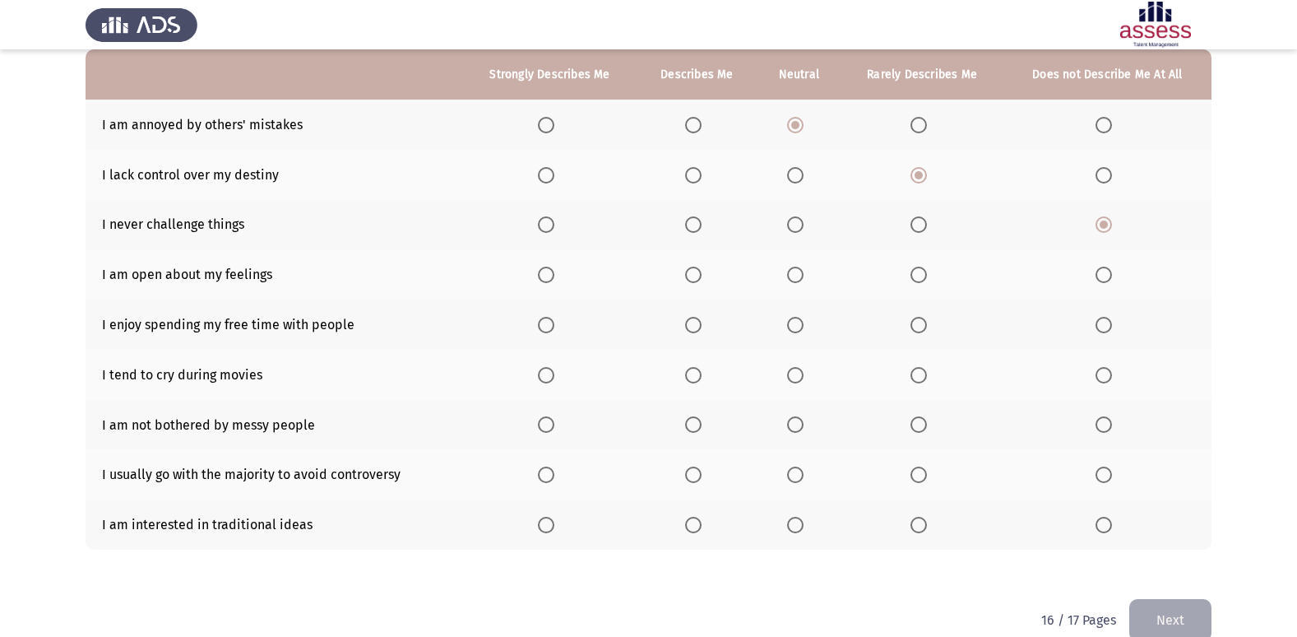
scroll to position [190, 0]
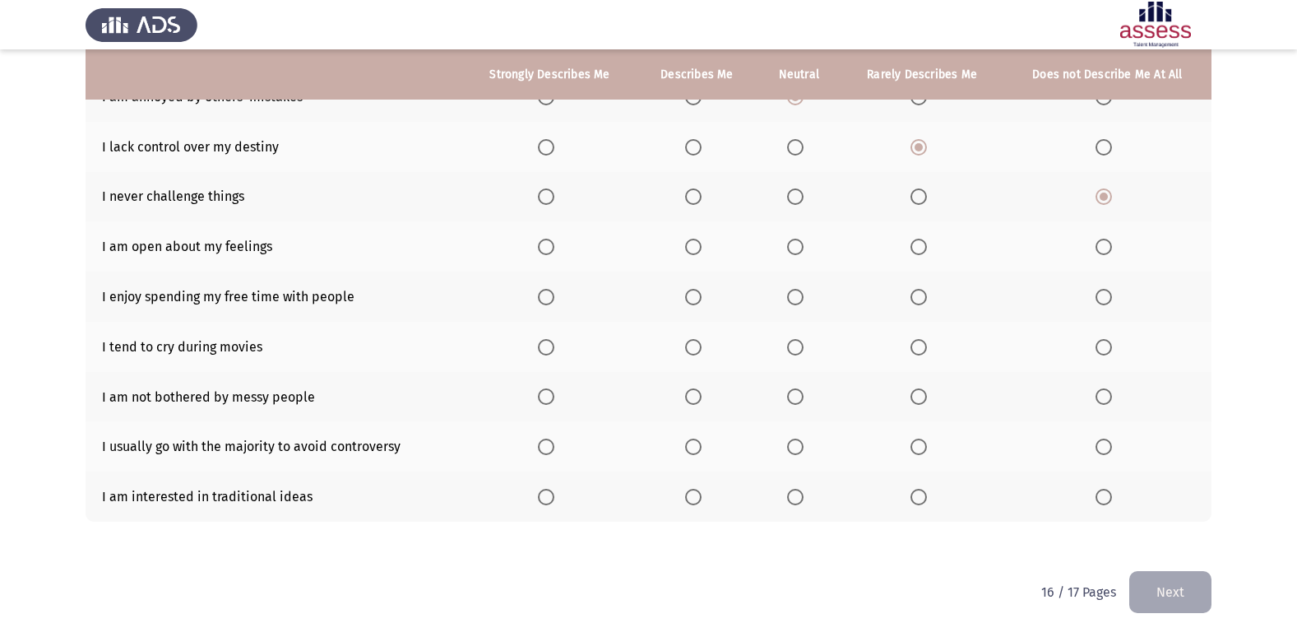
click at [691, 243] on span "Select an option" at bounding box center [693, 247] width 16 height 16
click at [691, 243] on input "Select an option" at bounding box center [693, 247] width 16 height 16
click at [690, 301] on span "Select an option" at bounding box center [693, 297] width 16 height 16
click at [690, 301] on input "Select an option" at bounding box center [693, 297] width 16 height 16
click at [918, 354] on span "Select an option" at bounding box center [919, 347] width 16 height 16
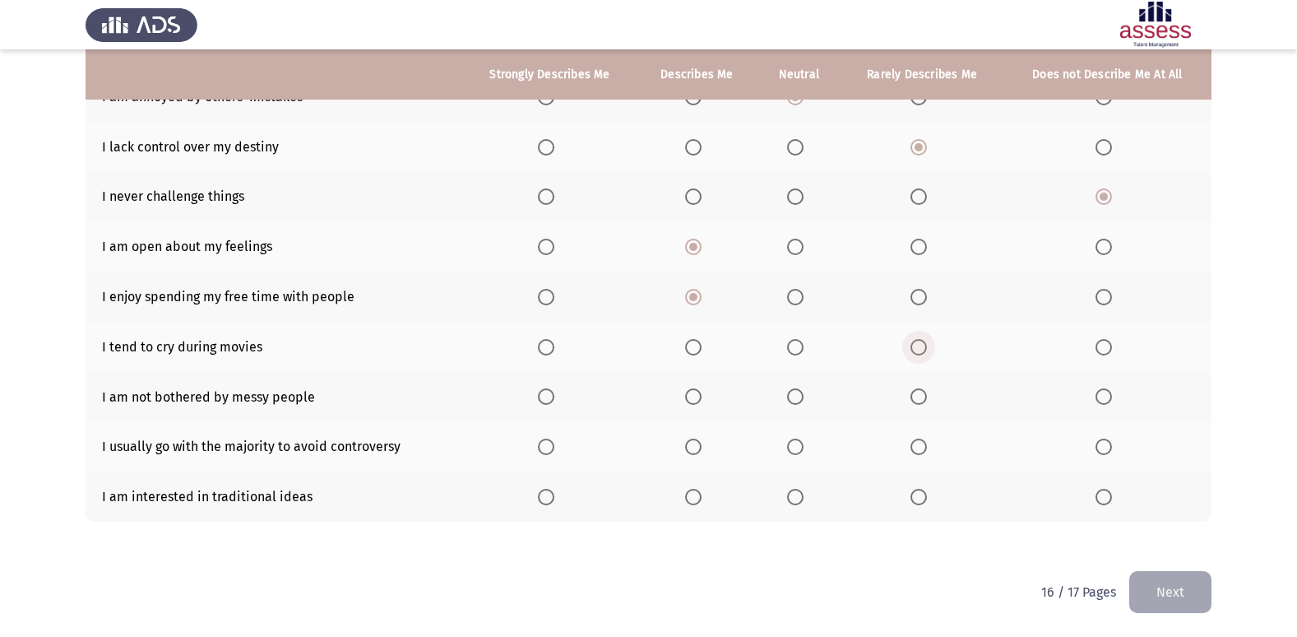
click at [918, 354] on input "Select an option" at bounding box center [919, 347] width 16 height 16
click at [694, 397] on span "Select an option" at bounding box center [694, 397] width 0 height 0
click at [695, 396] on input "Select an option" at bounding box center [693, 396] width 16 height 16
click at [921, 451] on span "Select an option" at bounding box center [919, 447] width 16 height 16
click at [921, 451] on input "Select an option" at bounding box center [919, 447] width 16 height 16
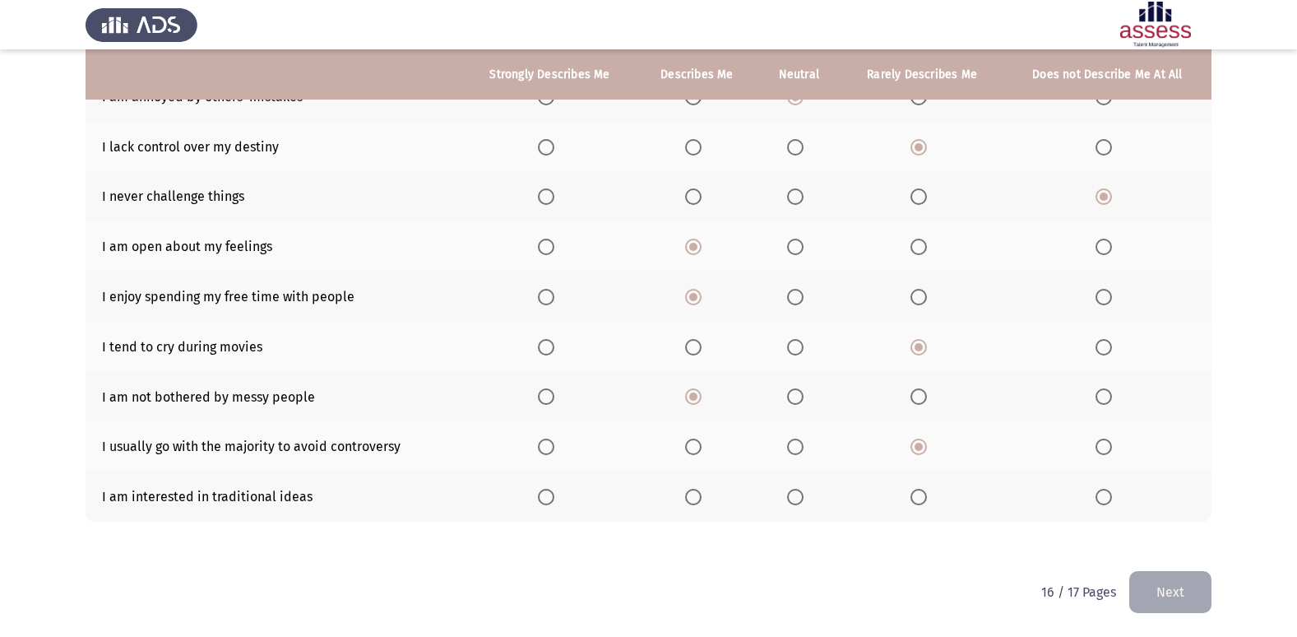
click at [788, 505] on th at bounding box center [799, 496] width 84 height 50
click at [736, 491] on th at bounding box center [697, 496] width 120 height 50
drag, startPoint x: 784, startPoint y: 490, endPoint x: 803, endPoint y: 506, distance: 24.5
click at [786, 490] on th at bounding box center [799, 496] width 84 height 50
click at [802, 505] on span "Select an option" at bounding box center [795, 497] width 16 height 16
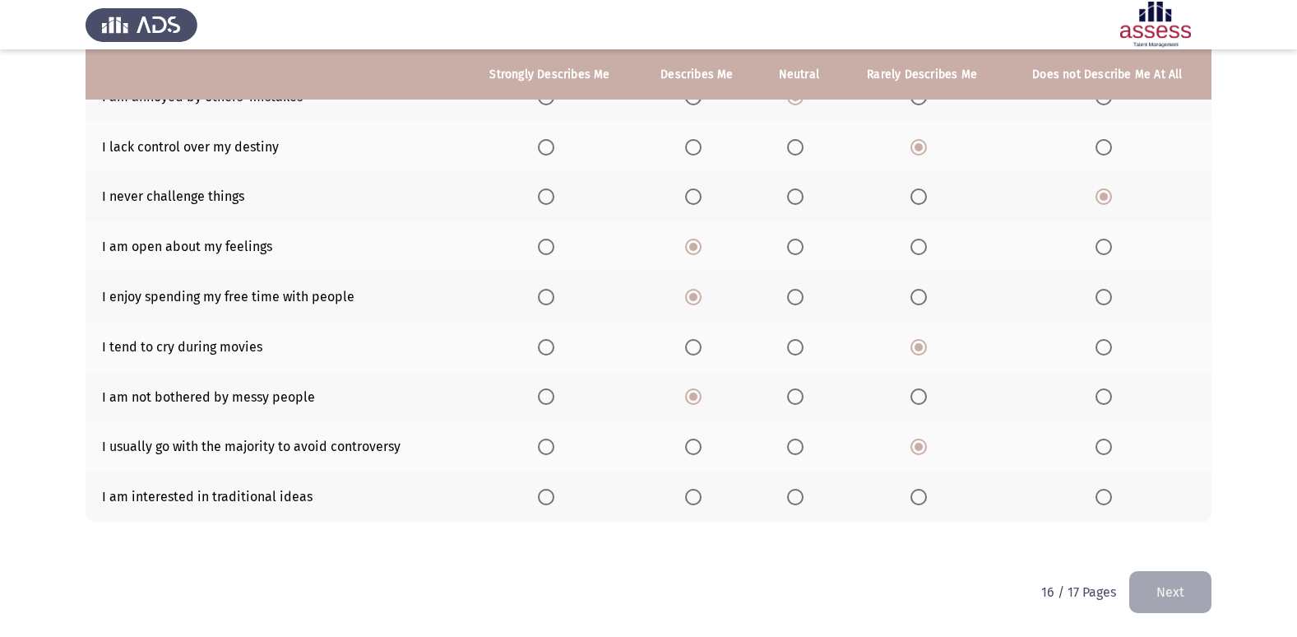
click at [802, 505] on input "Select an option" at bounding box center [795, 497] width 16 height 16
click at [1190, 602] on button "Next" at bounding box center [1171, 592] width 82 height 42
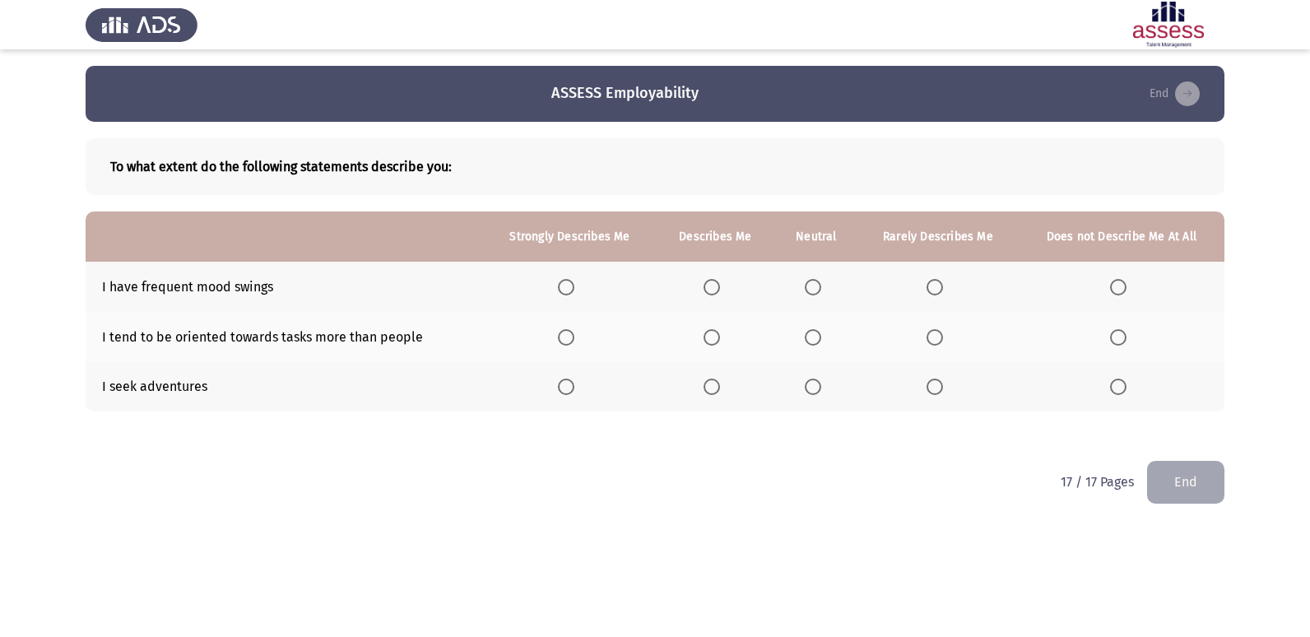
click at [935, 279] on span "Select an option" at bounding box center [934, 287] width 16 height 16
click at [935, 279] on input "Select an option" at bounding box center [934, 287] width 16 height 16
click at [720, 340] on span "Select an option" at bounding box center [711, 337] width 16 height 16
click at [720, 340] on input "Select an option" at bounding box center [711, 337] width 16 height 16
click at [569, 391] on span "Select an option" at bounding box center [566, 386] width 16 height 16
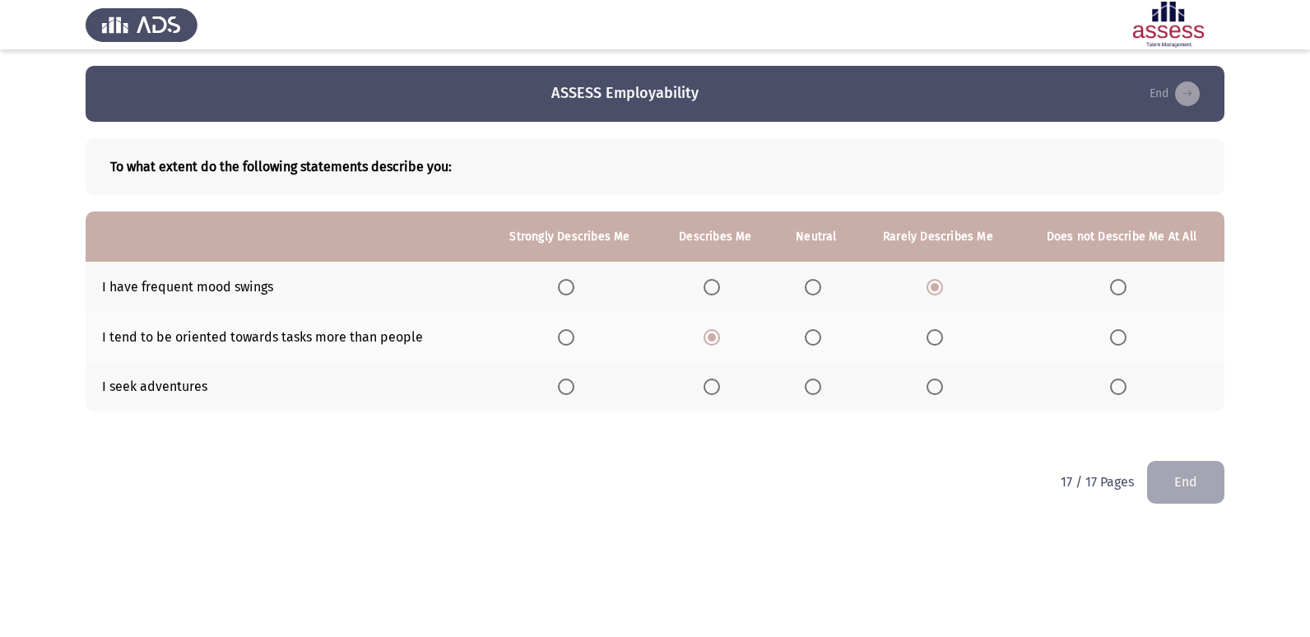
click at [569, 391] on input "Select an option" at bounding box center [566, 386] width 16 height 16
click at [1180, 478] on button "End" at bounding box center [1185, 482] width 77 height 42
